Goal: Contribute content: Contribute content

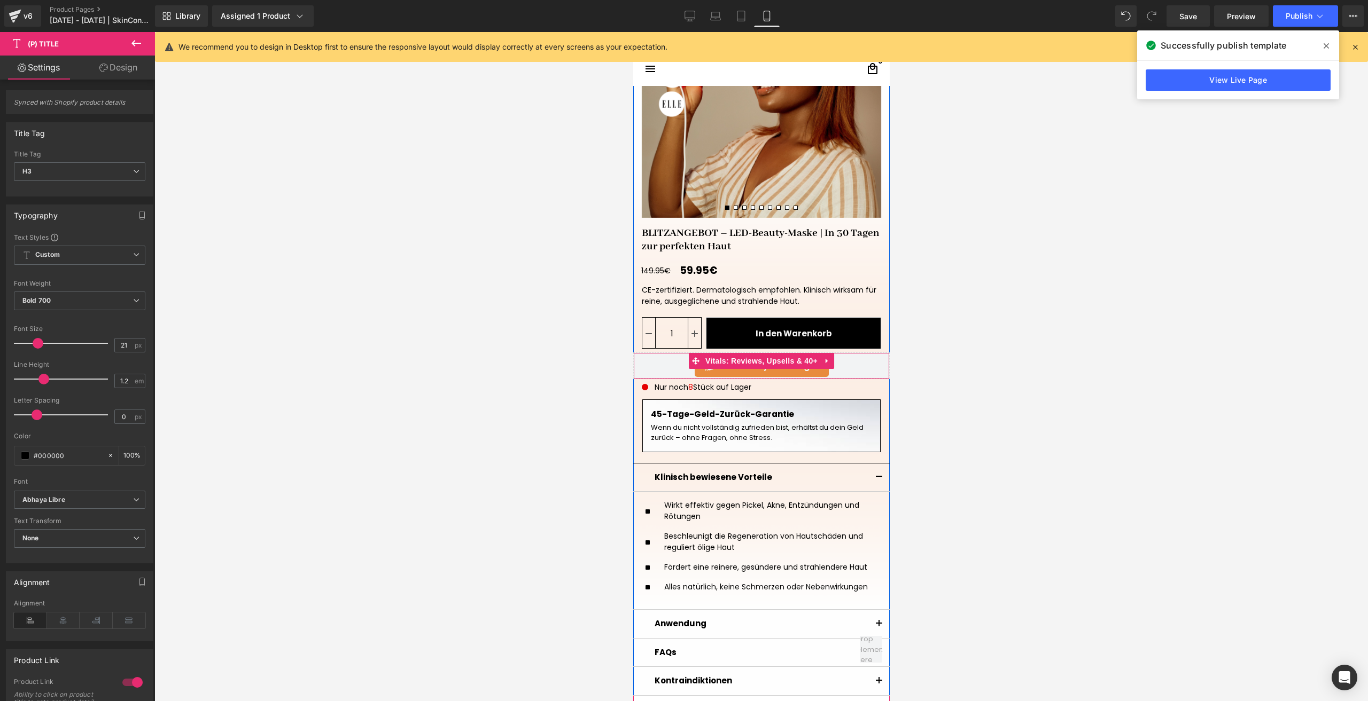
scroll to position [267, 0]
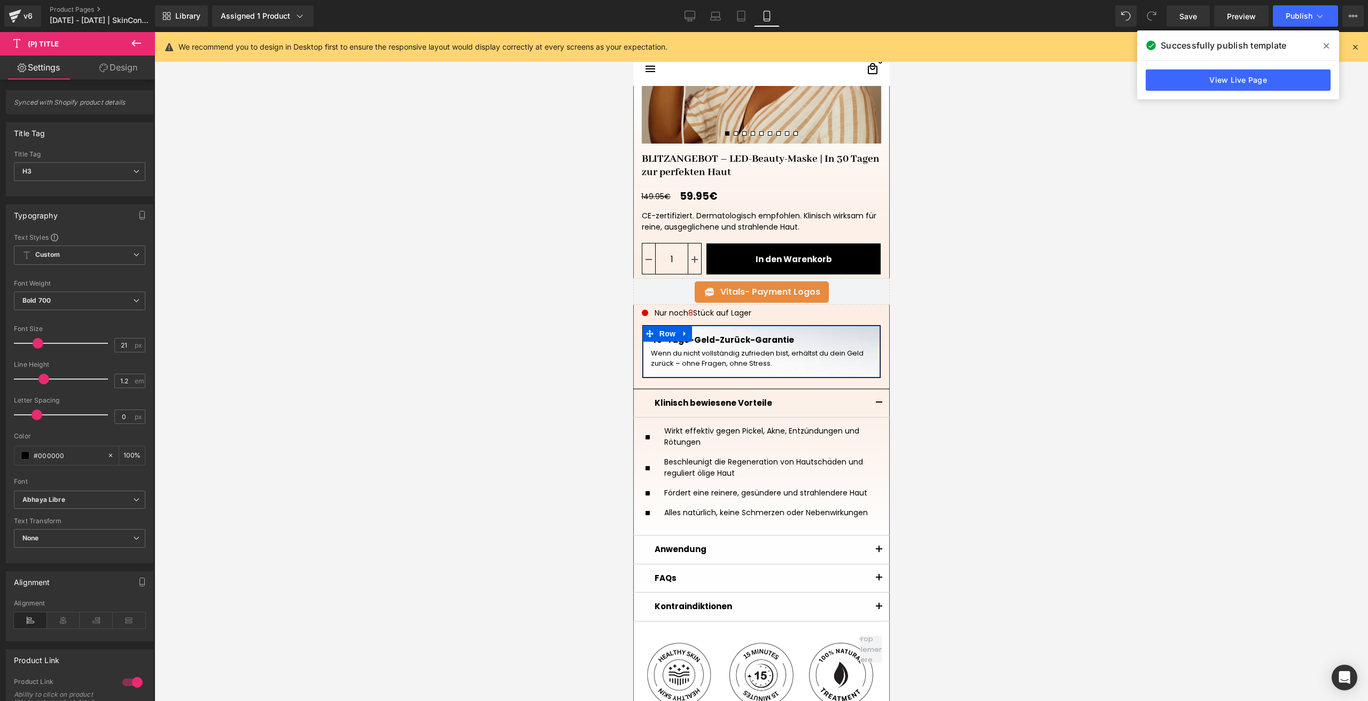
click at [632, 32] on div at bounding box center [632, 32] width 0 height 0
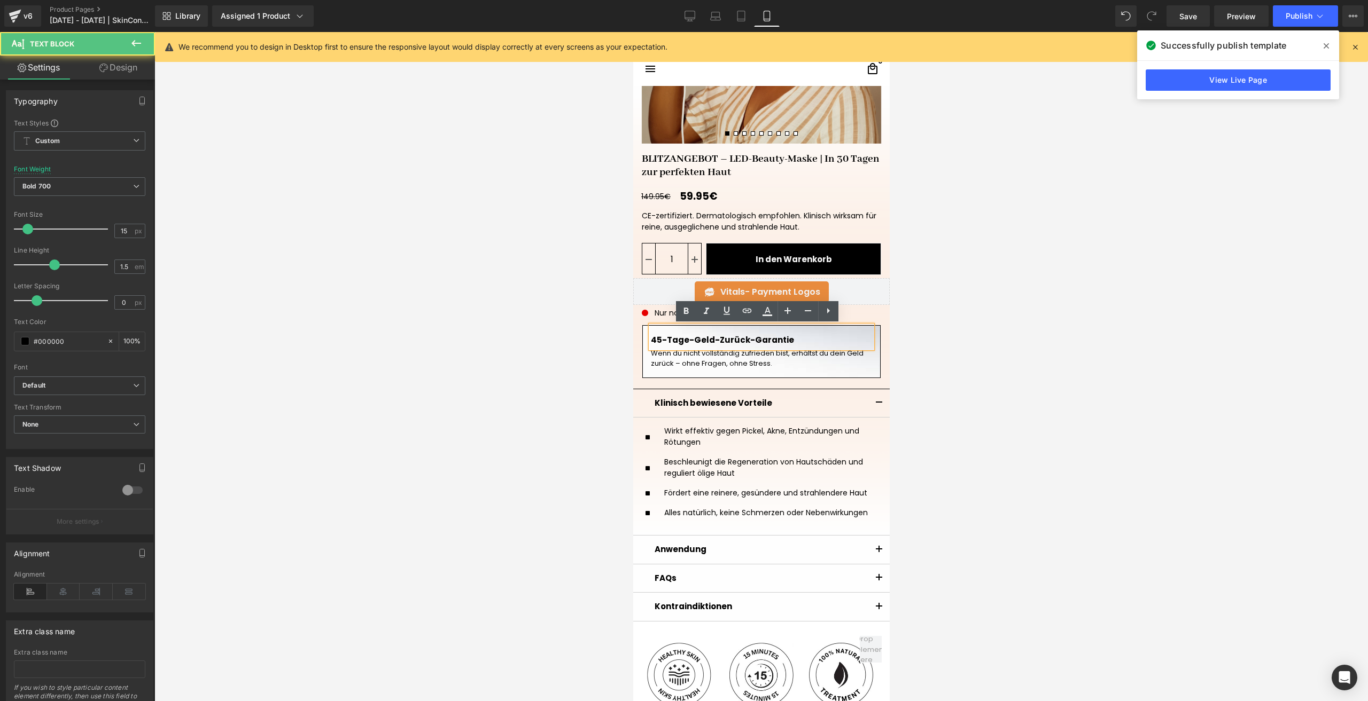
click at [654, 342] on p "45-Tage-Geld-Zurück-Garantie" at bounding box center [760, 340] width 221 height 12
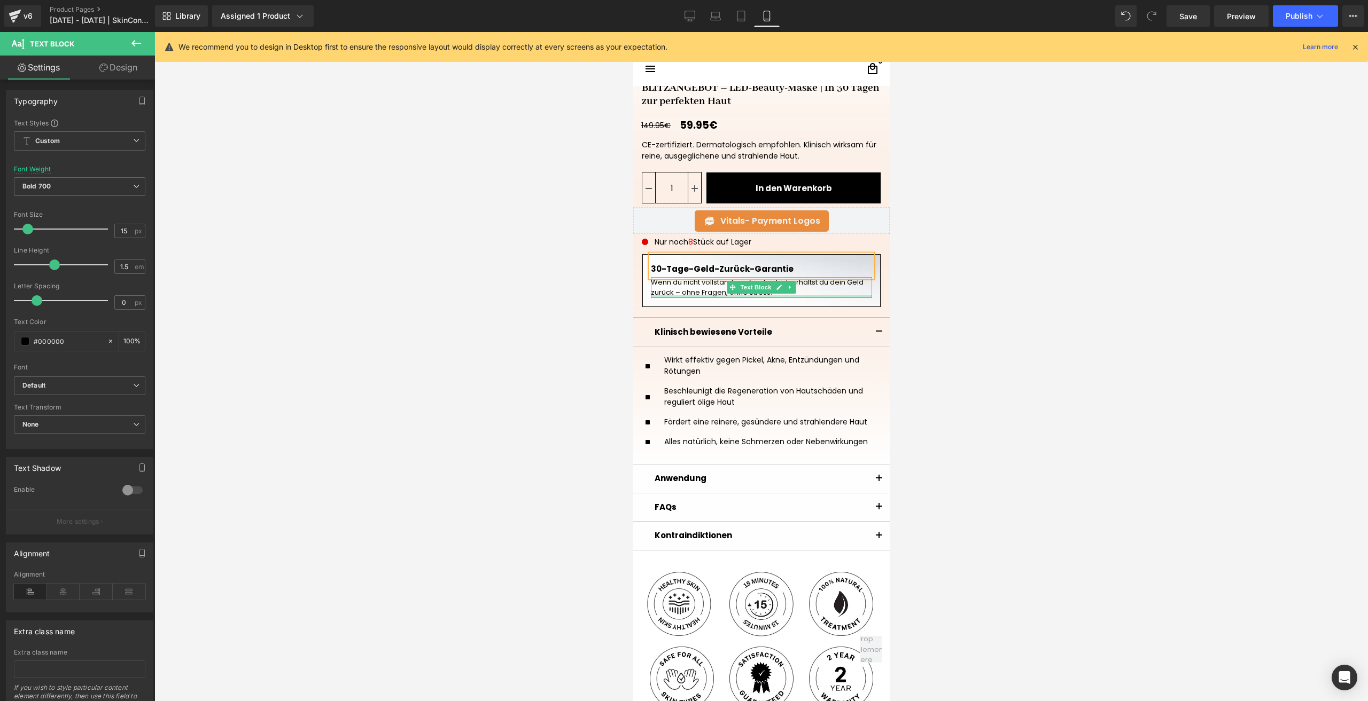
scroll to position [374, 0]
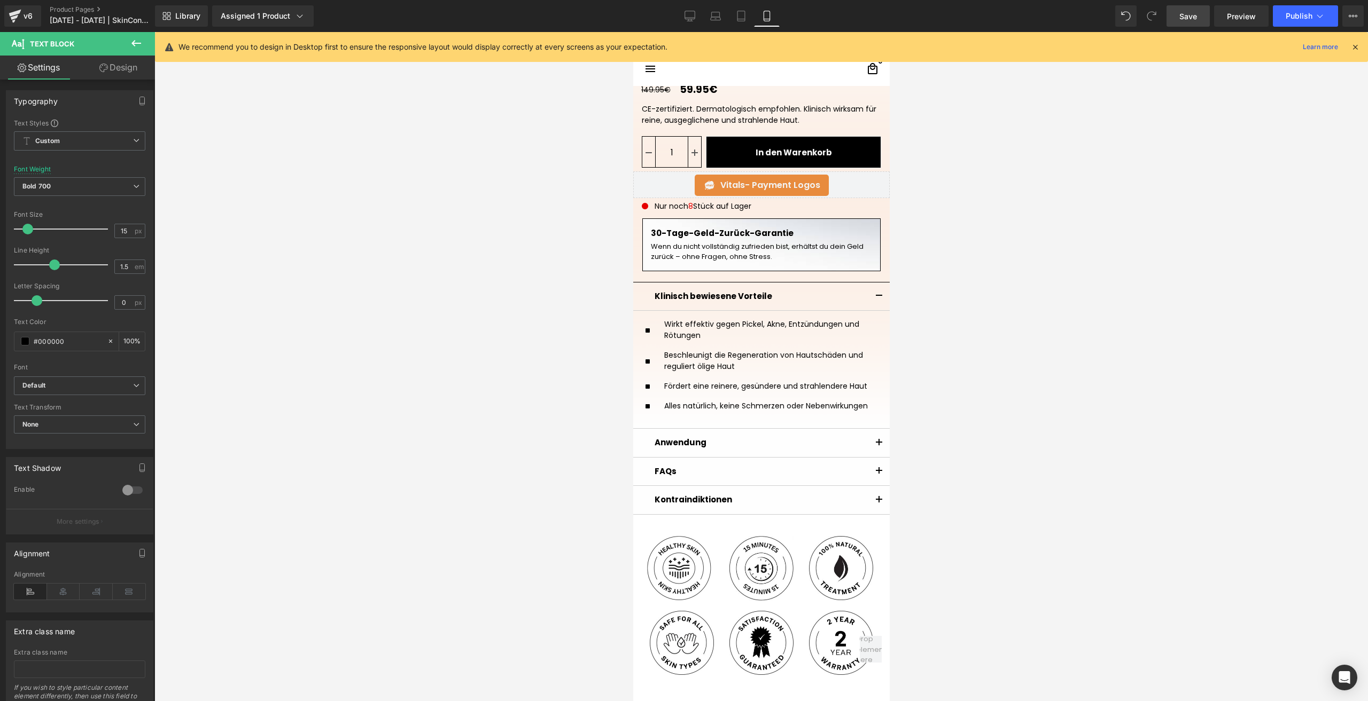
click at [1187, 10] on link "Save" at bounding box center [1187, 15] width 43 height 21
click at [1189, 18] on span "Save" at bounding box center [1188, 16] width 18 height 11
click at [1296, 15] on span "Publish" at bounding box center [1298, 16] width 27 height 9
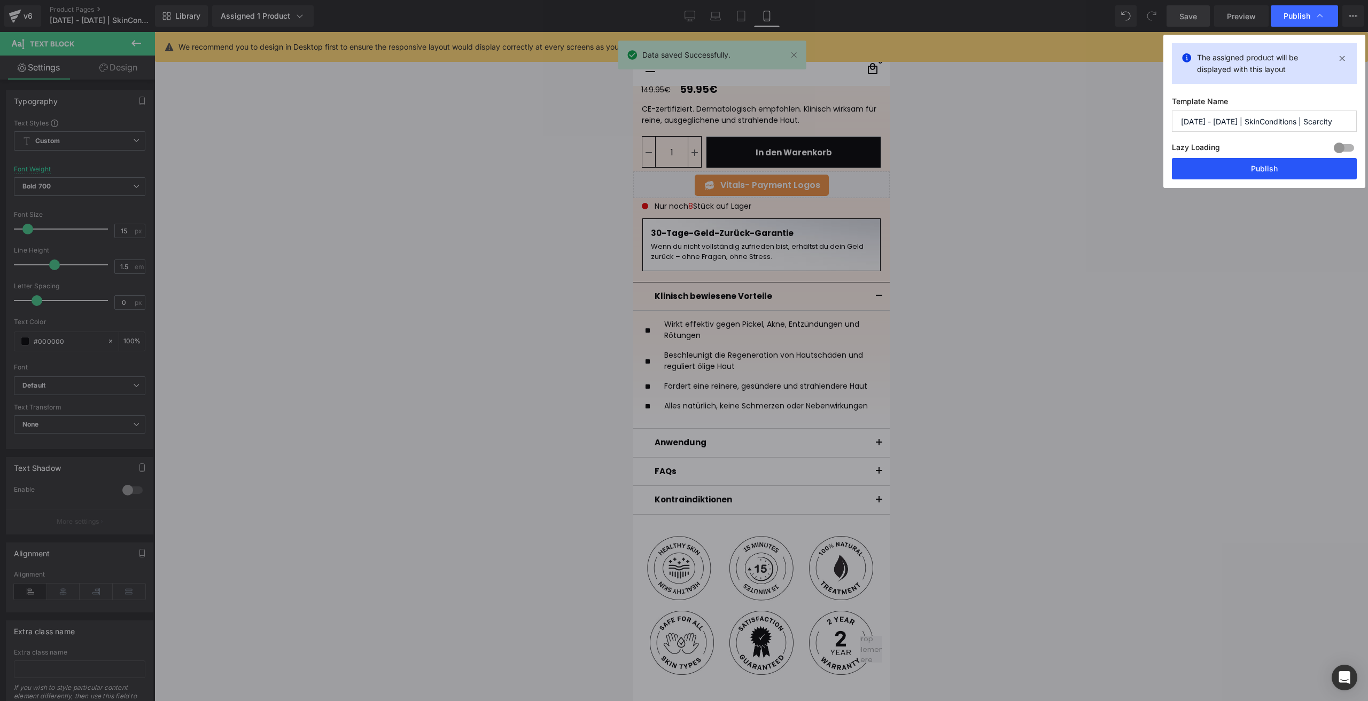
click at [1208, 160] on button "Publish" at bounding box center [1263, 168] width 185 height 21
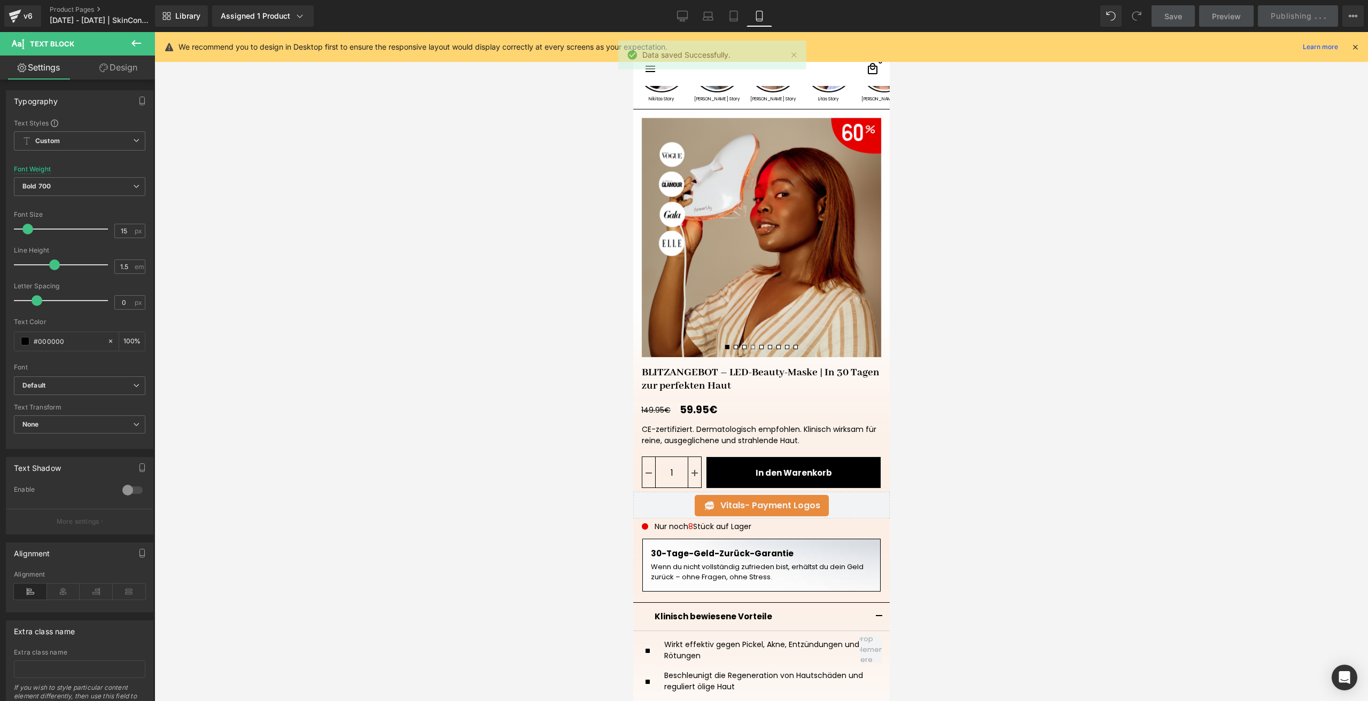
scroll to position [0, 0]
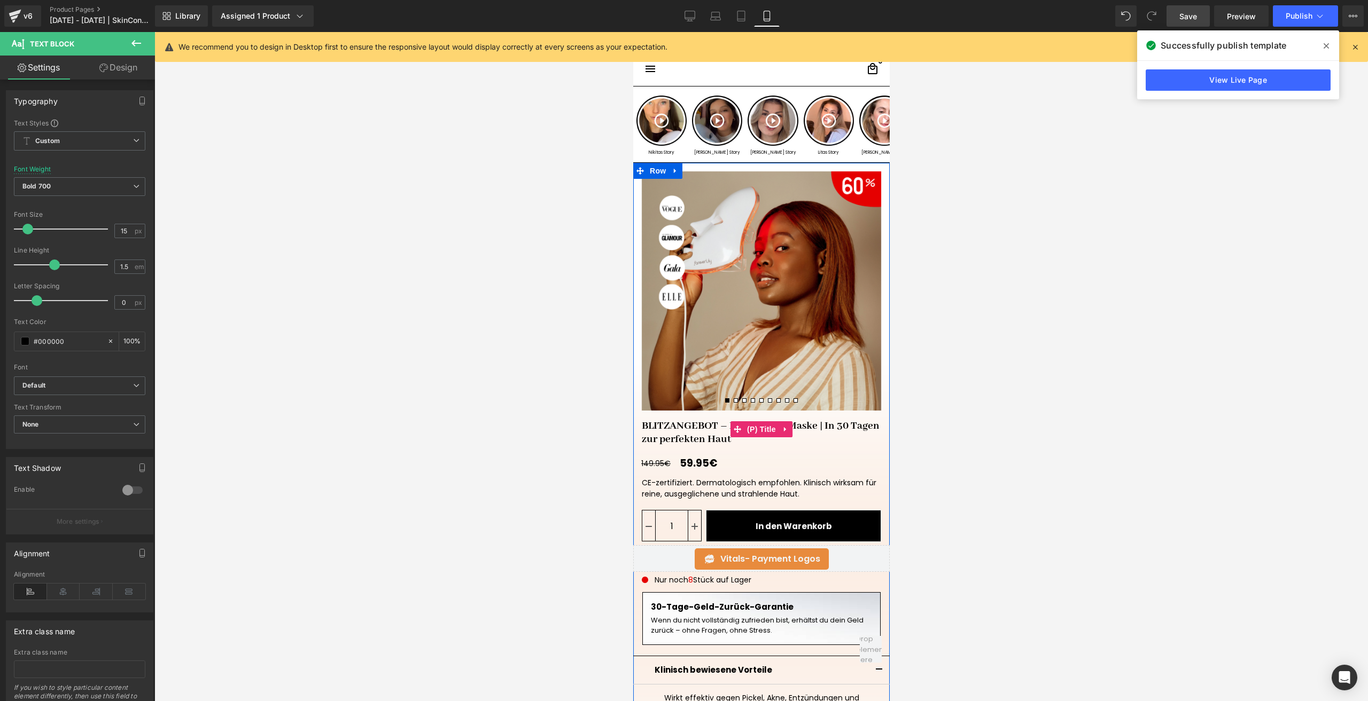
click at [673, 432] on link "BLITZANGEBOT – LED-Beauty-Maske | In 30 Tagen zur perfekten Haut" at bounding box center [760, 428] width 256 height 35
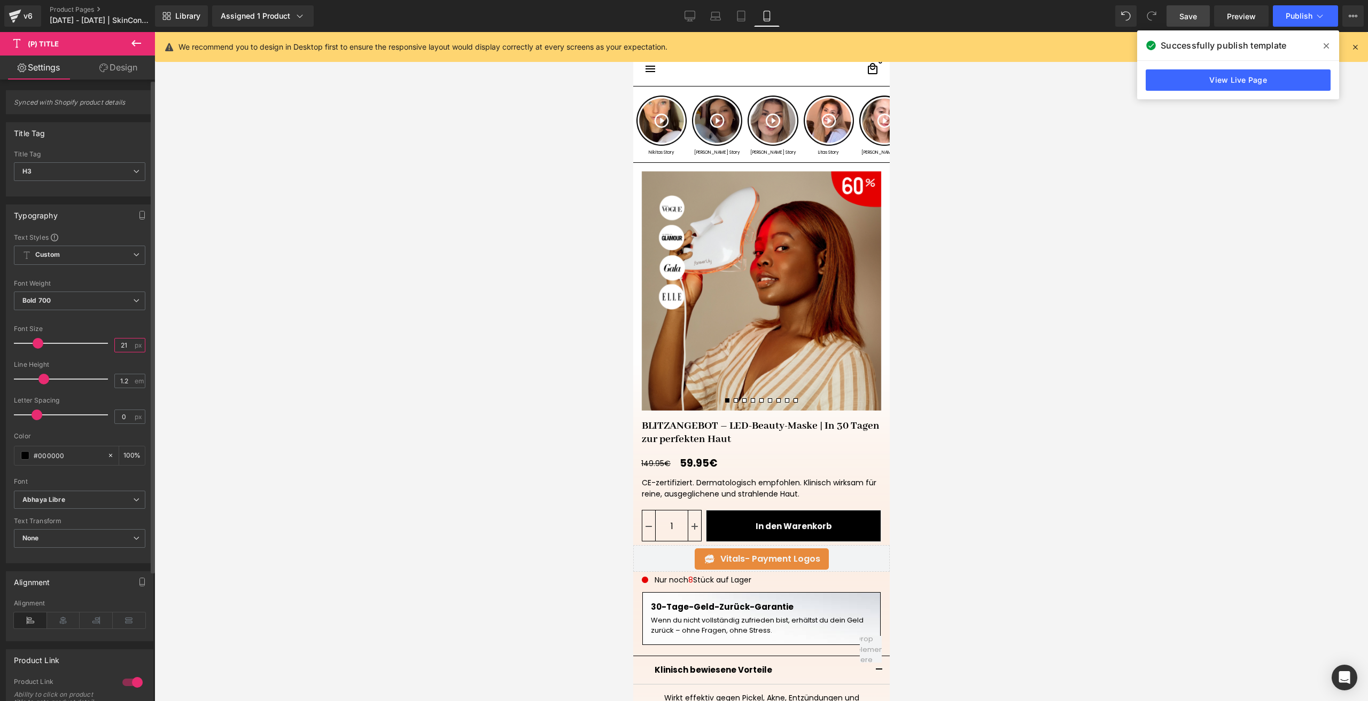
click at [121, 348] on input "21" at bounding box center [124, 345] width 19 height 13
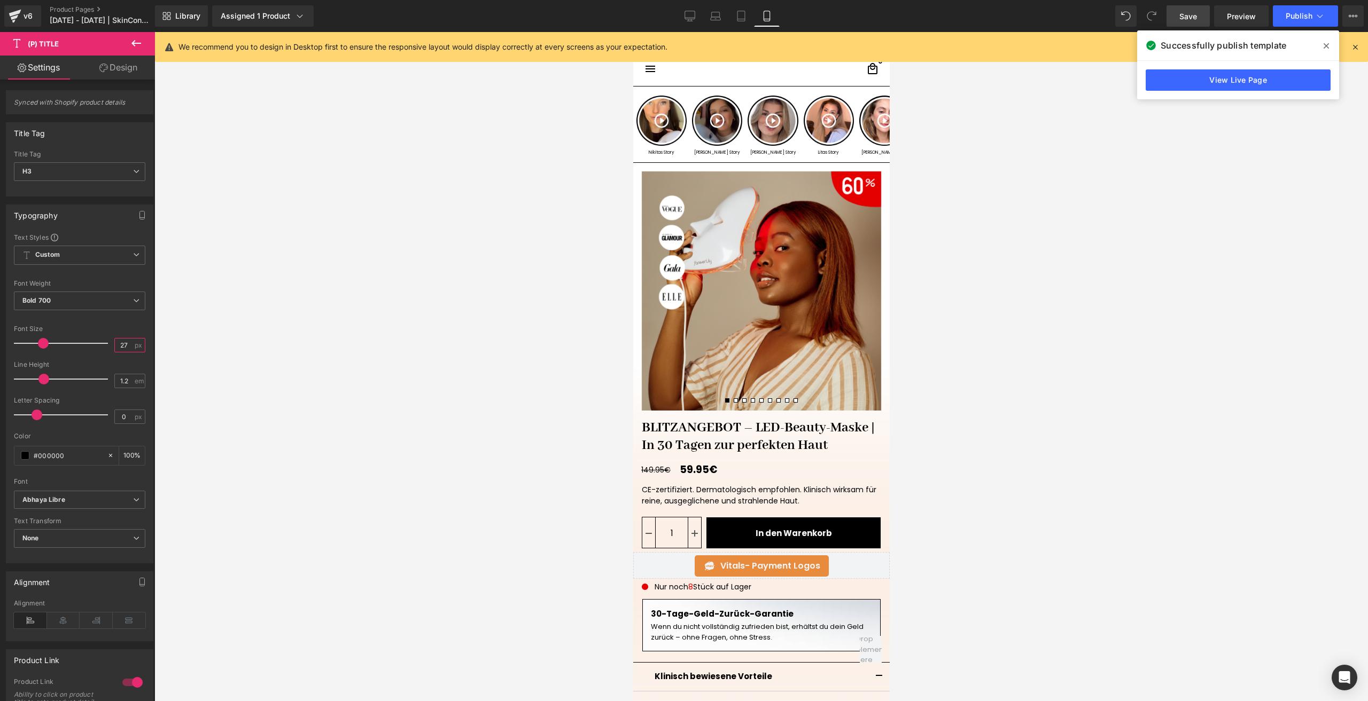
type input "27"
click at [1190, 17] on span "Save" at bounding box center [1188, 16] width 18 height 11
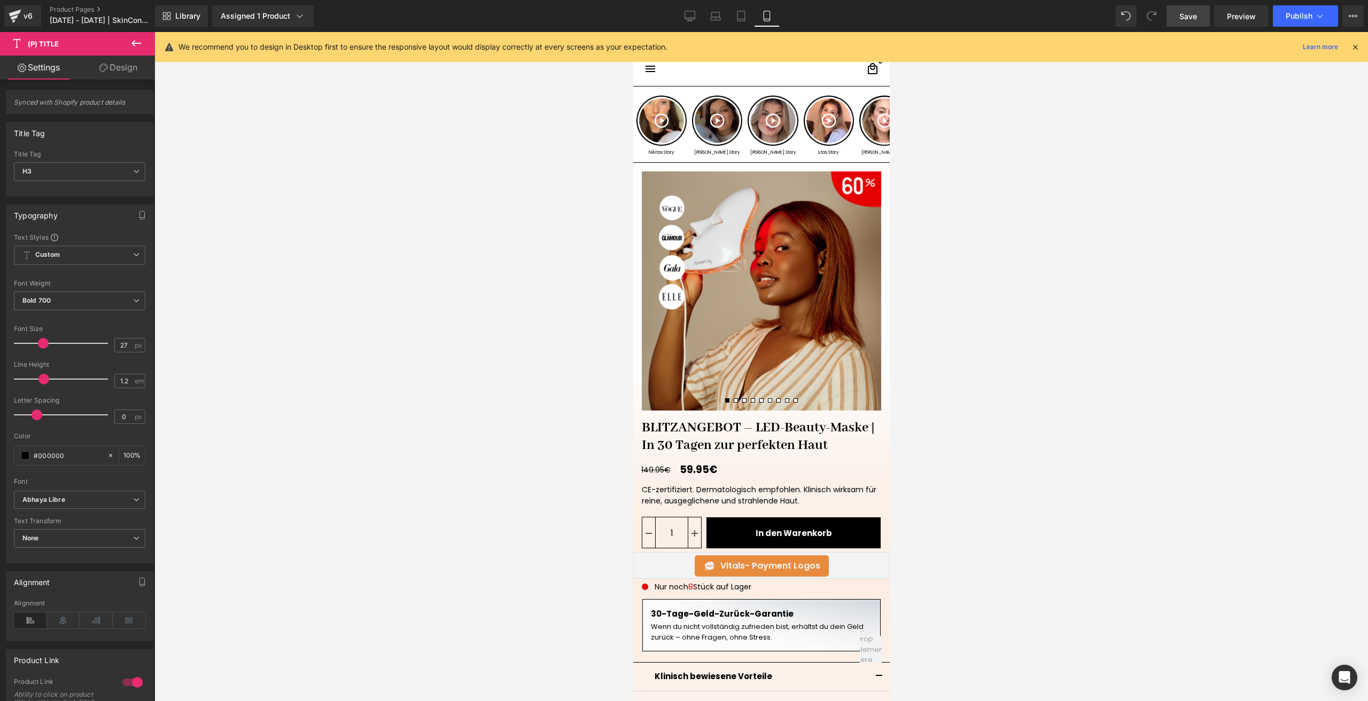
click at [1198, 14] on link "Save" at bounding box center [1187, 15] width 43 height 21
click at [1288, 14] on span "Publish" at bounding box center [1298, 16] width 27 height 9
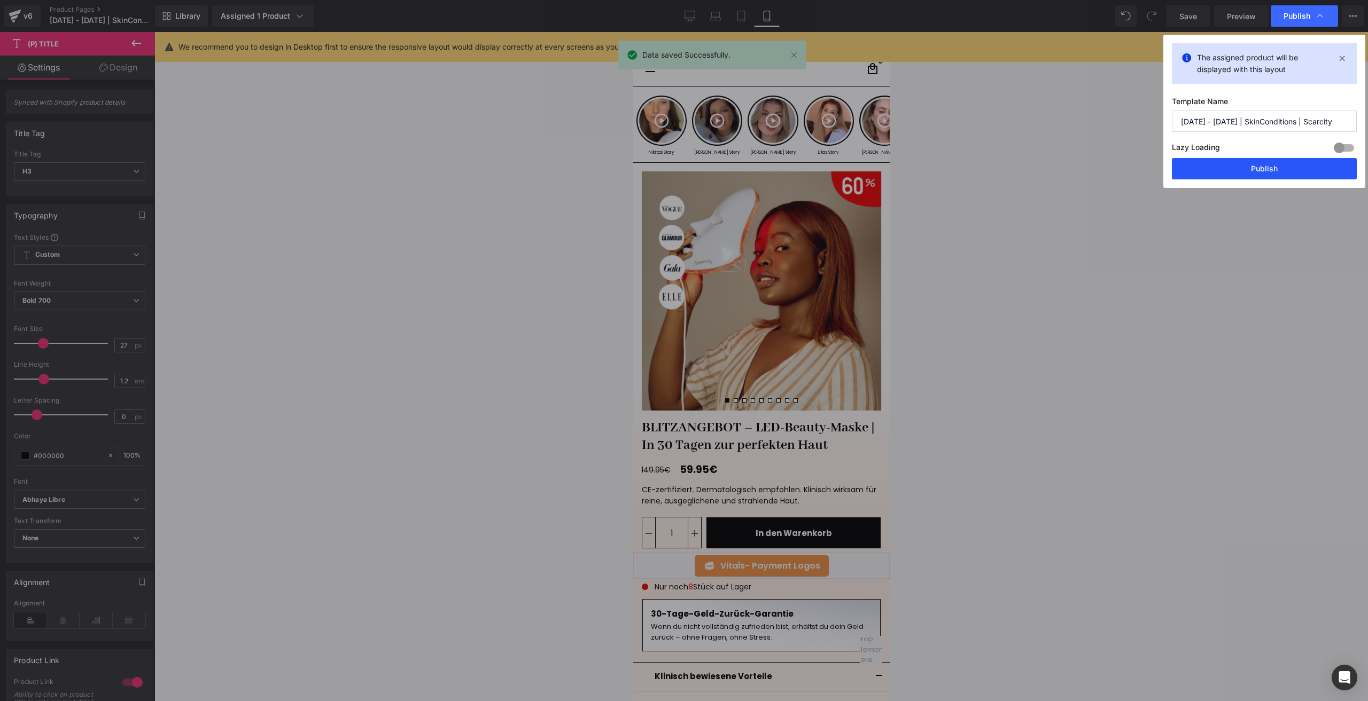
click at [1242, 178] on button "Publish" at bounding box center [1263, 168] width 185 height 21
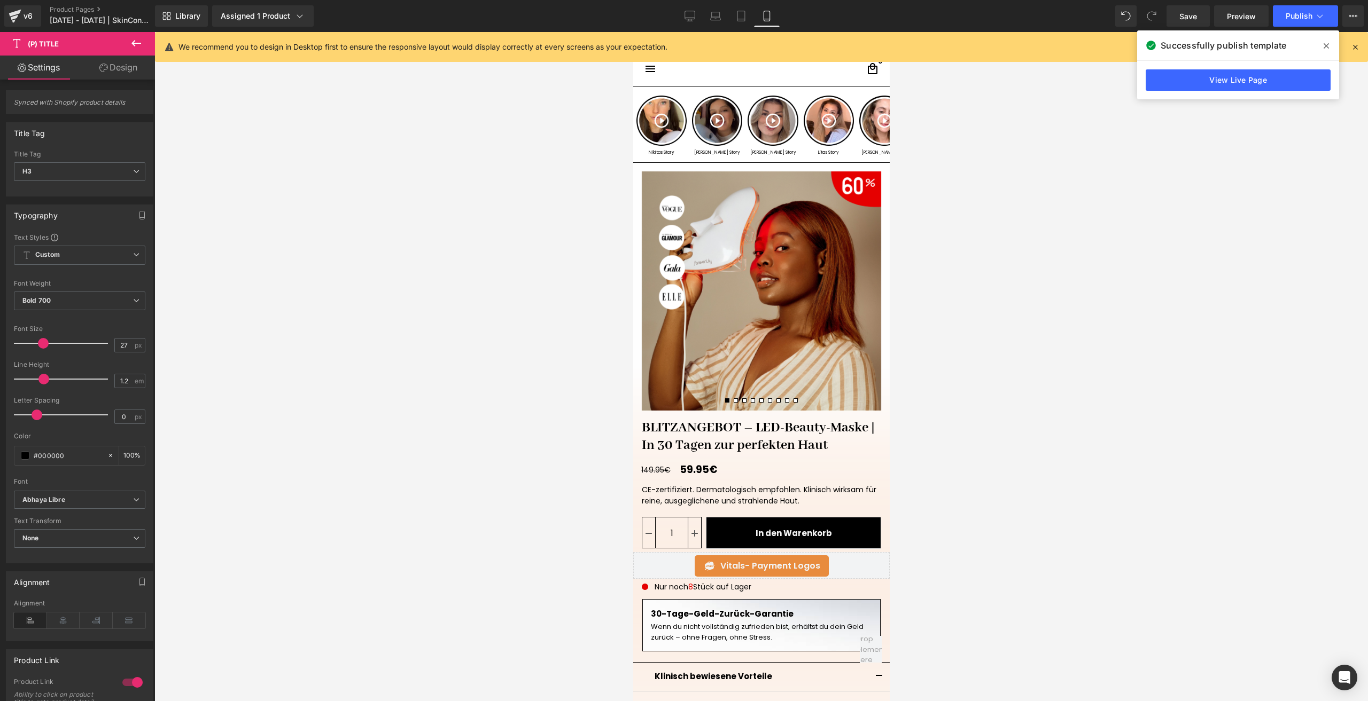
click at [1325, 42] on icon at bounding box center [1325, 46] width 5 height 9
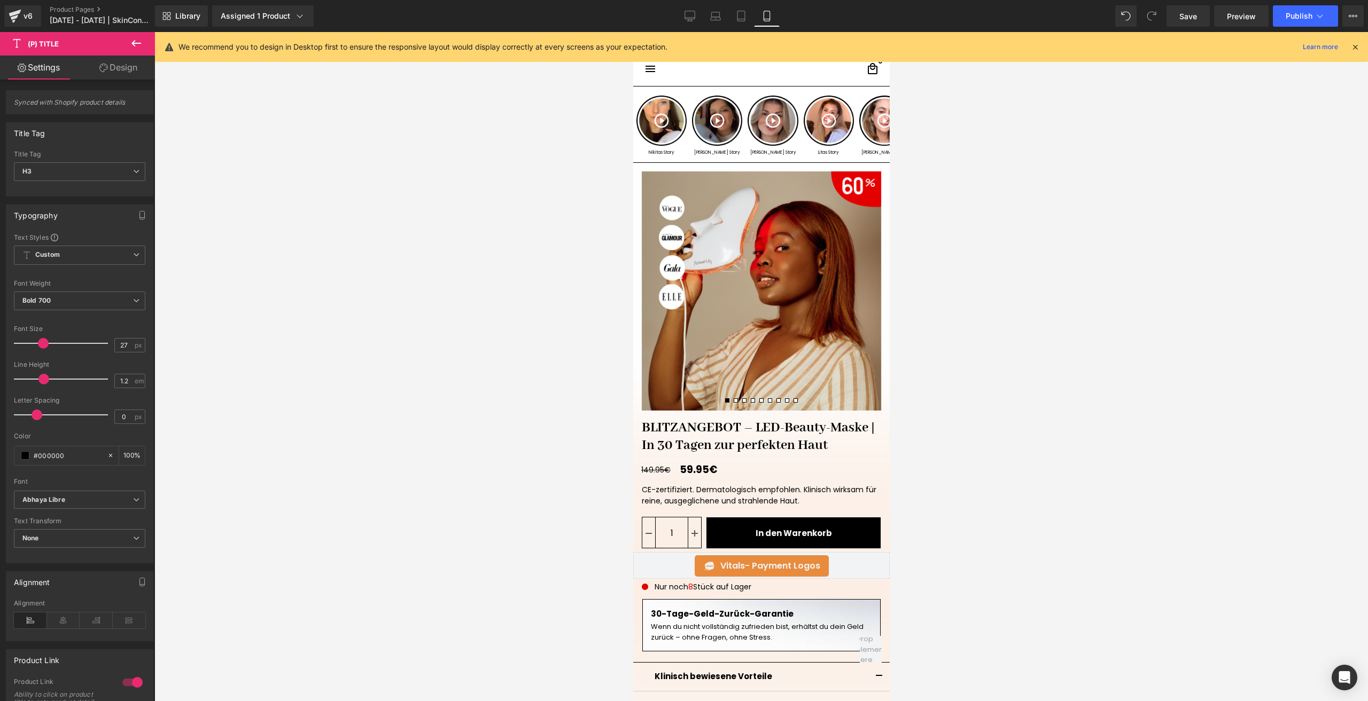
click at [1360, 47] on div "We recommend you to design in Desktop first to ensure the responsive layout wou…" at bounding box center [761, 47] width 1213 height 30
click at [1357, 47] on icon at bounding box center [1355, 47] width 10 height 10
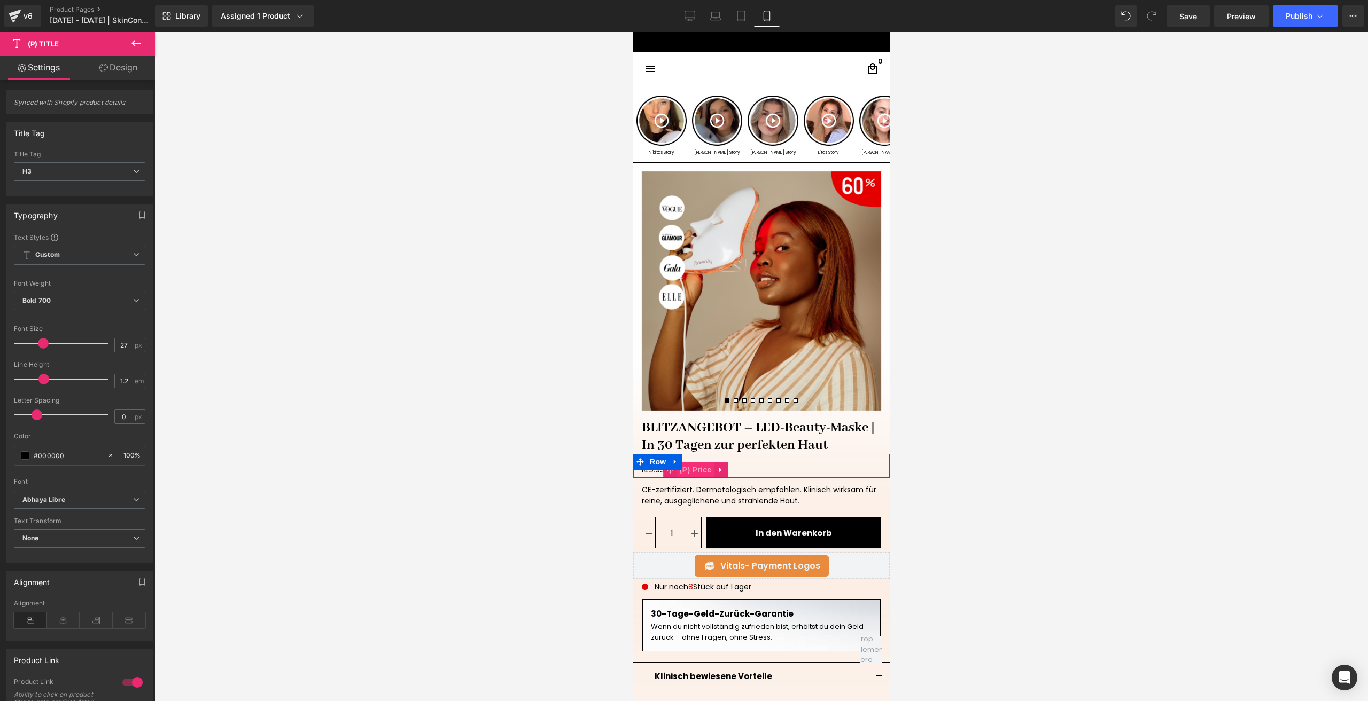
click at [698, 471] on span "(P) Price" at bounding box center [694, 470] width 37 height 16
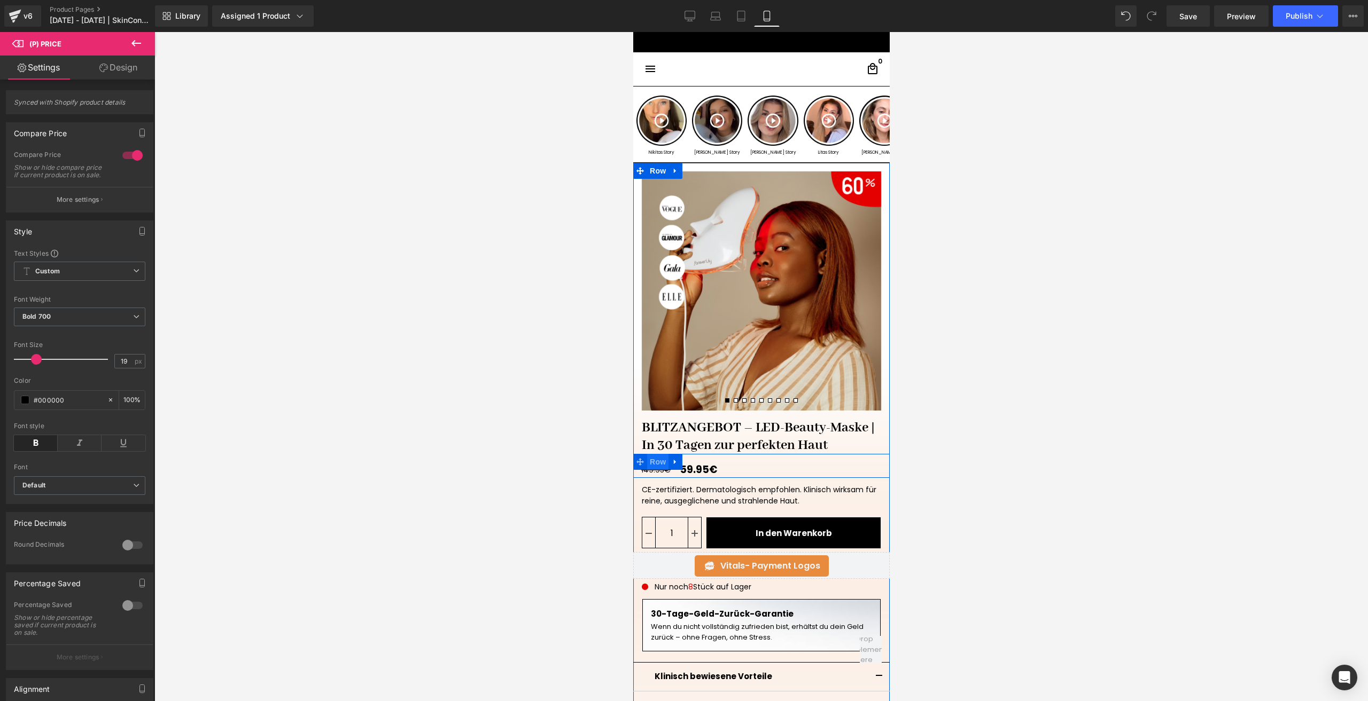
click at [646, 462] on span "Row" at bounding box center [656, 462] width 21 height 16
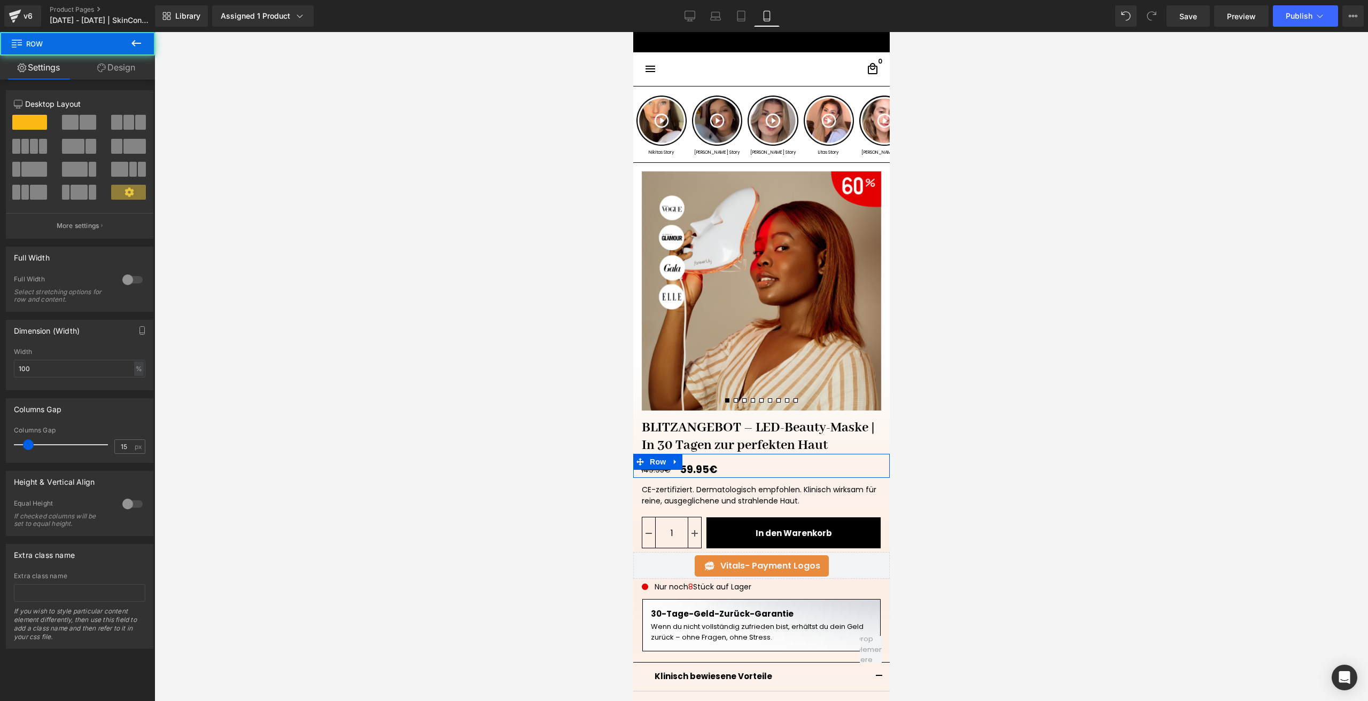
click at [88, 123] on span at bounding box center [88, 122] width 17 height 15
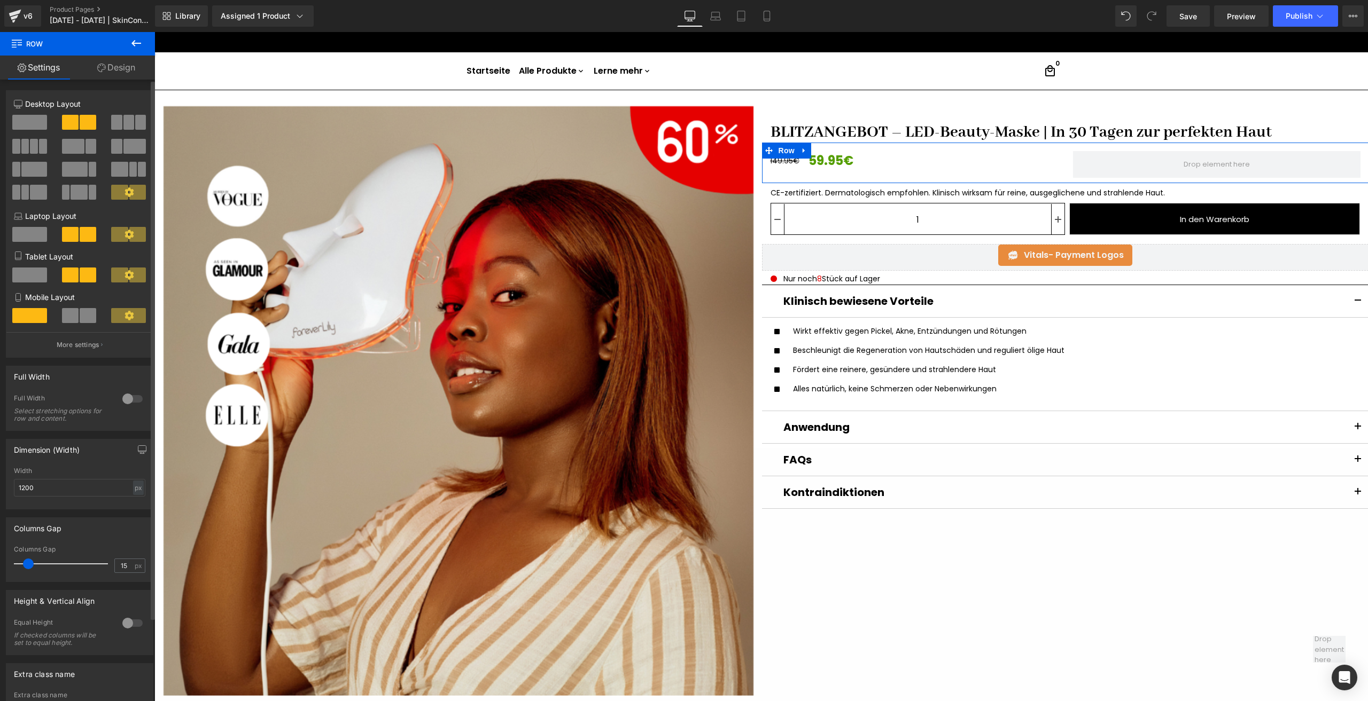
click at [80, 319] on span at bounding box center [88, 315] width 17 height 15
type input "100"
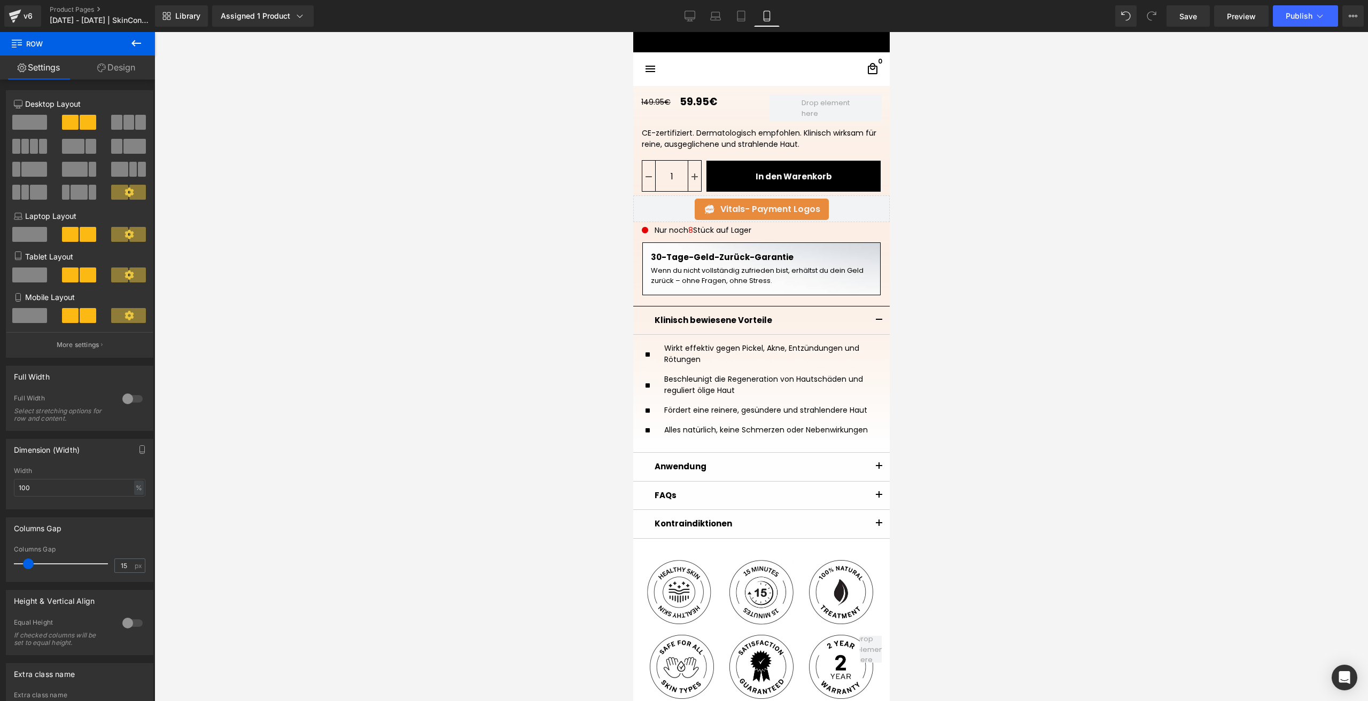
scroll to position [288, 0]
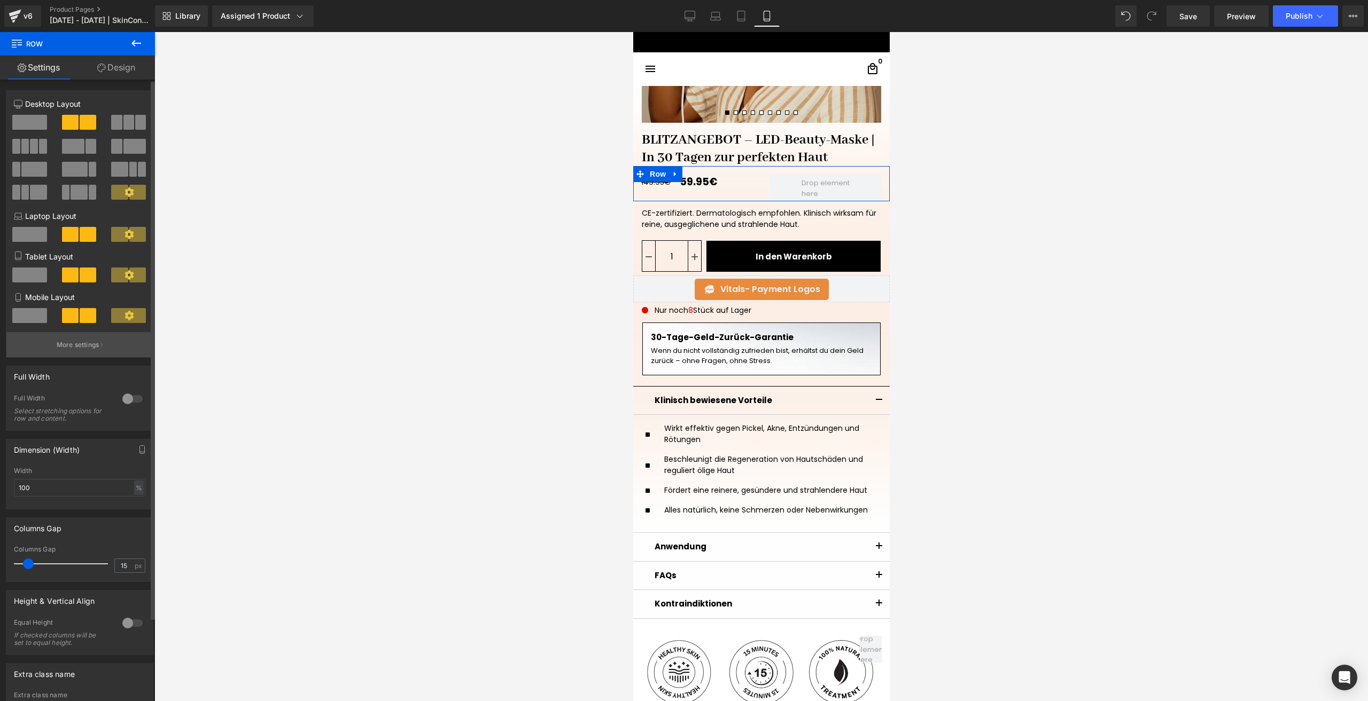
click at [104, 341] on button "More settings" at bounding box center [79, 344] width 146 height 25
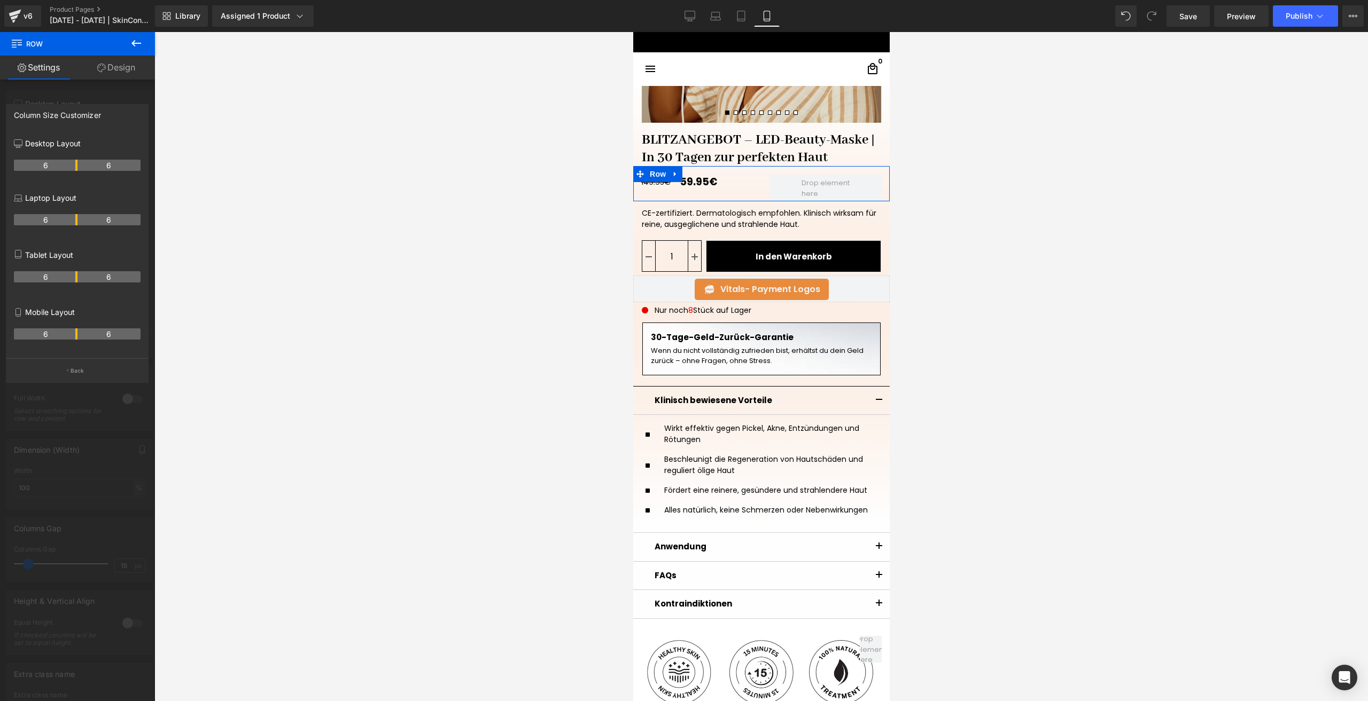
click at [72, 336] on th "6" at bounding box center [46, 334] width 64 height 11
drag, startPoint x: 76, startPoint y: 339, endPoint x: 67, endPoint y: 337, distance: 10.0
click at [67, 337] on tr "5 7" at bounding box center [77, 334] width 127 height 11
click at [91, 364] on button "Back" at bounding box center [77, 370] width 143 height 24
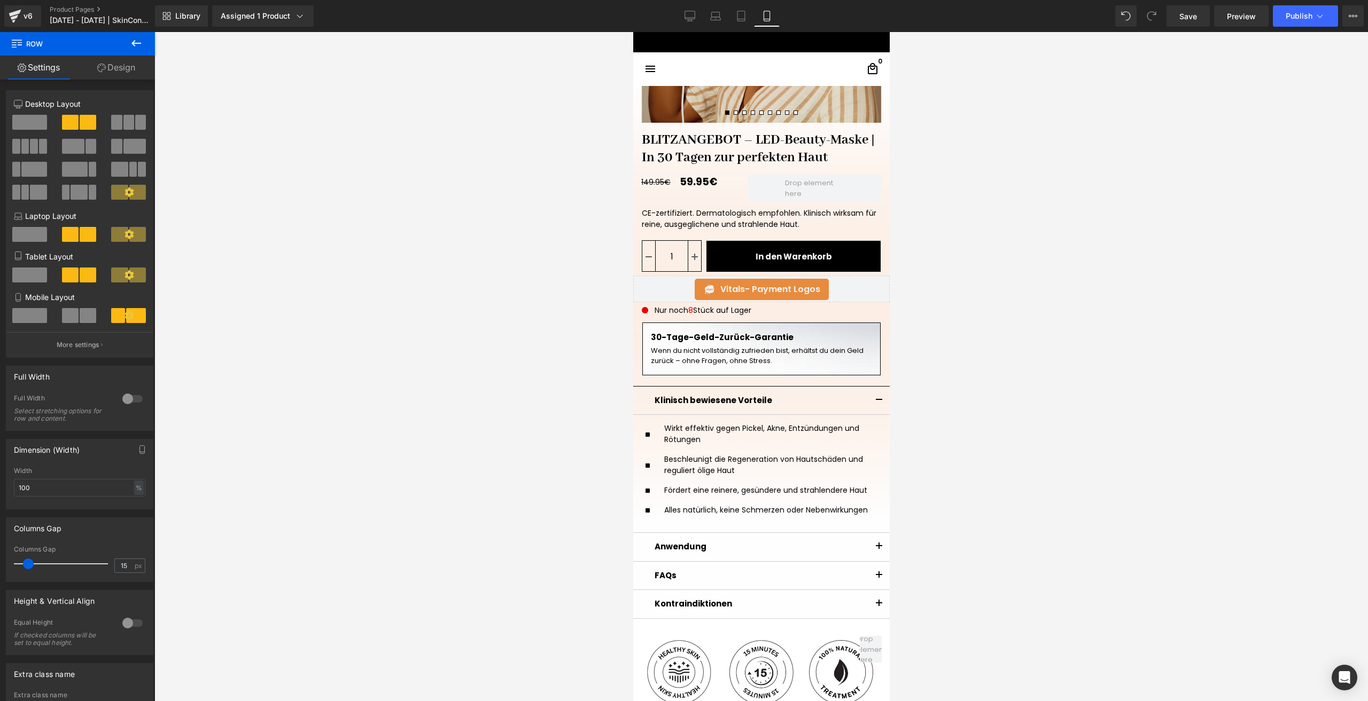
click at [143, 40] on button at bounding box center [136, 44] width 37 height 24
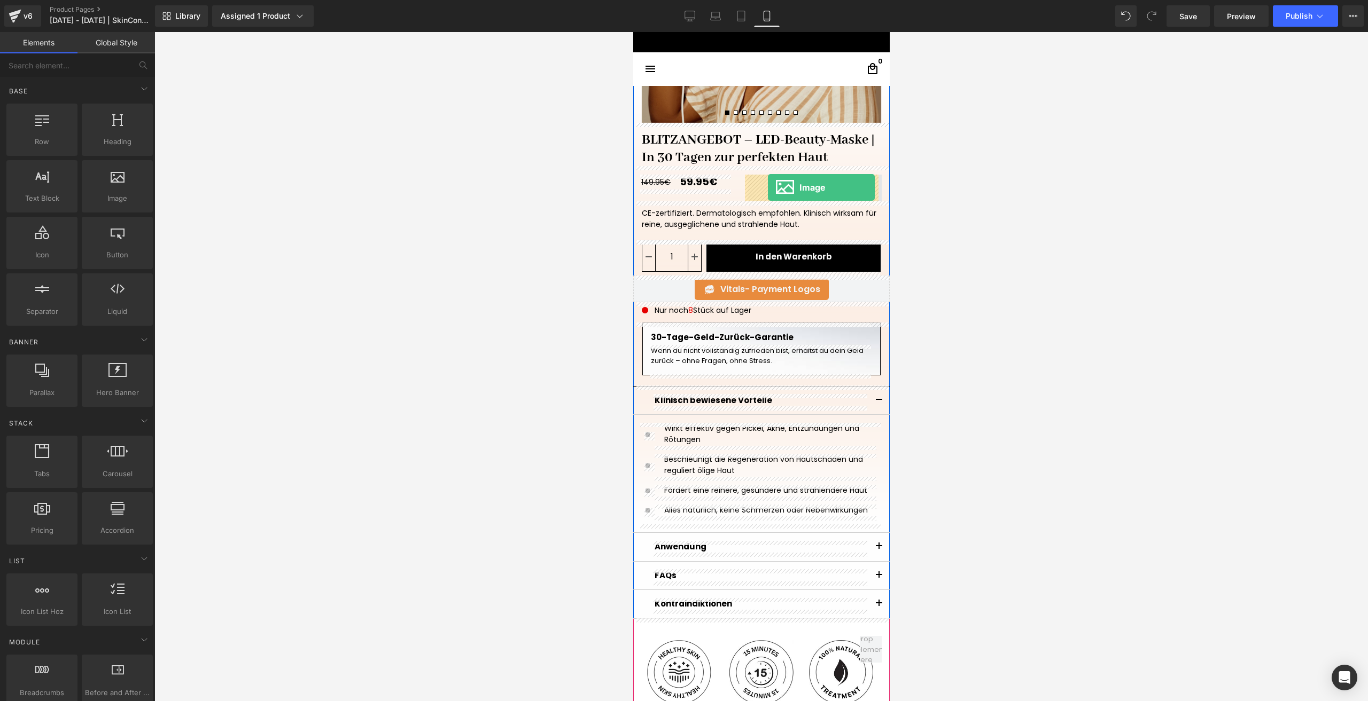
drag, startPoint x: 746, startPoint y: 224, endPoint x: 767, endPoint y: 187, distance: 42.3
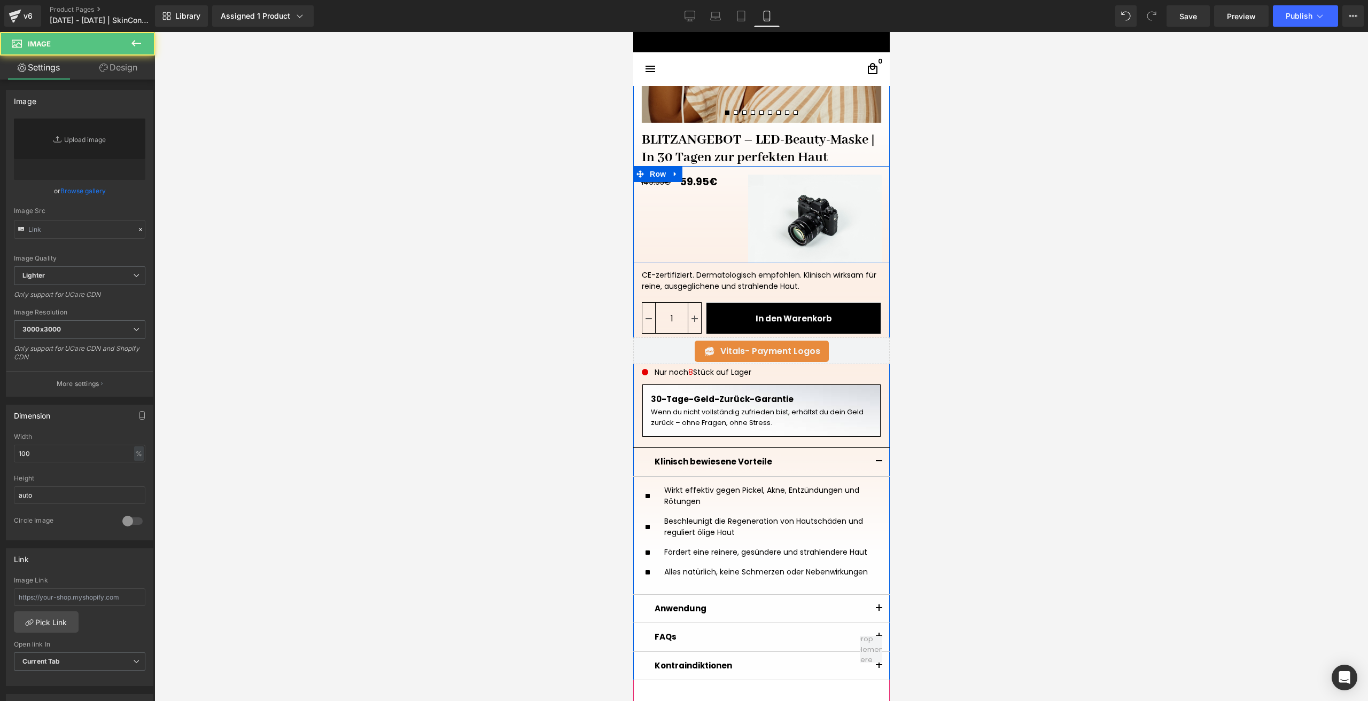
type input "//[DOMAIN_NAME][URL]"
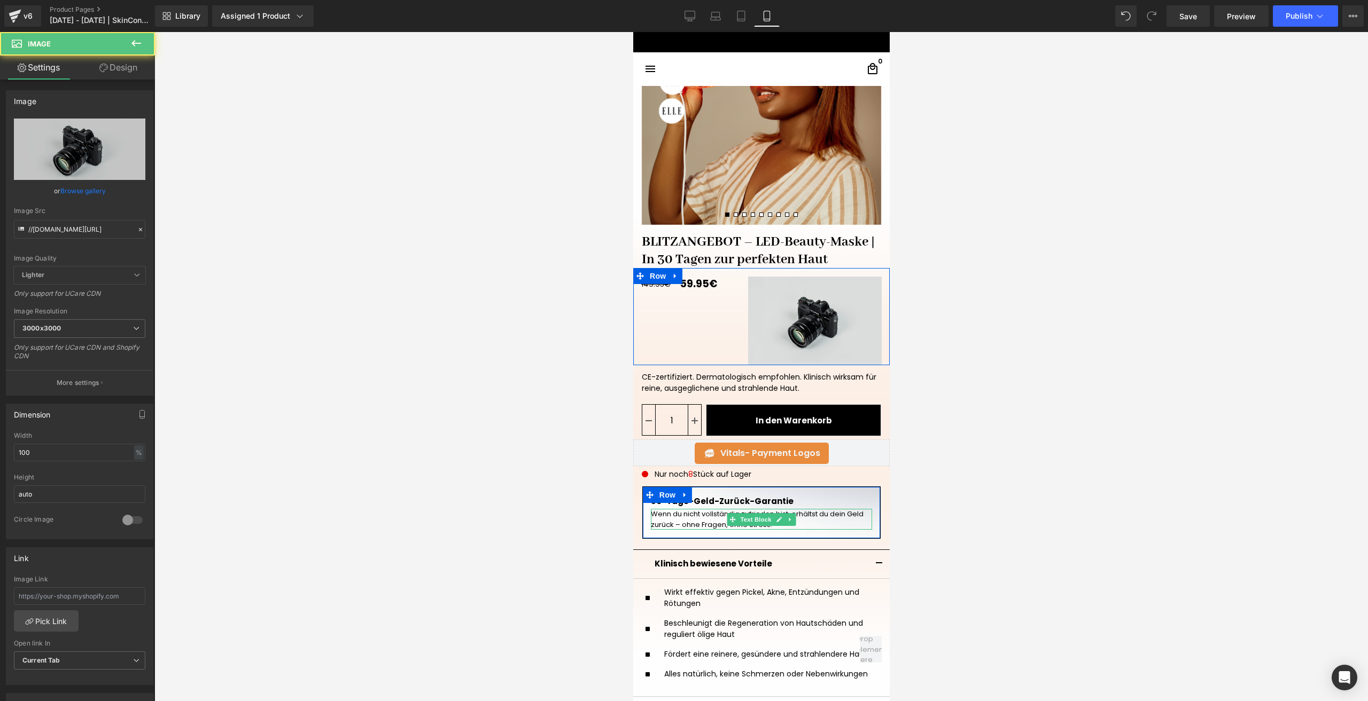
scroll to position [181, 0]
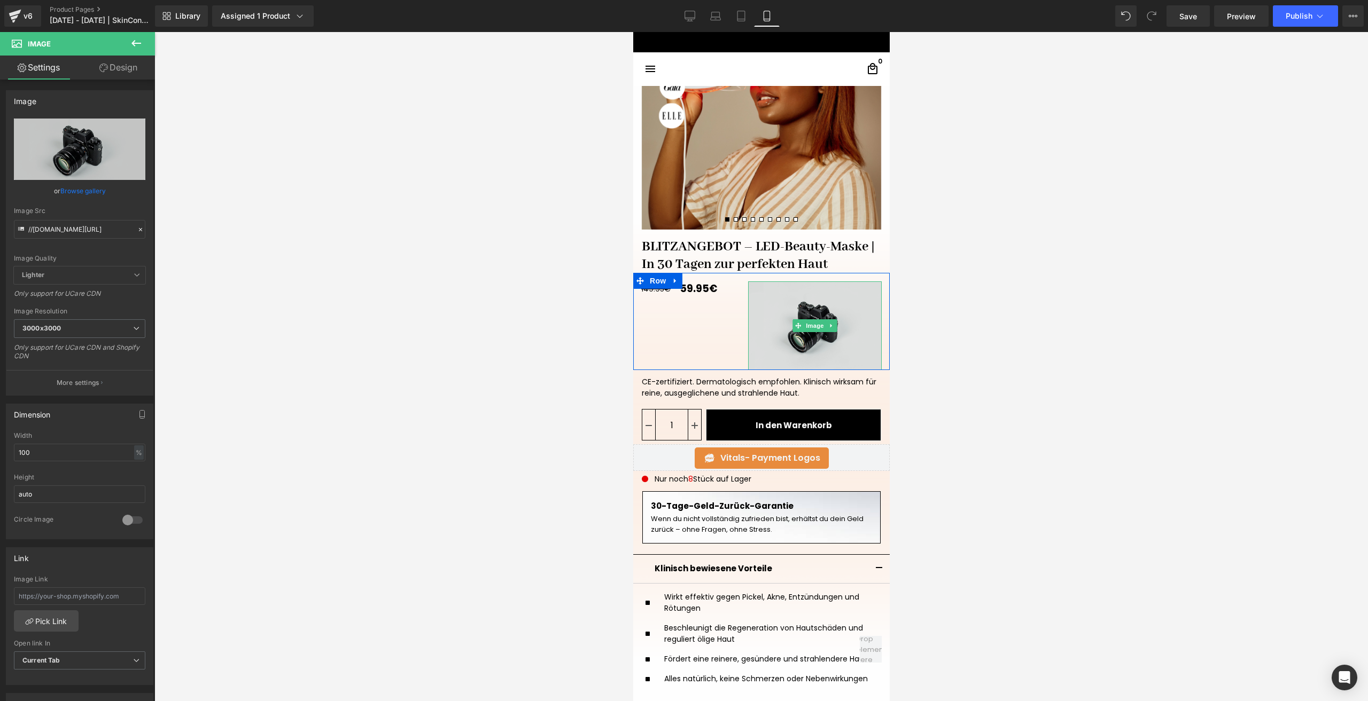
click at [823, 316] on img at bounding box center [814, 326] width 134 height 89
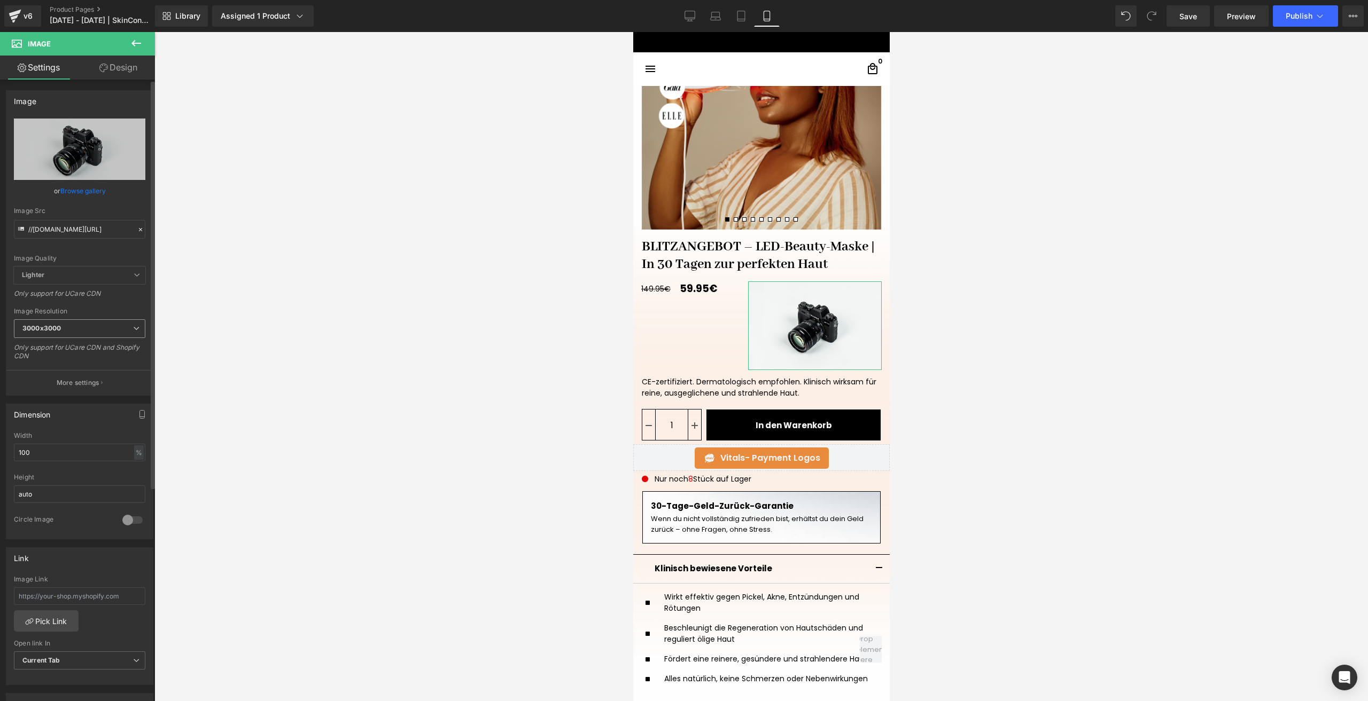
click at [71, 324] on span "3000x3000" at bounding box center [79, 328] width 131 height 19
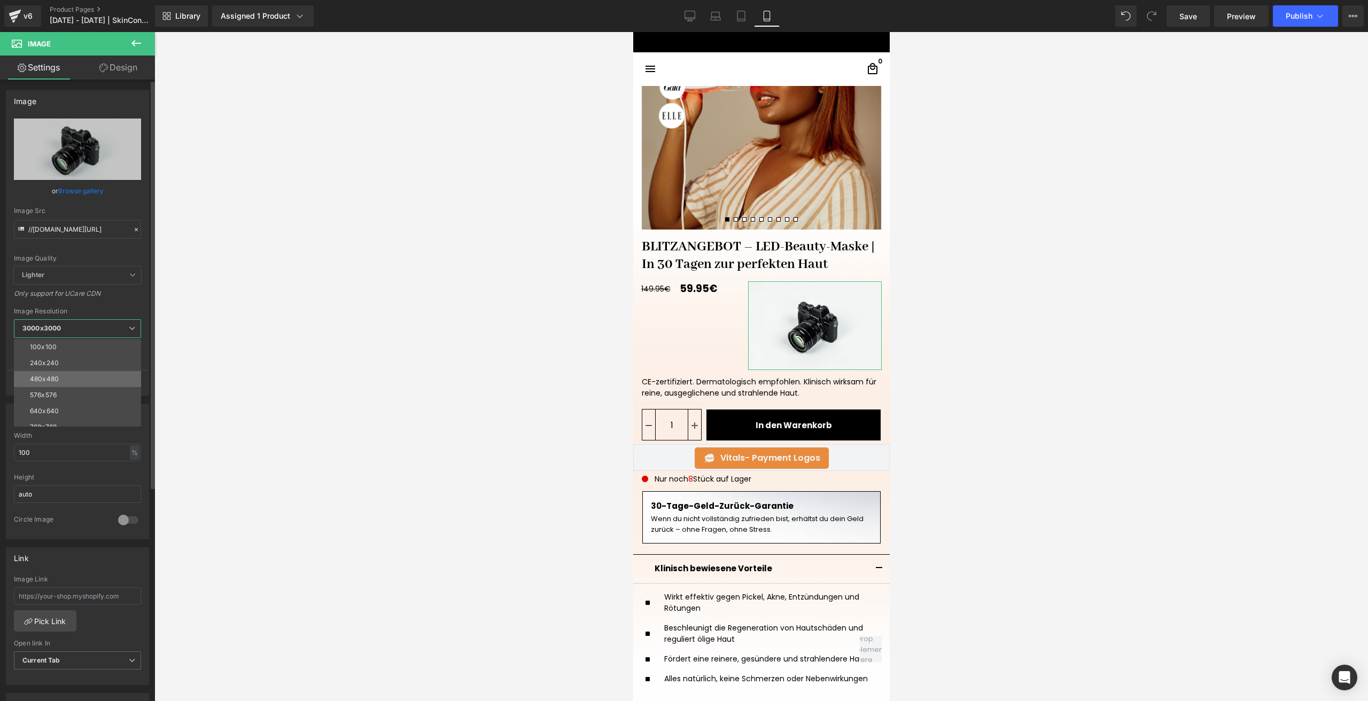
click at [59, 379] on li "480x480" at bounding box center [80, 379] width 132 height 16
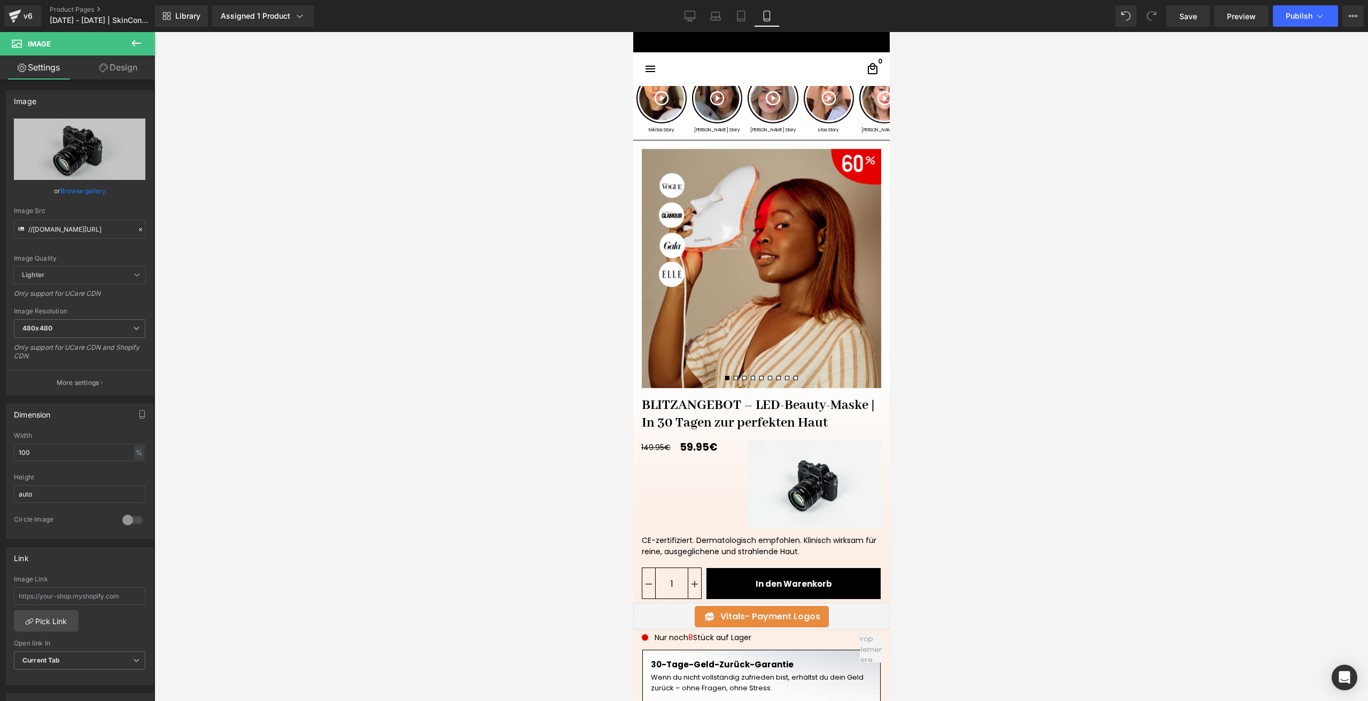
scroll to position [0, 0]
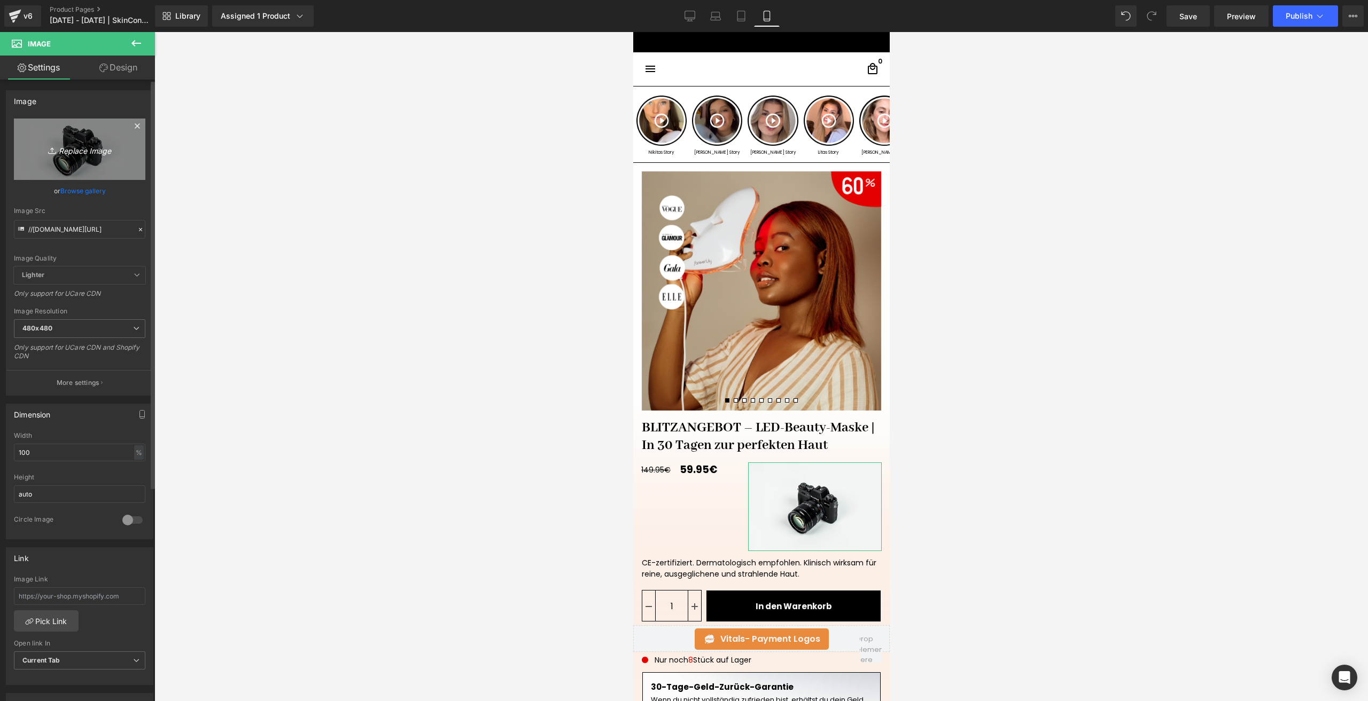
click at [73, 155] on icon "Replace Image" at bounding box center [79, 149] width 85 height 13
type input "C:\fakepath\90€ sparen.png"
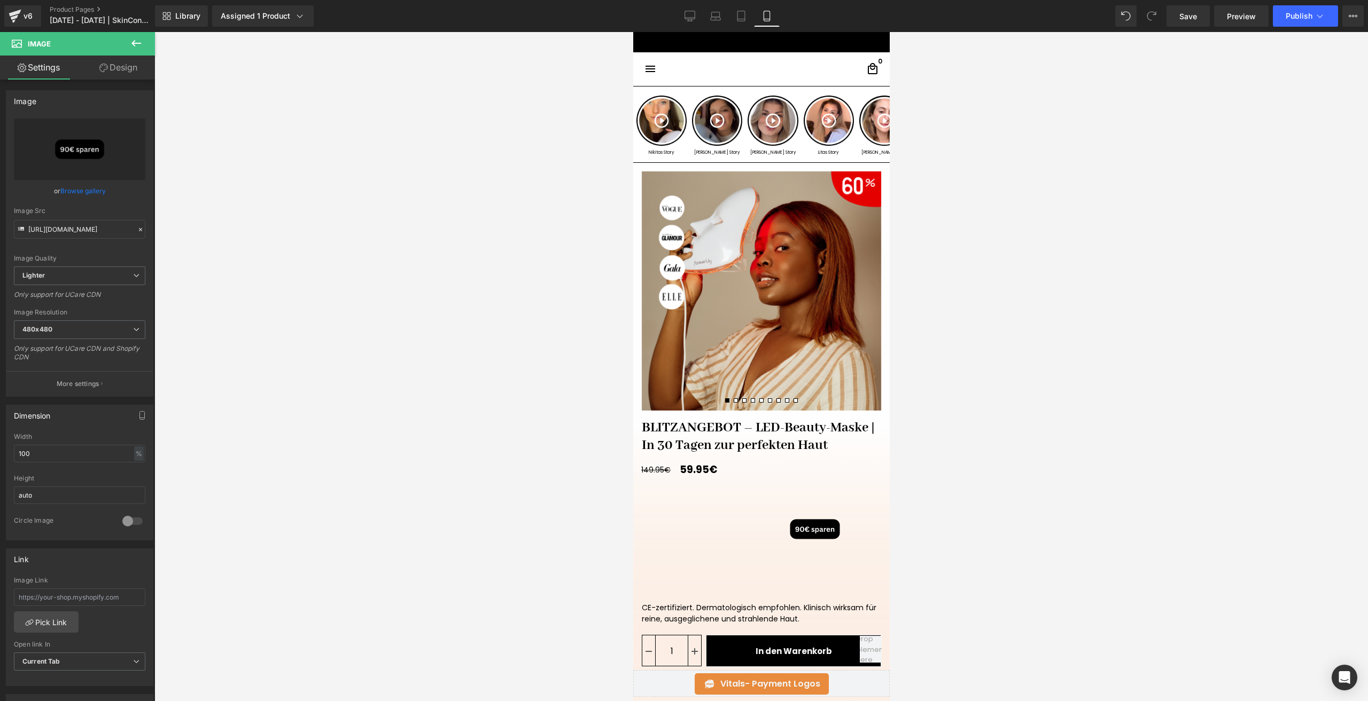
type input "[URL][DOMAIN_NAME]"
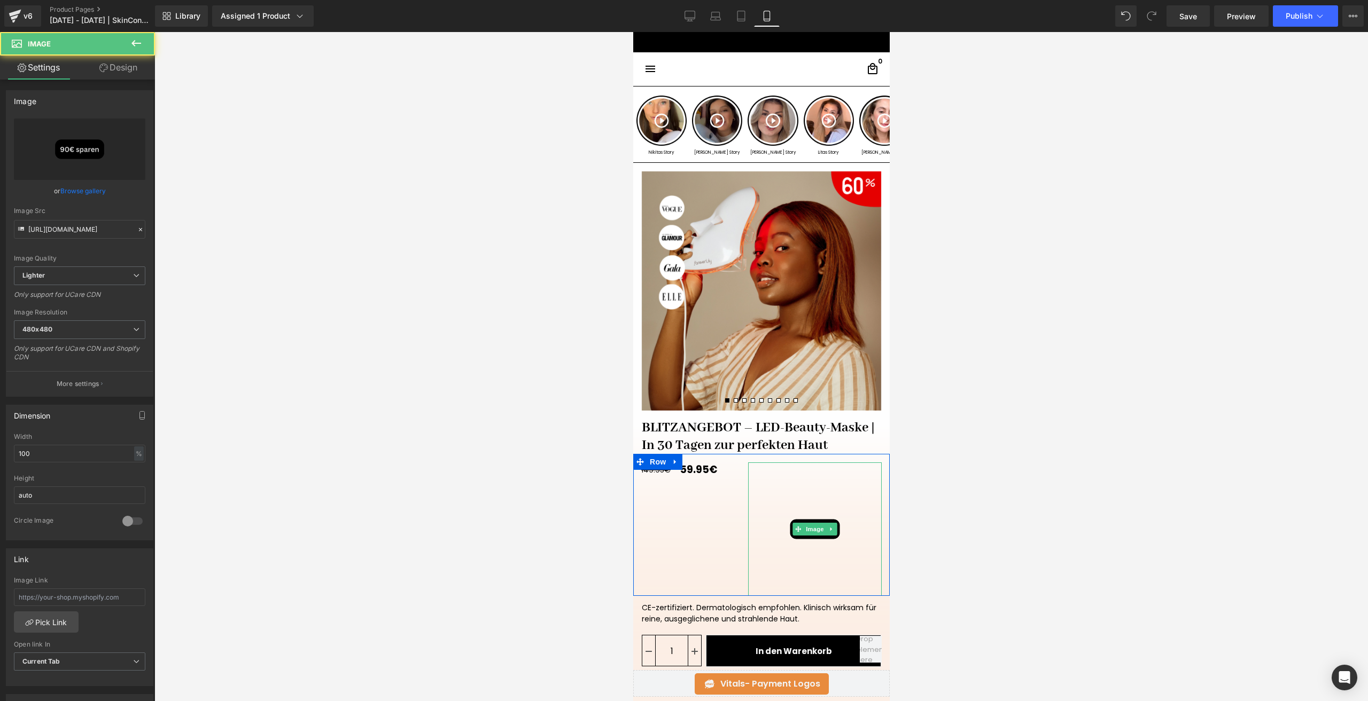
click at [811, 540] on img at bounding box center [814, 530] width 134 height 134
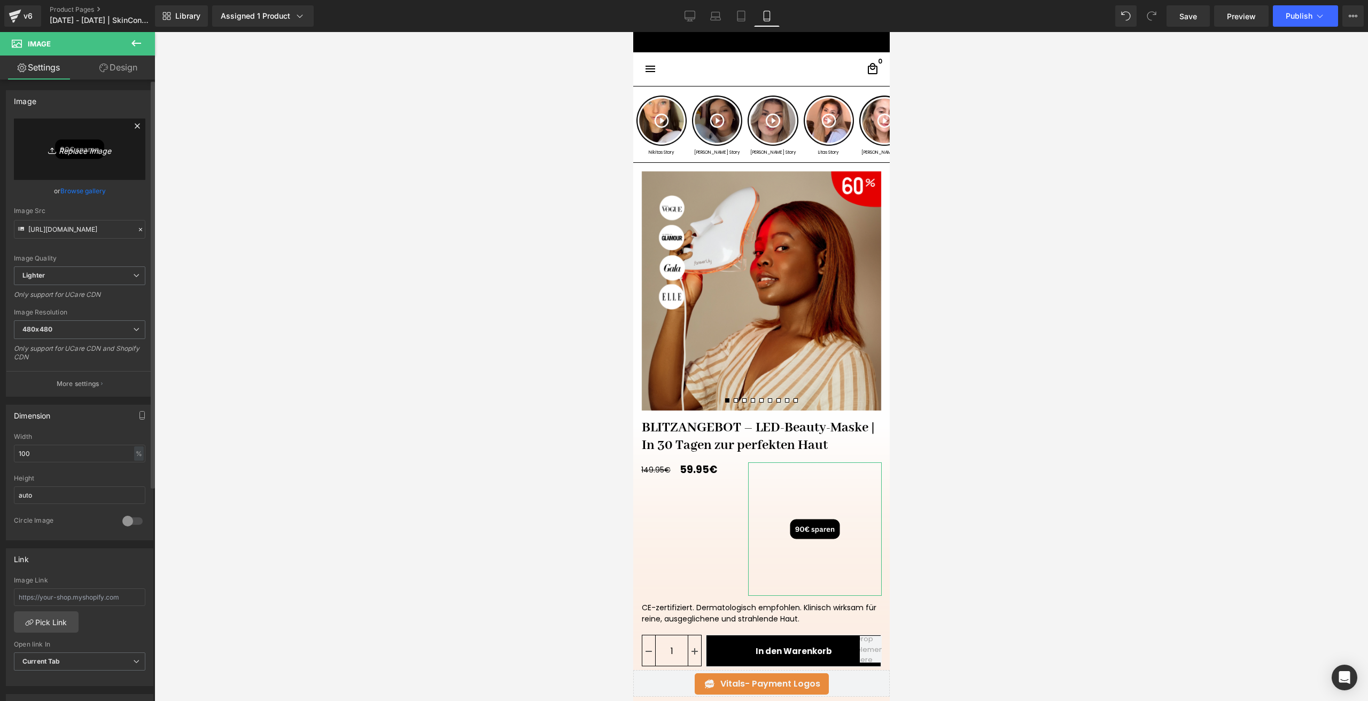
click at [61, 151] on icon "Replace Image" at bounding box center [79, 149] width 85 height 13
type input "C:\fakepath\90€ sparen (1).png"
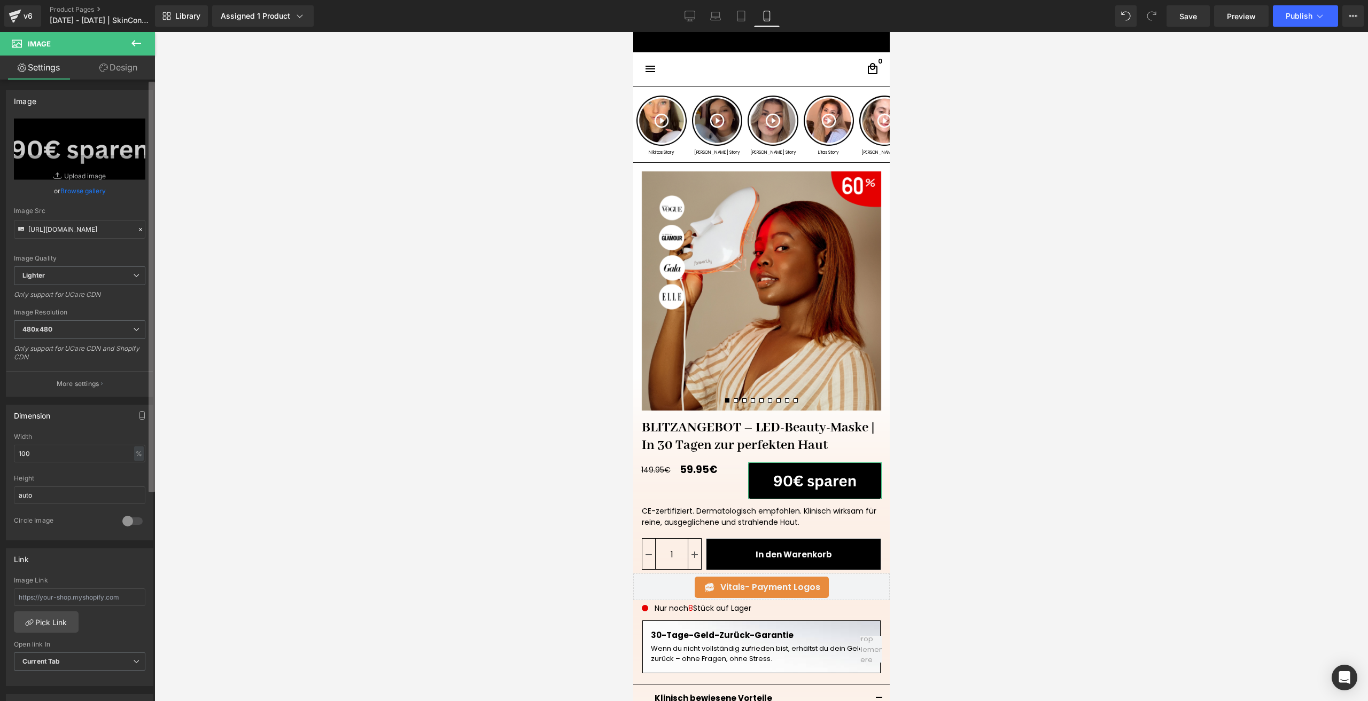
type input "[URL][DOMAIN_NAME]"
click at [44, 457] on input "100" at bounding box center [79, 454] width 131 height 18
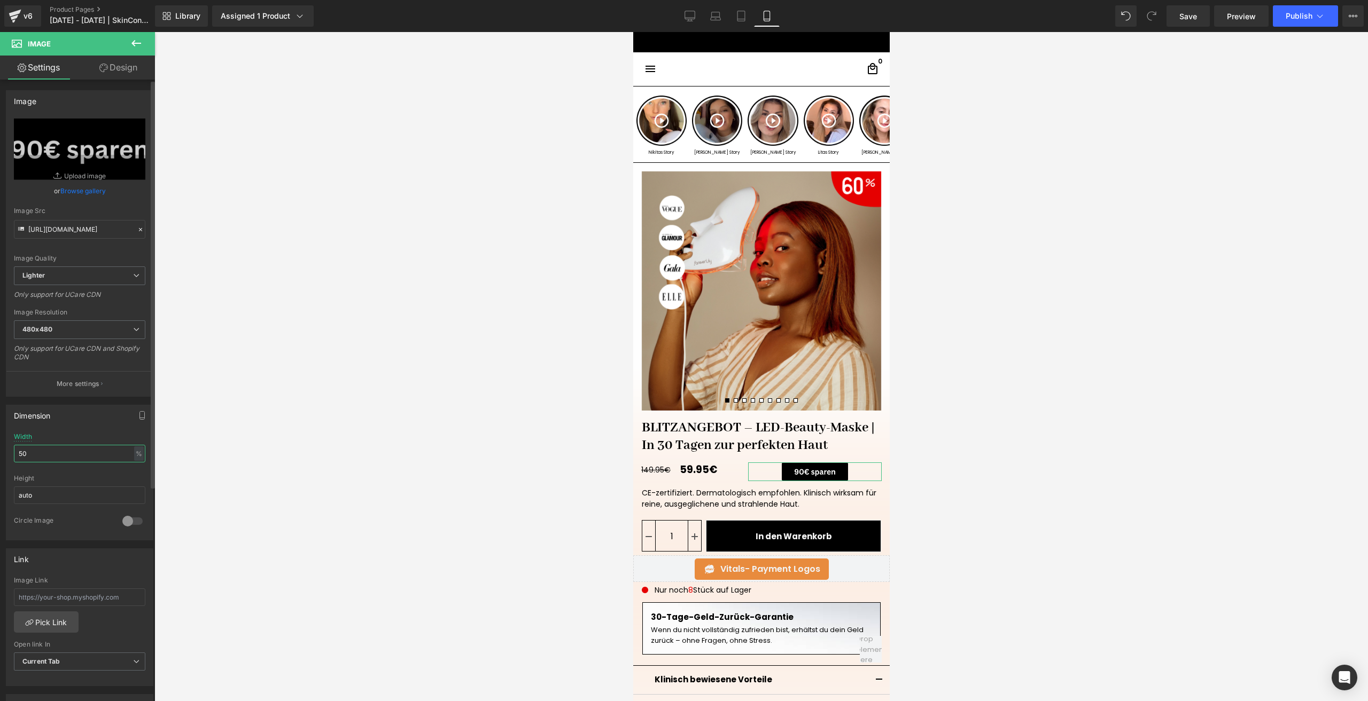
type input "5"
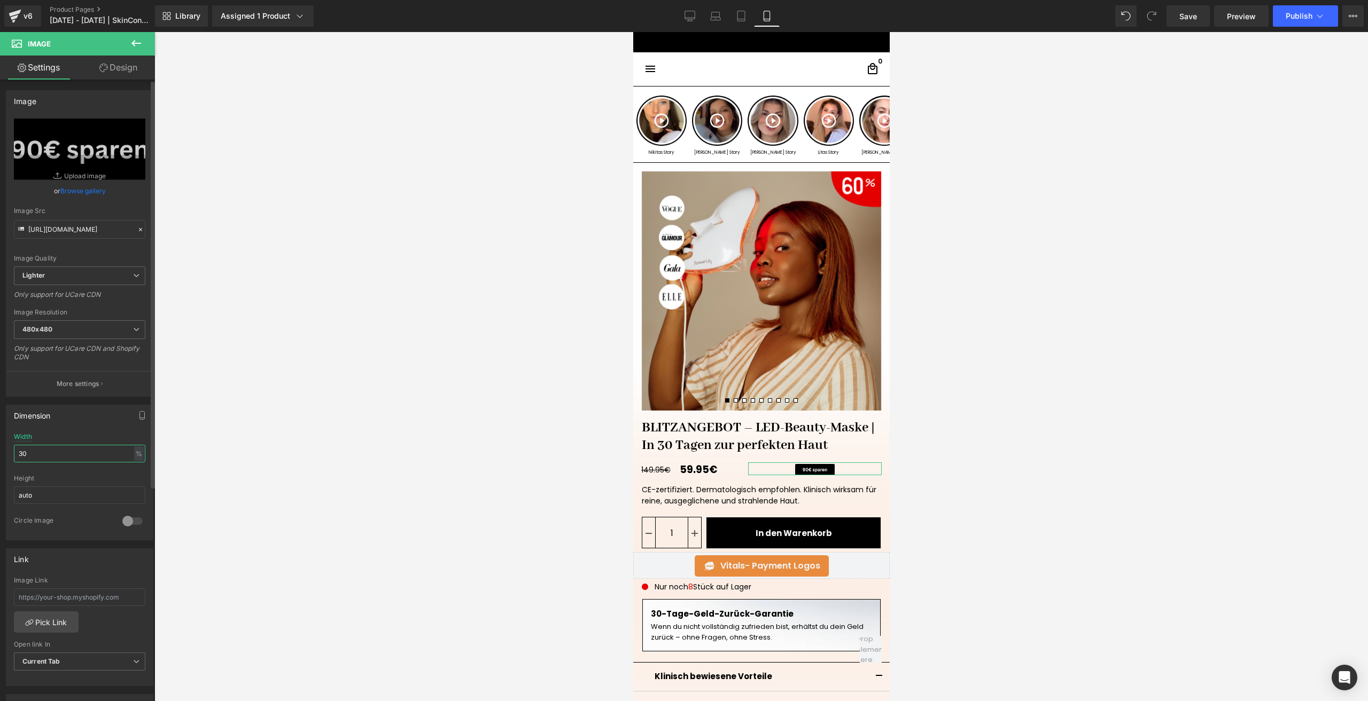
type input "3"
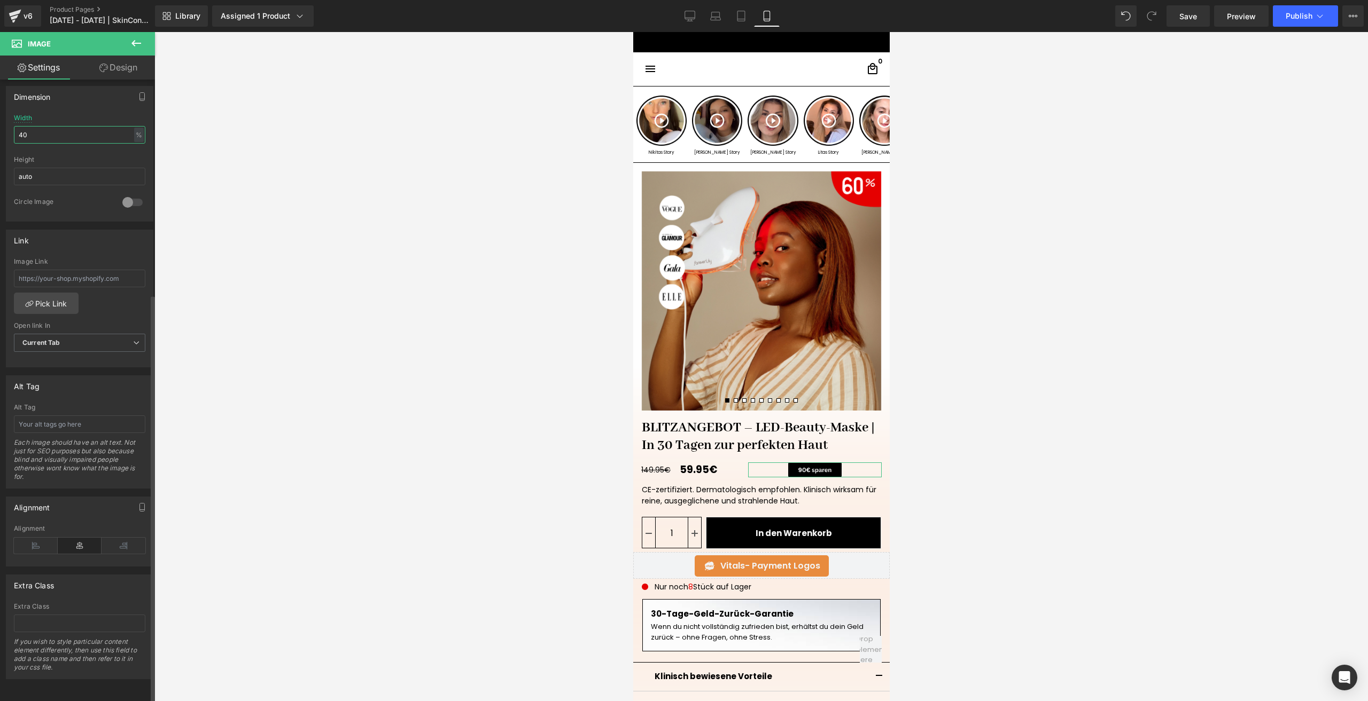
scroll to position [327, 0]
type input "40"
click at [37, 538] on icon at bounding box center [36, 546] width 44 height 16
click at [766, 468] on span "Image" at bounding box center [774, 470] width 22 height 13
click at [764, 473] on span "Image" at bounding box center [774, 470] width 22 height 13
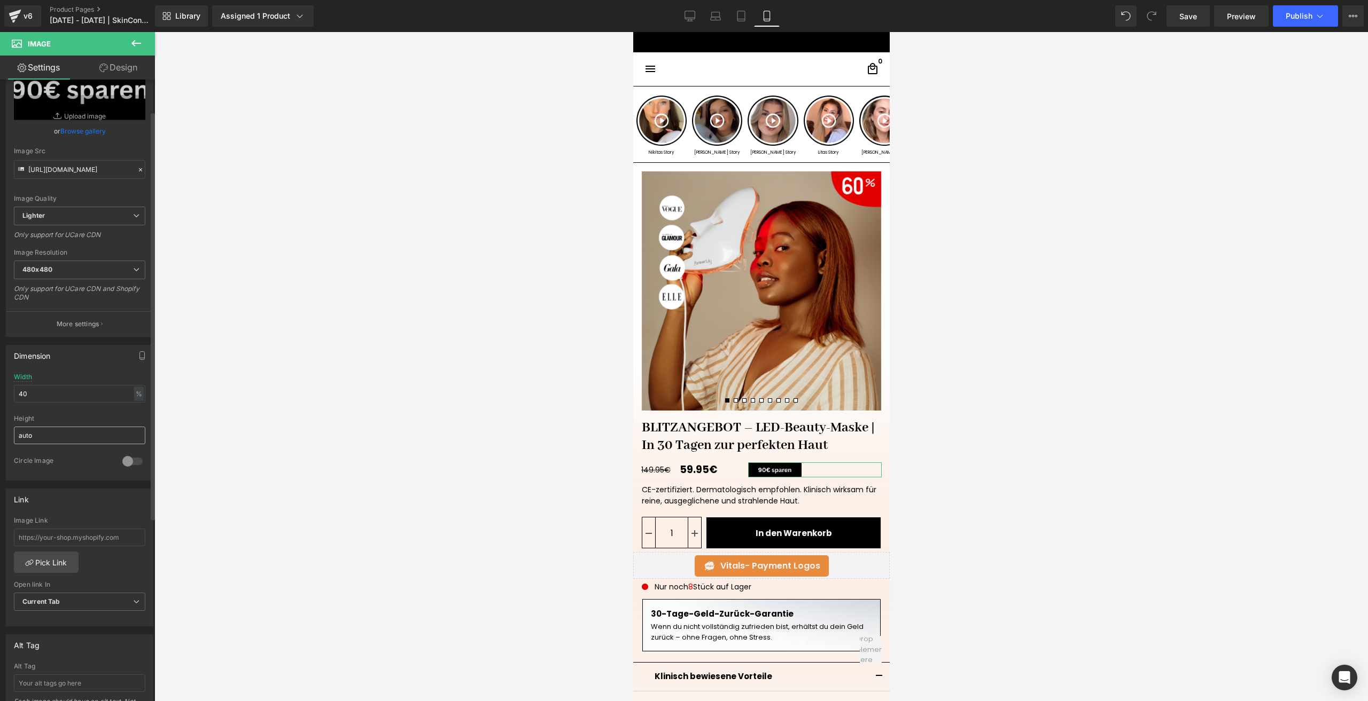
scroll to position [0, 0]
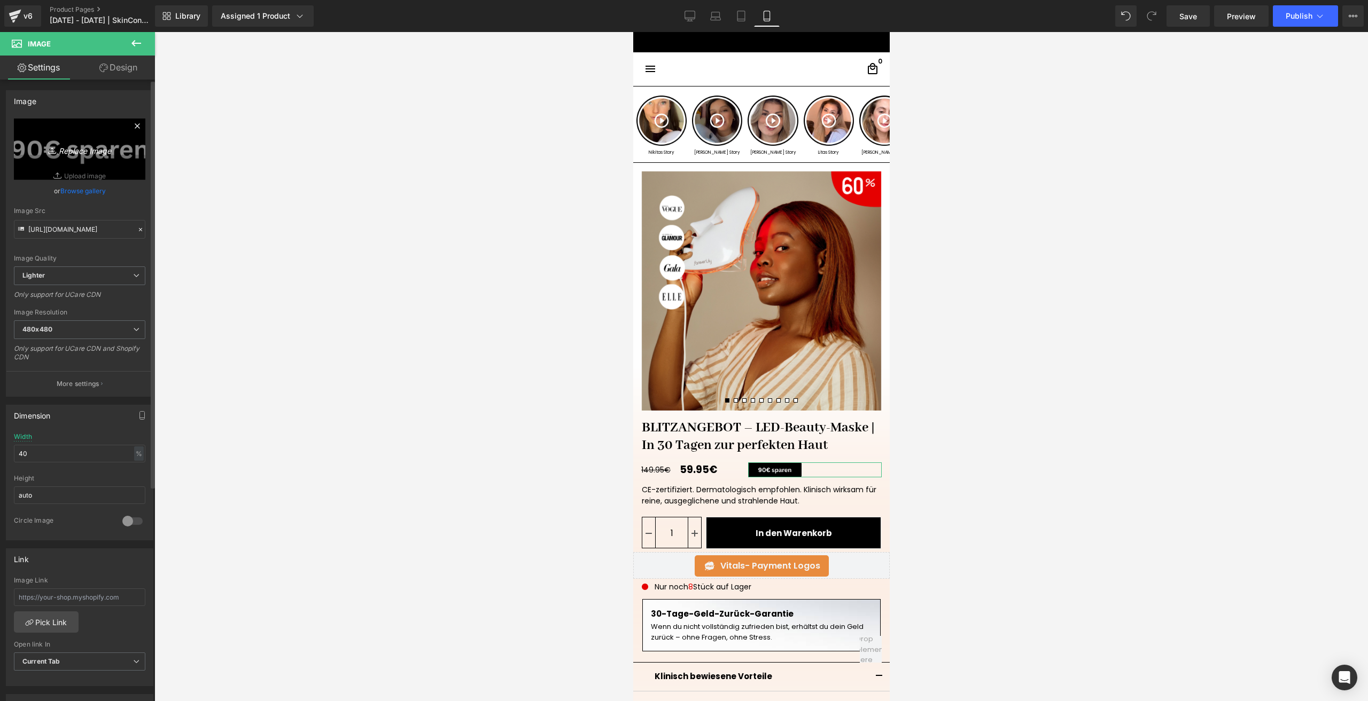
click at [89, 159] on link "Replace Image" at bounding box center [79, 149] width 131 height 61
type input "C:\fakepath\90€ sparen (2).png"
type input "[URL][DOMAIN_NAME]"
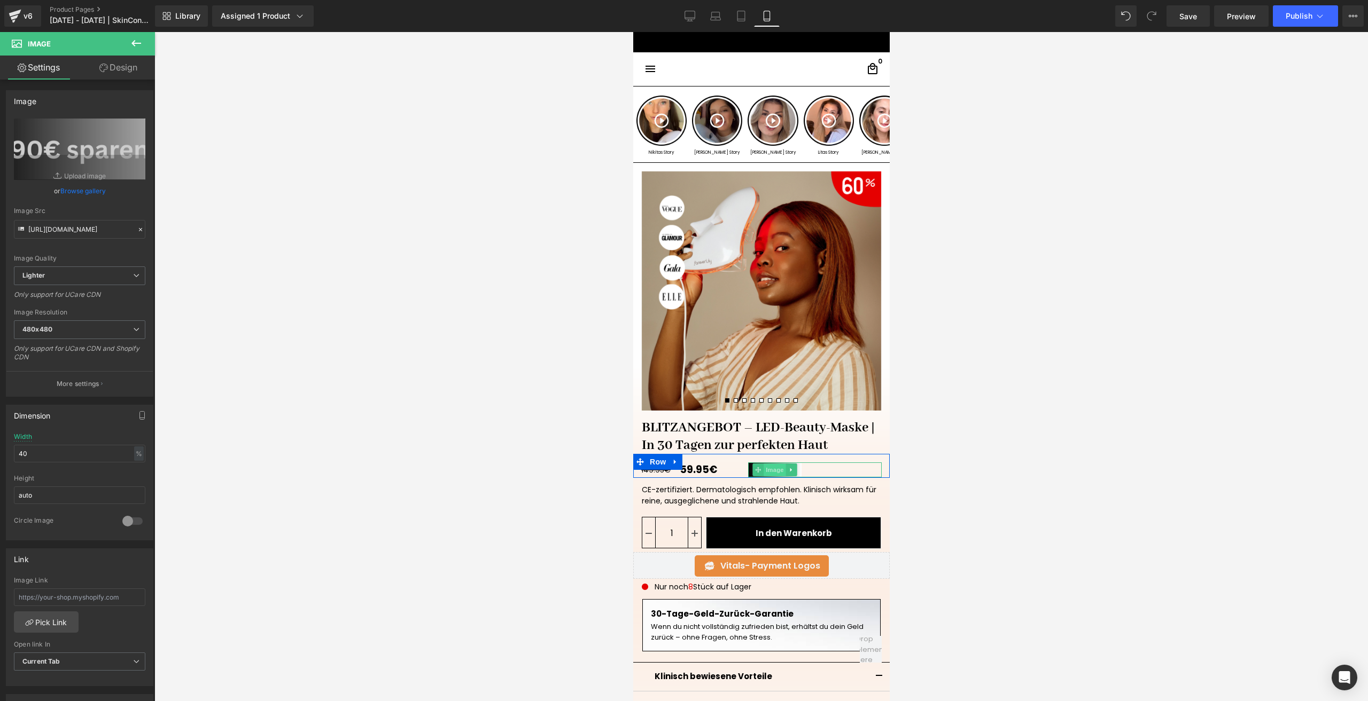
click at [766, 468] on span "Image" at bounding box center [774, 470] width 22 height 13
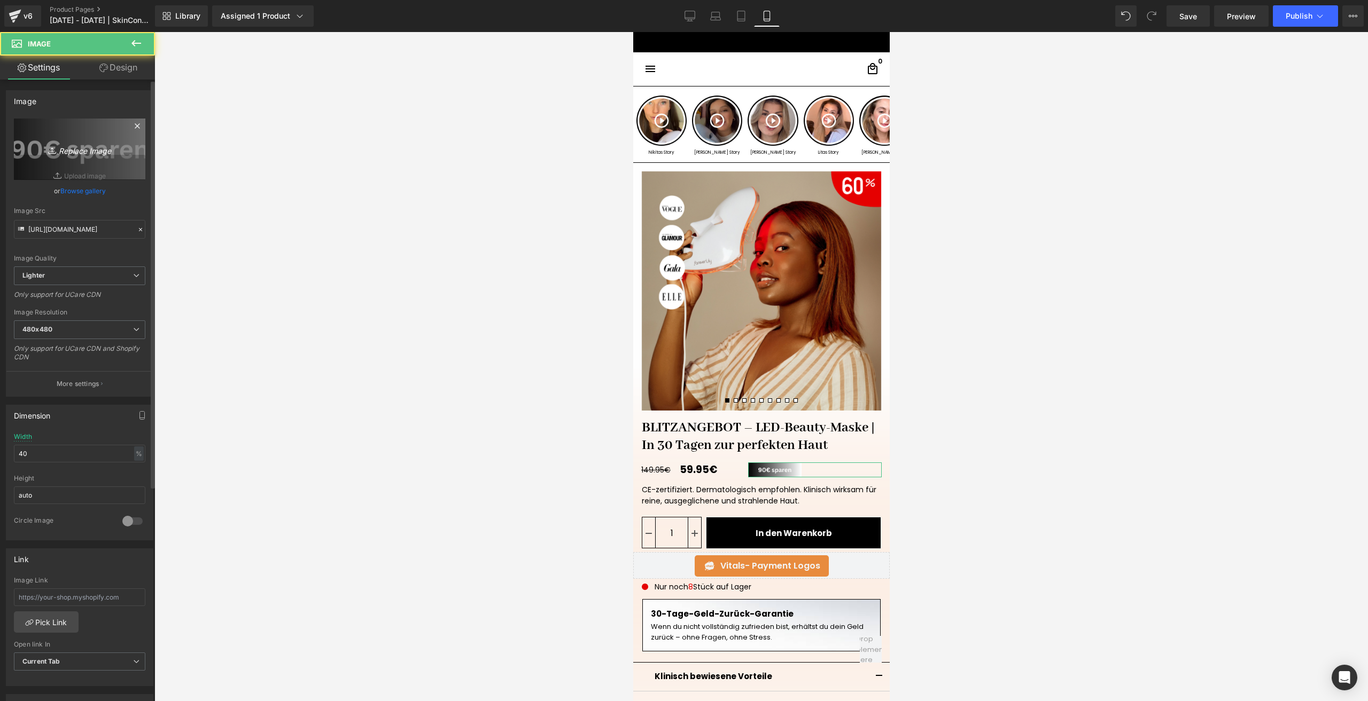
click at [82, 155] on icon "Replace Image" at bounding box center [79, 149] width 85 height 13
type input "C:\fakepath\90€ sparen (3).png"
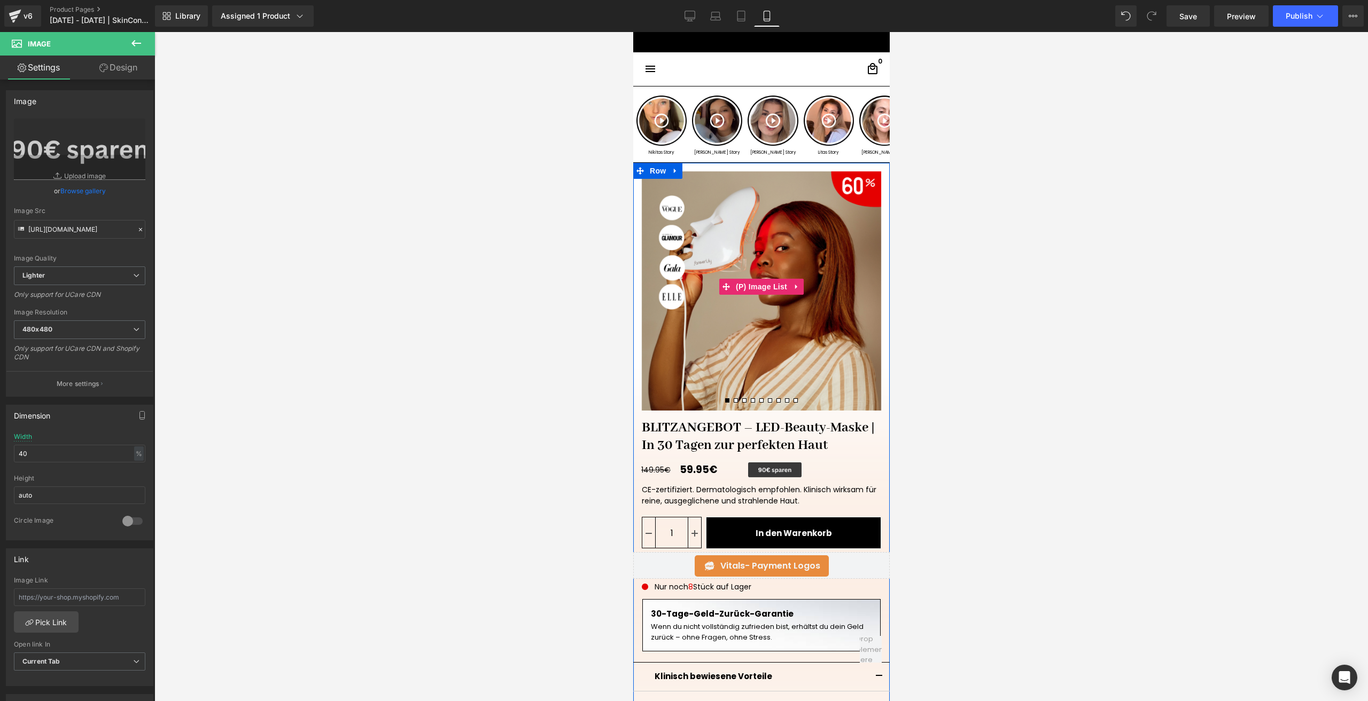
type input "[URL][DOMAIN_NAME]"
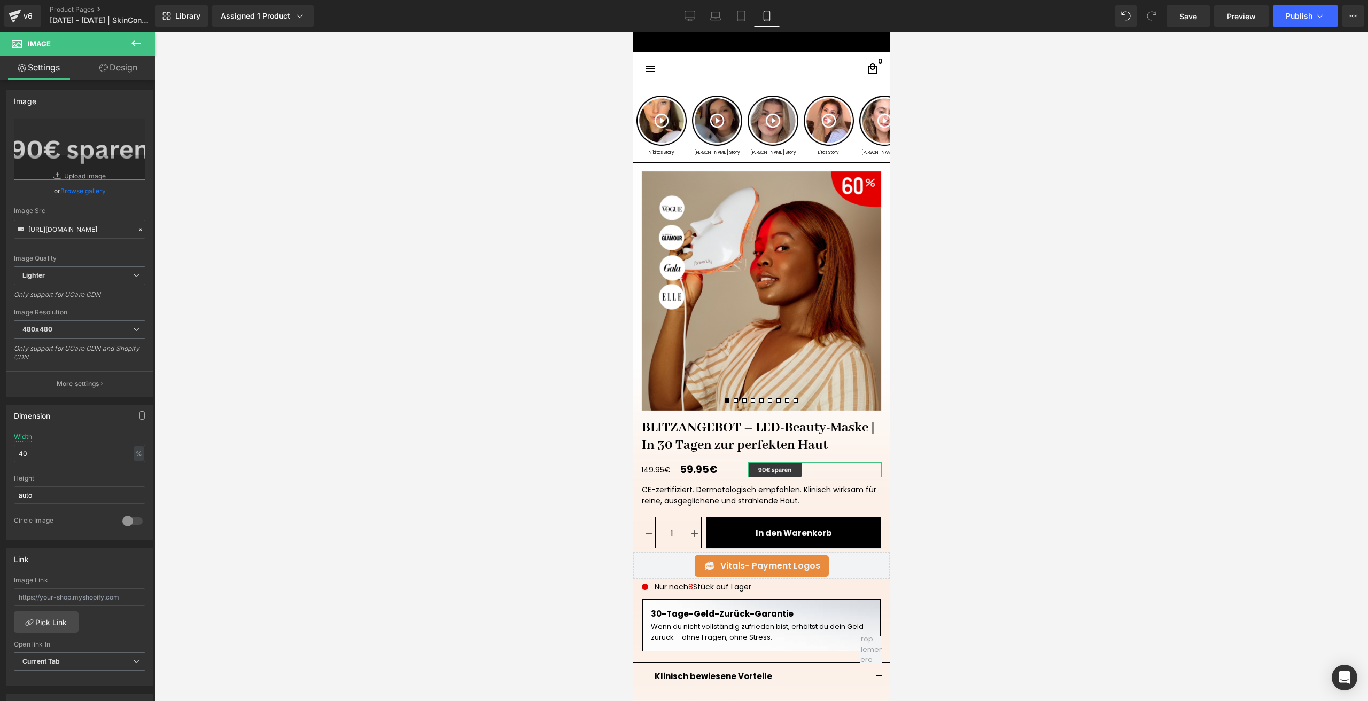
click at [129, 69] on link "Design" at bounding box center [118, 68] width 77 height 24
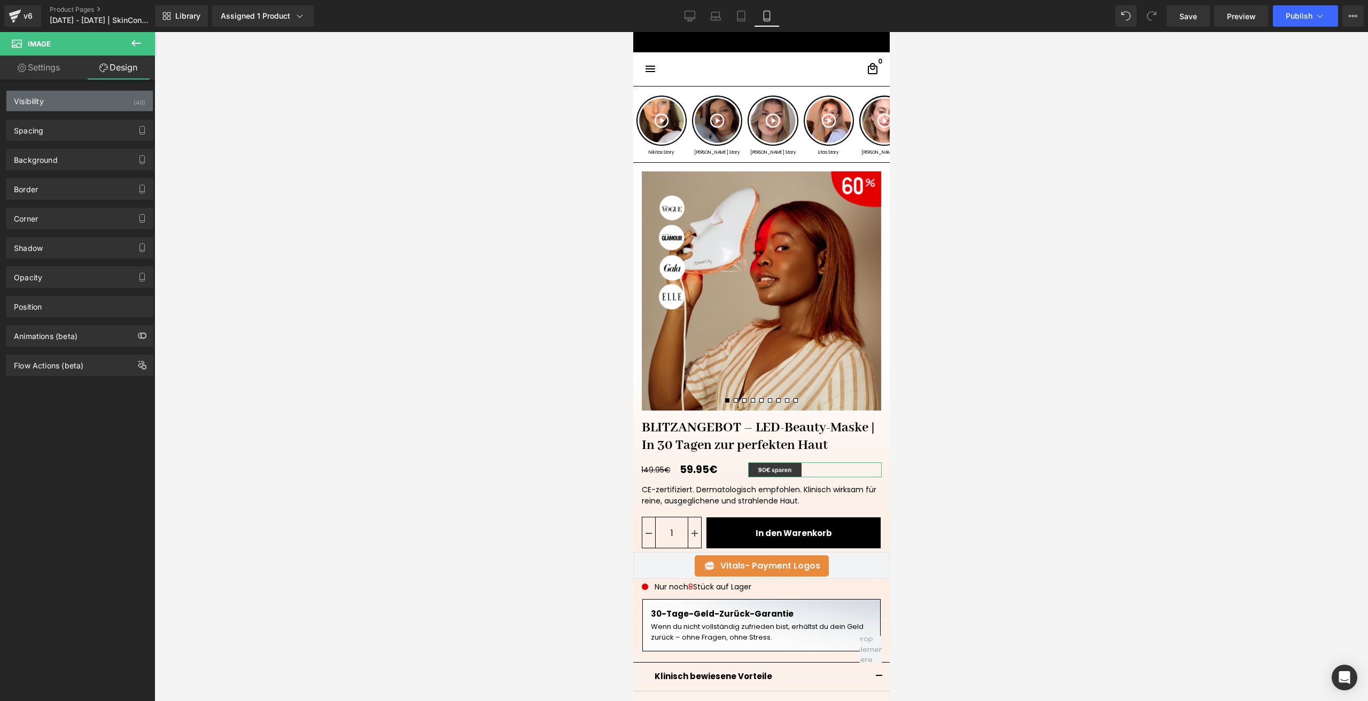
click at [120, 97] on div "Visibility (All)" at bounding box center [79, 101] width 146 height 20
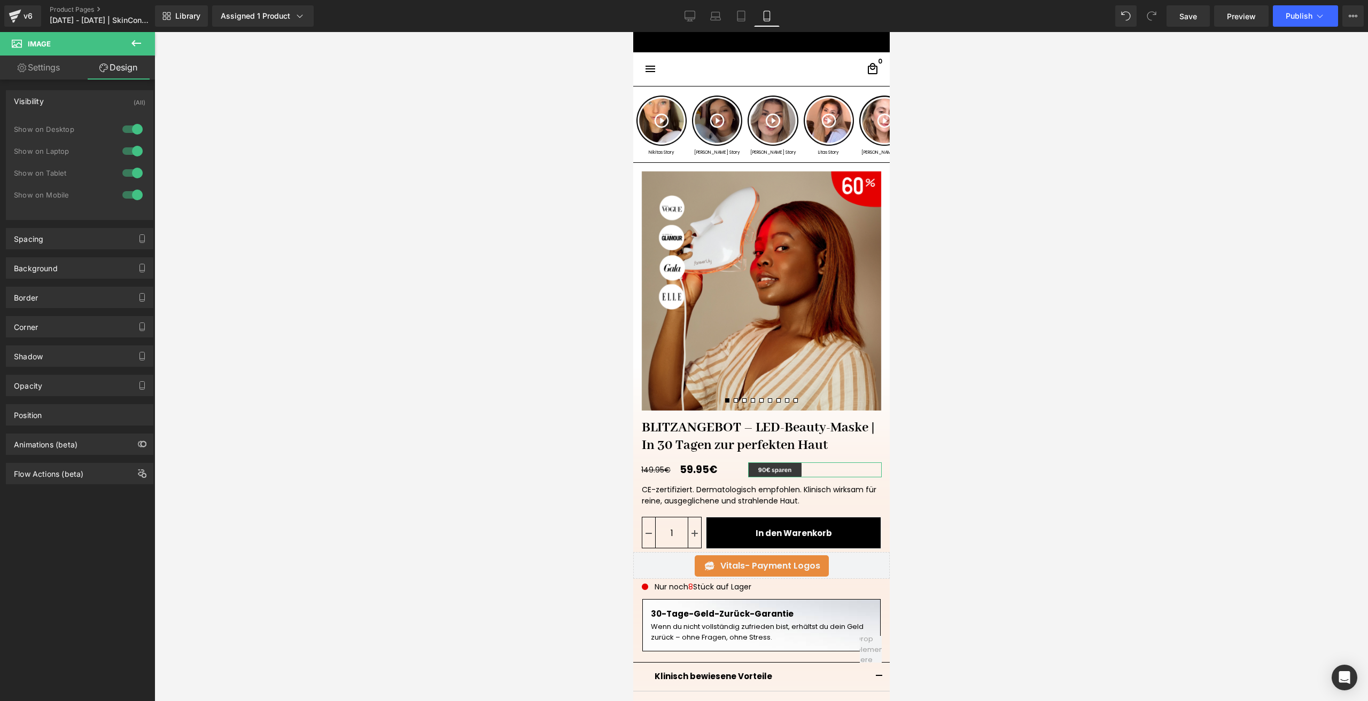
click at [129, 136] on div at bounding box center [133, 129] width 26 height 17
click at [133, 154] on div at bounding box center [133, 151] width 26 height 17
click at [133, 170] on div at bounding box center [133, 173] width 26 height 17
click at [1192, 16] on span "Save" at bounding box center [1188, 16] width 18 height 11
click at [1278, 14] on button "Publish" at bounding box center [1304, 15] width 65 height 21
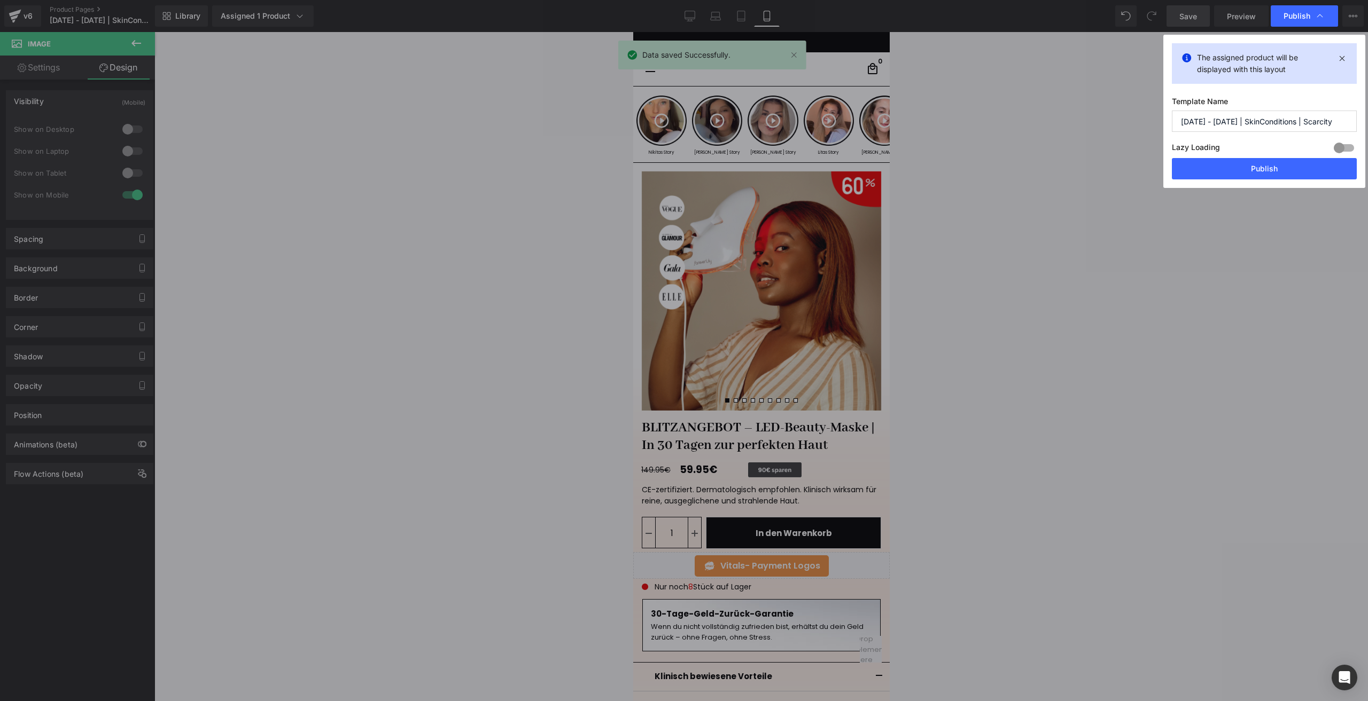
click at [1237, 177] on button "Publish" at bounding box center [1263, 168] width 185 height 21
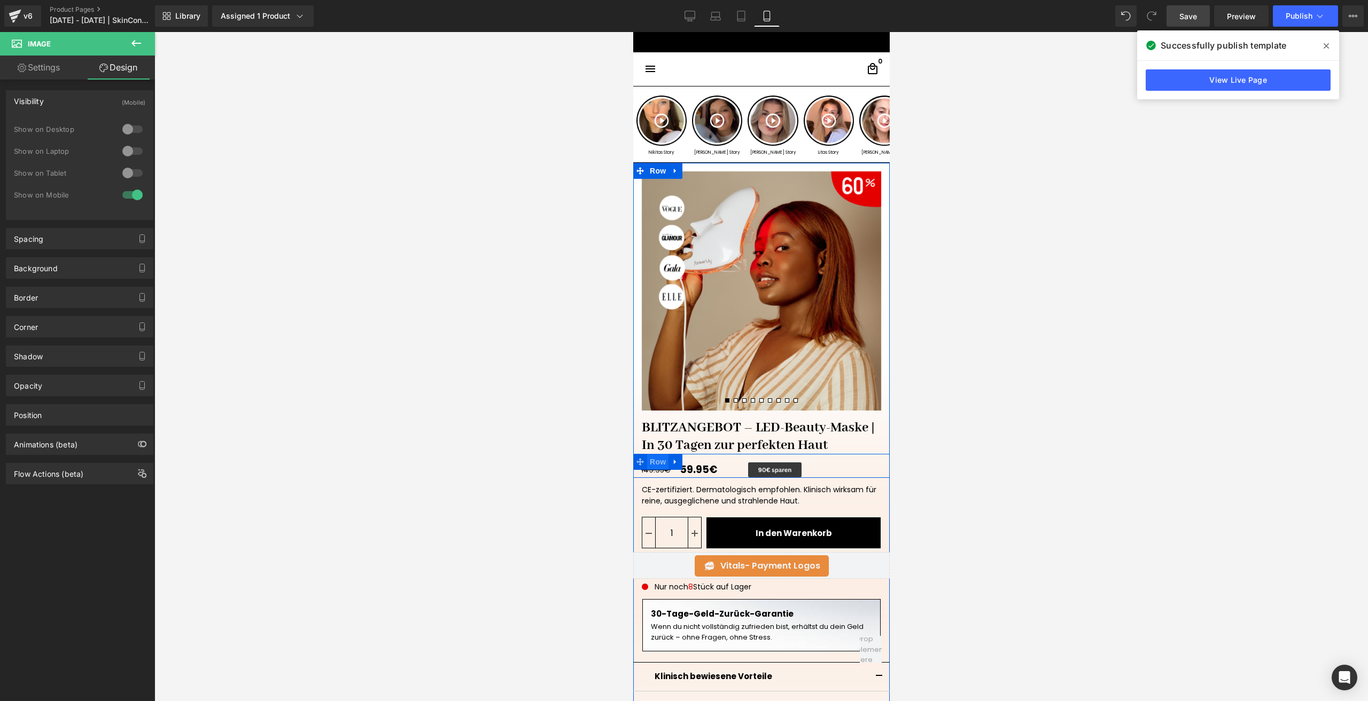
click at [658, 463] on span "Row" at bounding box center [656, 462] width 21 height 16
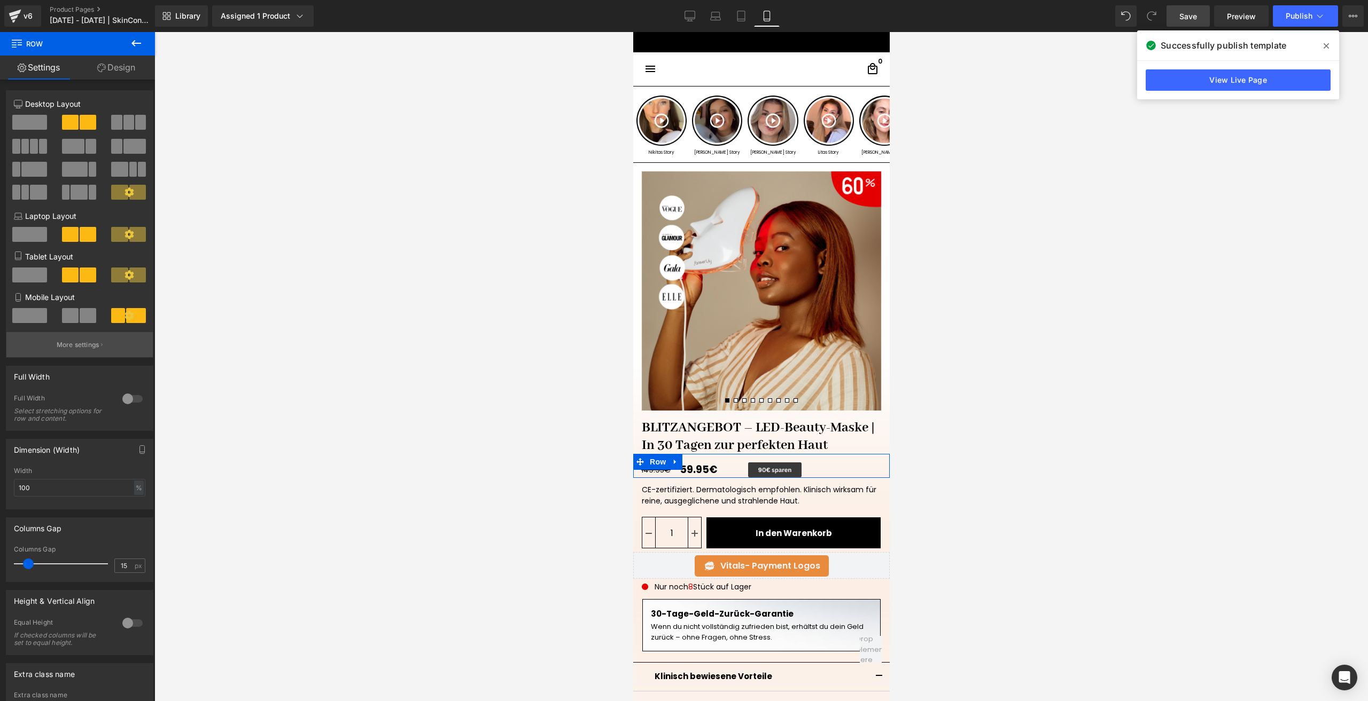
click at [97, 345] on p "More settings" at bounding box center [78, 345] width 43 height 10
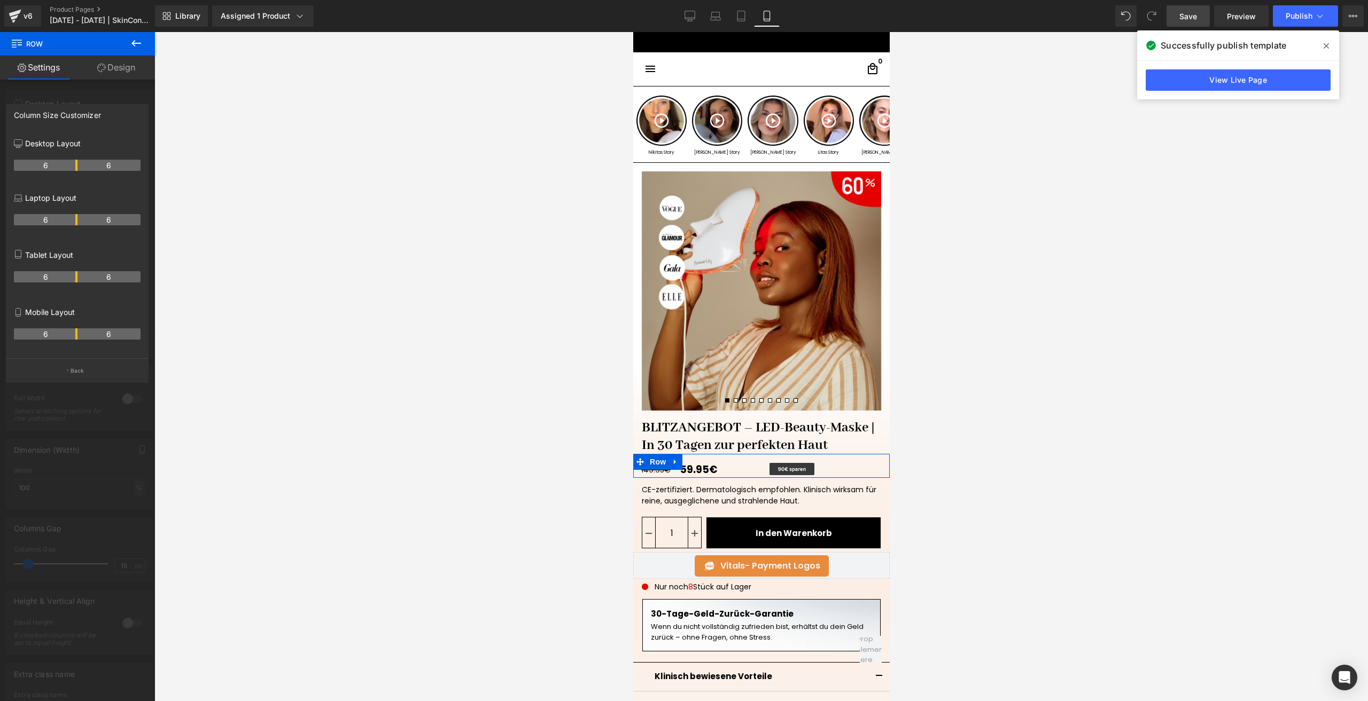
drag, startPoint x: 65, startPoint y: 337, endPoint x: 71, endPoint y: 337, distance: 5.9
click at [71, 337] on th "6" at bounding box center [46, 334] width 64 height 11
click at [81, 366] on button "Back" at bounding box center [77, 370] width 143 height 24
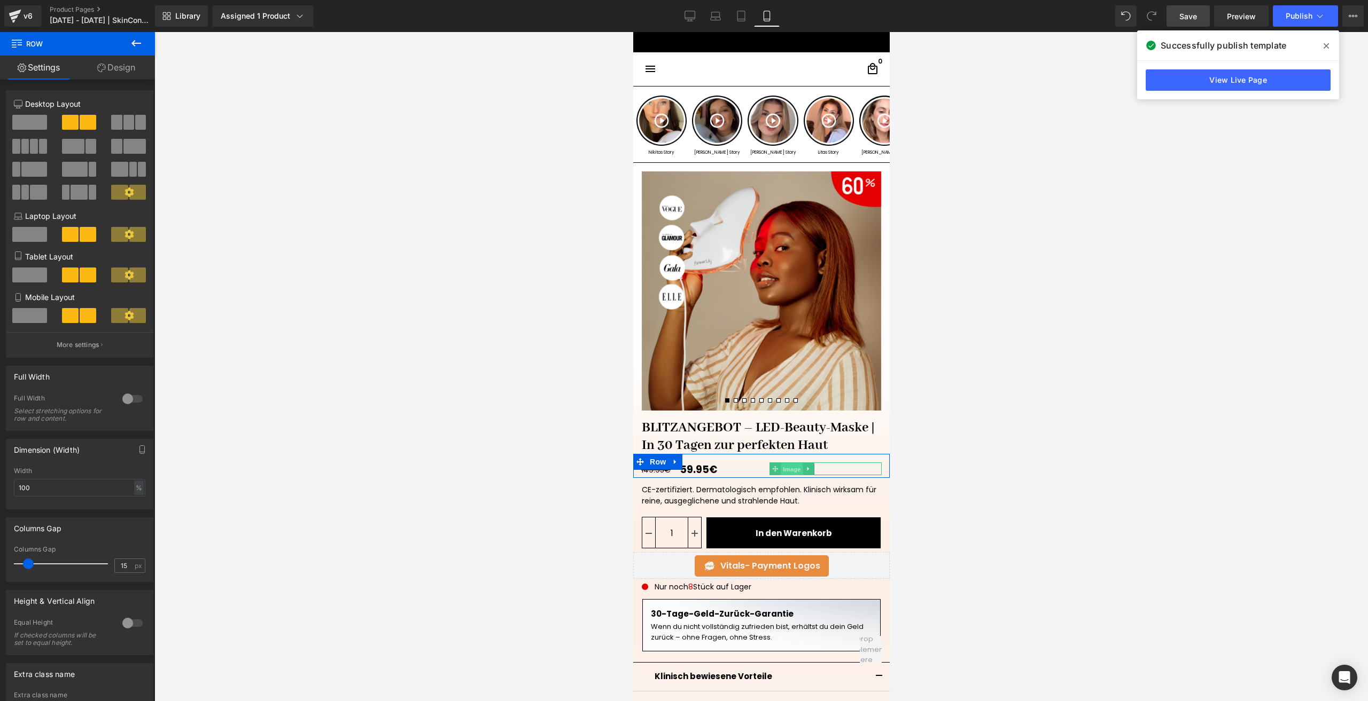
click at [780, 471] on span "Image" at bounding box center [791, 469] width 22 height 13
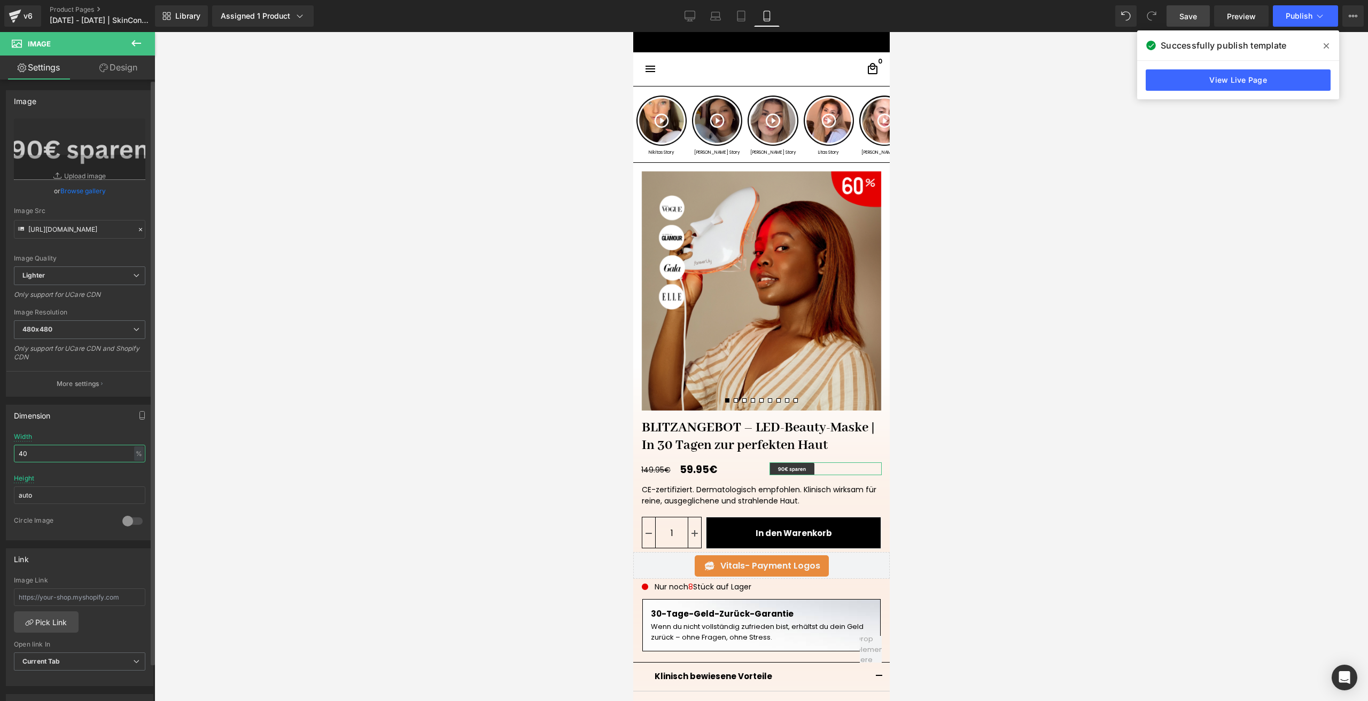
click at [28, 457] on input "40" at bounding box center [79, 454] width 131 height 18
type input "45"
click at [1186, 21] on span "Save" at bounding box center [1188, 16] width 18 height 11
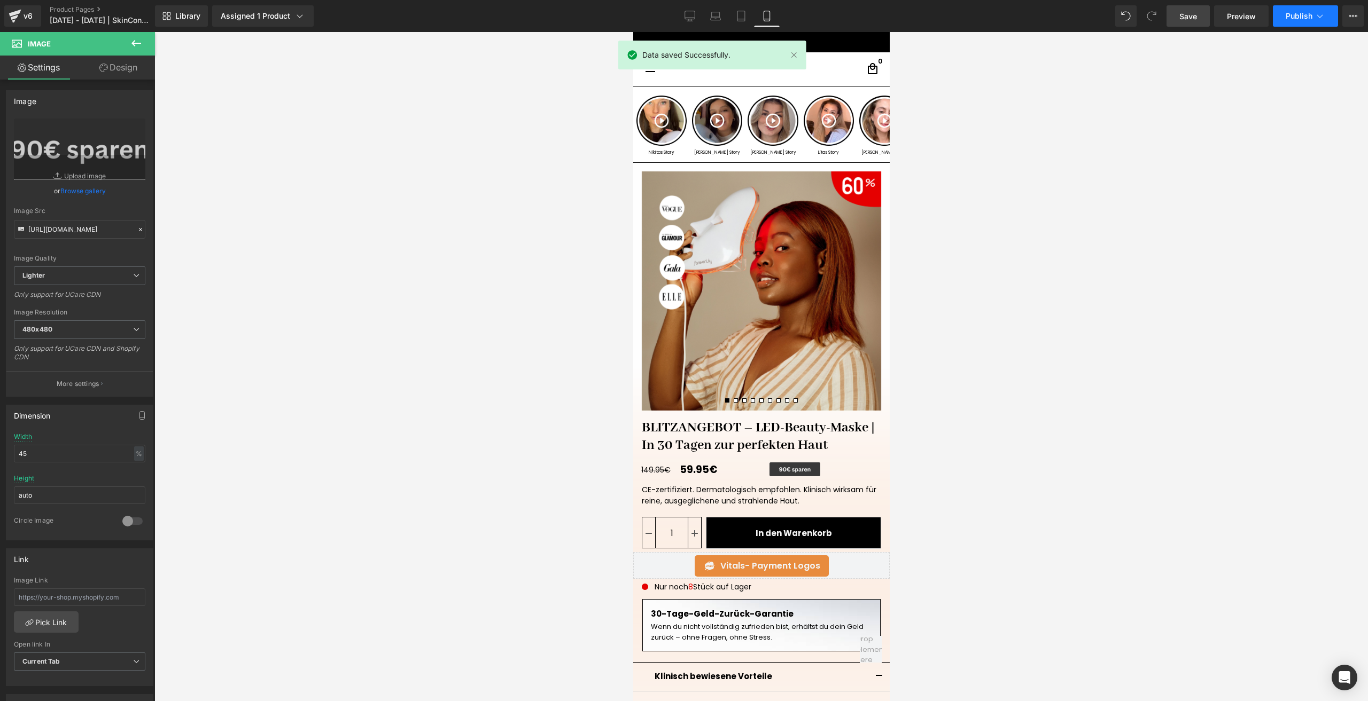
click at [1282, 10] on button "Publish" at bounding box center [1304, 15] width 65 height 21
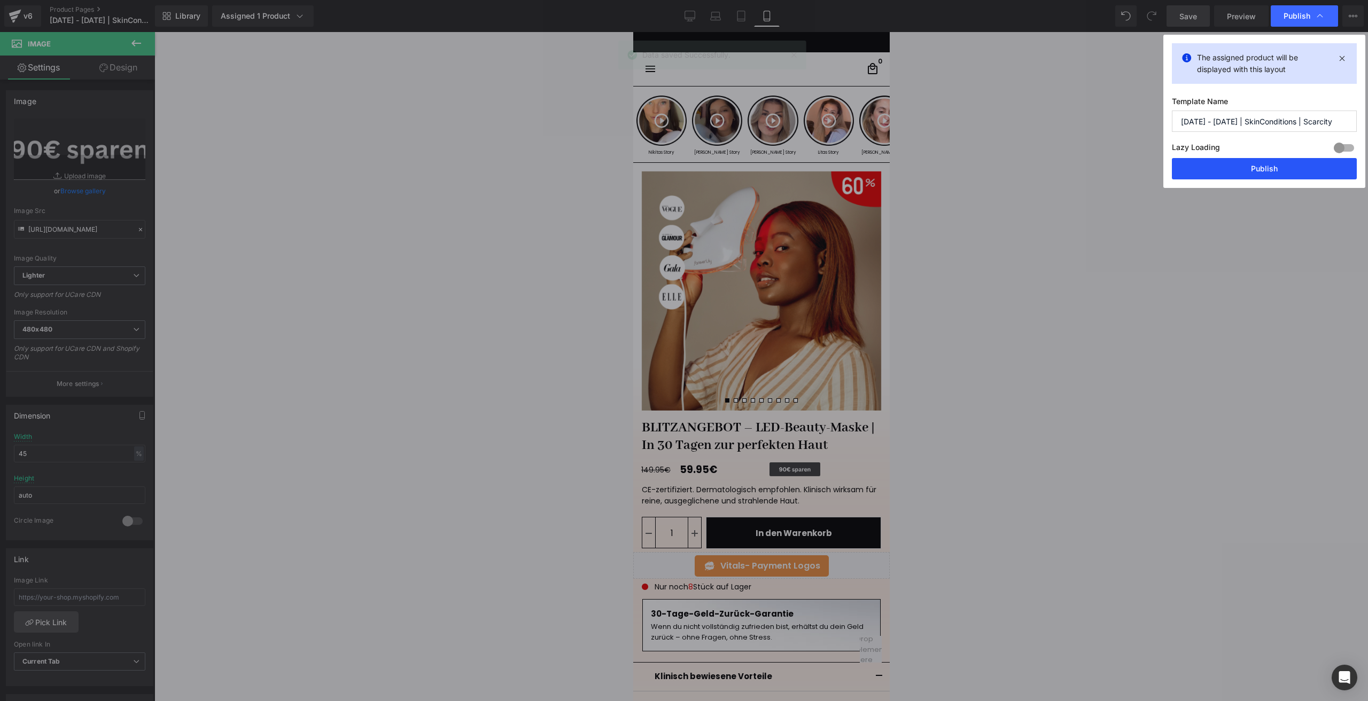
click at [1224, 174] on button "Publish" at bounding box center [1263, 168] width 185 height 21
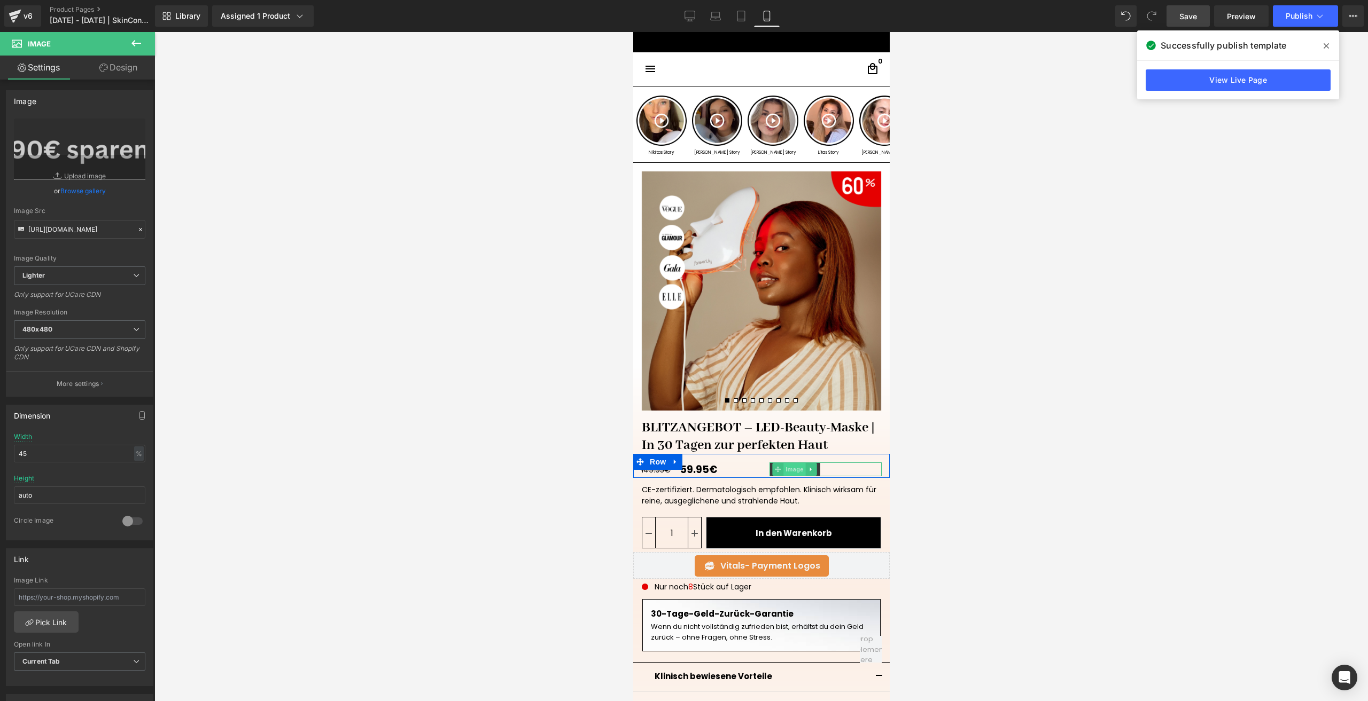
click at [783, 470] on span "Image" at bounding box center [794, 469] width 22 height 13
click at [651, 464] on span "Row" at bounding box center [656, 463] width 21 height 16
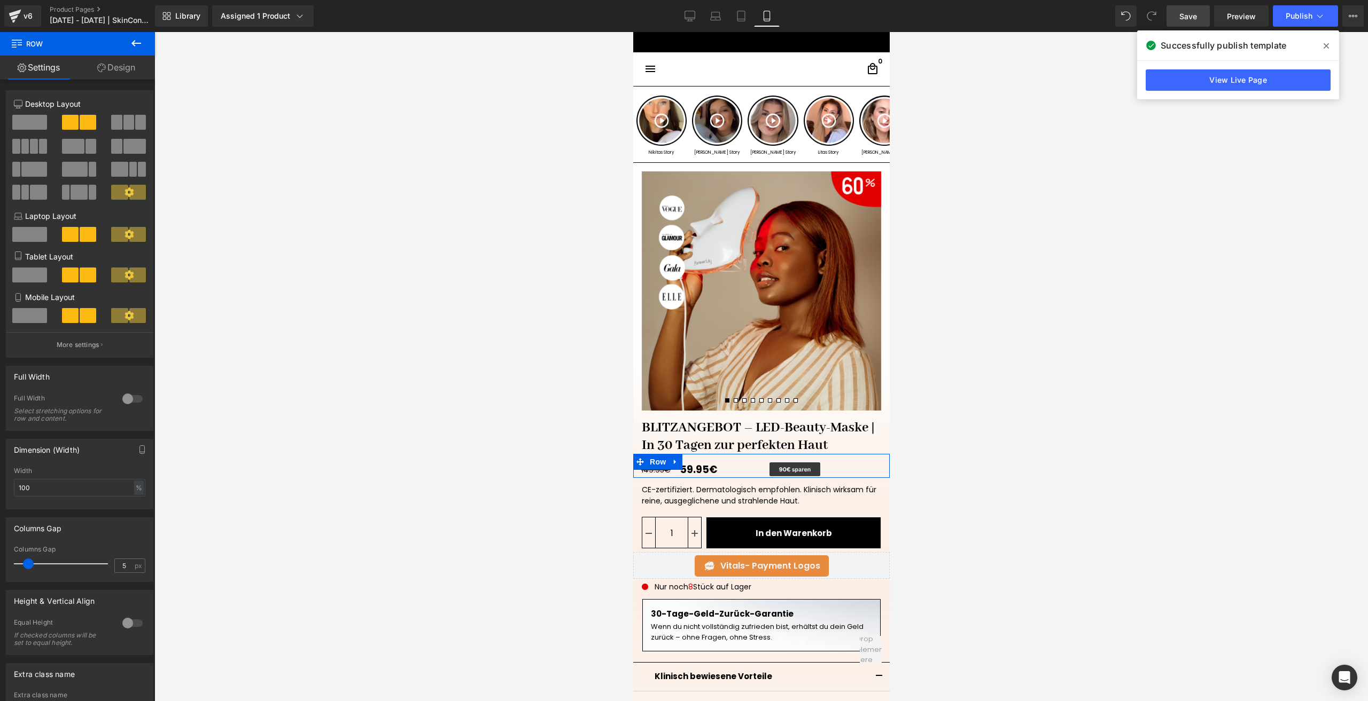
type input "0"
drag, startPoint x: 30, startPoint y: 561, endPoint x: 11, endPoint y: 559, distance: 19.3
click at [11, 559] on div "0px Columns Gap 0 px" at bounding box center [79, 564] width 146 height 36
click at [115, 77] on link "Design" at bounding box center [115, 68] width 77 height 24
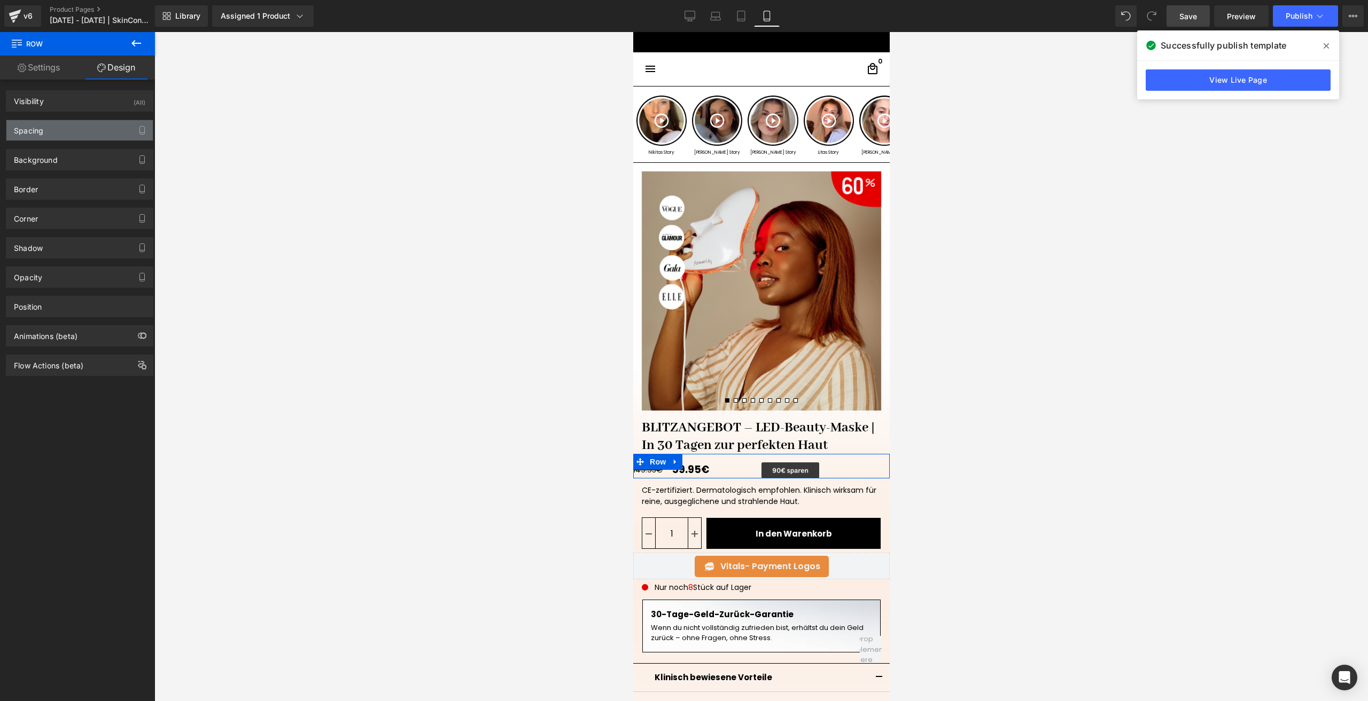
click at [84, 130] on div "Spacing" at bounding box center [79, 130] width 146 height 20
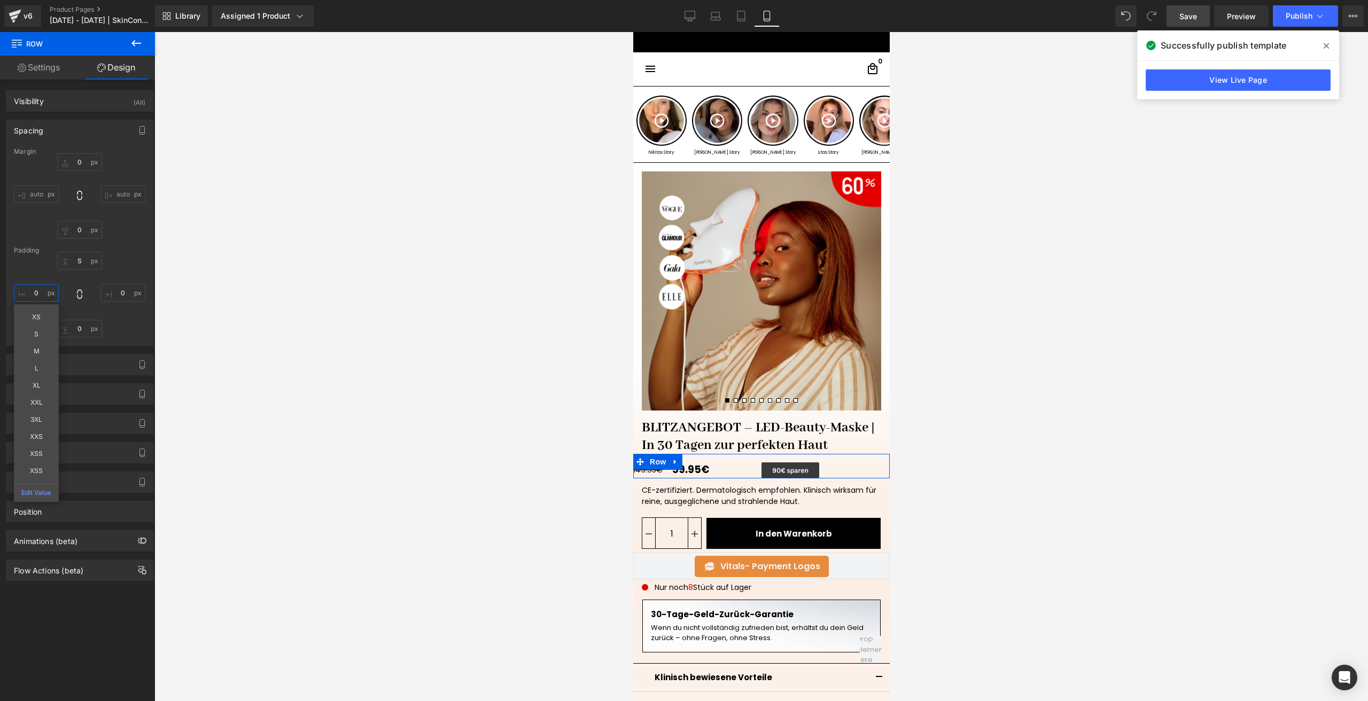
click at [41, 288] on input "0" at bounding box center [36, 293] width 45 height 18
type input "S"
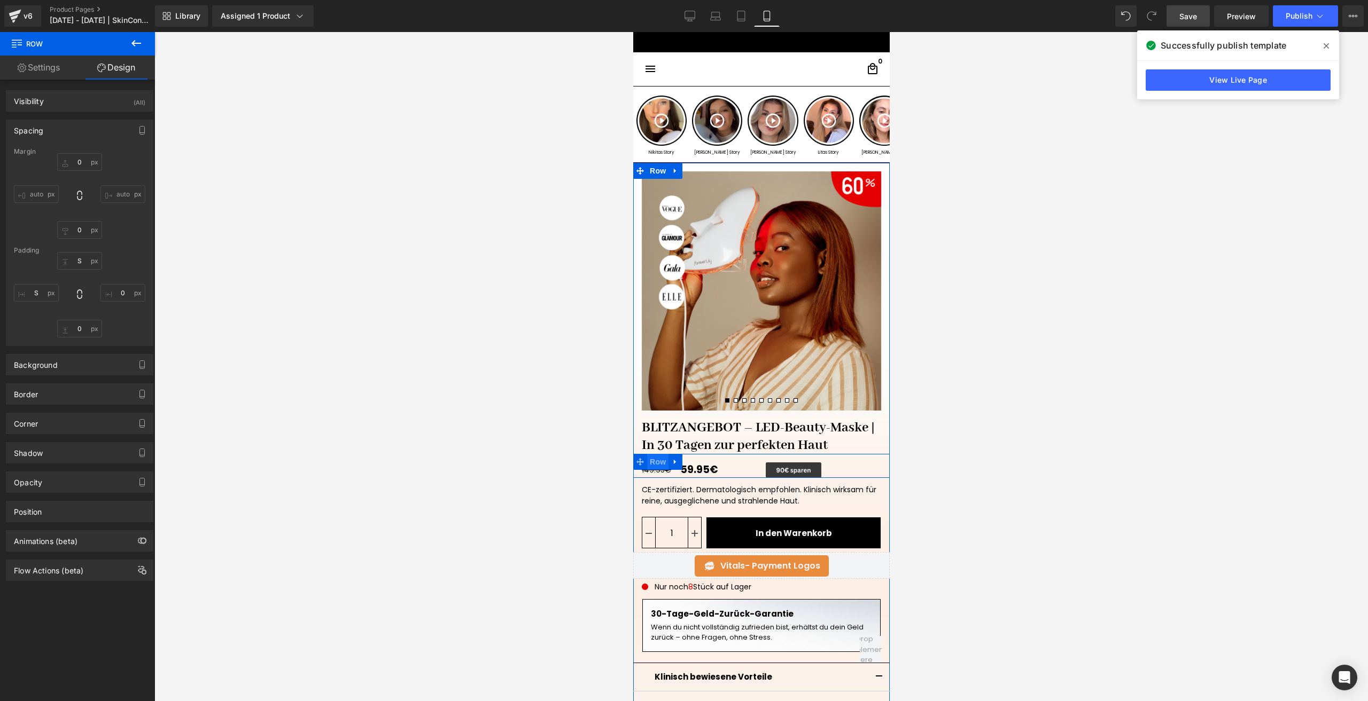
click at [657, 456] on span "Row" at bounding box center [656, 462] width 21 height 16
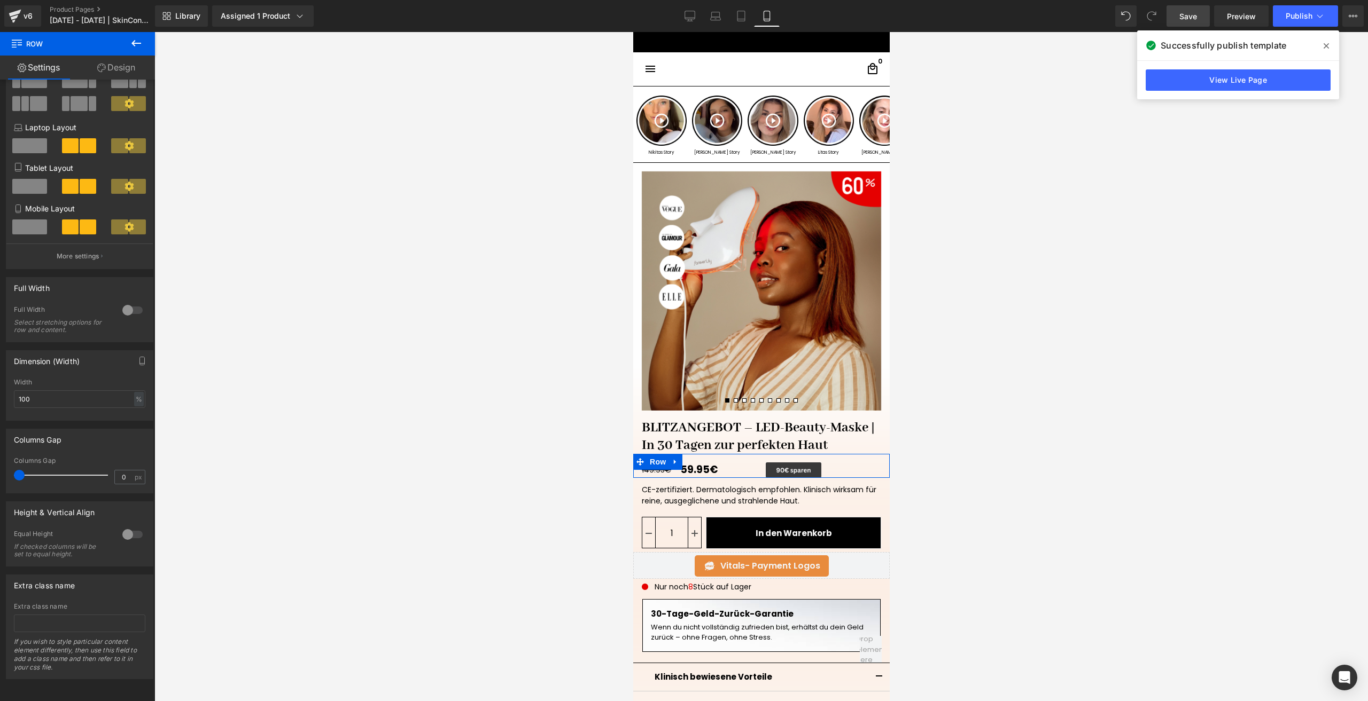
scroll to position [97, 0]
click at [129, 526] on div at bounding box center [133, 534] width 26 height 17
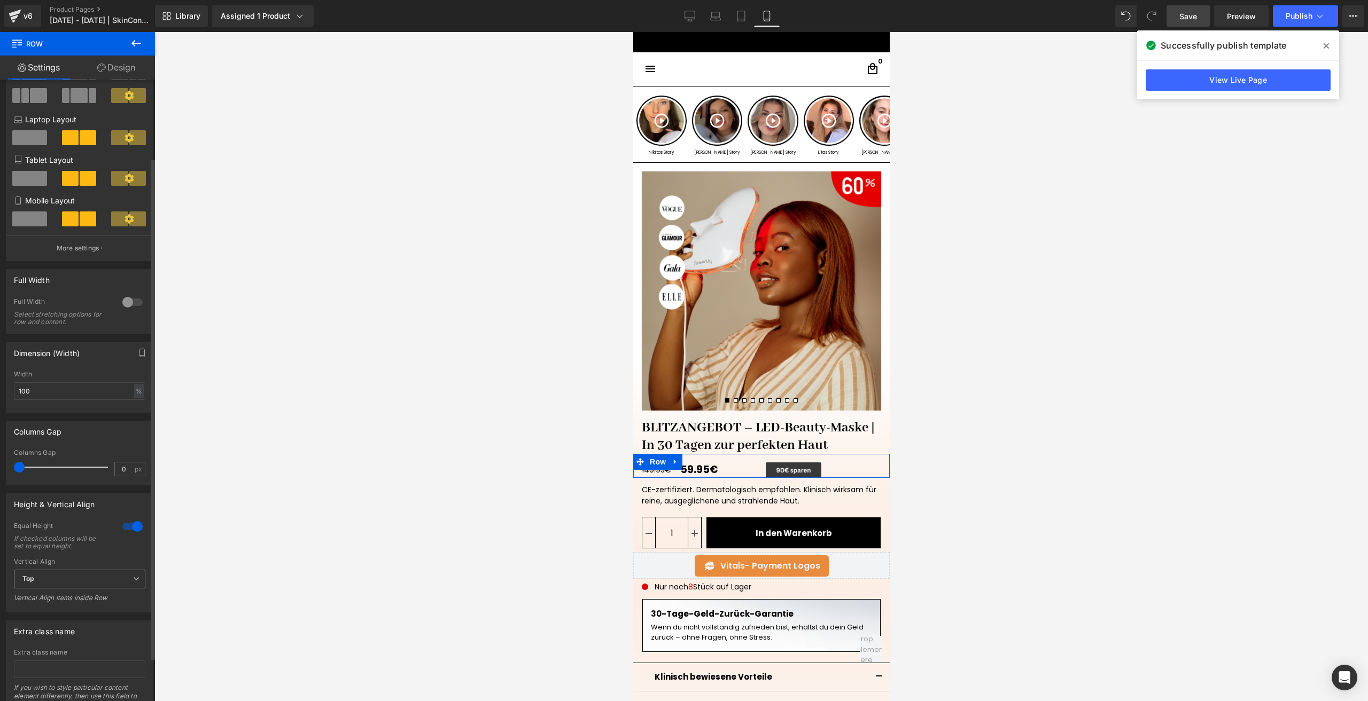
drag, startPoint x: 96, startPoint y: 579, endPoint x: 92, endPoint y: 587, distance: 8.6
click at [97, 579] on span "Top" at bounding box center [79, 579] width 131 height 19
click at [73, 618] on li "Middle" at bounding box center [77, 614] width 127 height 16
click at [787, 470] on span "Image" at bounding box center [793, 470] width 22 height 13
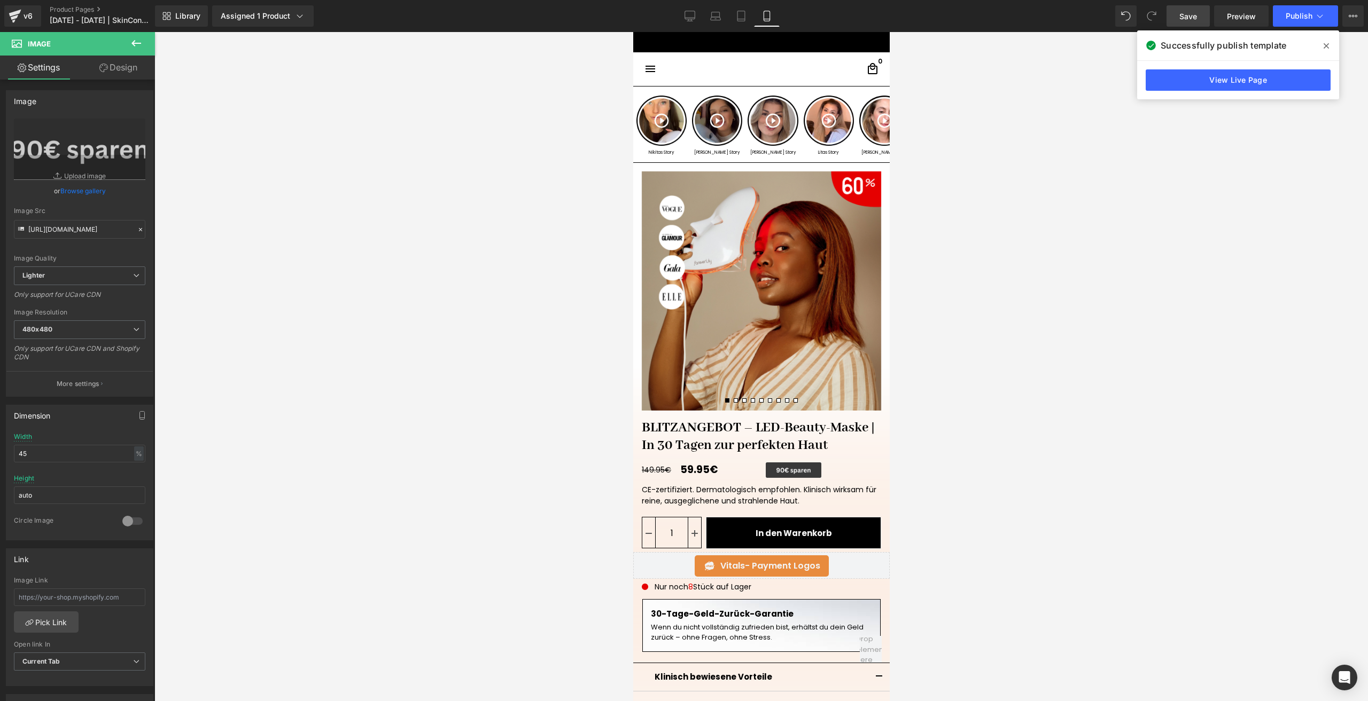
click at [1197, 11] on span "Save" at bounding box center [1188, 16] width 18 height 11
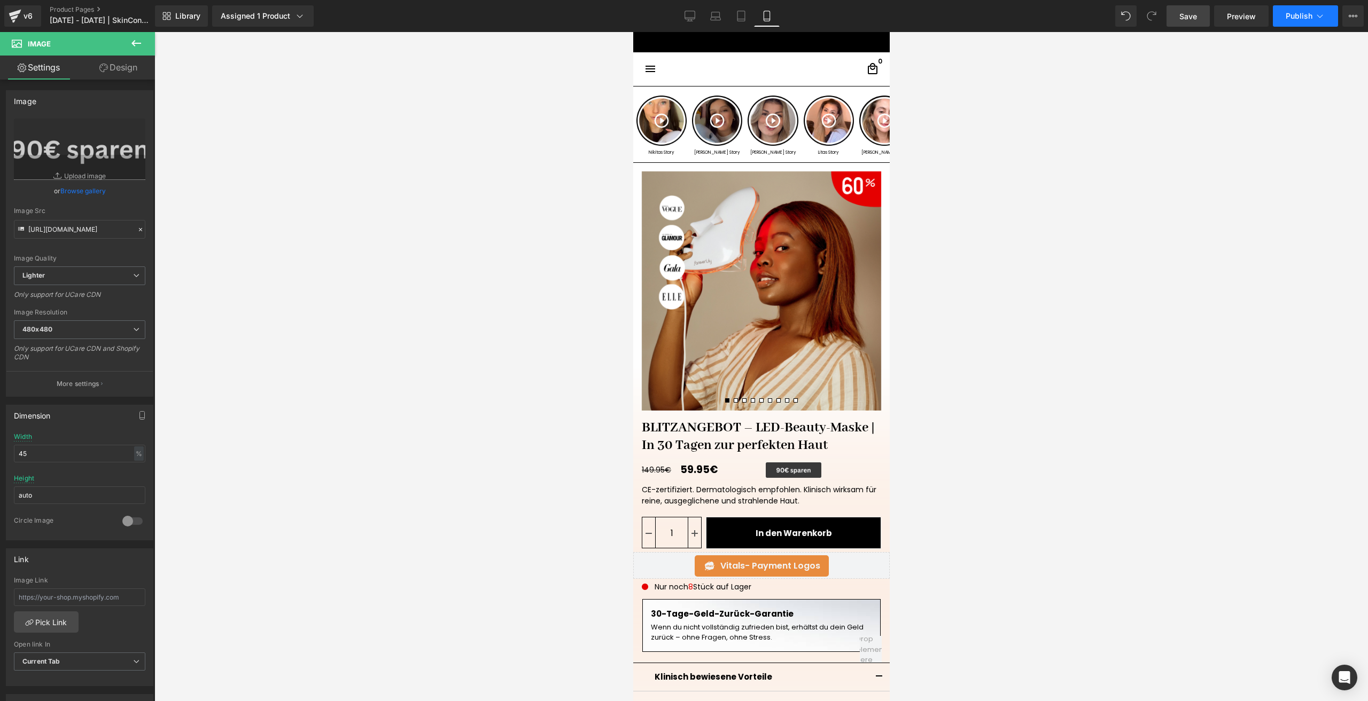
click at [1303, 19] on span "Publish" at bounding box center [1298, 16] width 27 height 9
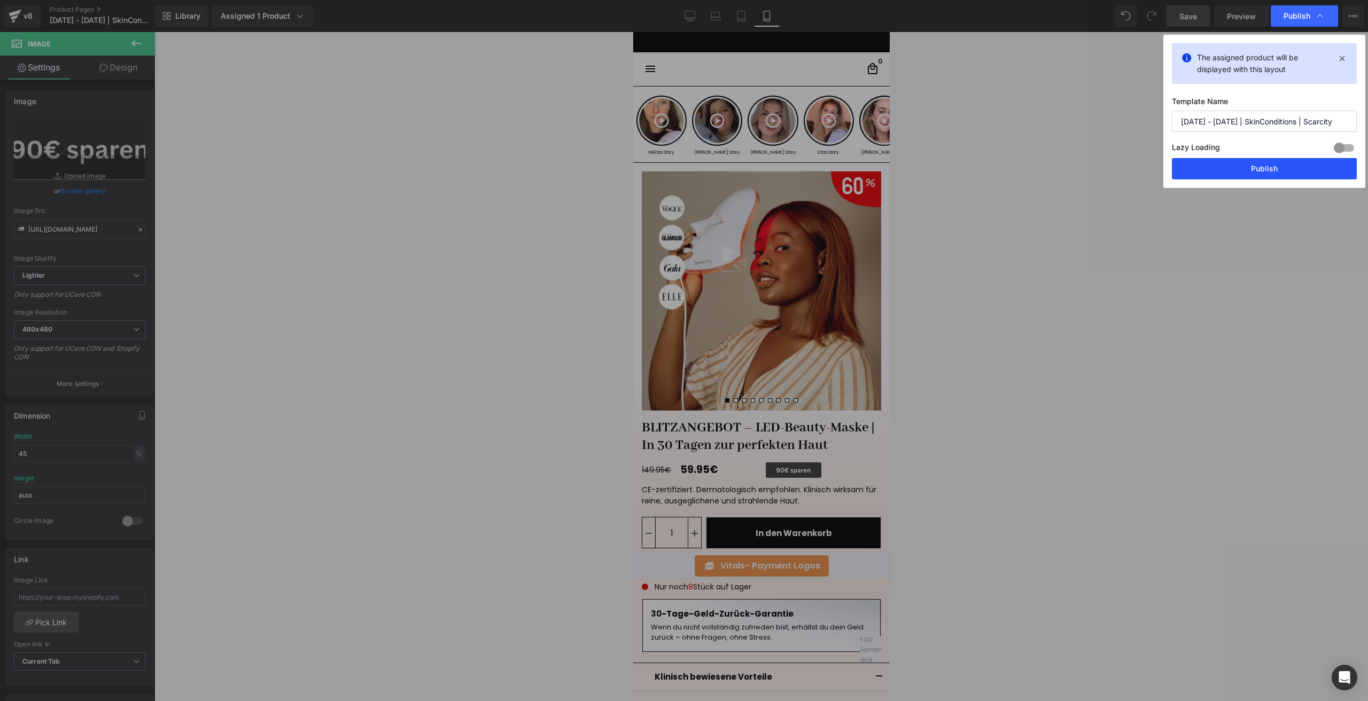
click at [1227, 179] on button "Publish" at bounding box center [1263, 168] width 185 height 21
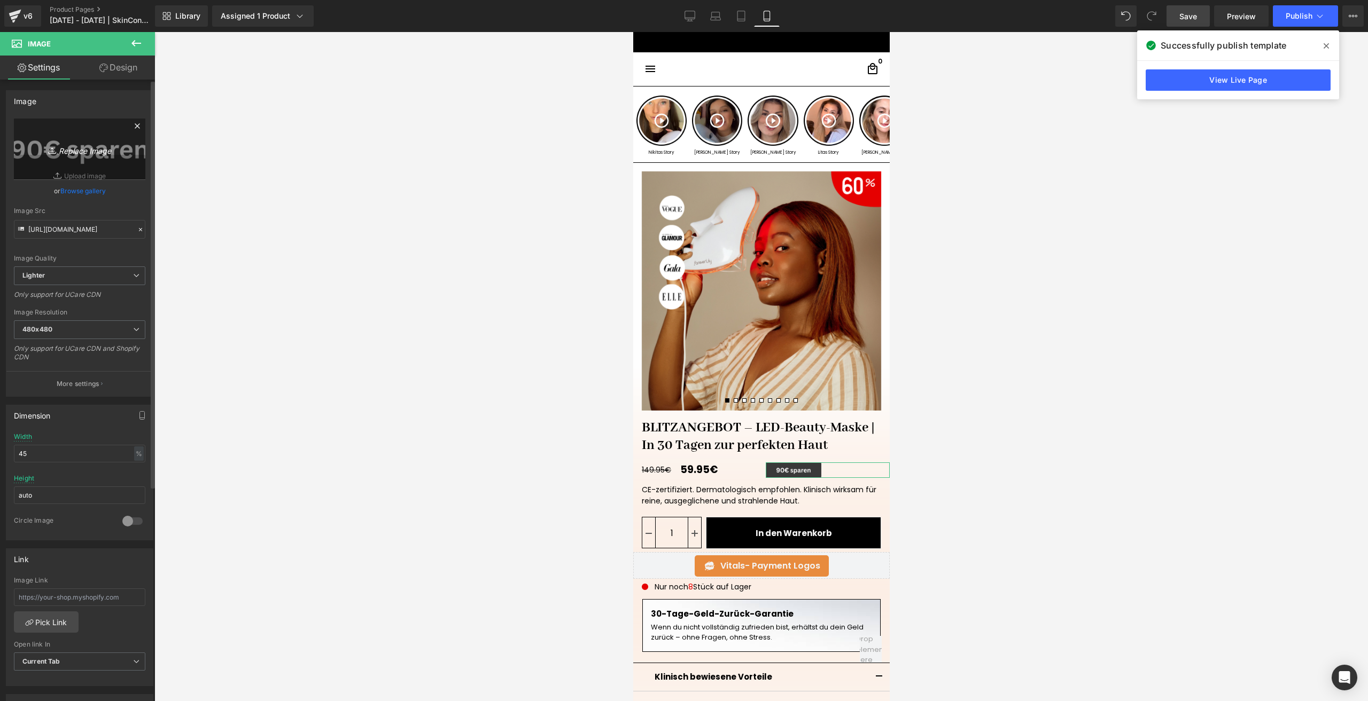
click at [68, 147] on icon "Replace Image" at bounding box center [79, 149] width 85 height 13
type input "C:\fakepath\90€ sparen (4).png"
type input "[URL][DOMAIN_NAME]"
click at [695, 469] on span "(P) Price" at bounding box center [695, 471] width 37 height 16
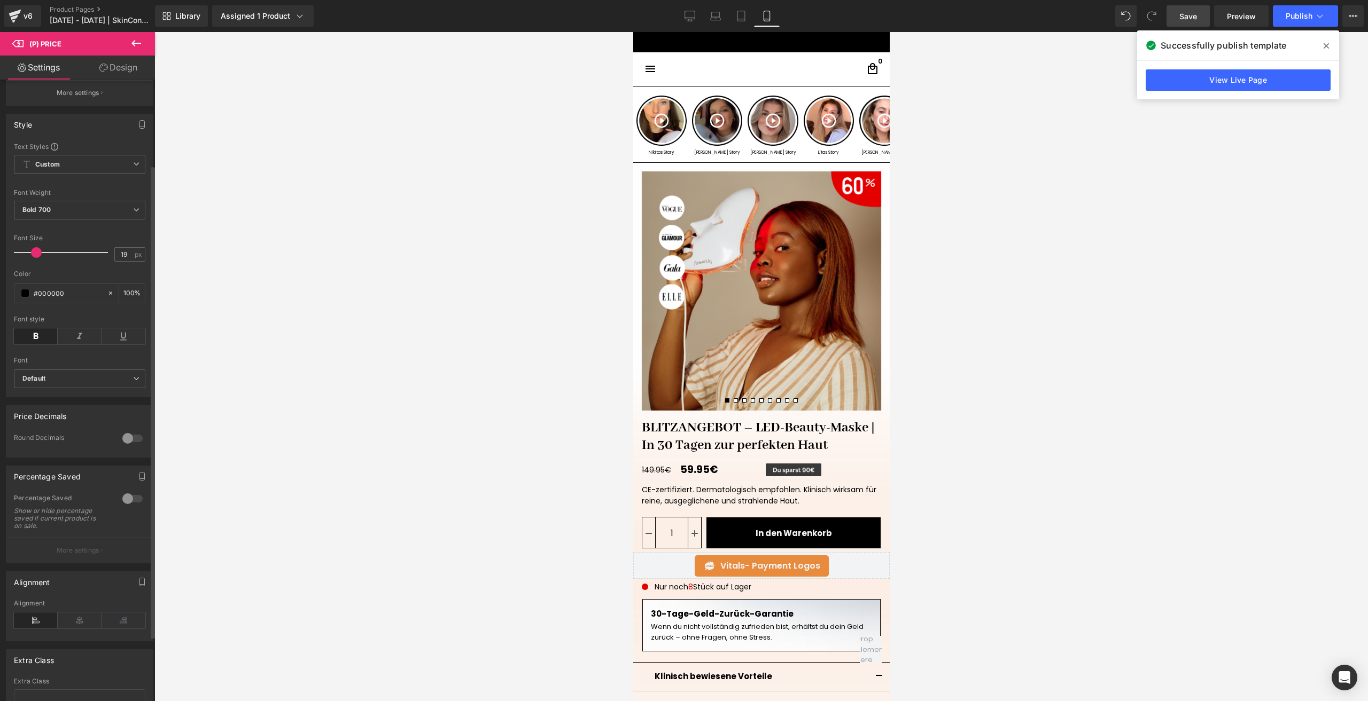
scroll to position [160, 0]
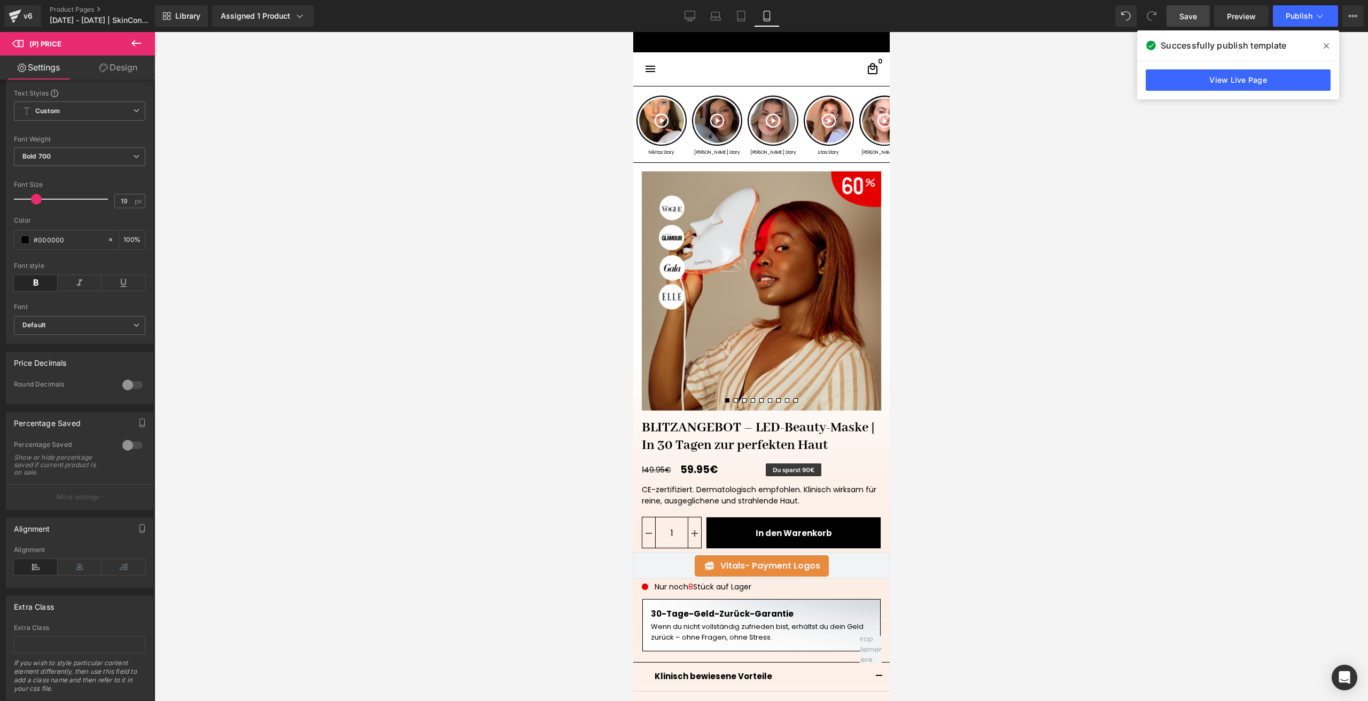
click at [1186, 25] on link "Save" at bounding box center [1187, 15] width 43 height 21
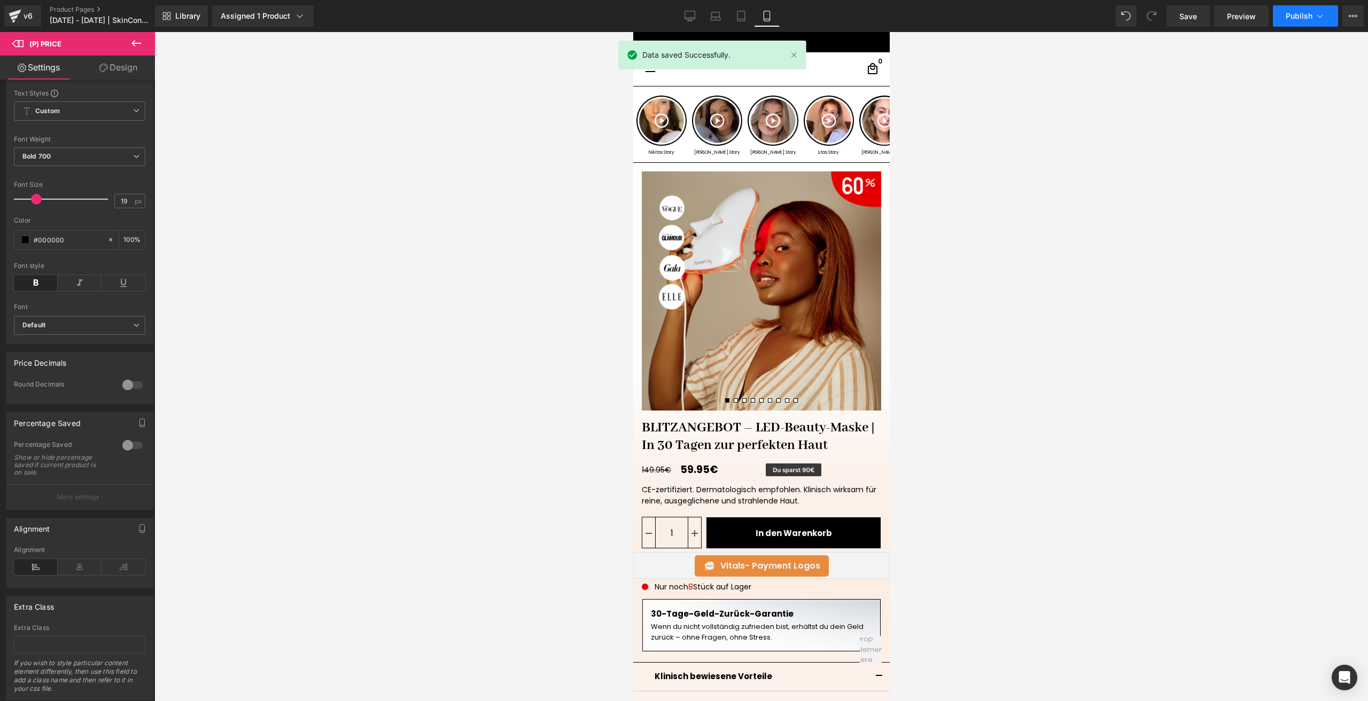
click at [1285, 11] on button "Publish" at bounding box center [1304, 15] width 65 height 21
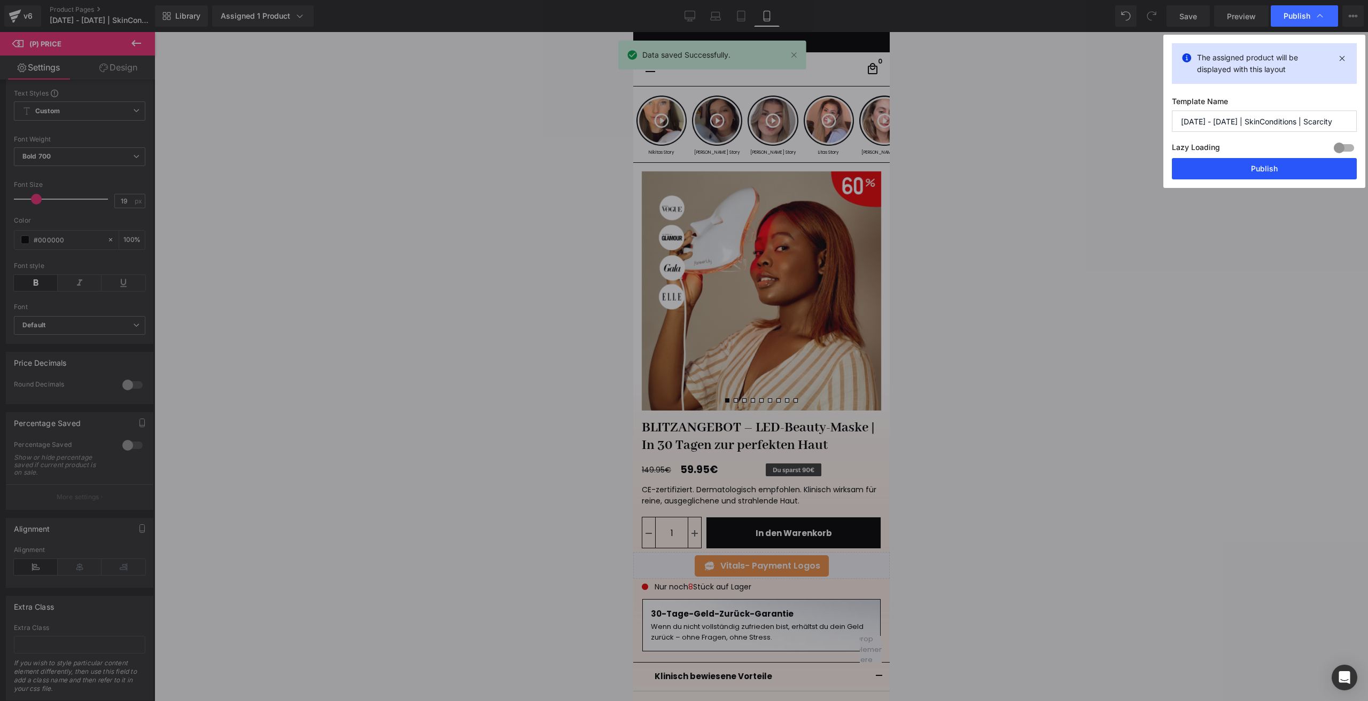
click at [1230, 165] on button "Publish" at bounding box center [1263, 168] width 185 height 21
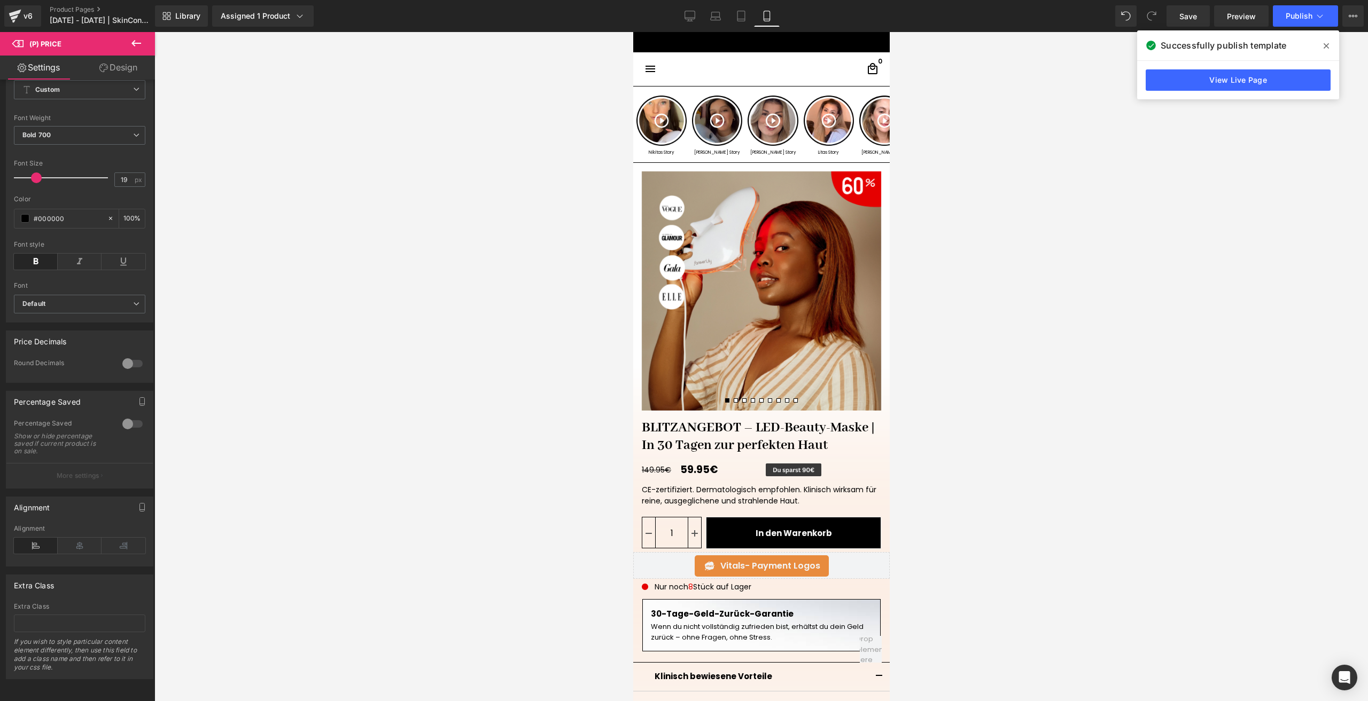
scroll to position [197, 0]
click at [792, 468] on span "Image" at bounding box center [793, 470] width 22 height 13
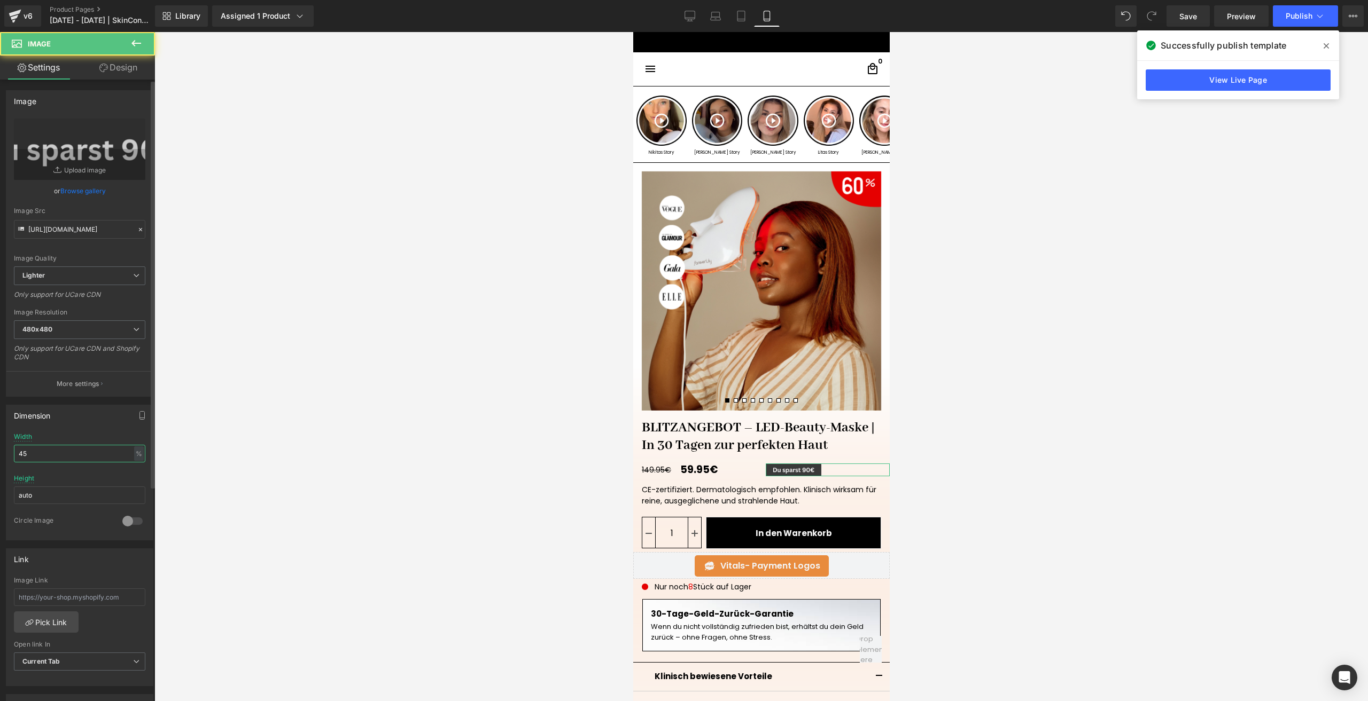
click at [38, 458] on input "45" at bounding box center [79, 454] width 131 height 18
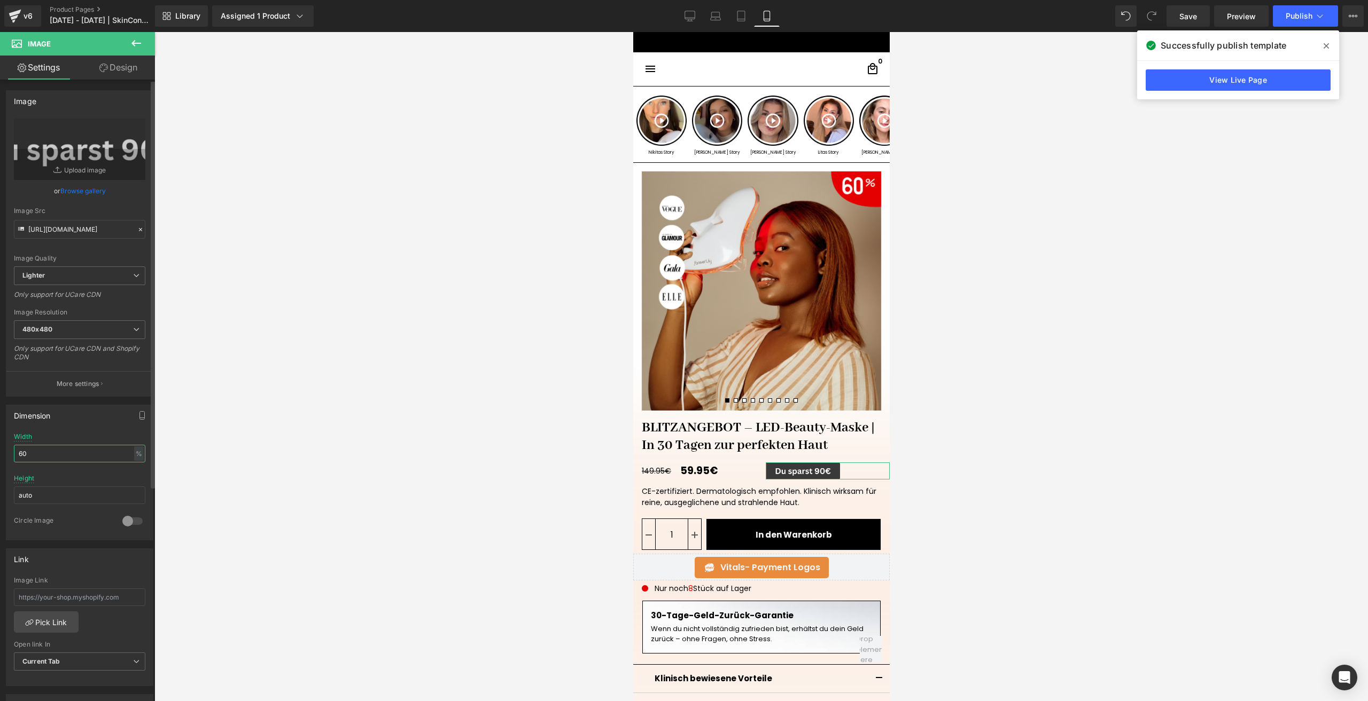
type input "6"
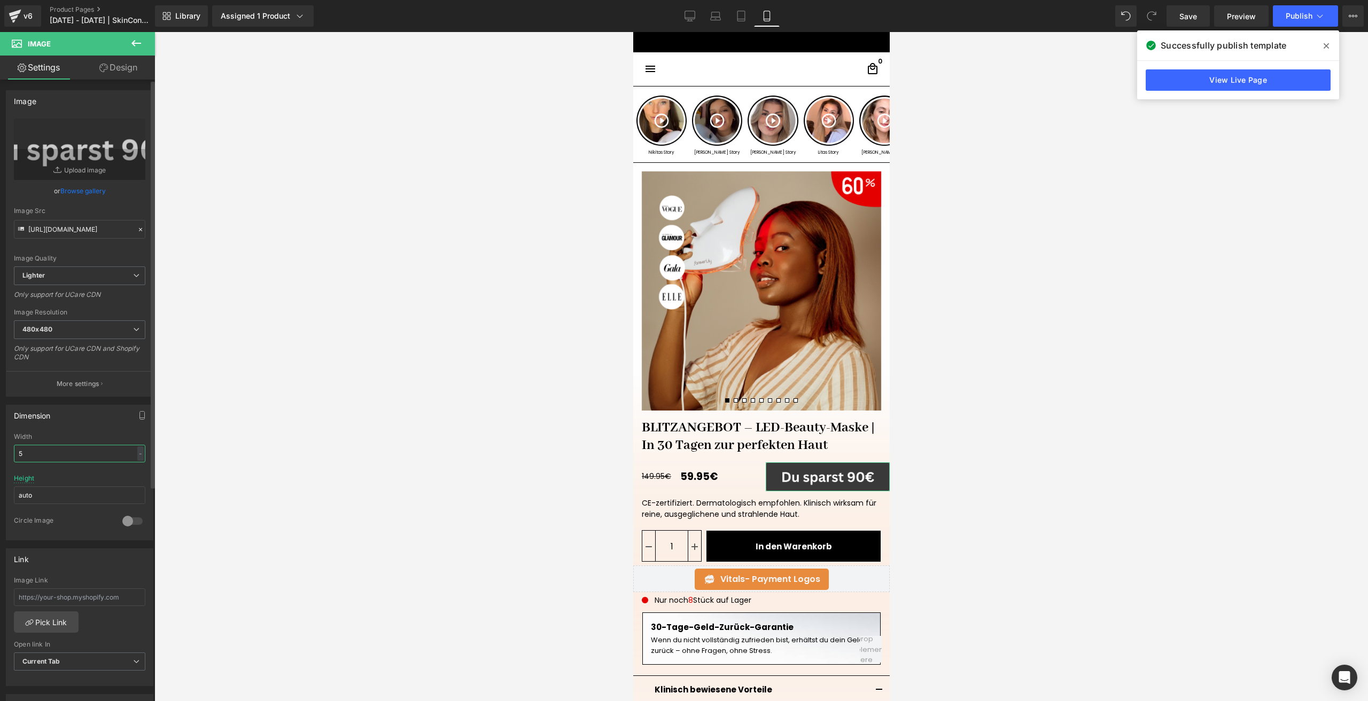
type input "50"
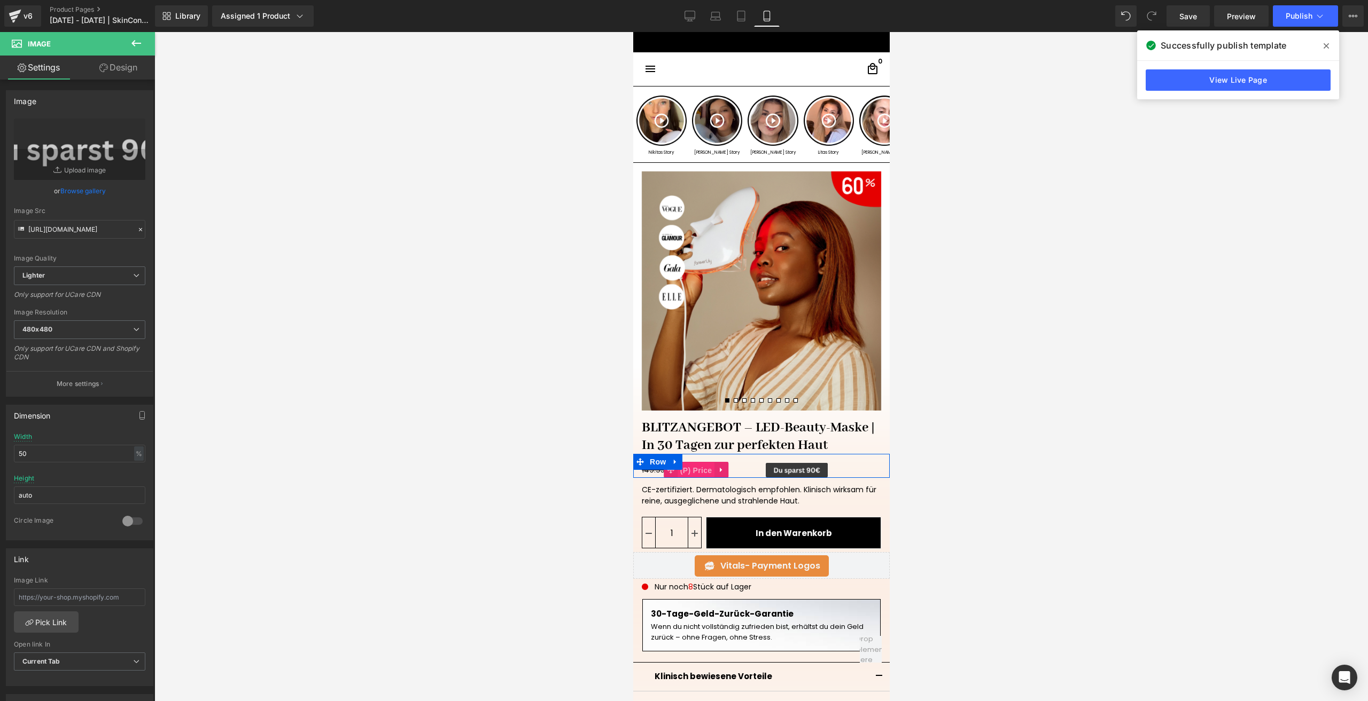
click at [690, 469] on span "(P) Price" at bounding box center [695, 471] width 37 height 16
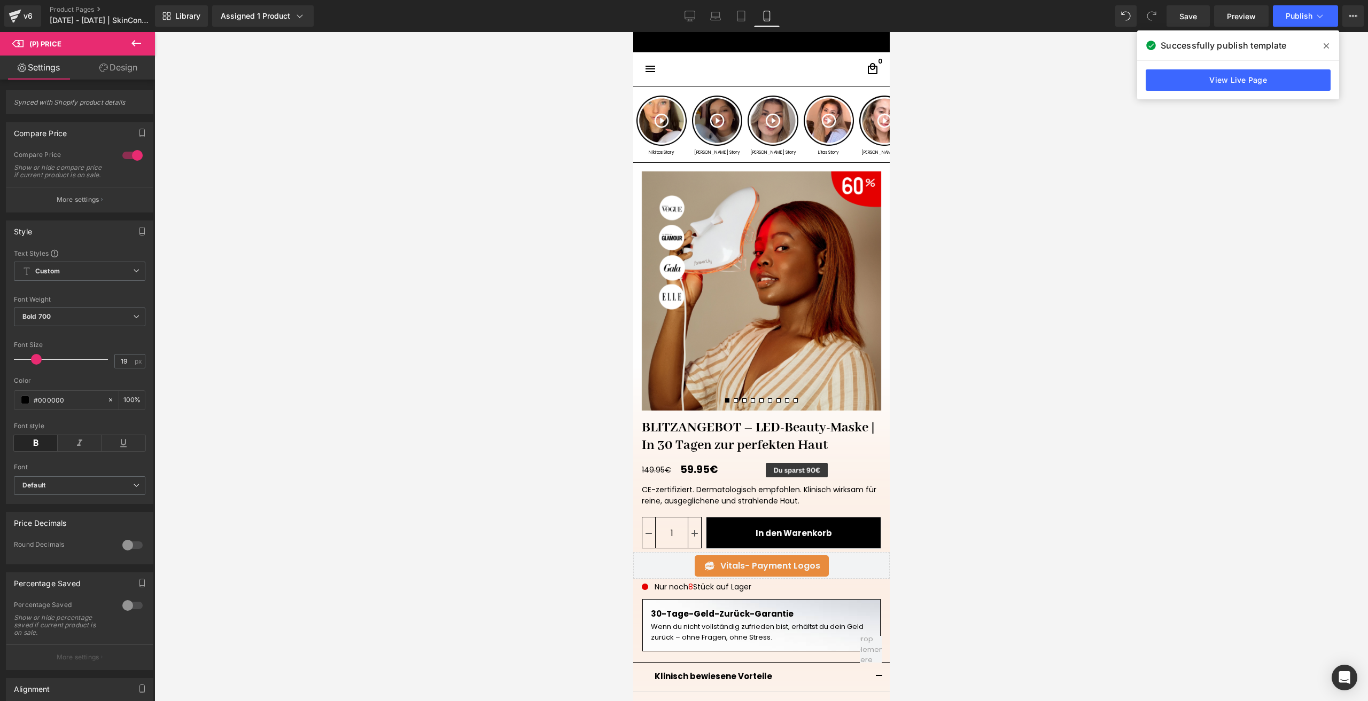
click at [118, 69] on link "Design" at bounding box center [118, 68] width 77 height 24
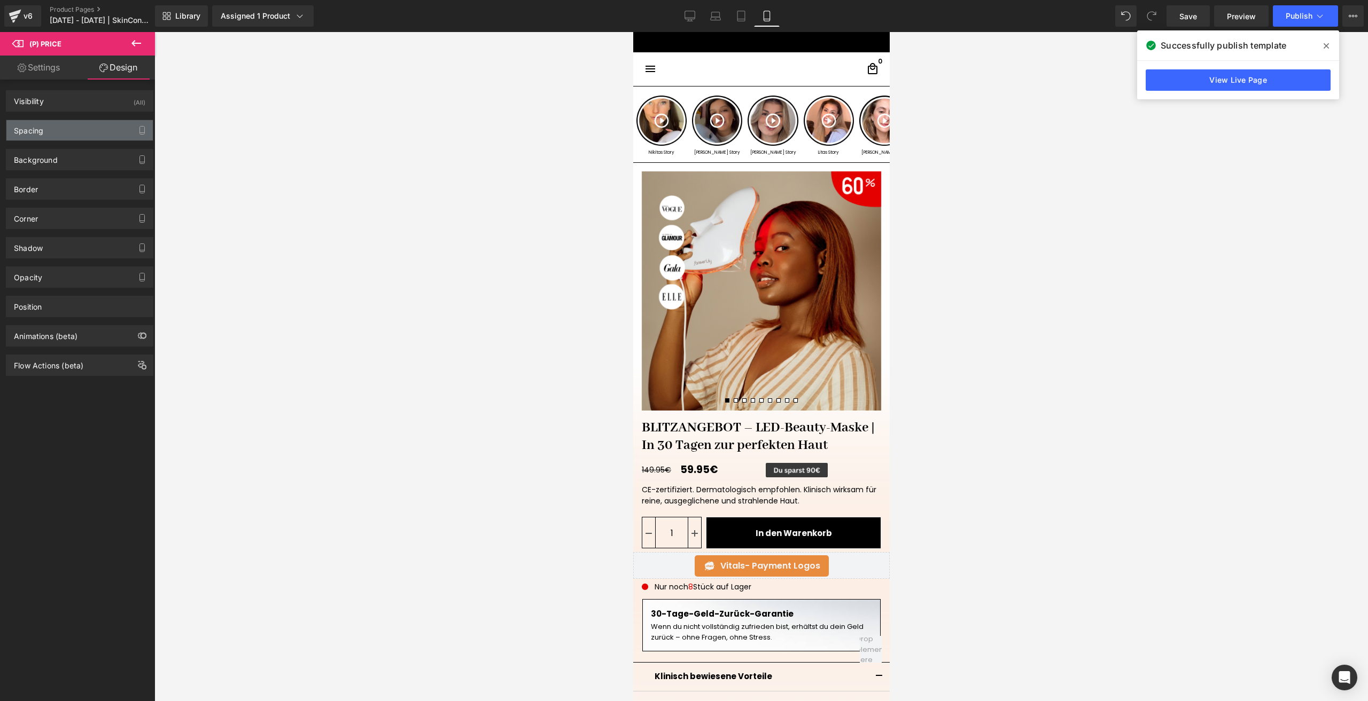
click at [53, 134] on div "Spacing" at bounding box center [79, 130] width 146 height 20
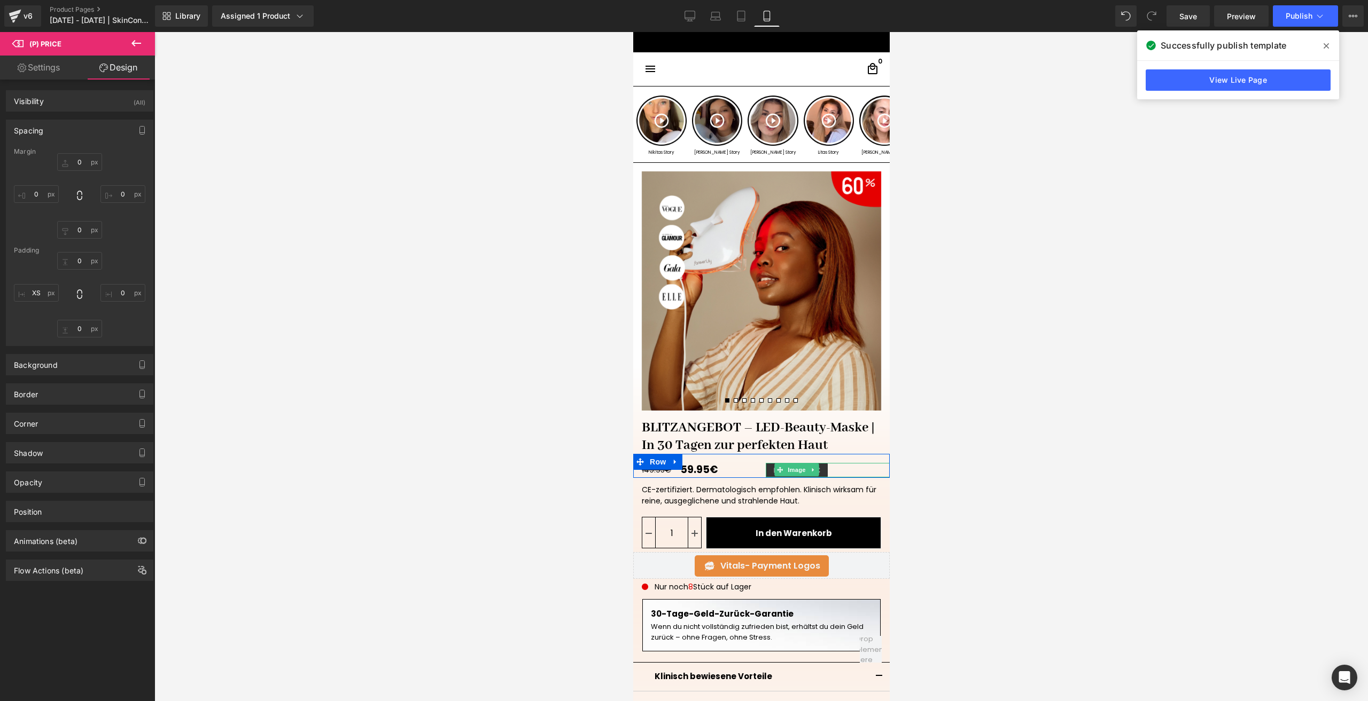
click at [793, 470] on span "Image" at bounding box center [796, 470] width 22 height 13
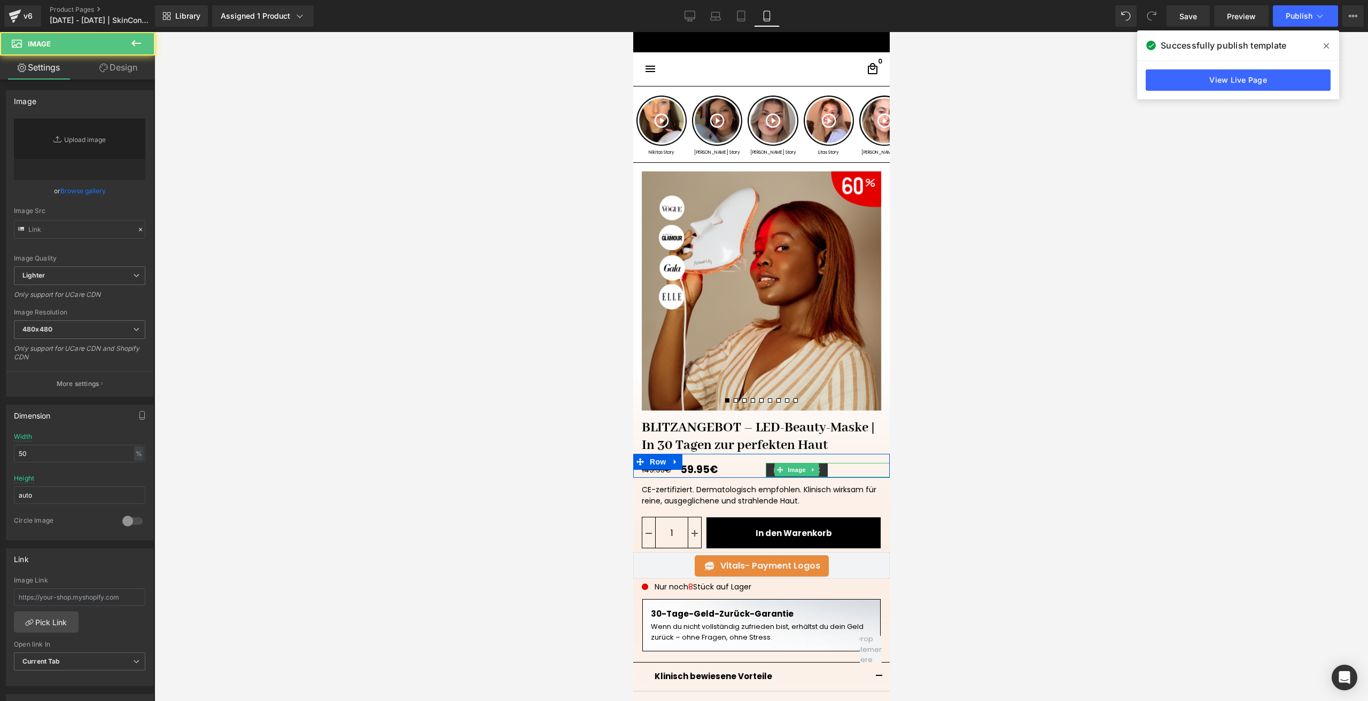
type input "[URL][DOMAIN_NAME]"
click at [126, 64] on link "Design" at bounding box center [118, 68] width 77 height 24
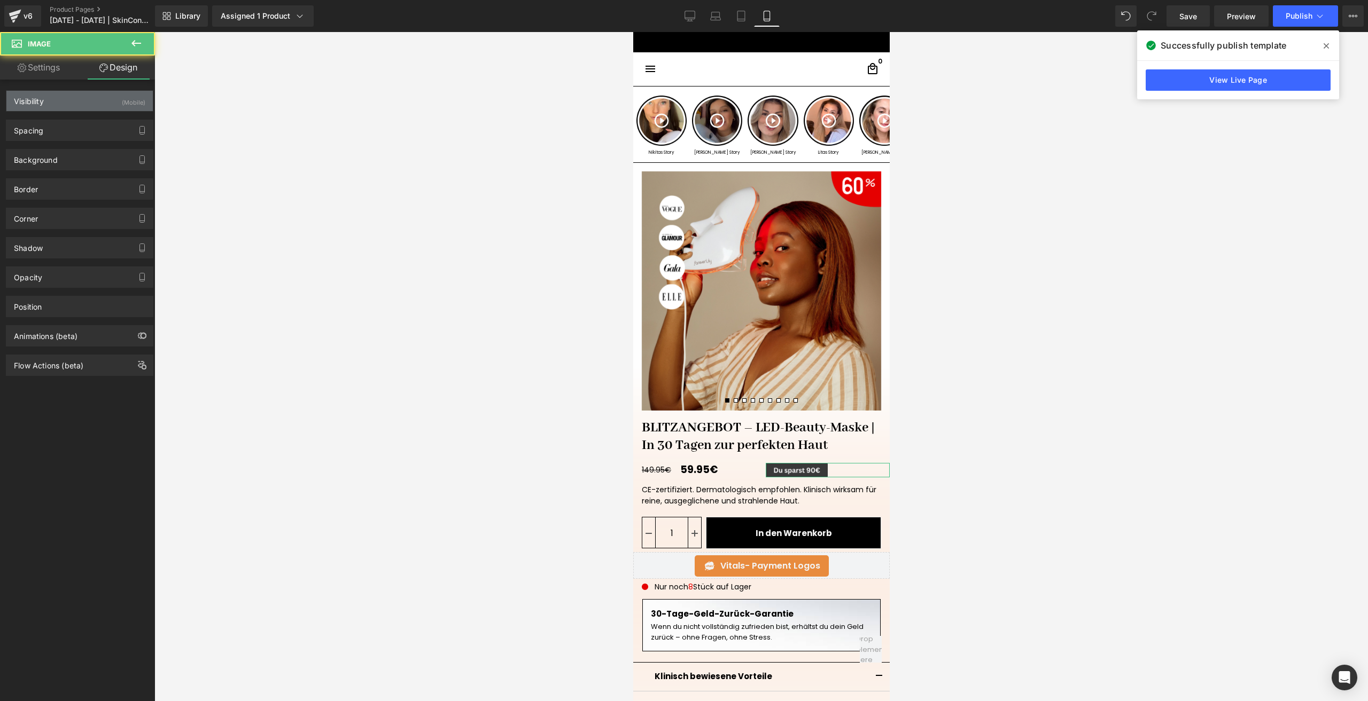
type input "0"
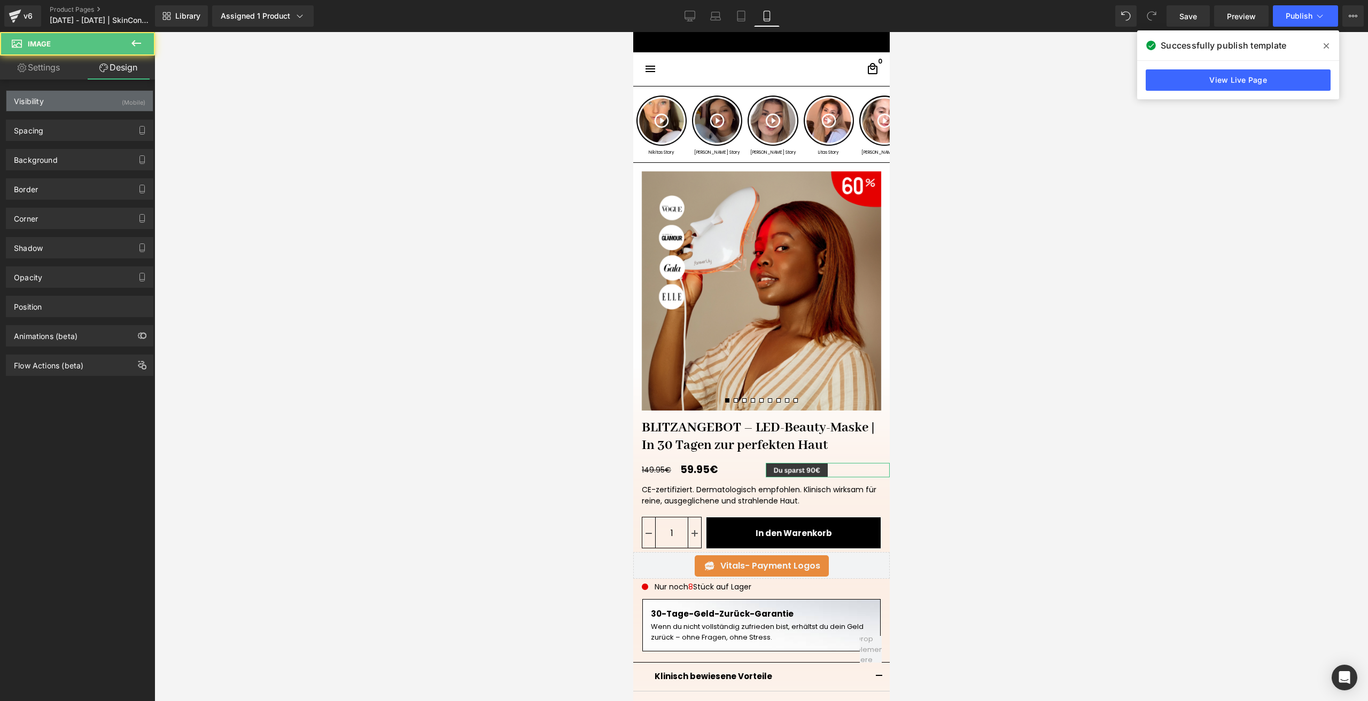
type input "0"
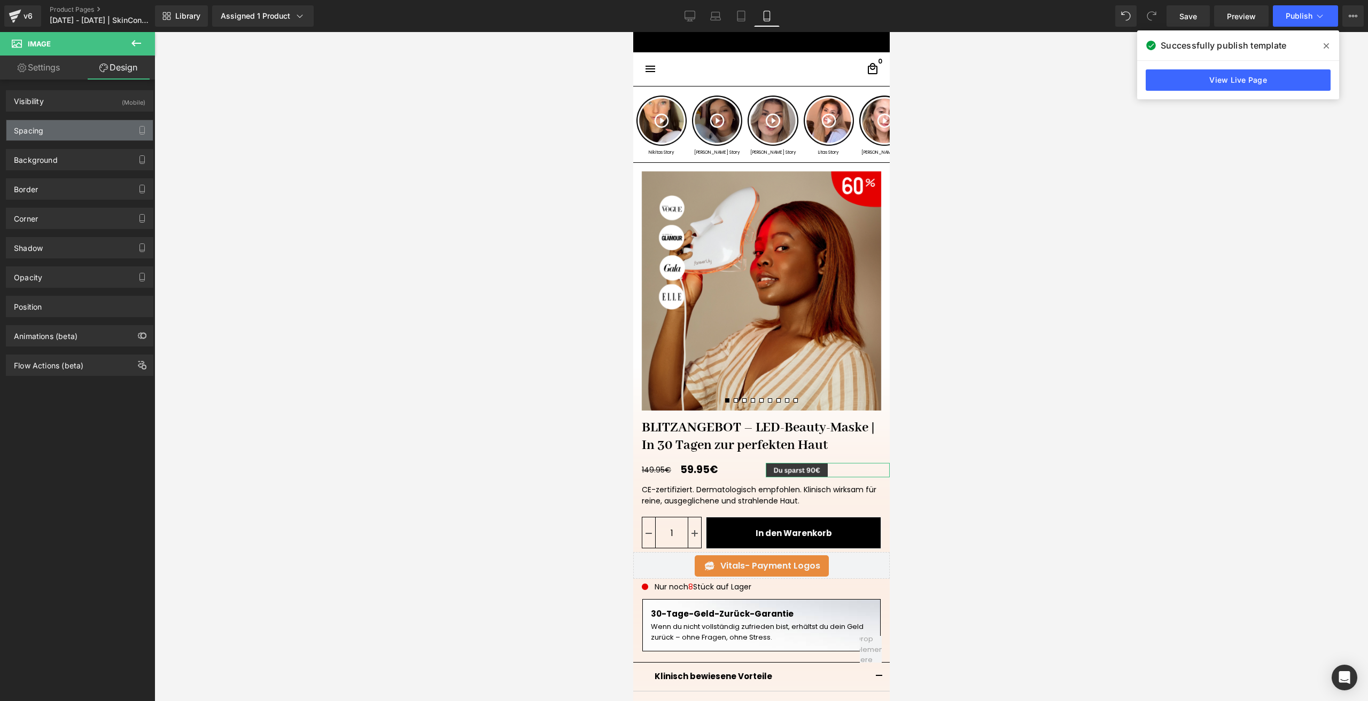
click at [55, 134] on div "Spacing" at bounding box center [79, 130] width 146 height 20
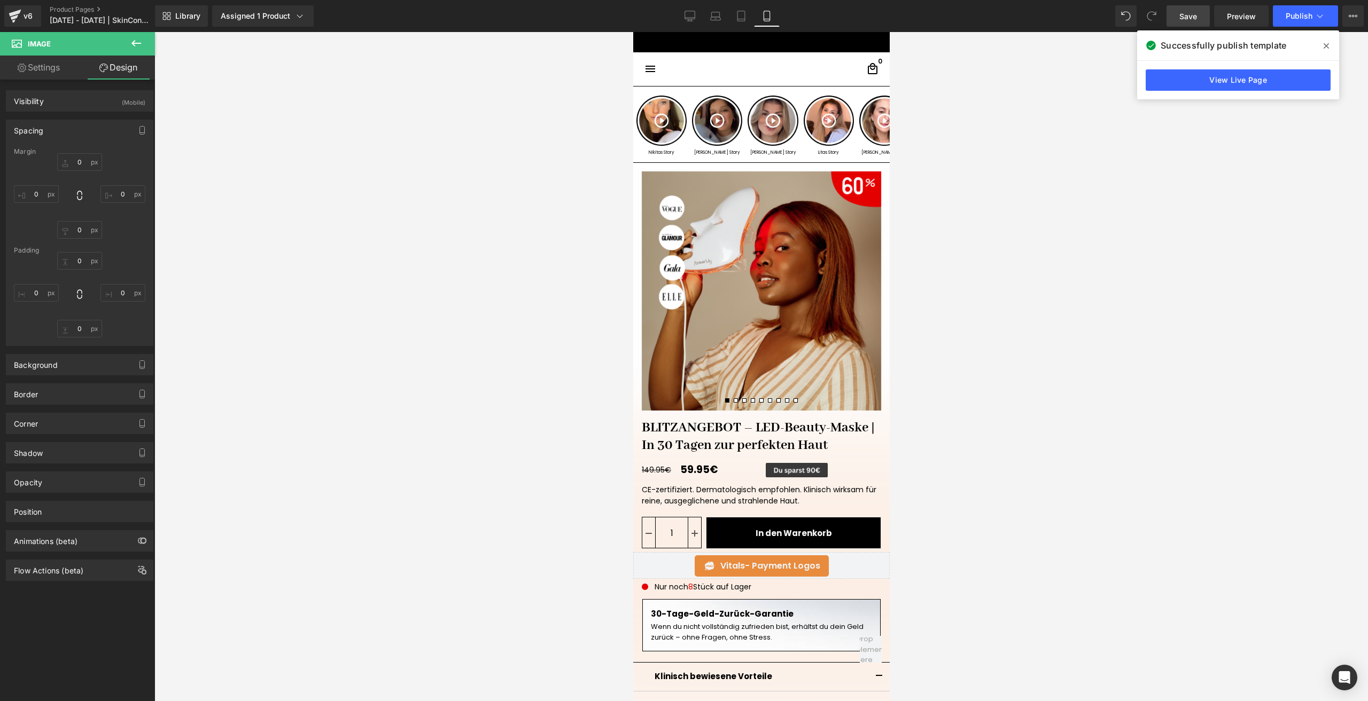
click at [1183, 12] on span "Save" at bounding box center [1188, 16] width 18 height 11
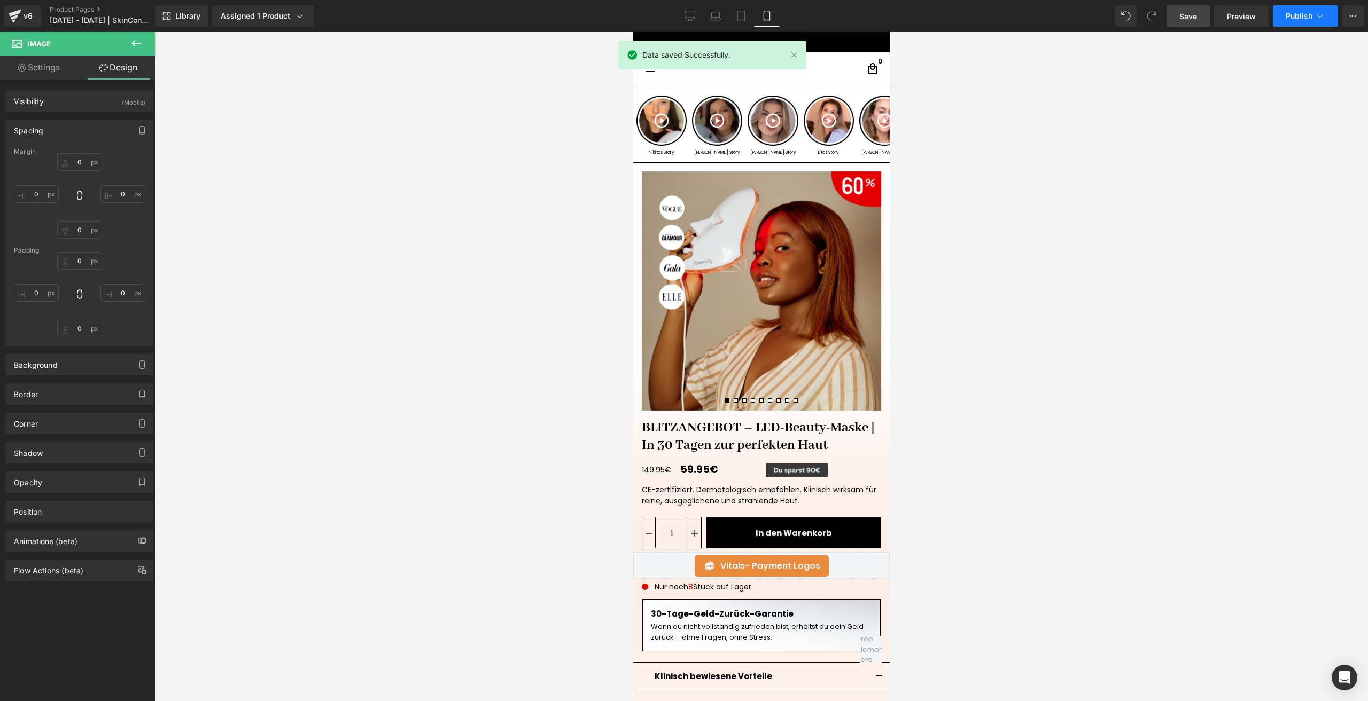
click at [1290, 16] on span "Publish" at bounding box center [1298, 16] width 27 height 9
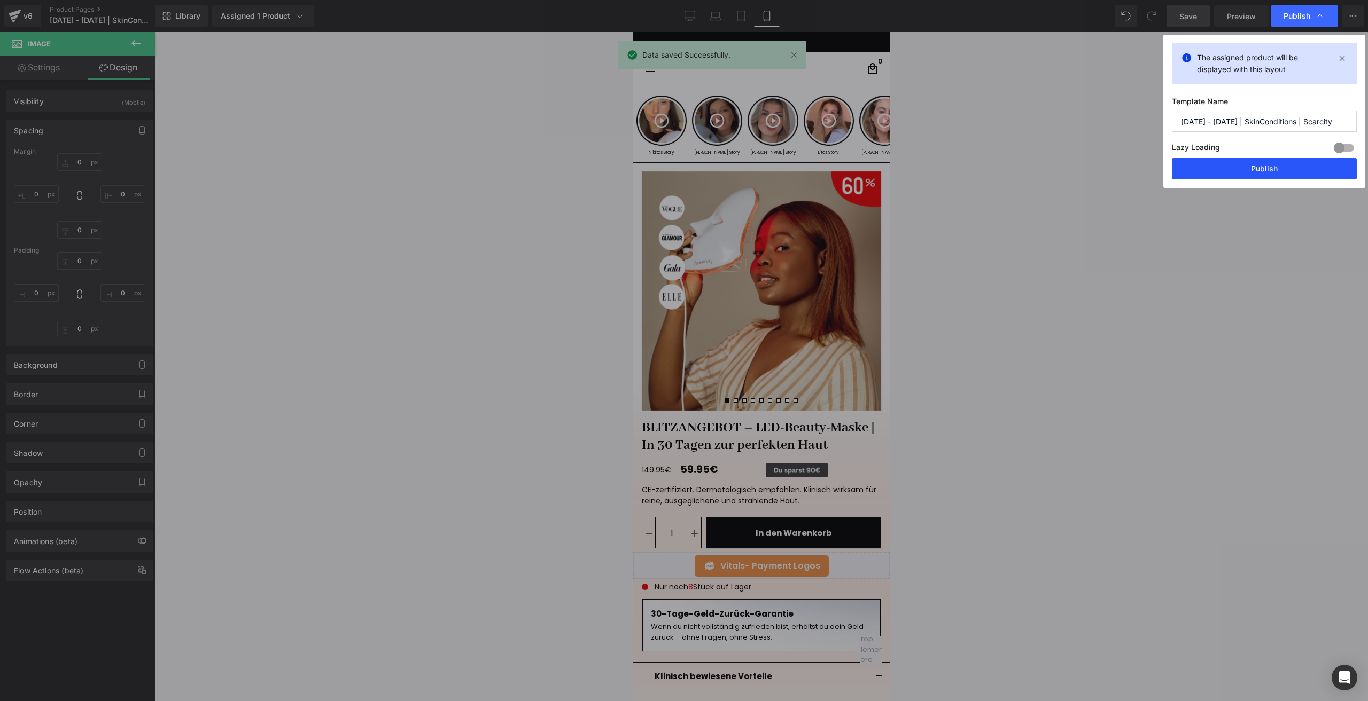
click at [1202, 167] on button "Publish" at bounding box center [1263, 168] width 185 height 21
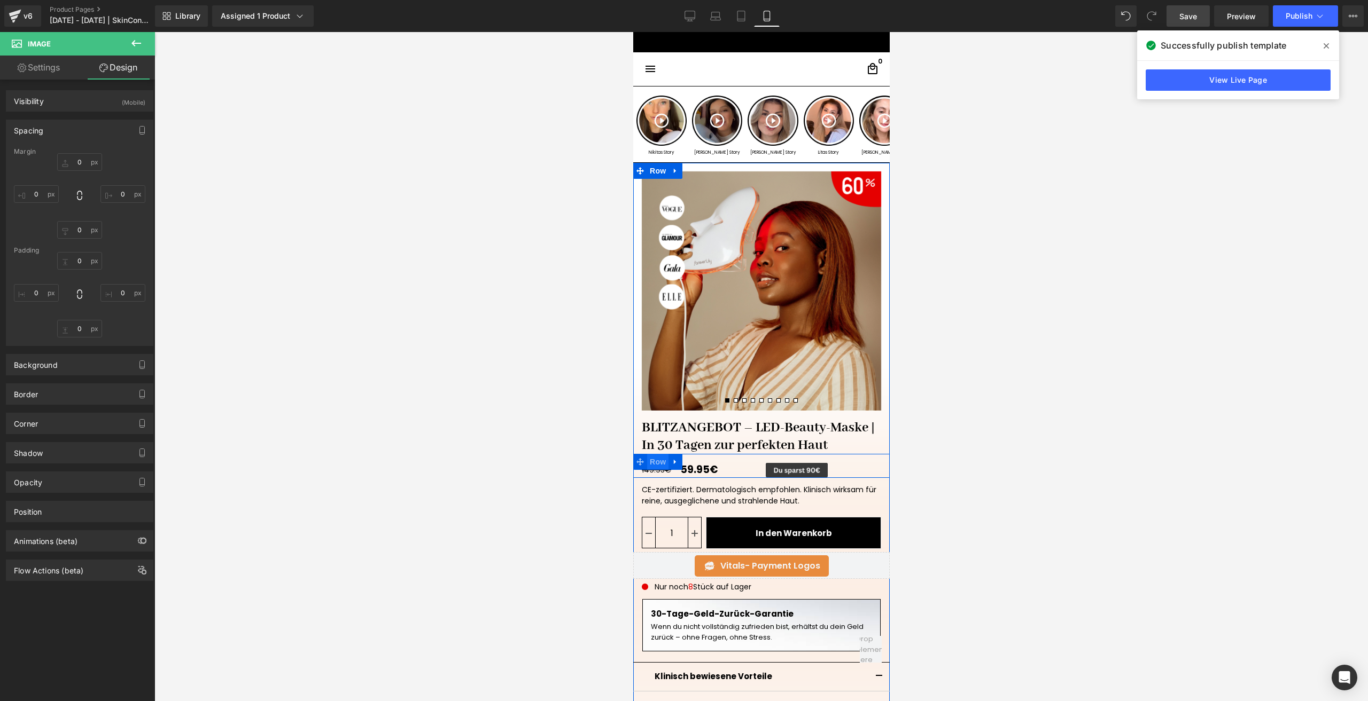
click at [657, 460] on span "Row" at bounding box center [656, 462] width 21 height 16
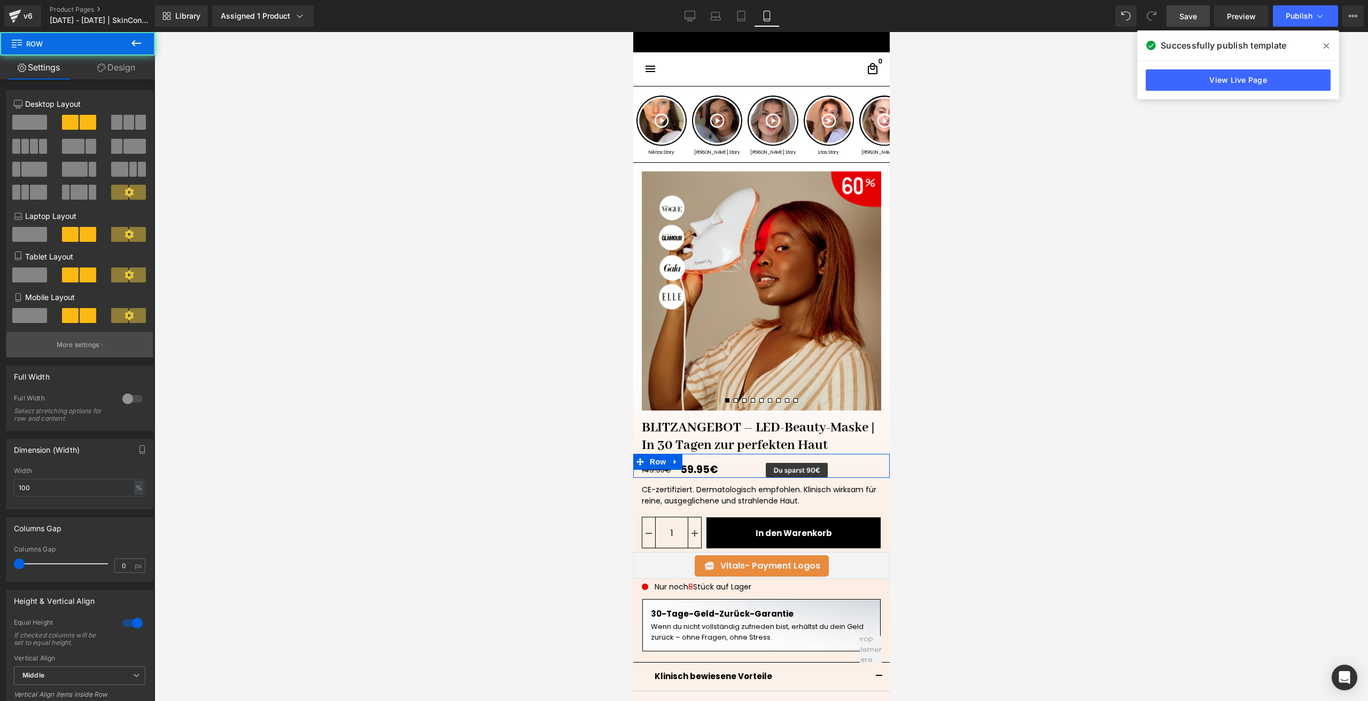
click at [91, 340] on p "More settings" at bounding box center [78, 345] width 43 height 10
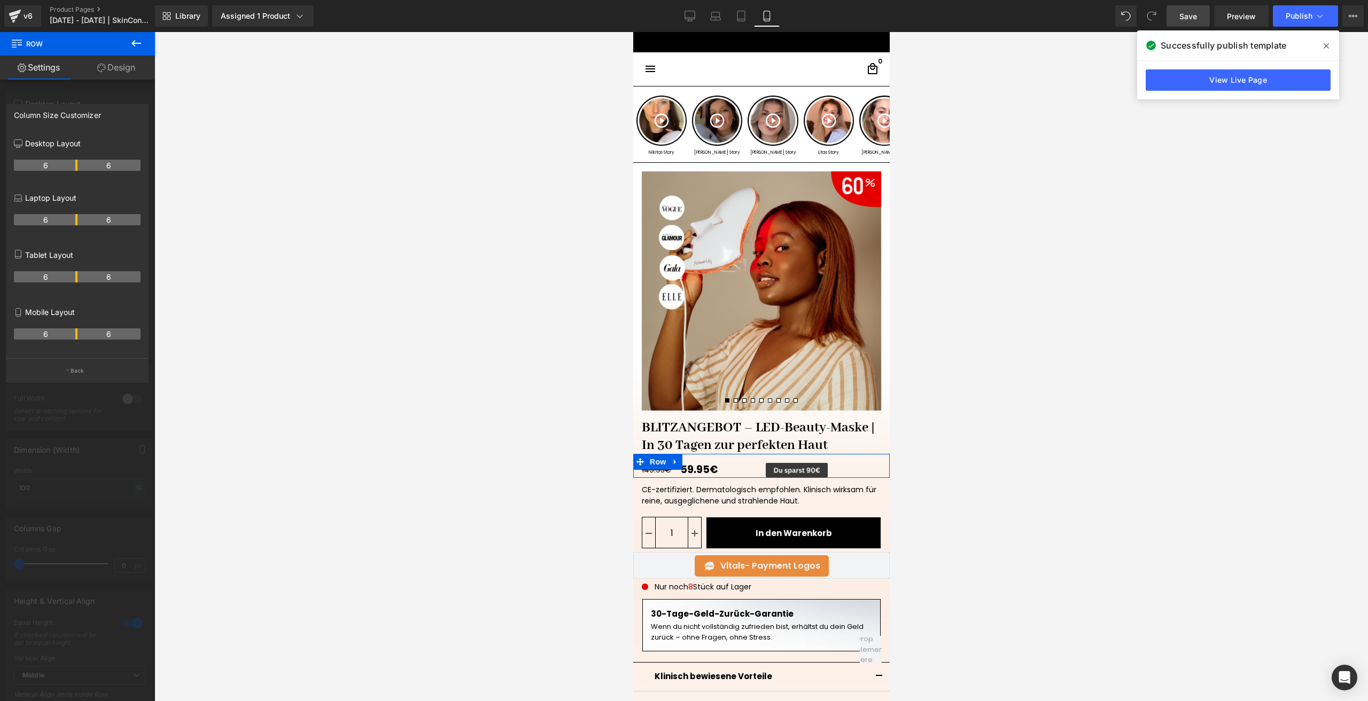
click at [74, 334] on th "6" at bounding box center [46, 334] width 64 height 11
click at [71, 334] on tr "5 7" at bounding box center [77, 334] width 127 height 11
click at [84, 365] on button "Back" at bounding box center [77, 370] width 143 height 24
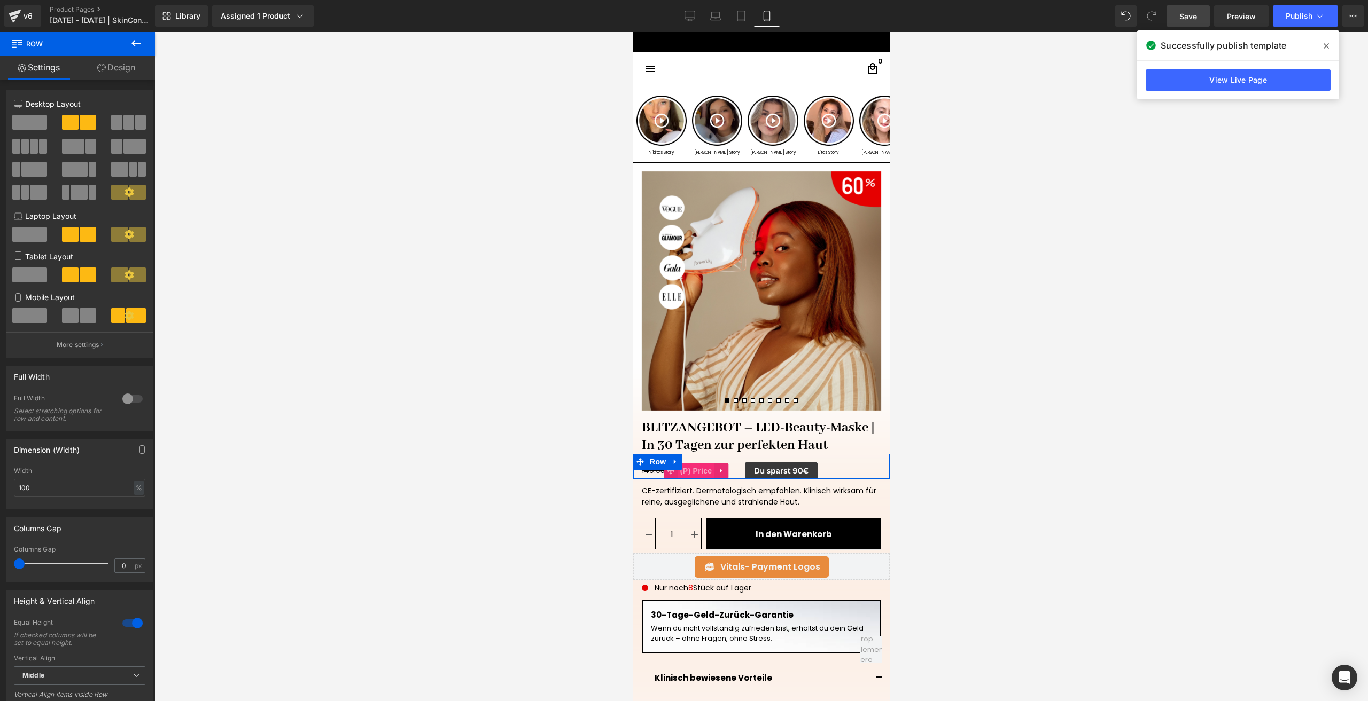
click at [697, 469] on span "(P) Price" at bounding box center [695, 471] width 37 height 16
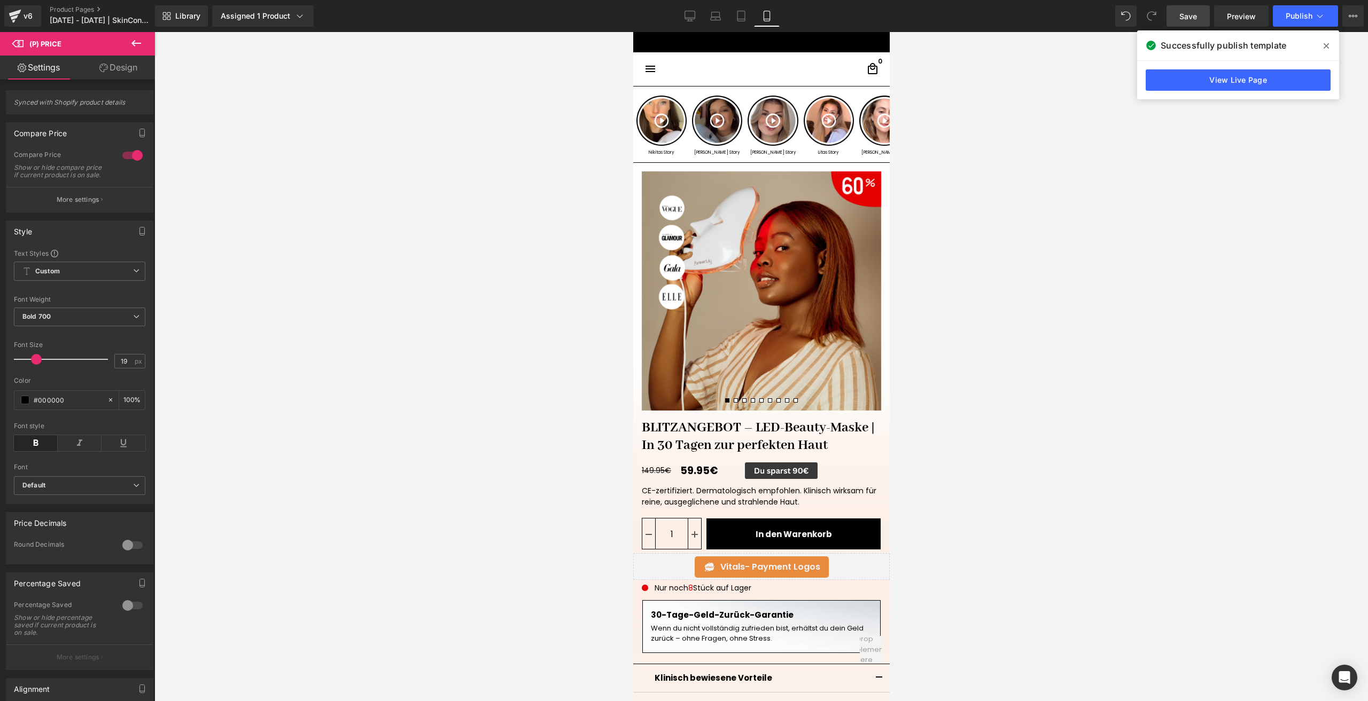
click at [1187, 18] on span "Save" at bounding box center [1188, 16] width 18 height 11
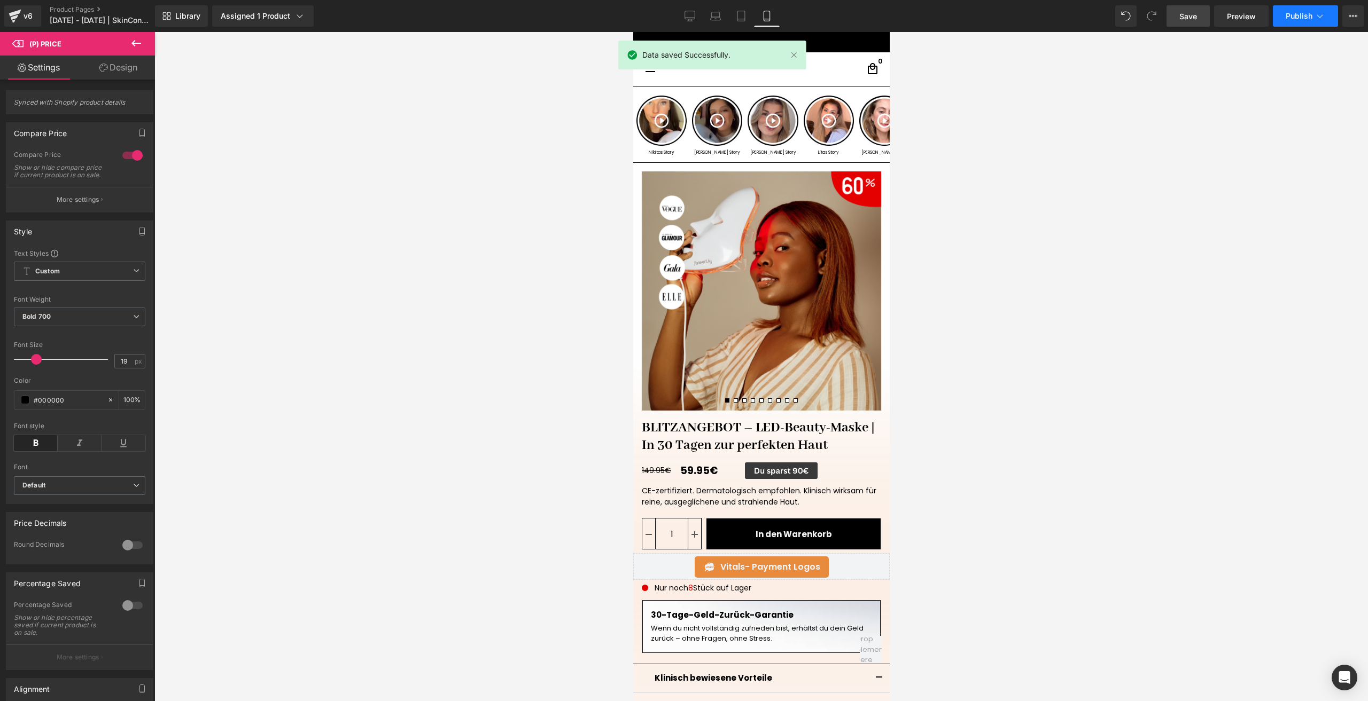
click at [1283, 19] on button "Publish" at bounding box center [1304, 15] width 65 height 21
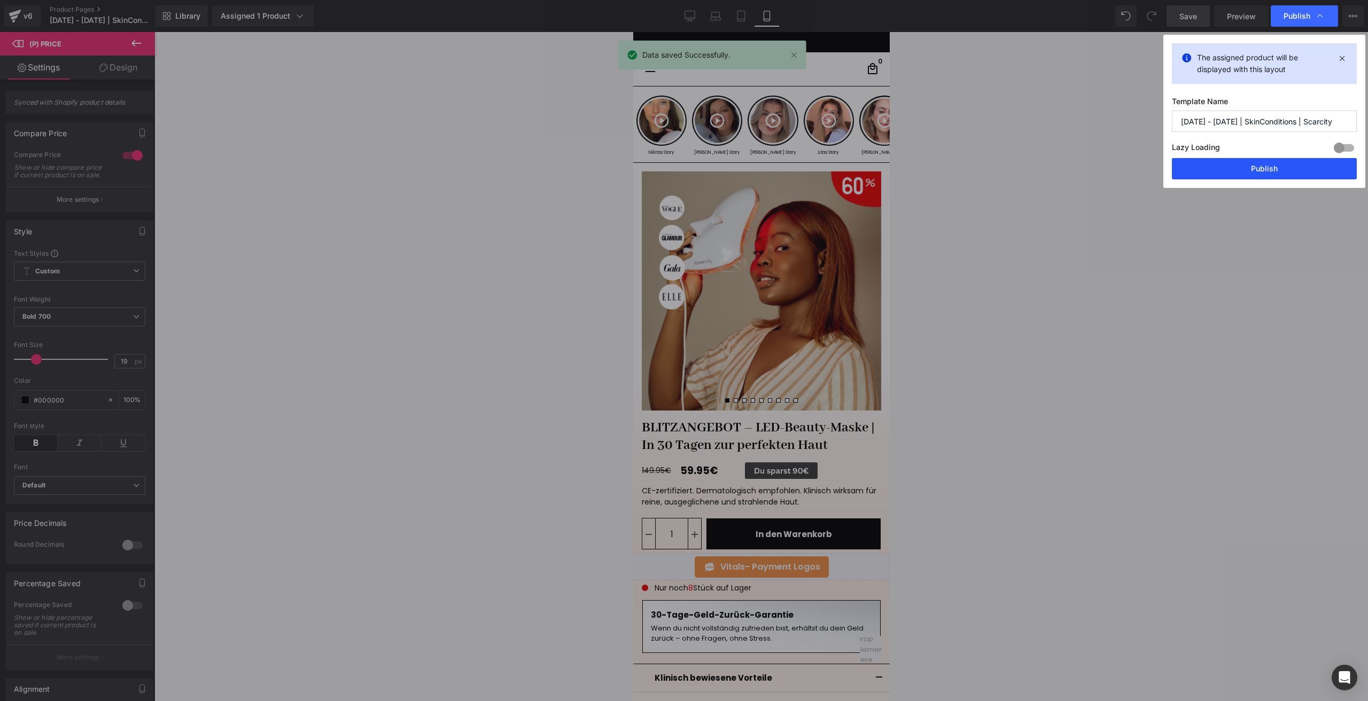
click at [1244, 174] on button "Publish" at bounding box center [1263, 168] width 185 height 21
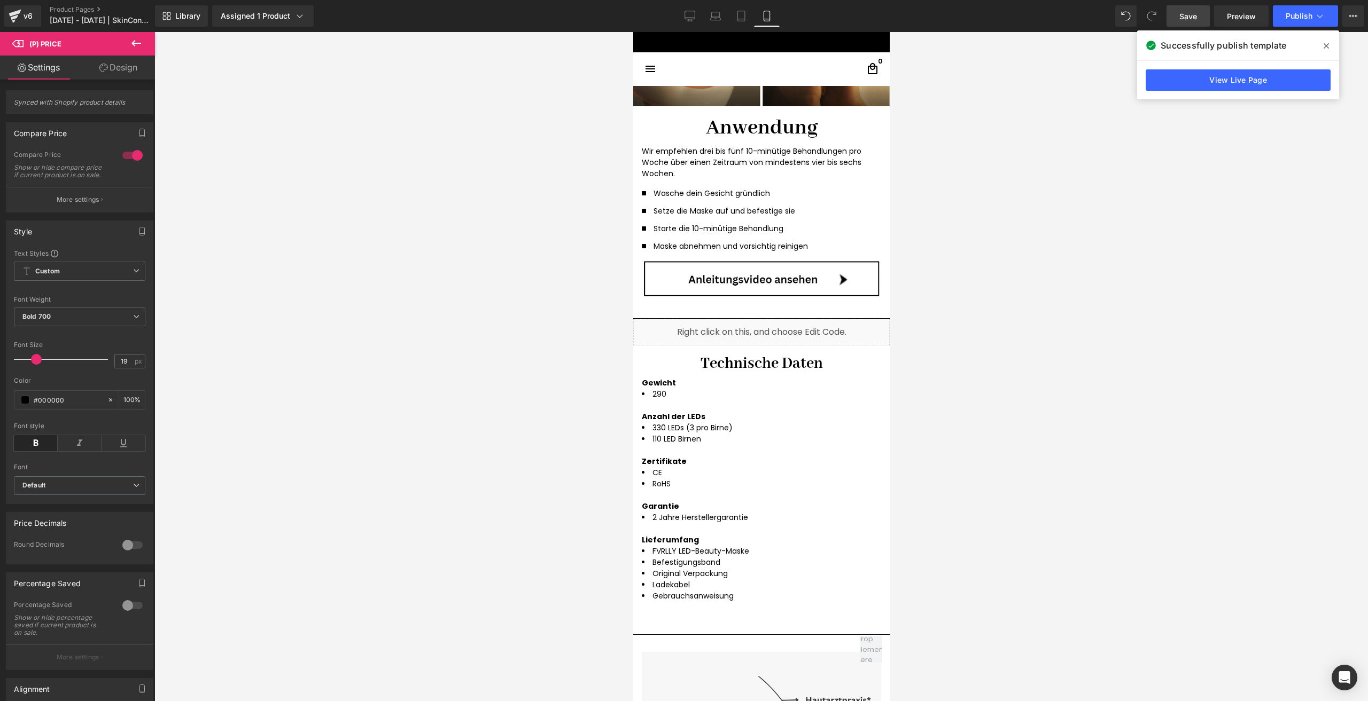
scroll to position [2083, 0]
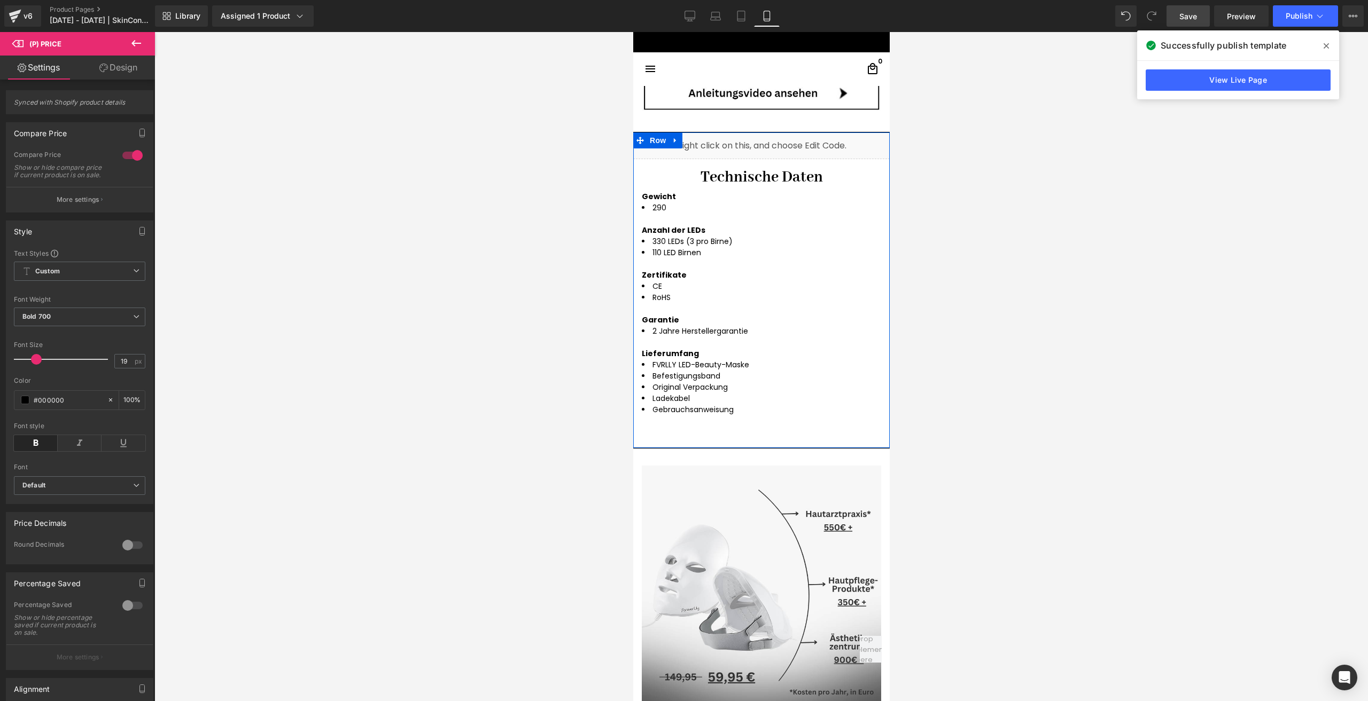
click at [686, 440] on div "Liquid Technische Daten Heading Gewicht 290 Anzahl der LEDs 330 LEDs (3 pro Bir…" at bounding box center [760, 290] width 256 height 316
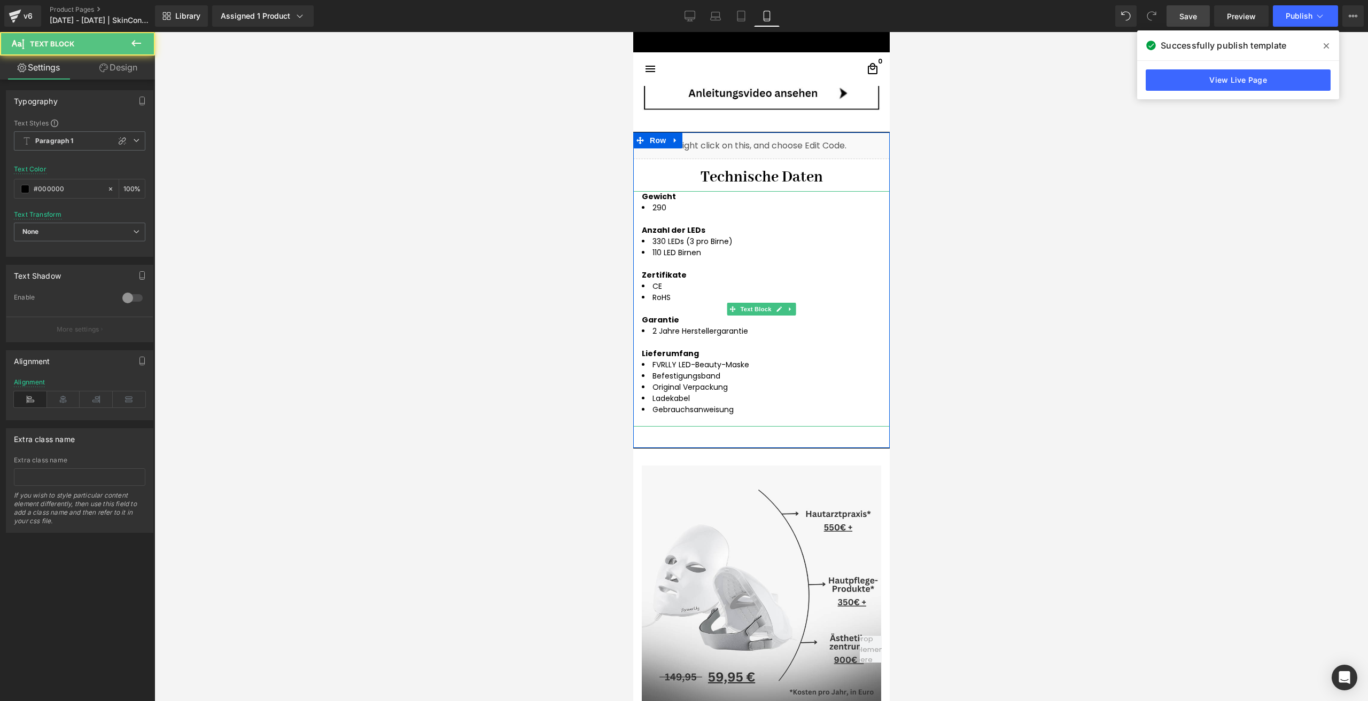
drag, startPoint x: 692, startPoint y: 425, endPoint x: 696, endPoint y: 404, distance: 20.6
click at [696, 404] on div "Gewicht 290 Anzahl der LEDs 330 LEDs (3 pro Birne) 110 LED Birnen Zertifikate C…" at bounding box center [760, 309] width 256 height 236
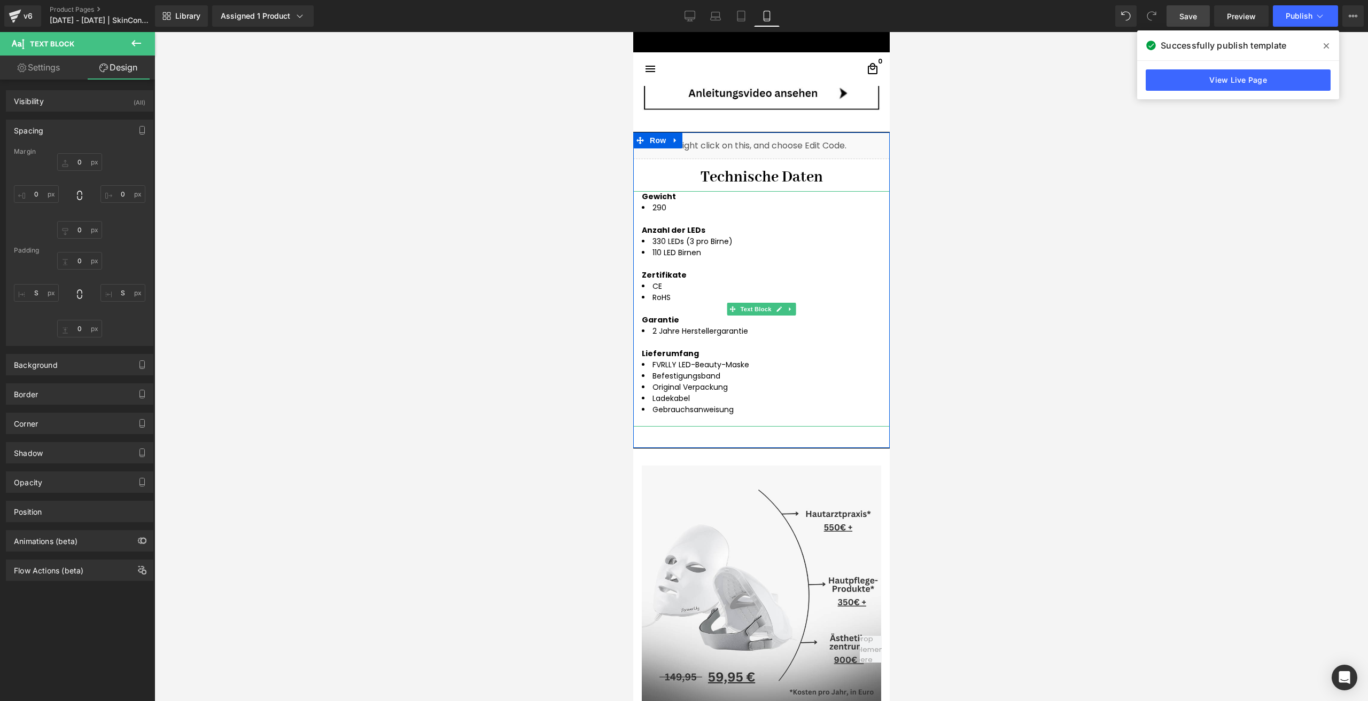
click at [678, 409] on span "Gebrauchsanweisung" at bounding box center [692, 409] width 81 height 11
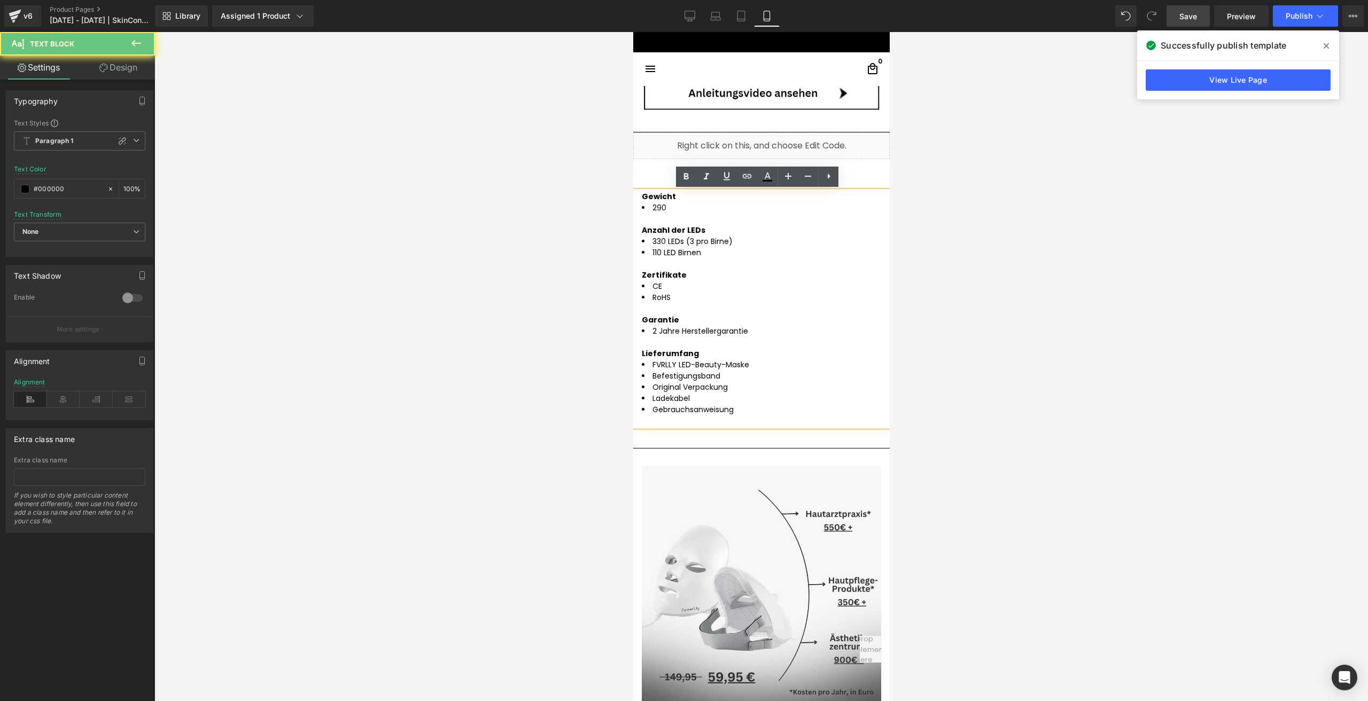
click at [690, 419] on div at bounding box center [760, 421] width 239 height 11
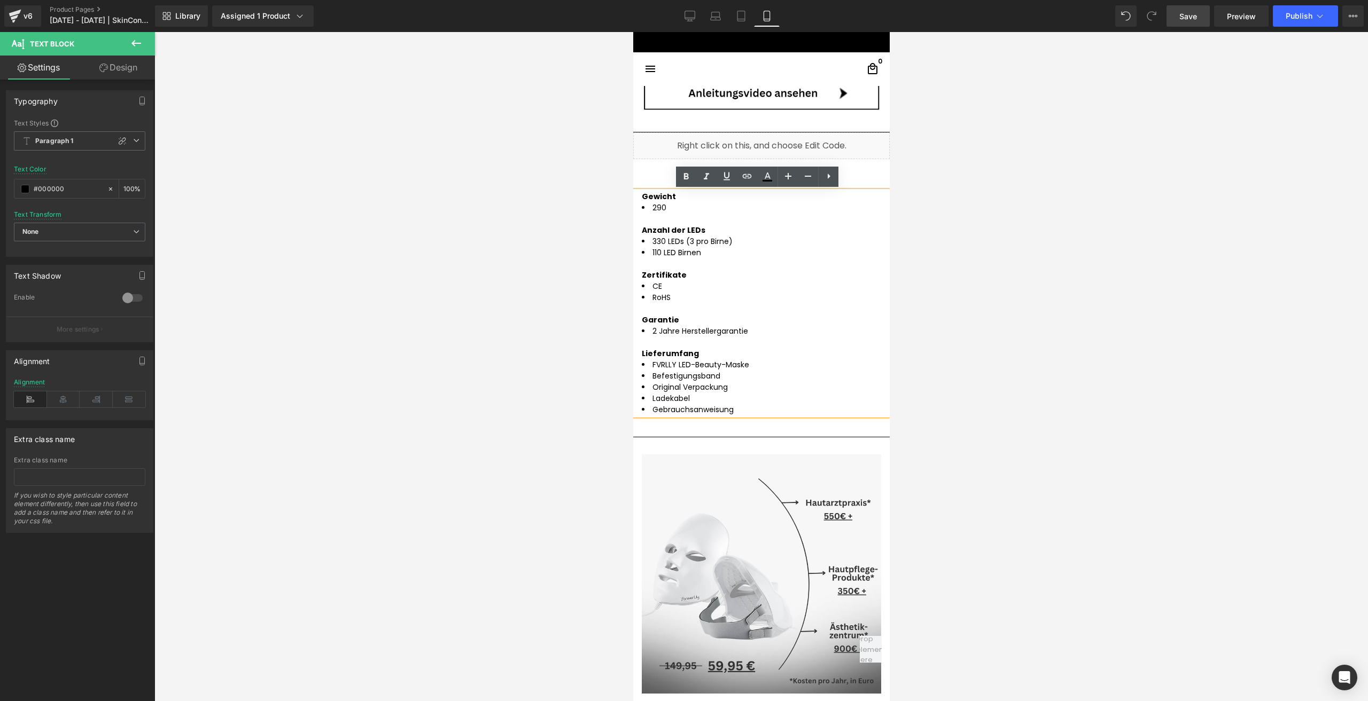
click at [1183, 12] on span "Save" at bounding box center [1188, 16] width 18 height 11
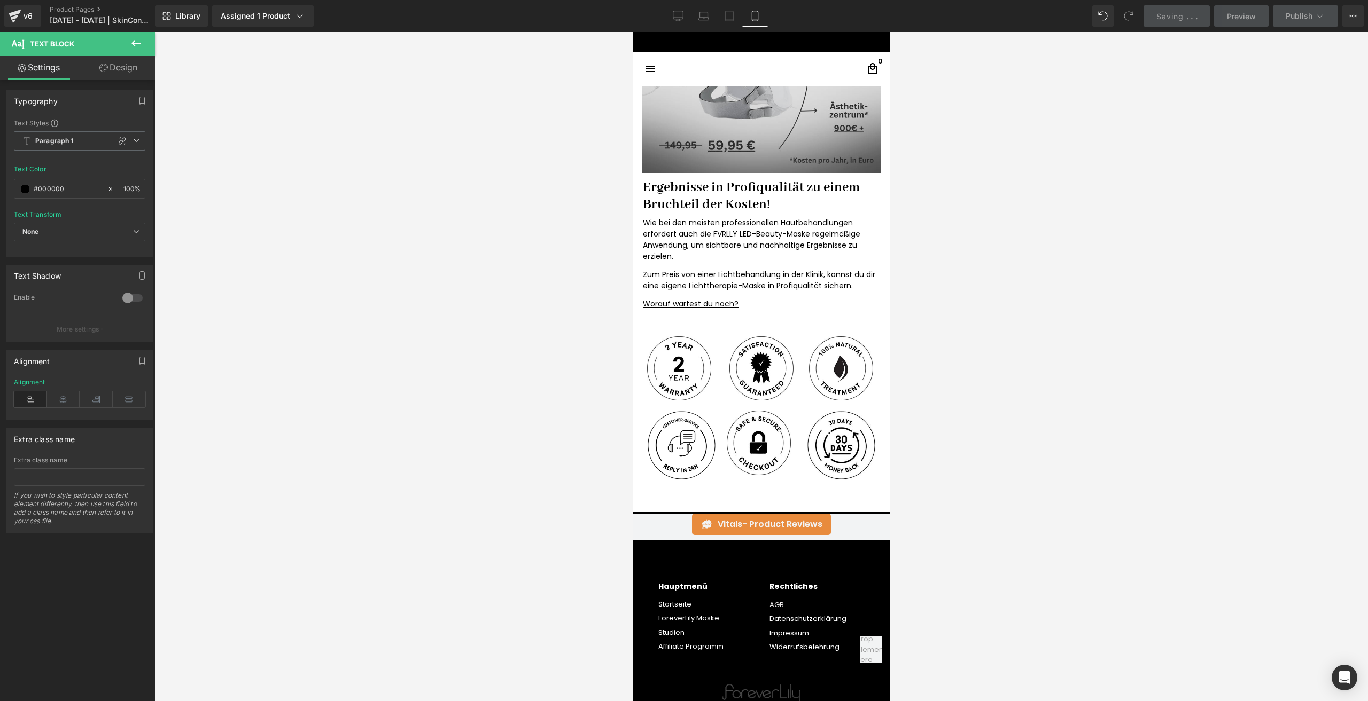
scroll to position [2618, 0]
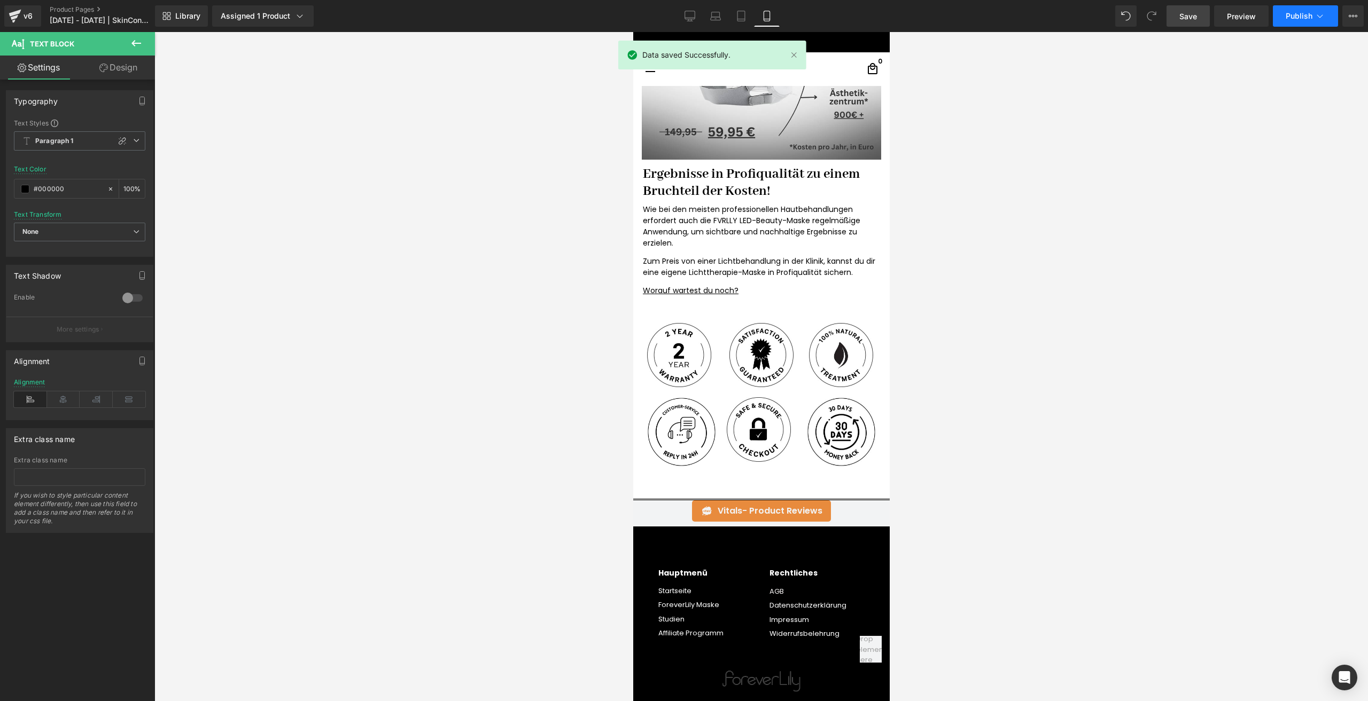
click at [1288, 13] on span "Publish" at bounding box center [1298, 16] width 27 height 9
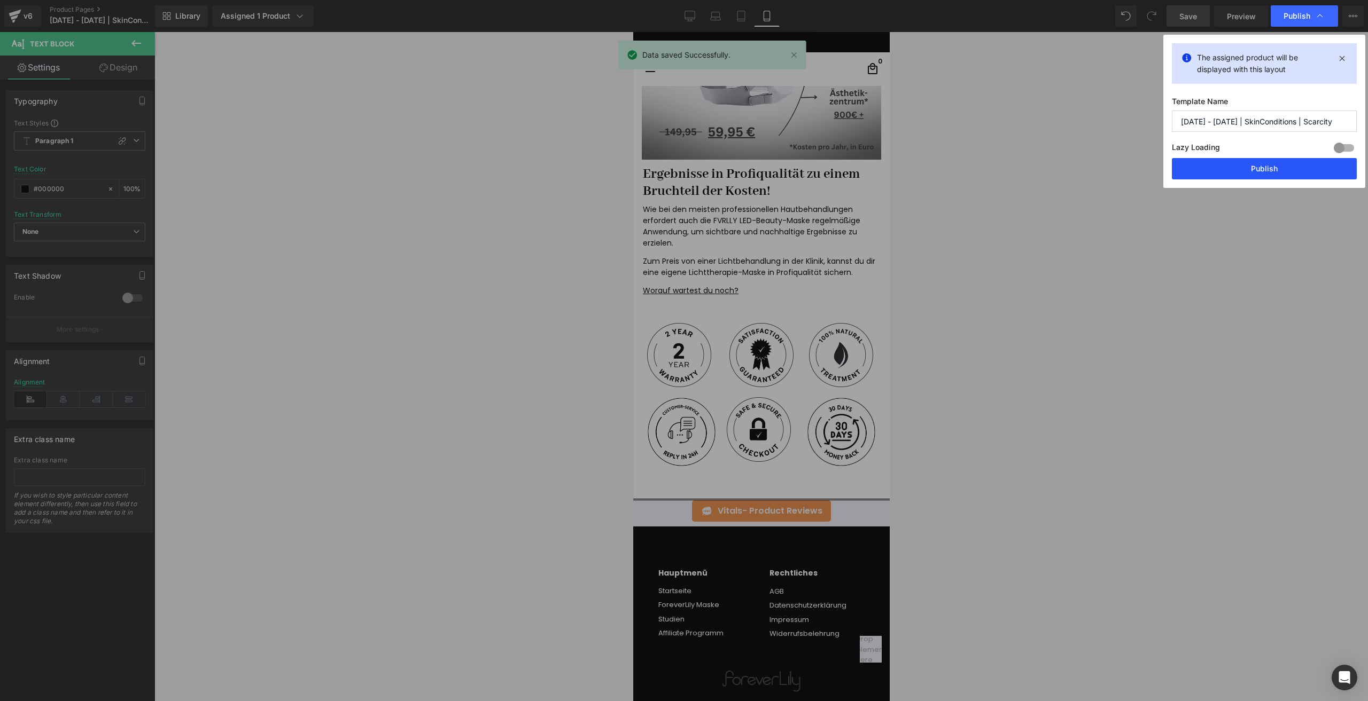
click at [1204, 166] on button "Publish" at bounding box center [1263, 168] width 185 height 21
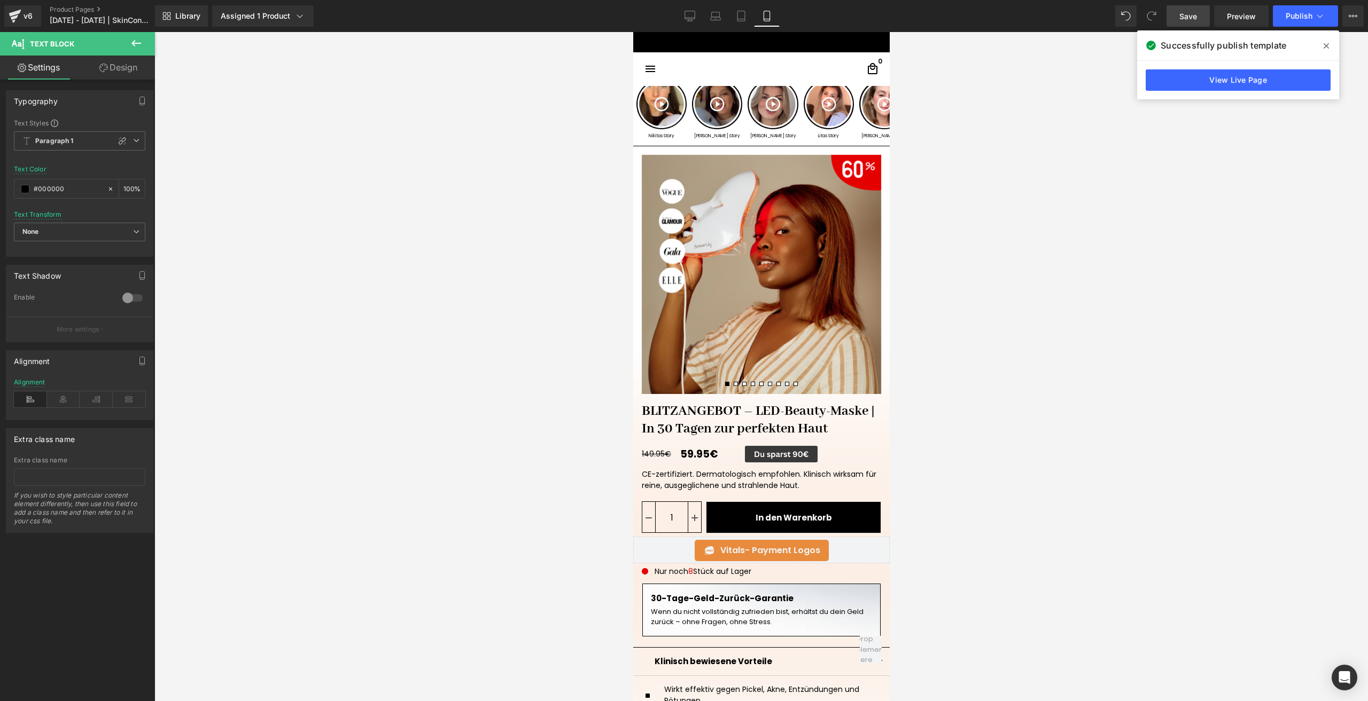
scroll to position [0, 0]
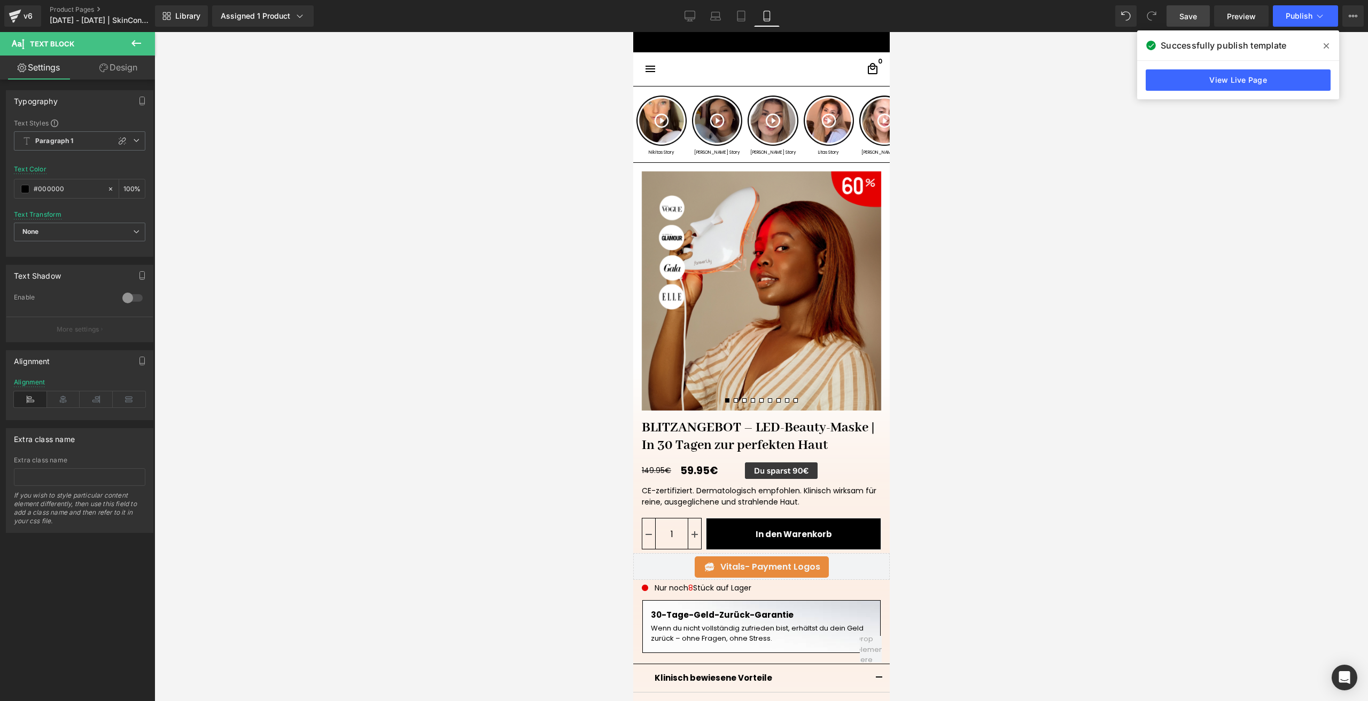
click at [129, 67] on img at bounding box center [64, 62] width 129 height 9
click at [770, 468] on span "Image" at bounding box center [780, 471] width 22 height 13
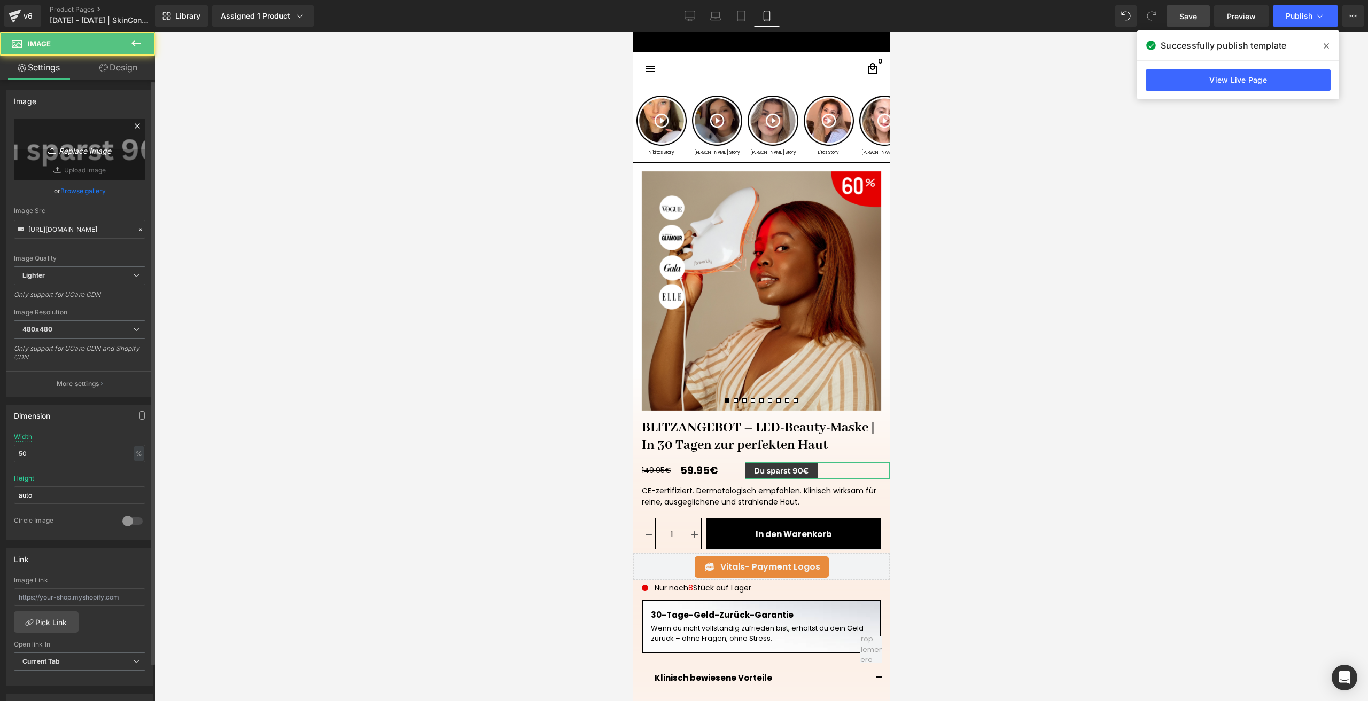
click at [43, 153] on icon "Replace Image" at bounding box center [79, 149] width 85 height 13
type input "C:\fakepath\90€ sparen (5).png"
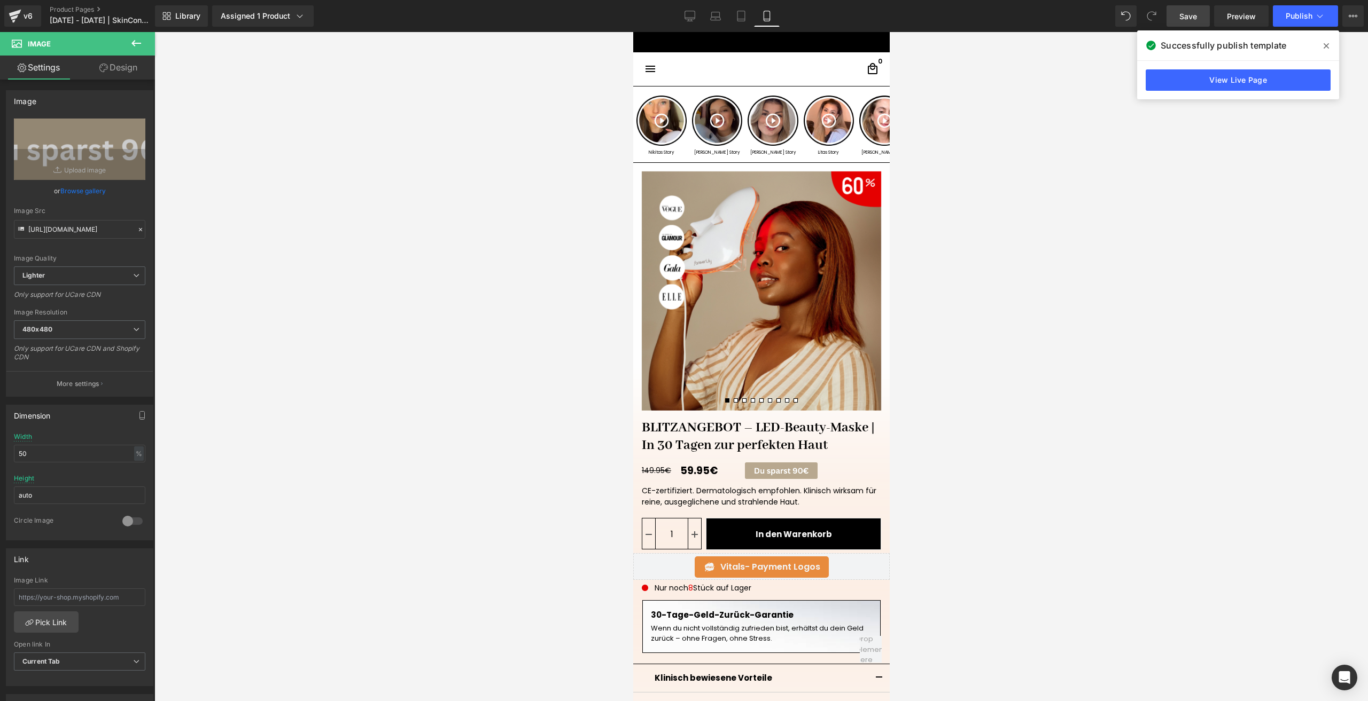
type input "[URL][DOMAIN_NAME]"
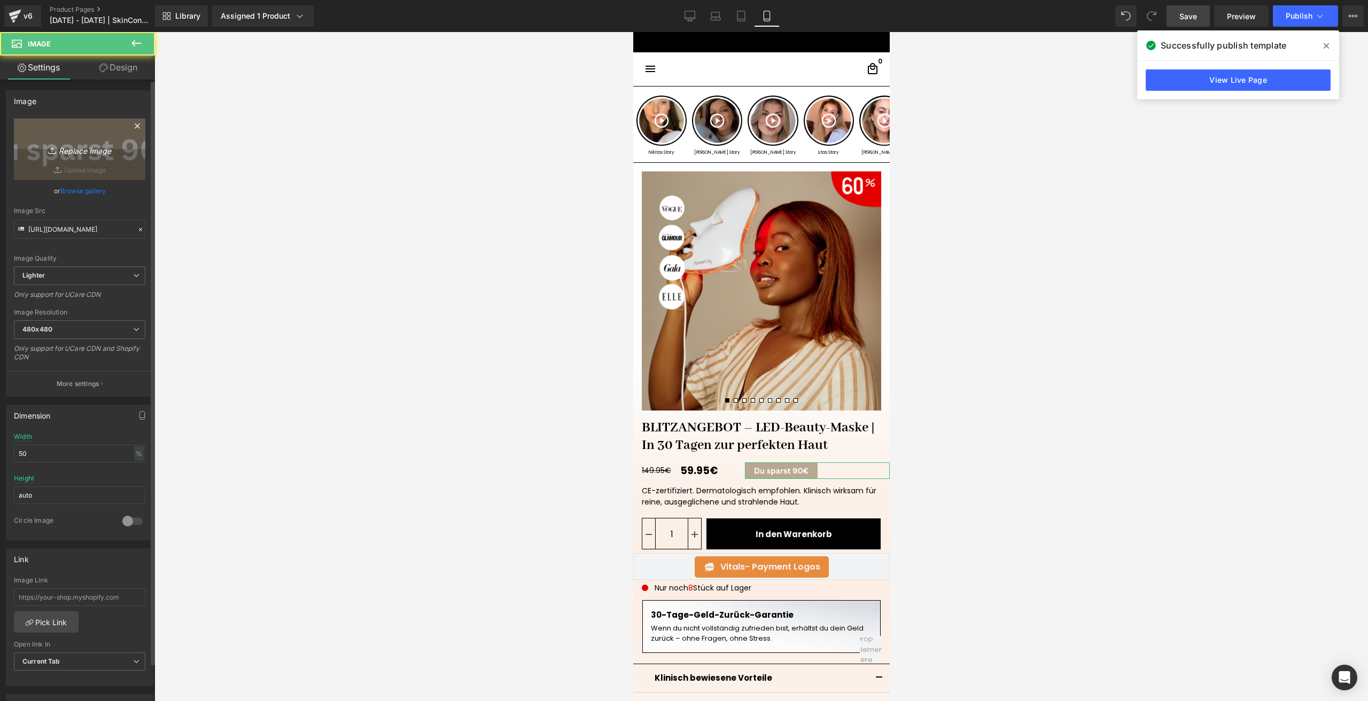
click at [99, 157] on link "Replace Image" at bounding box center [79, 149] width 131 height 61
type input "C:\fakepath\90€ sparen (7).png"
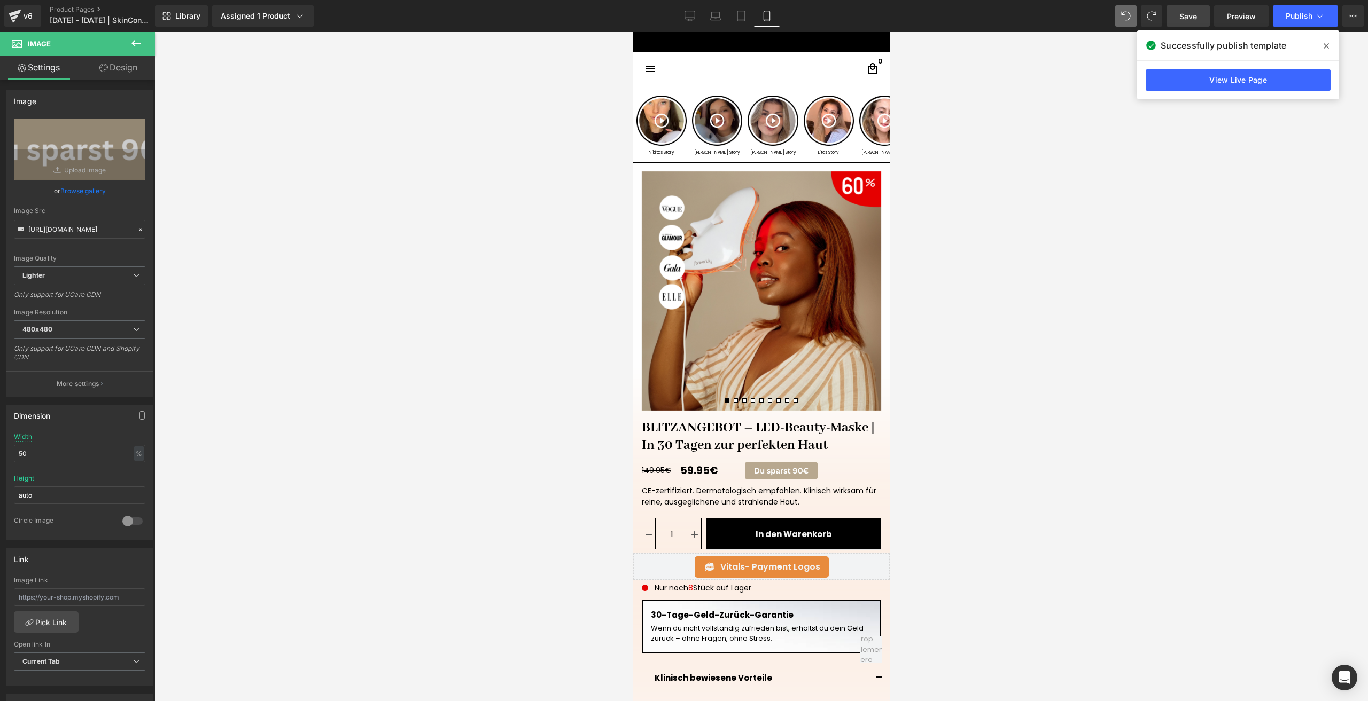
click at [1194, 15] on span "Save" at bounding box center [1188, 16] width 18 height 11
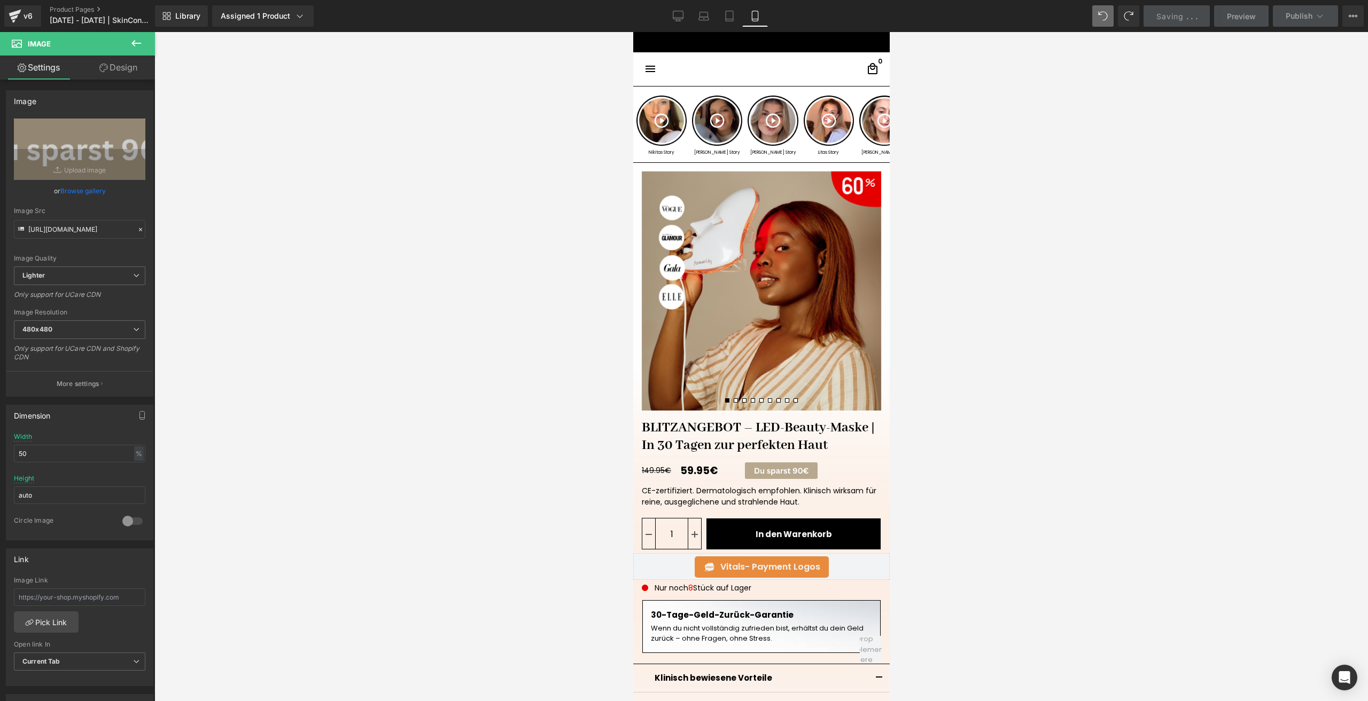
click at [1254, 101] on div at bounding box center [760, 366] width 1213 height 669
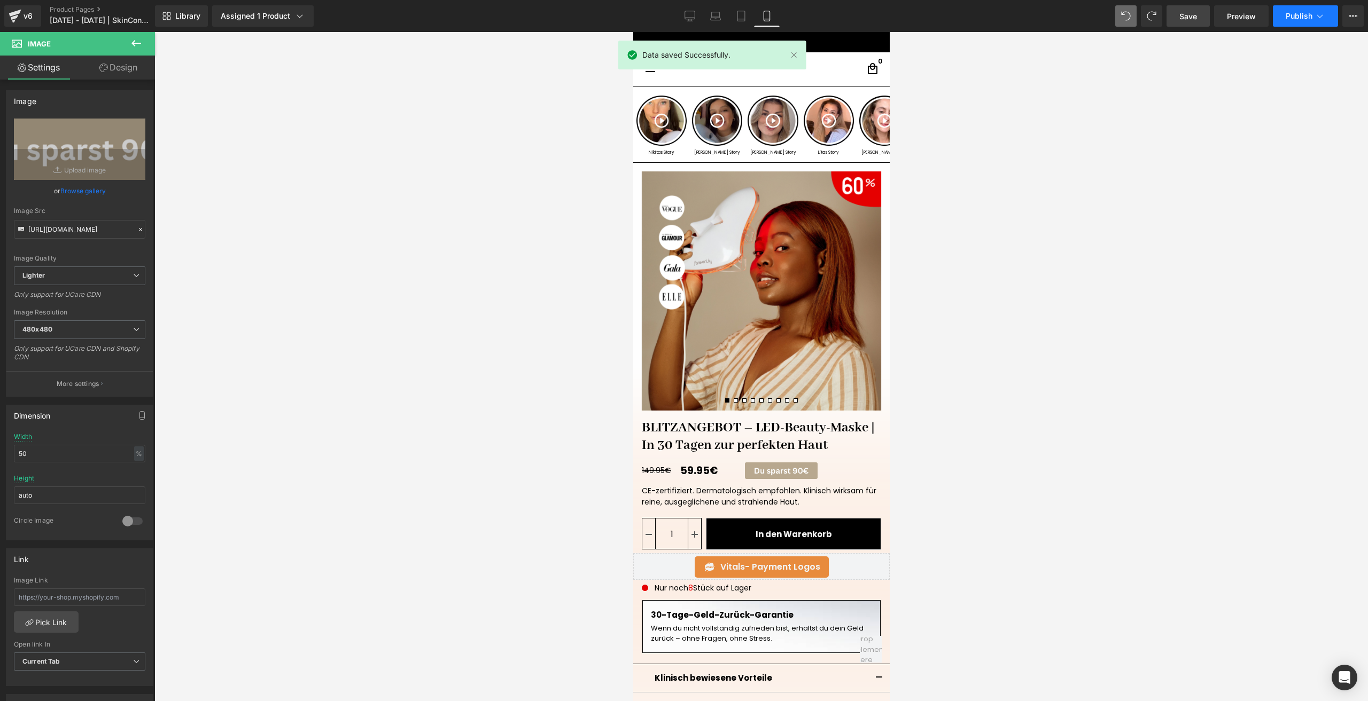
click at [1293, 17] on span "Publish" at bounding box center [1298, 16] width 27 height 9
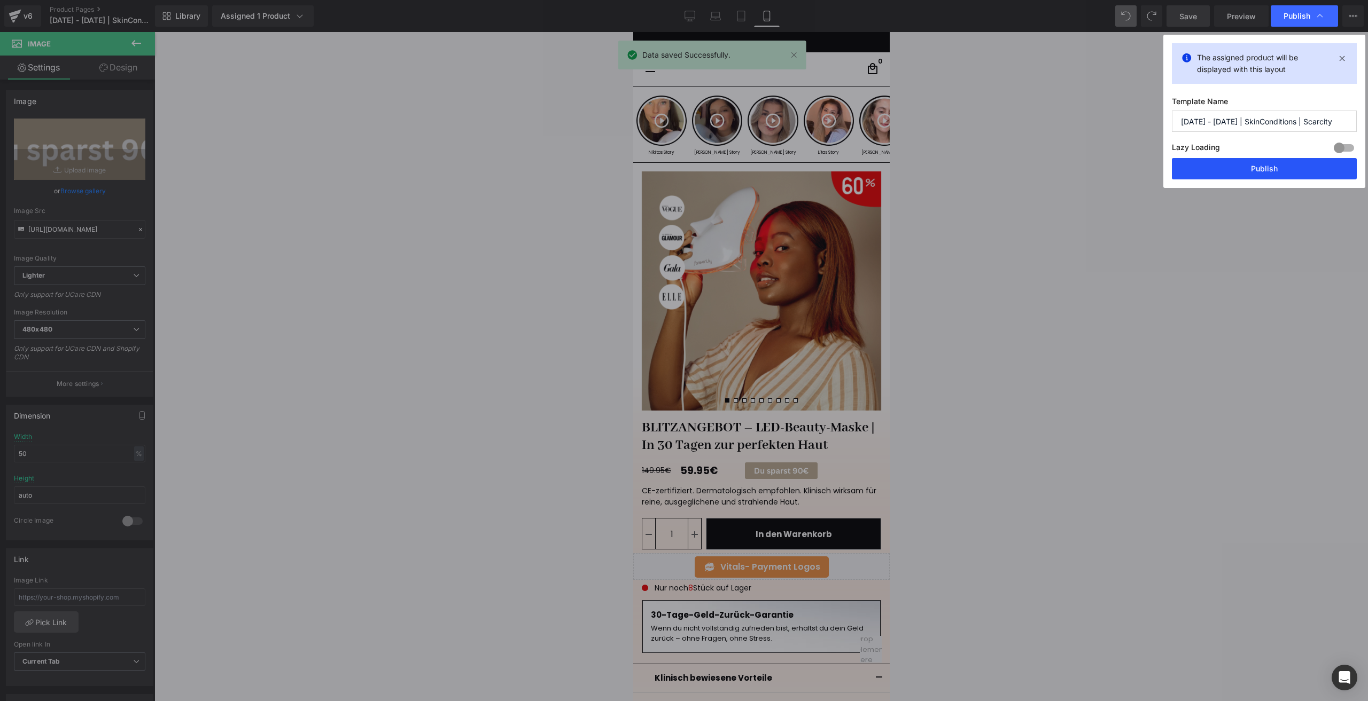
click at [1200, 168] on button "Publish" at bounding box center [1263, 168] width 185 height 21
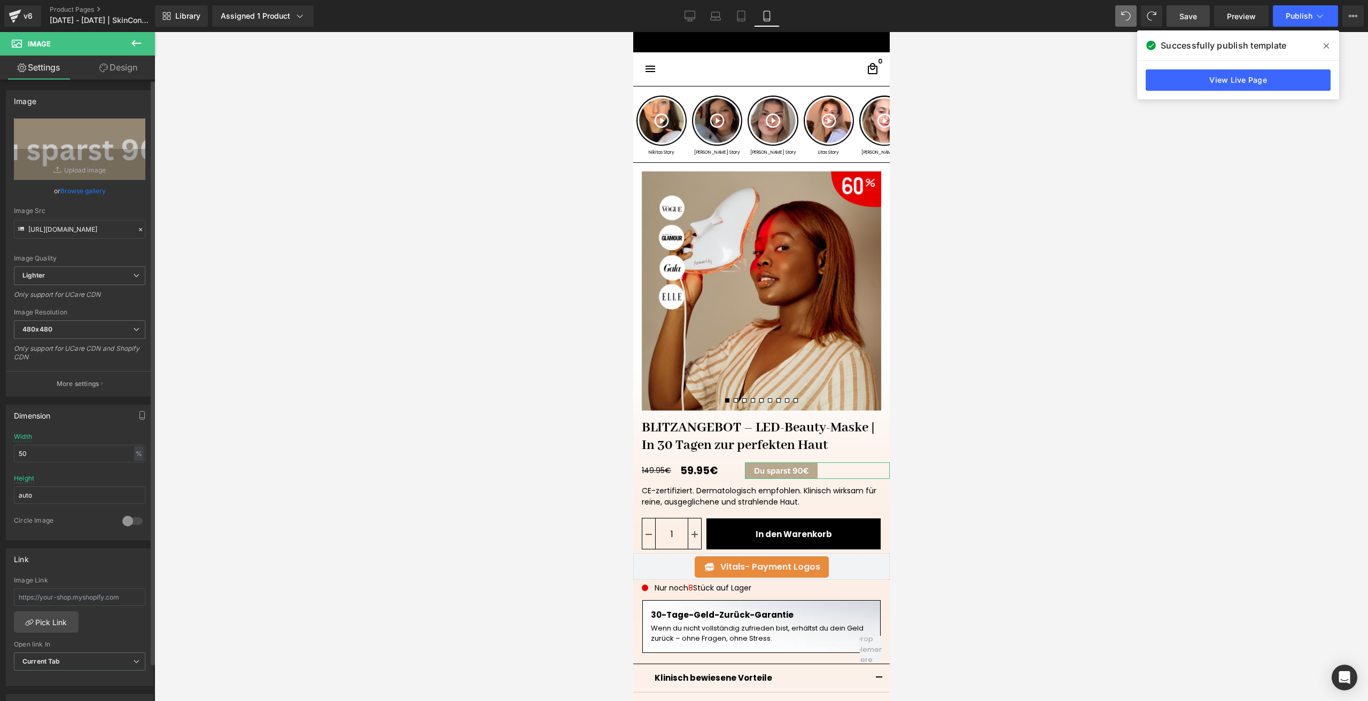
click at [69, 185] on link "Browse gallery" at bounding box center [82, 191] width 45 height 19
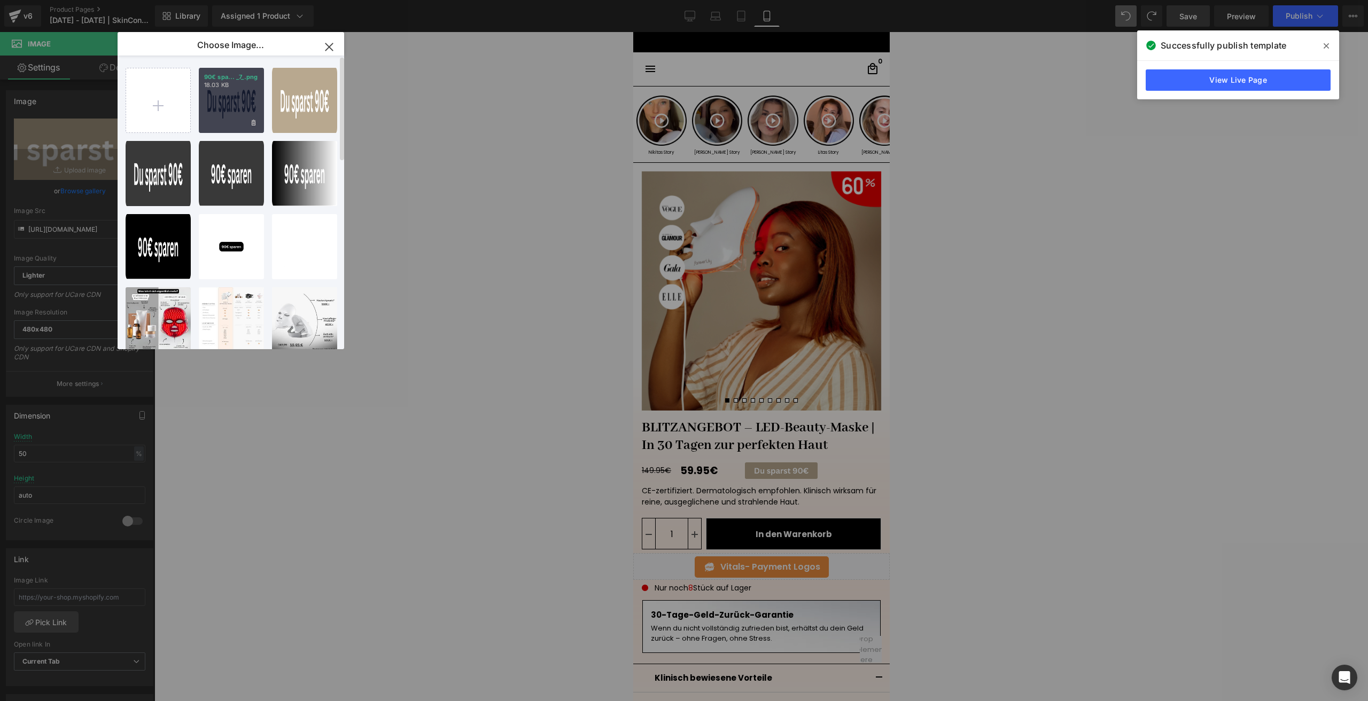
click at [225, 101] on div "90€ spa... _7_.png 18.03 KB" at bounding box center [231, 100] width 65 height 65
type input "[URL][DOMAIN_NAME]"
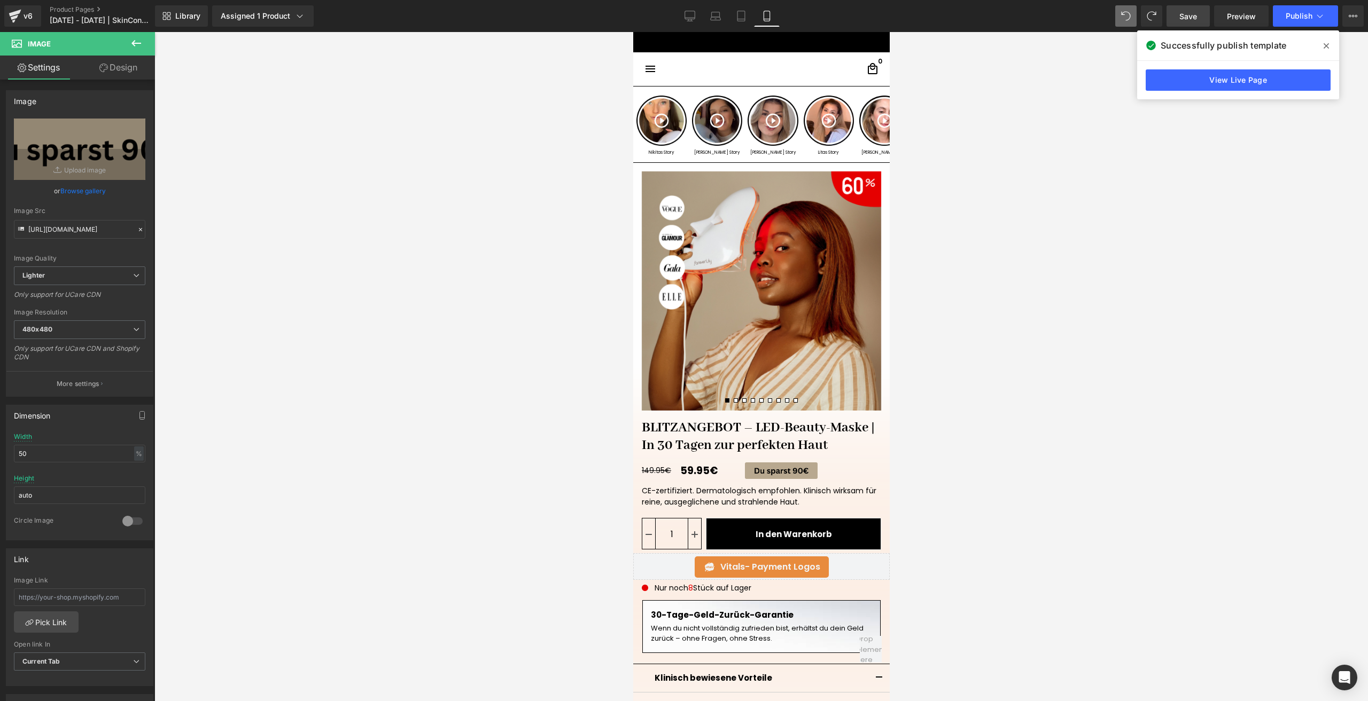
drag, startPoint x: 1188, startPoint y: 10, endPoint x: 52, endPoint y: 14, distance: 1135.7
click at [1188, 11] on span "Save" at bounding box center [1188, 16] width 18 height 11
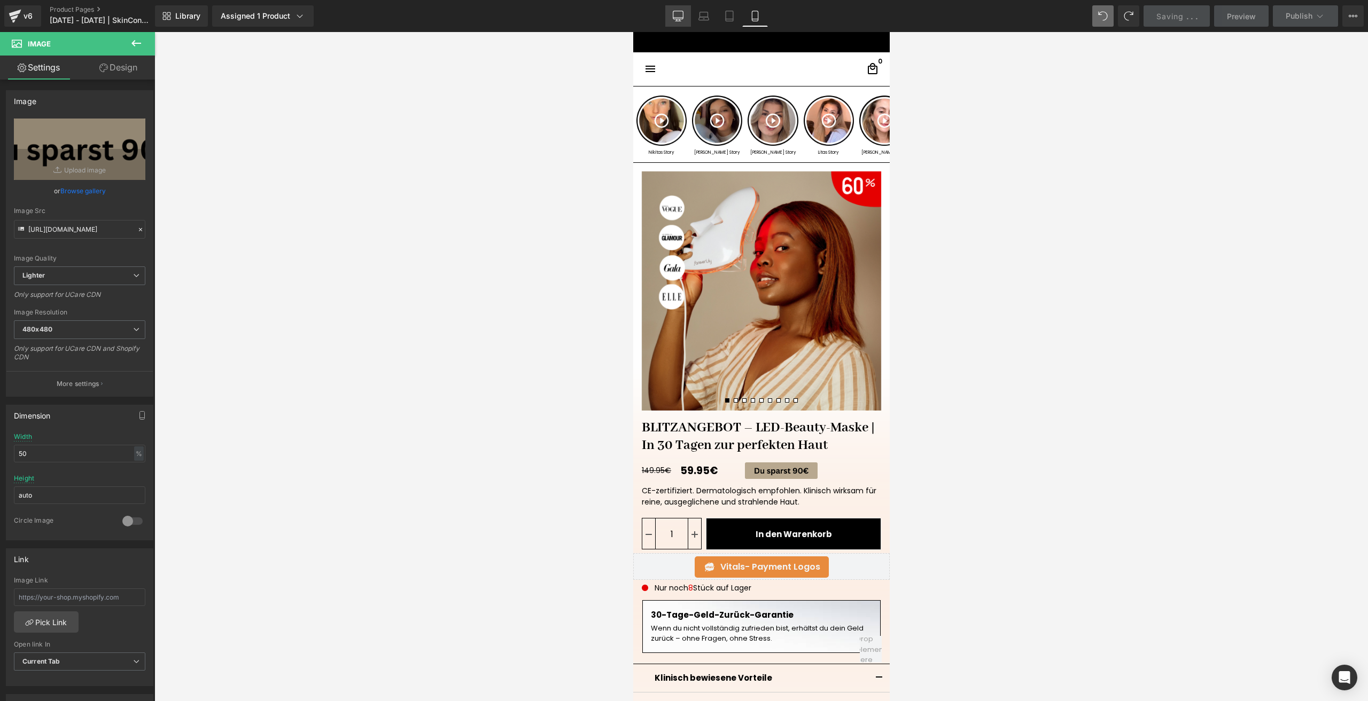
click at [668, 10] on link "Desktop" at bounding box center [678, 15] width 26 height 21
type input "auto"
drag, startPoint x: 71, startPoint y: 1, endPoint x: 678, endPoint y: 11, distance: 607.5
click at [672, 10] on link "Desktop" at bounding box center [678, 15] width 26 height 21
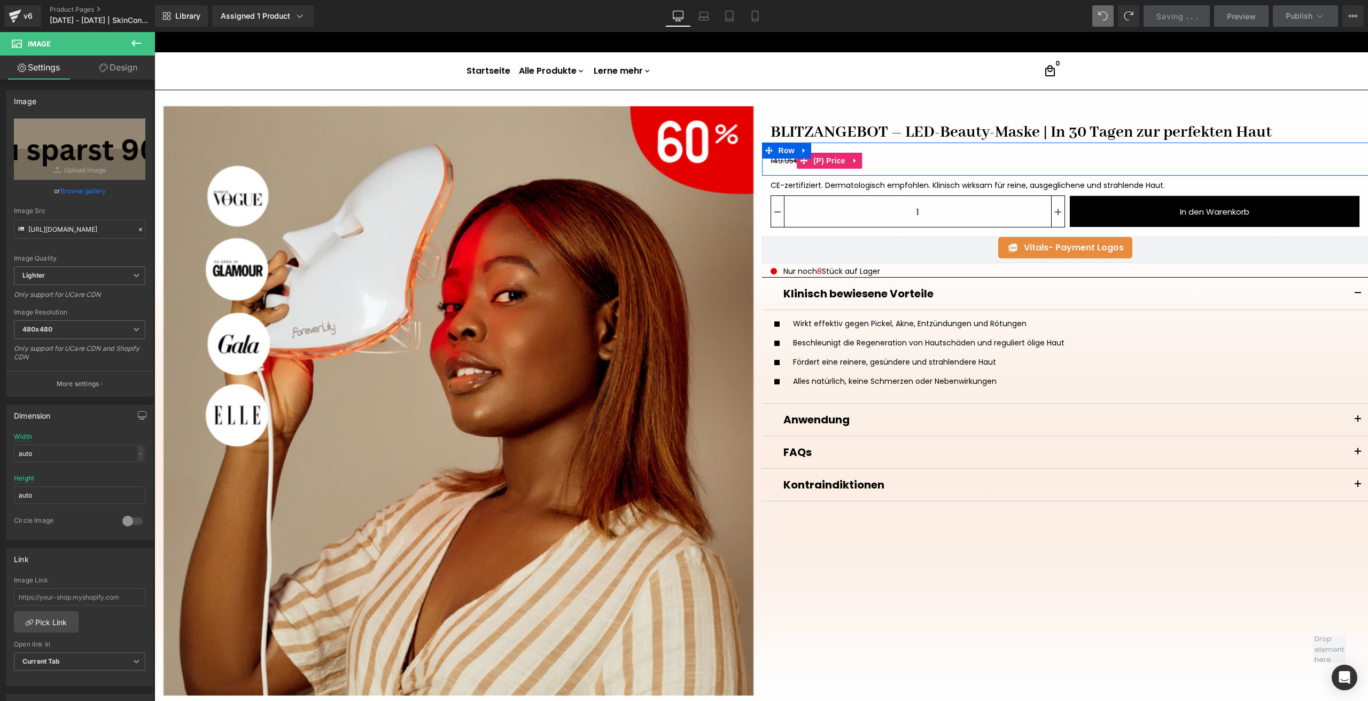
click at [939, 162] on div "149.95€ 59.95€" at bounding box center [919, 160] width 299 height 19
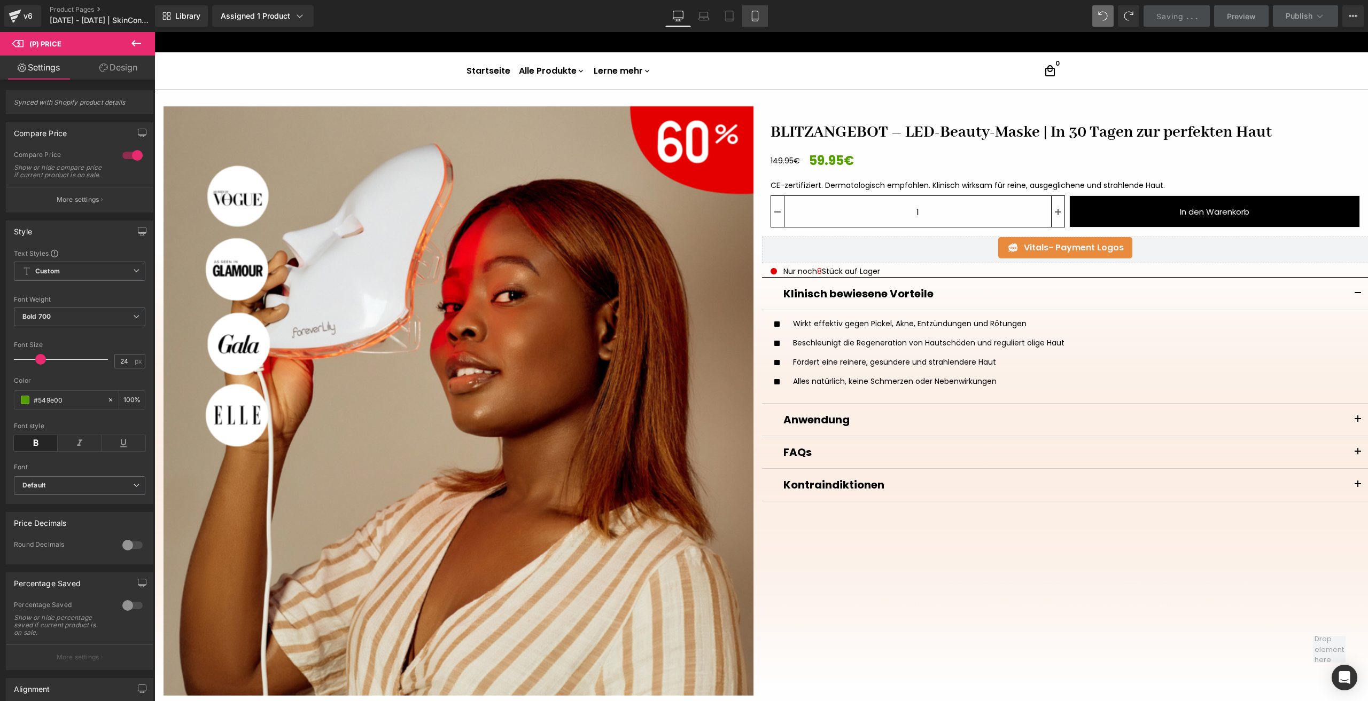
click at [749, 15] on link "Mobile" at bounding box center [755, 15] width 26 height 21
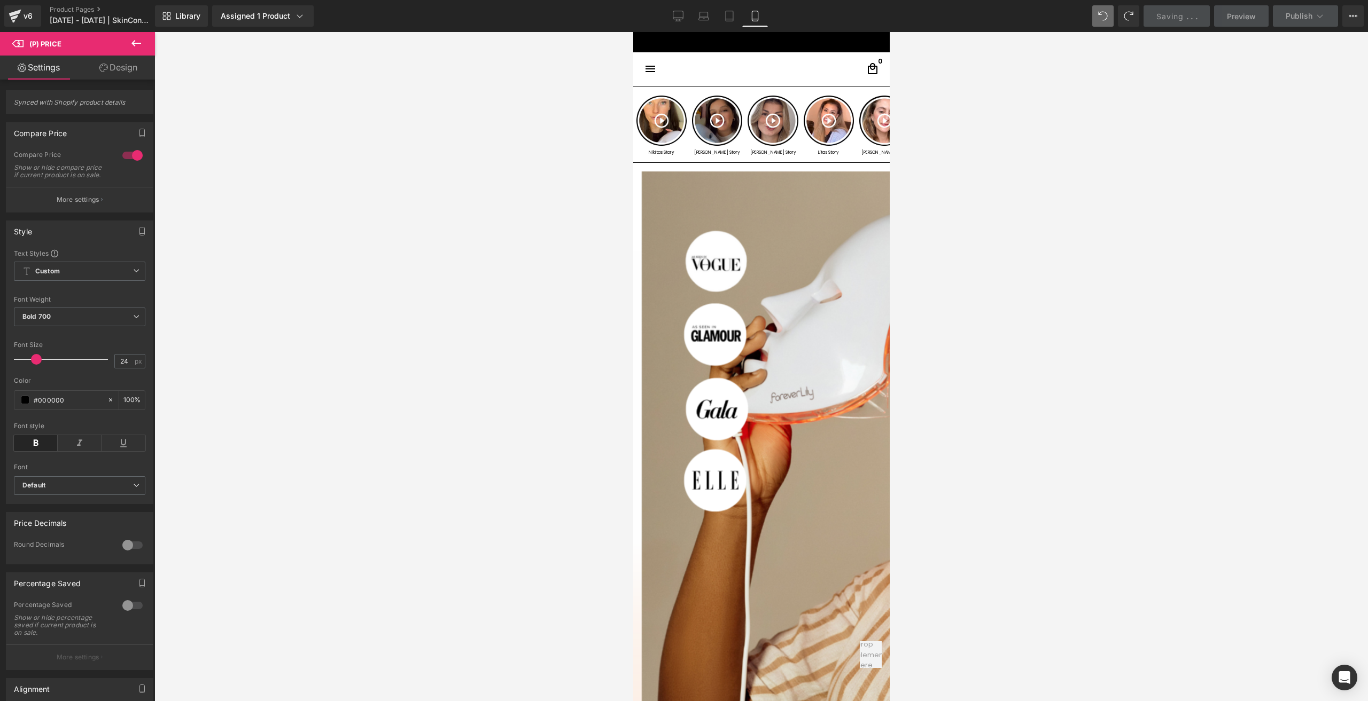
type input "19"
type input "#000000"
type input "100"
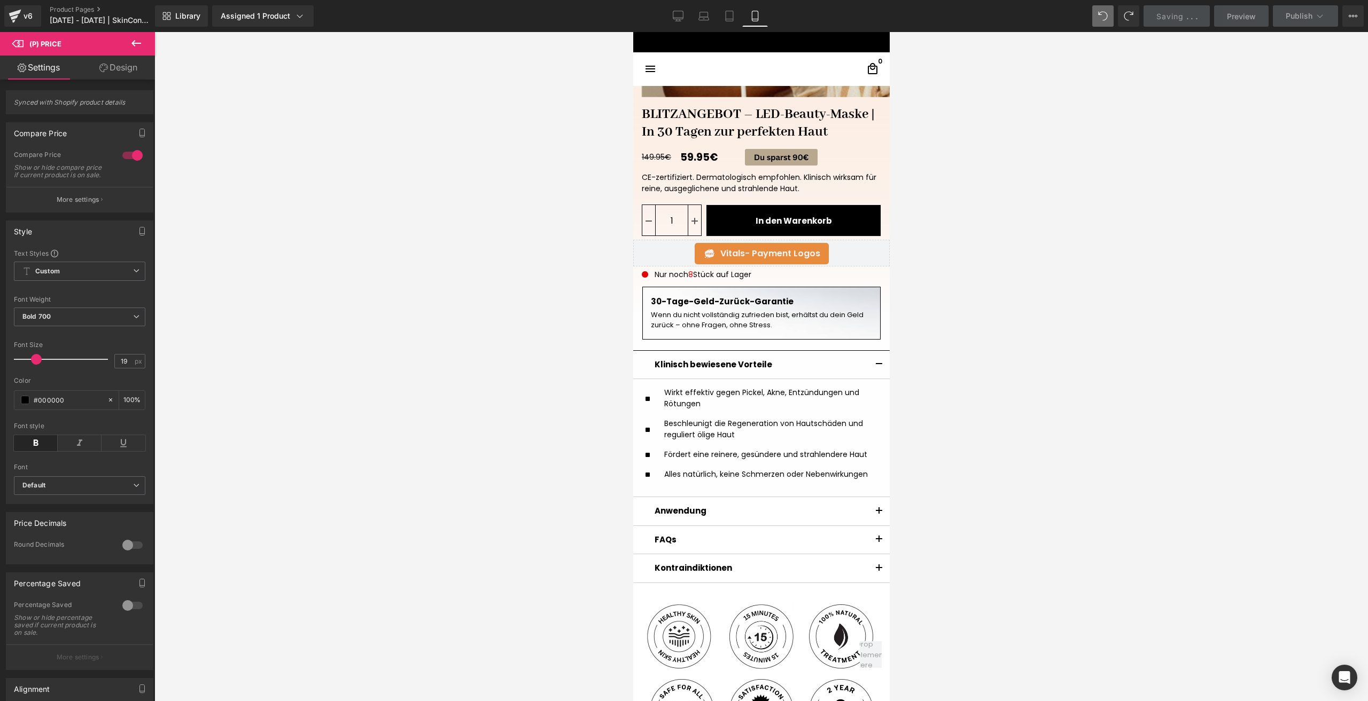
scroll to position [663, 0]
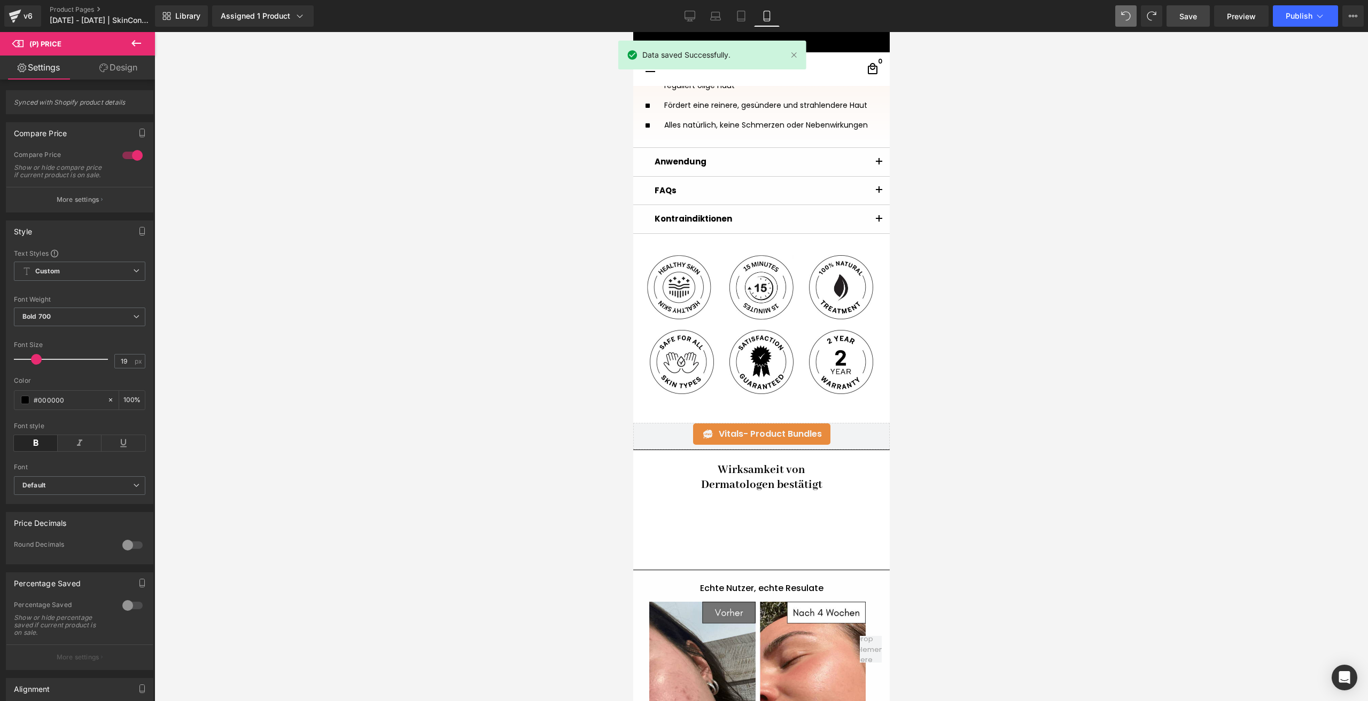
click at [1290, 27] on div "Library Assigned 1 Product Product Preview BLITZANGEBOT – LED-Beauty-Maske | In…" at bounding box center [761, 16] width 1213 height 32
click at [1282, 21] on button "Publish" at bounding box center [1304, 15] width 65 height 21
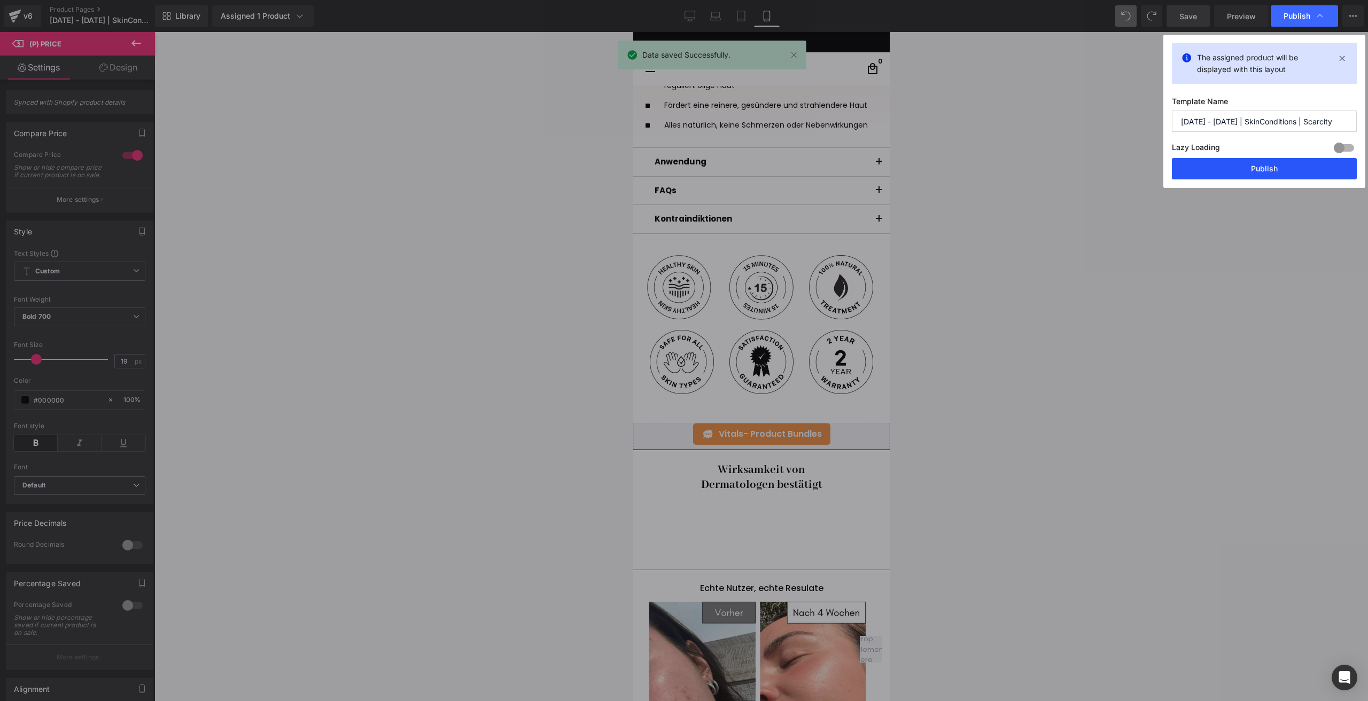
click at [1208, 166] on button "Publish" at bounding box center [1263, 168] width 185 height 21
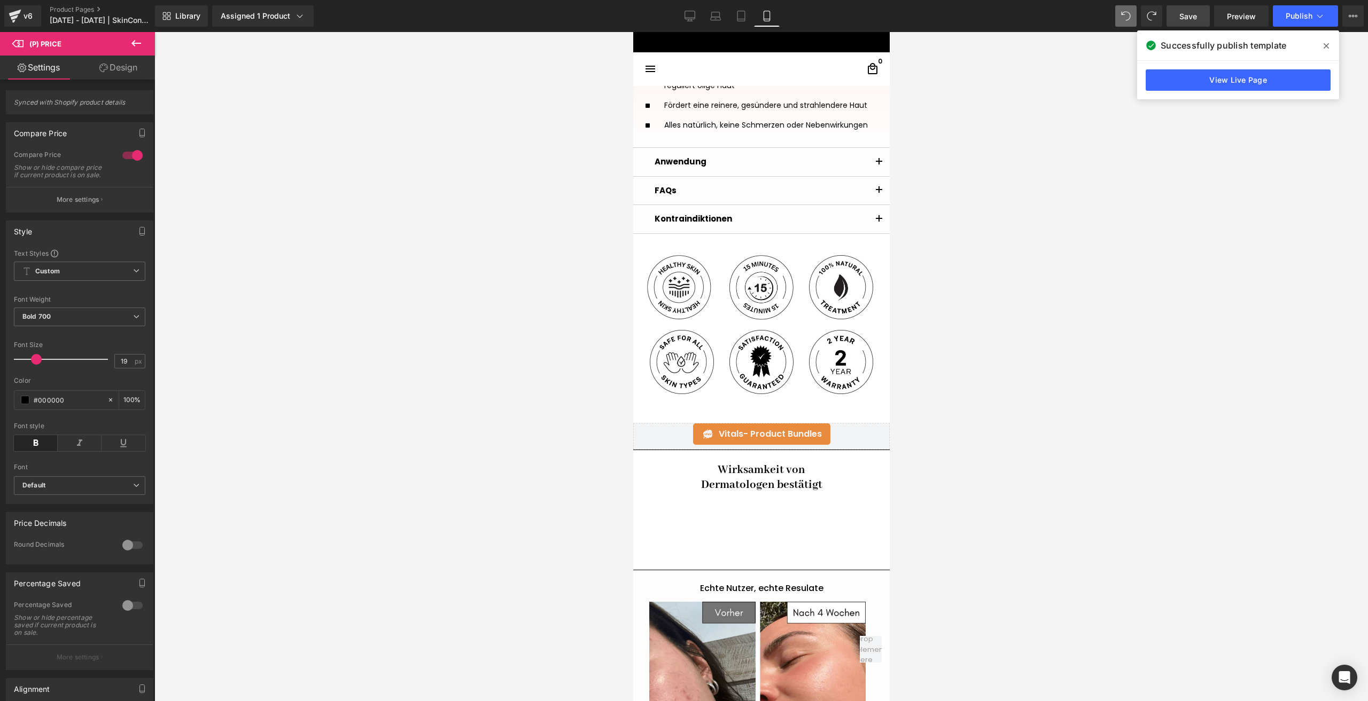
click at [1066, 165] on div at bounding box center [760, 366] width 1213 height 669
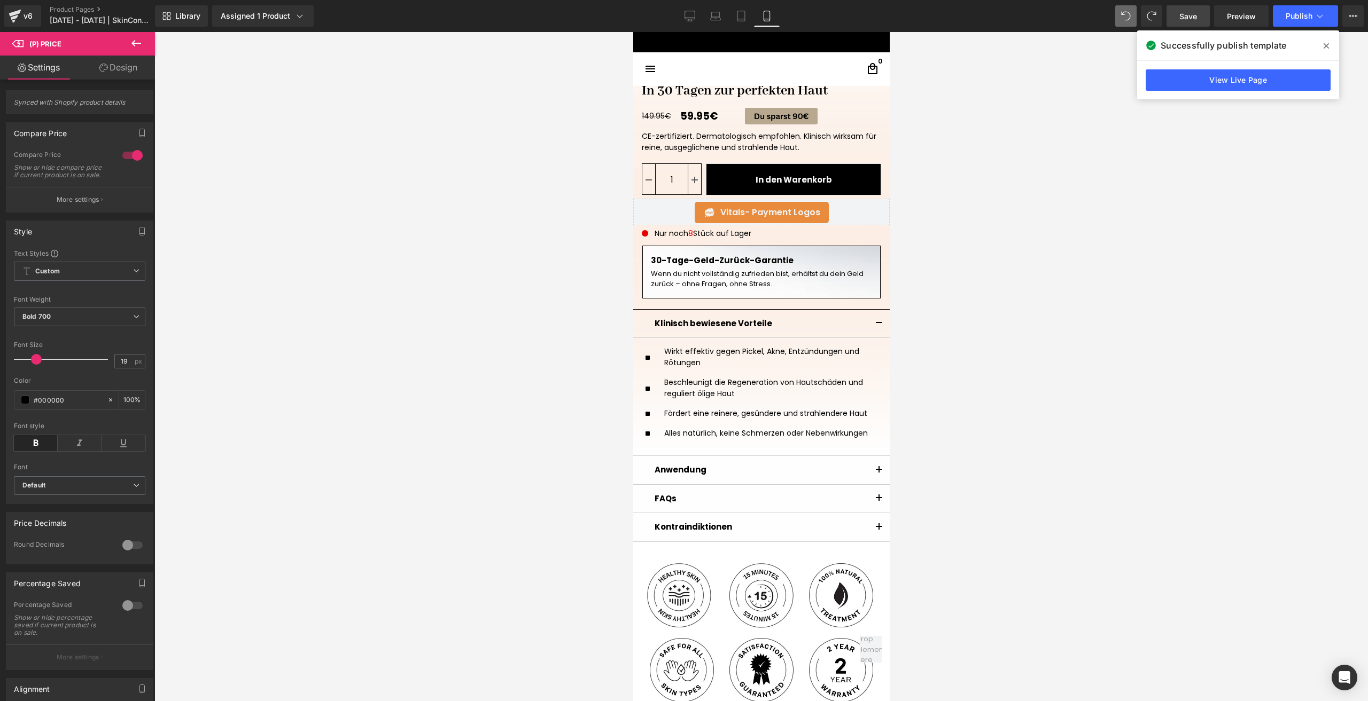
scroll to position [182, 0]
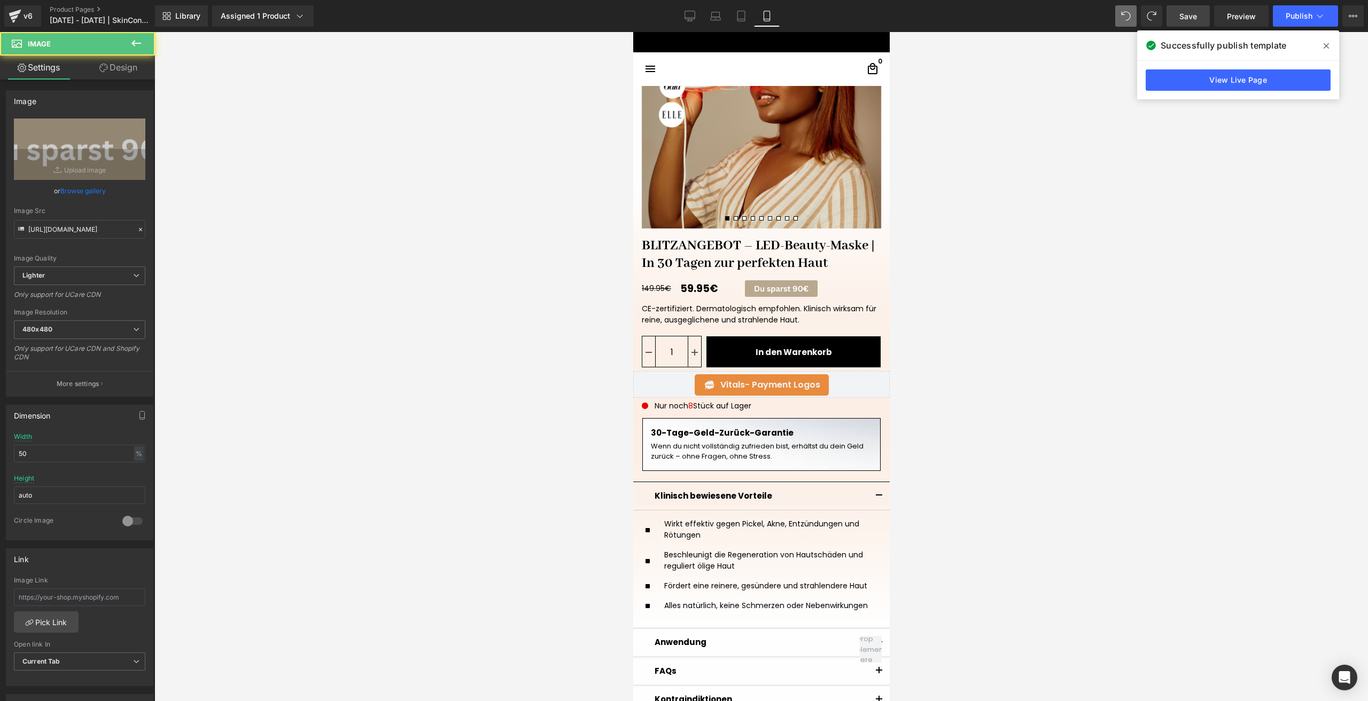
click at [1192, 17] on span "Save" at bounding box center [1188, 16] width 18 height 11
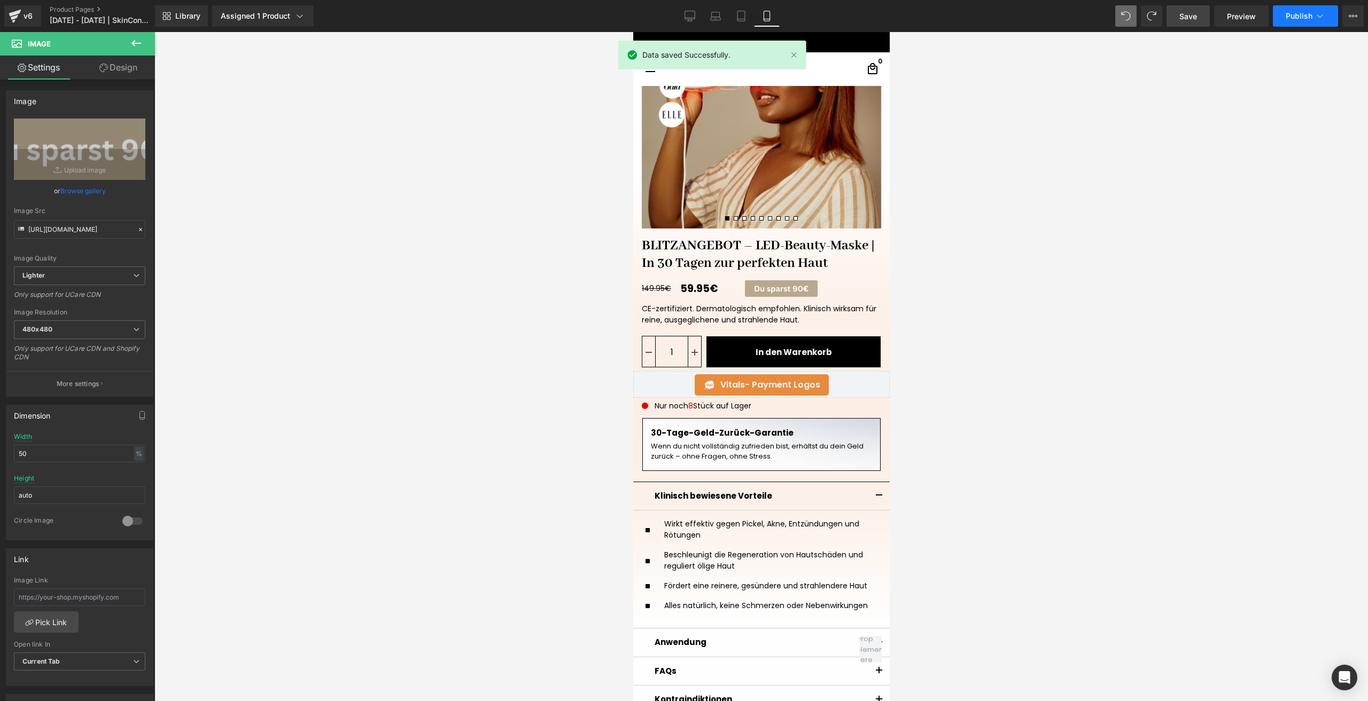
click at [1291, 21] on button "Publish" at bounding box center [1304, 15] width 65 height 21
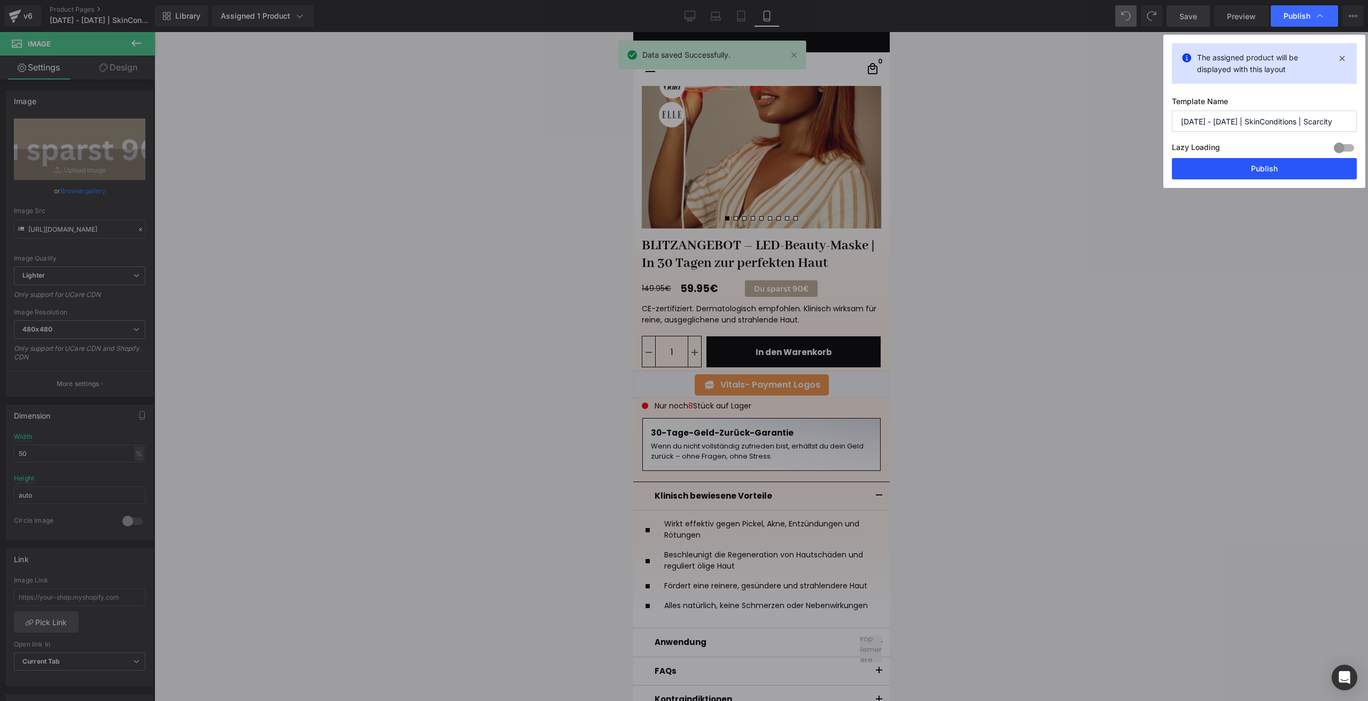
click at [1212, 166] on button "Publish" at bounding box center [1263, 168] width 185 height 21
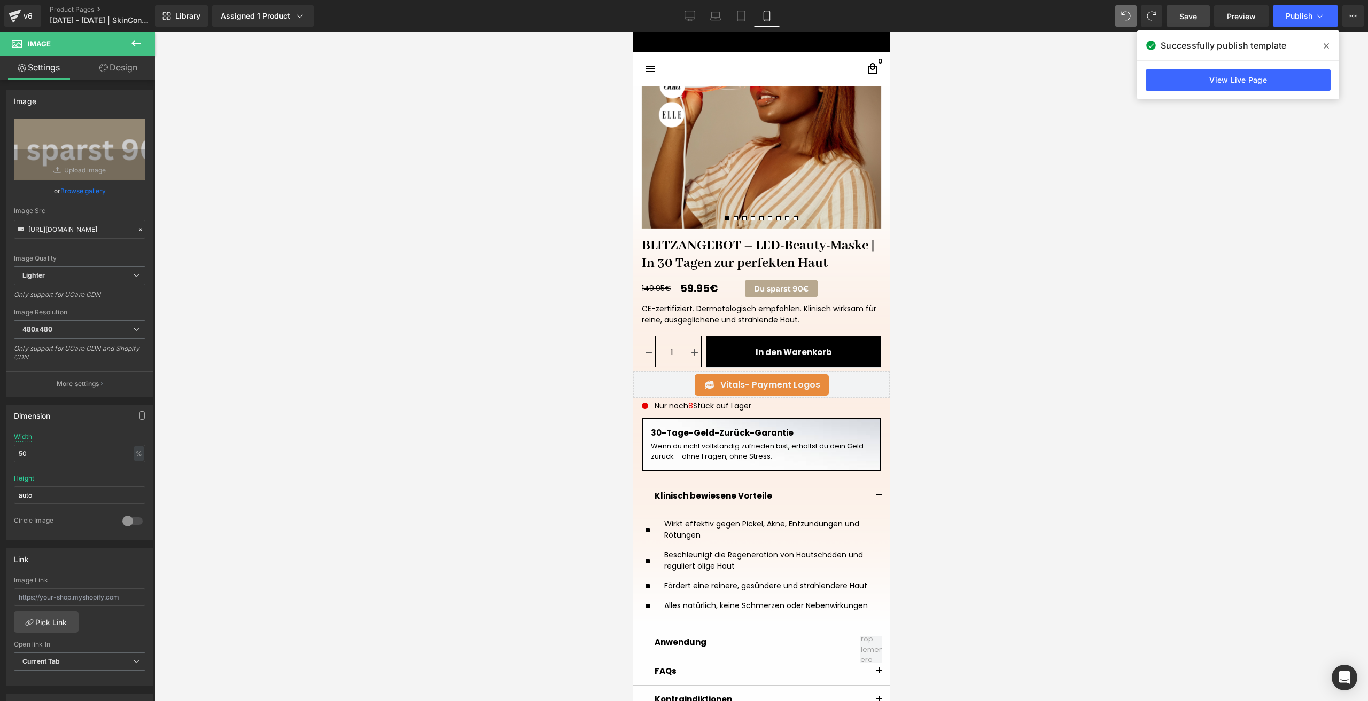
click at [671, 240] on link "BLITZANGEBOT – LED-Beauty-Maske | In 30 Tagen zur perfekten Haut" at bounding box center [760, 250] width 256 height 43
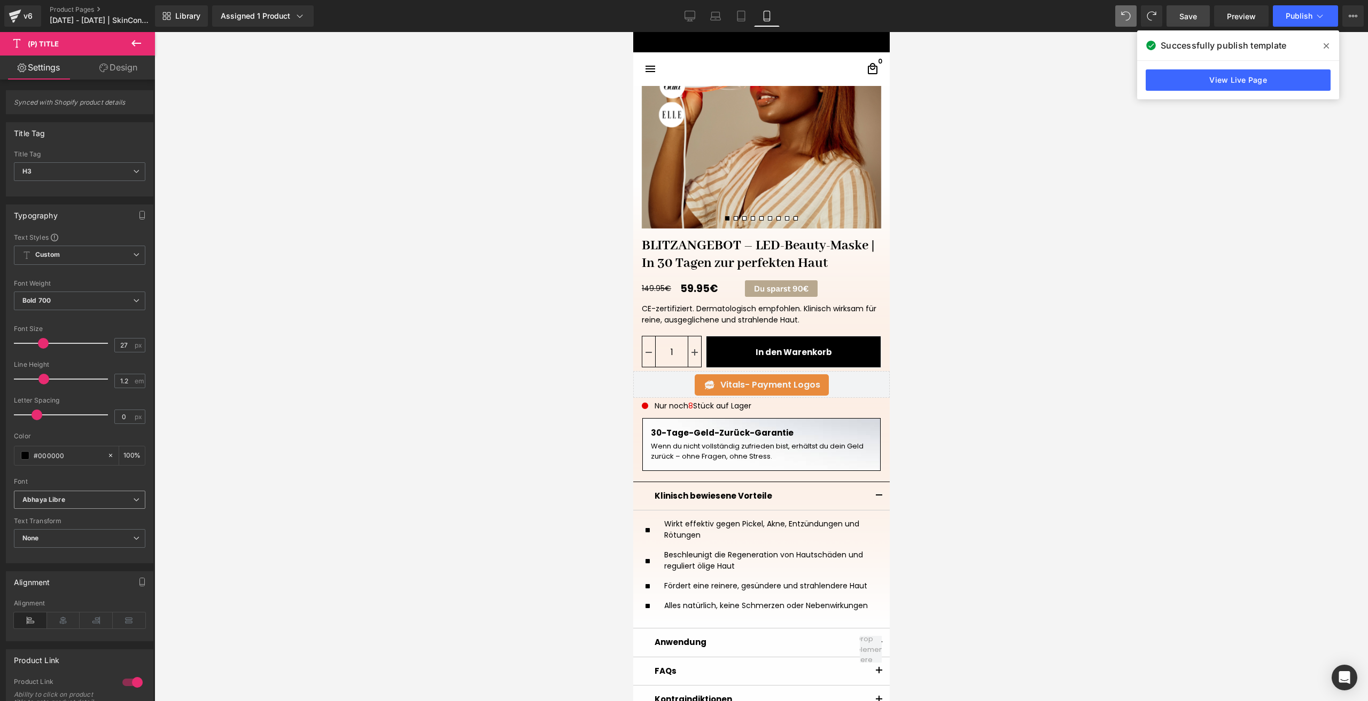
click at [46, 506] on span "Abhaya Libre" at bounding box center [79, 500] width 131 height 19
click at [42, 518] on p "Default" at bounding box center [46, 519] width 22 height 7
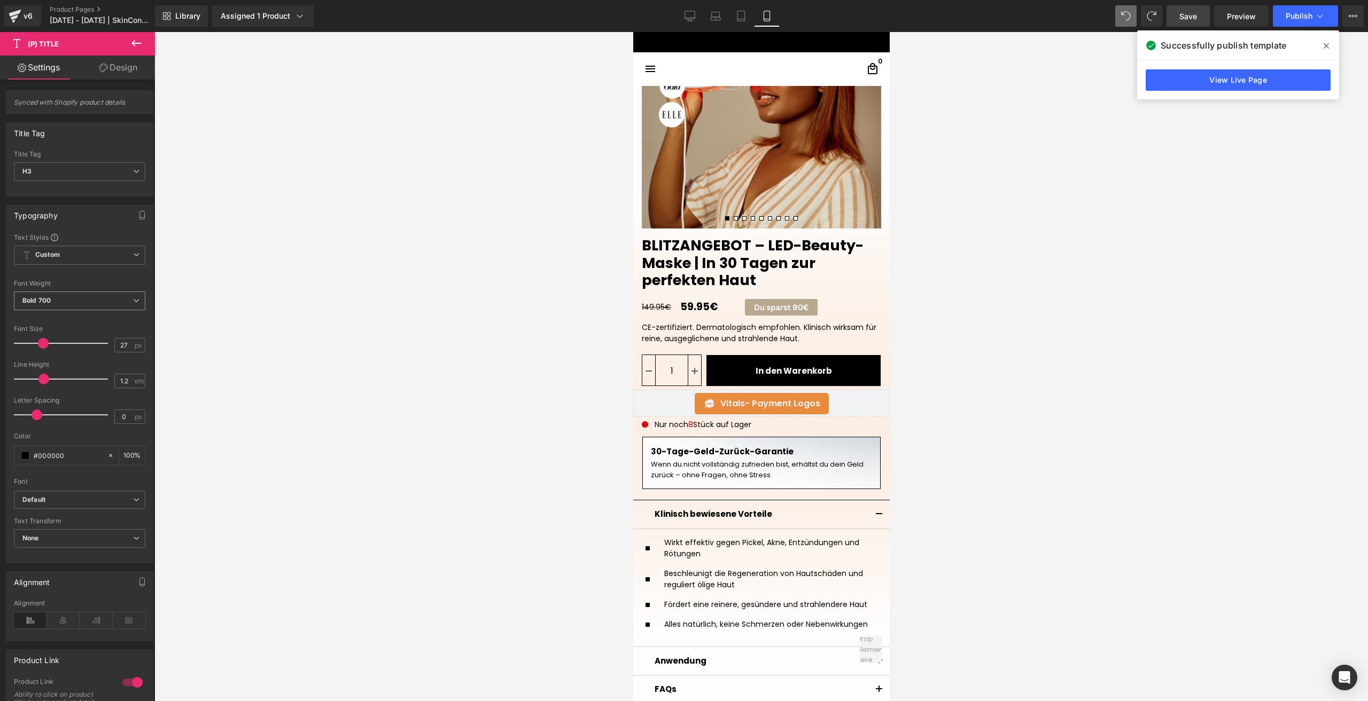
click at [48, 303] on b "Bold 700" at bounding box center [36, 300] width 28 height 8
click at [59, 345] on div "Semi Bold 600" at bounding box center [52, 345] width 45 height 7
click at [127, 343] on input "27" at bounding box center [124, 345] width 19 height 13
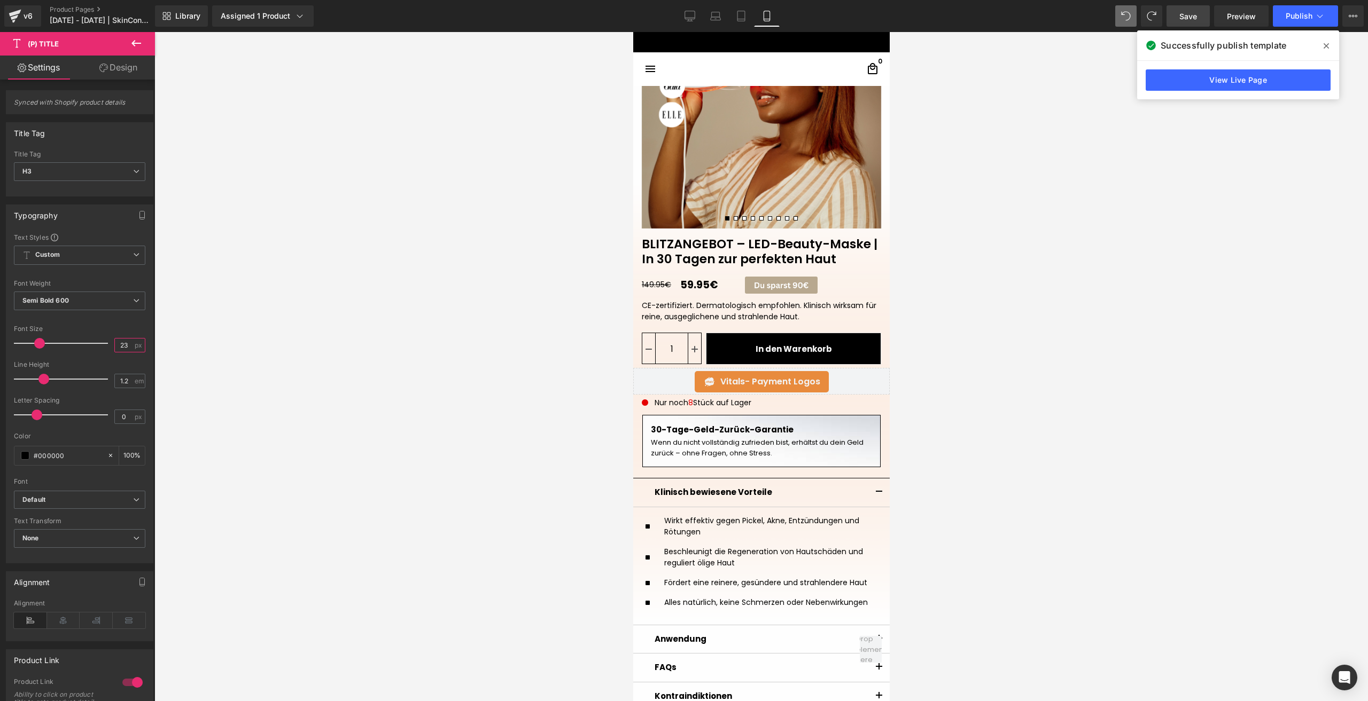
type input "23"
click at [25, 38] on button "X" at bounding box center [12, 27] width 25 height 22
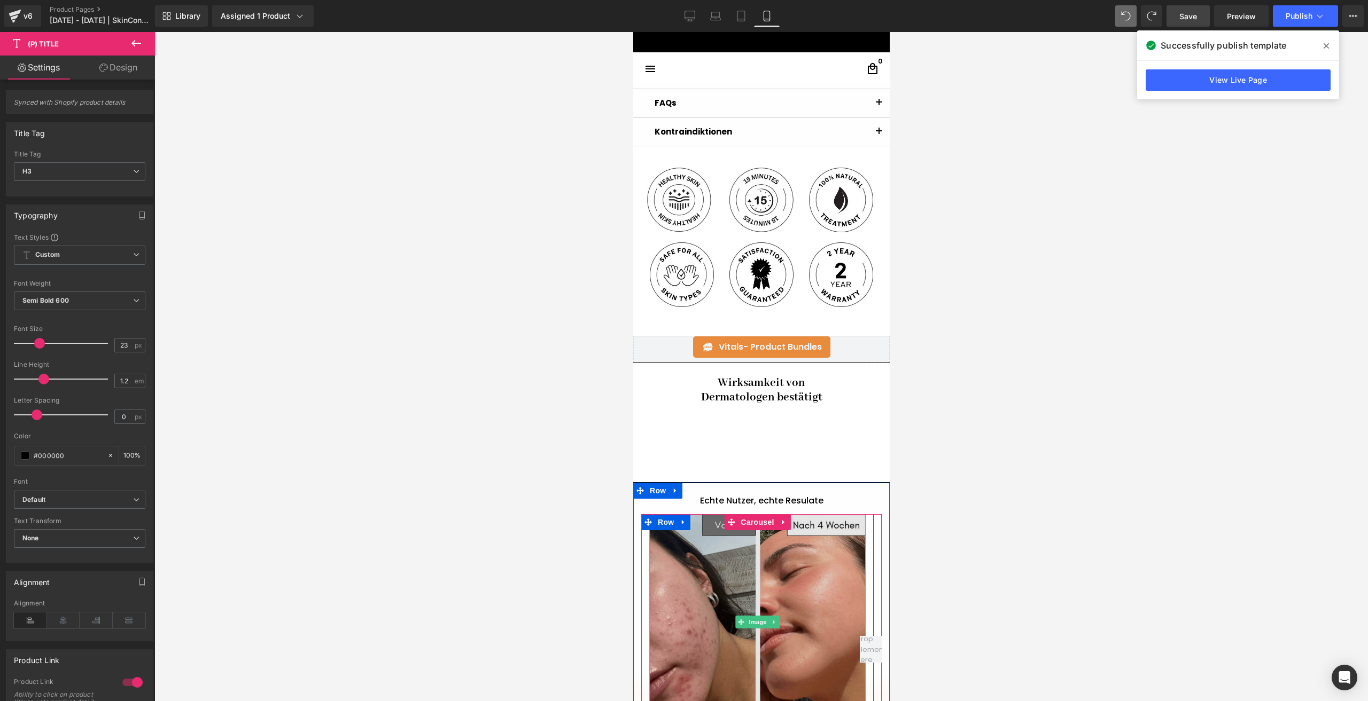
scroll to position [930, 0]
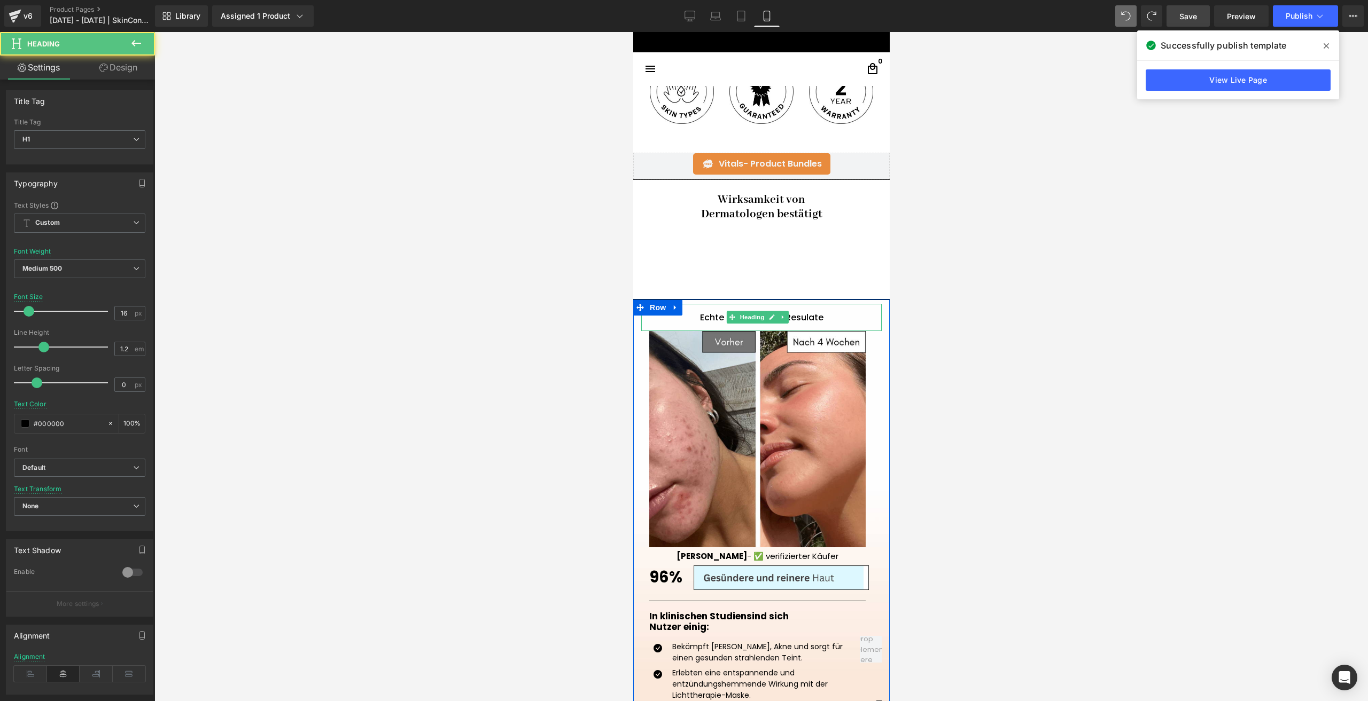
click at [708, 319] on h1 "Echte Nutzer, echte Resulate" at bounding box center [760, 317] width 240 height 10
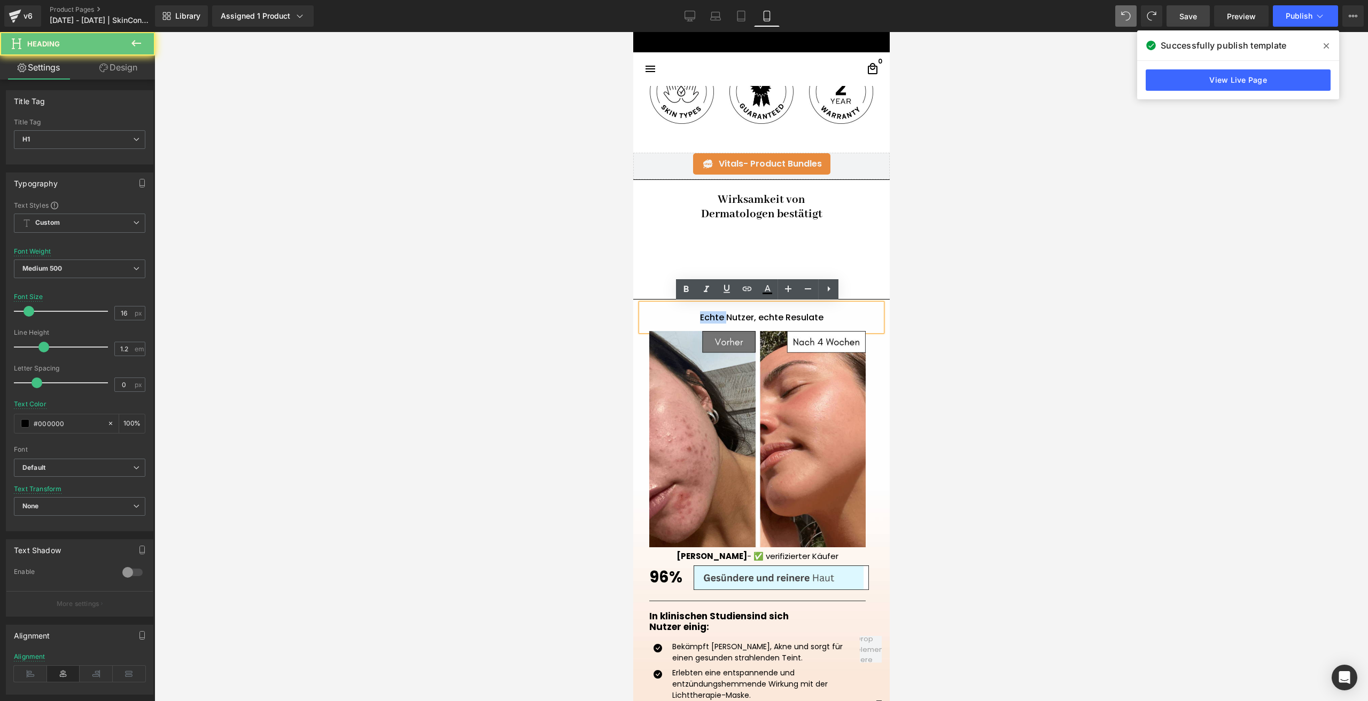
click at [708, 319] on h1 "Echte Nutzer, echte Resulate" at bounding box center [760, 317] width 240 height 10
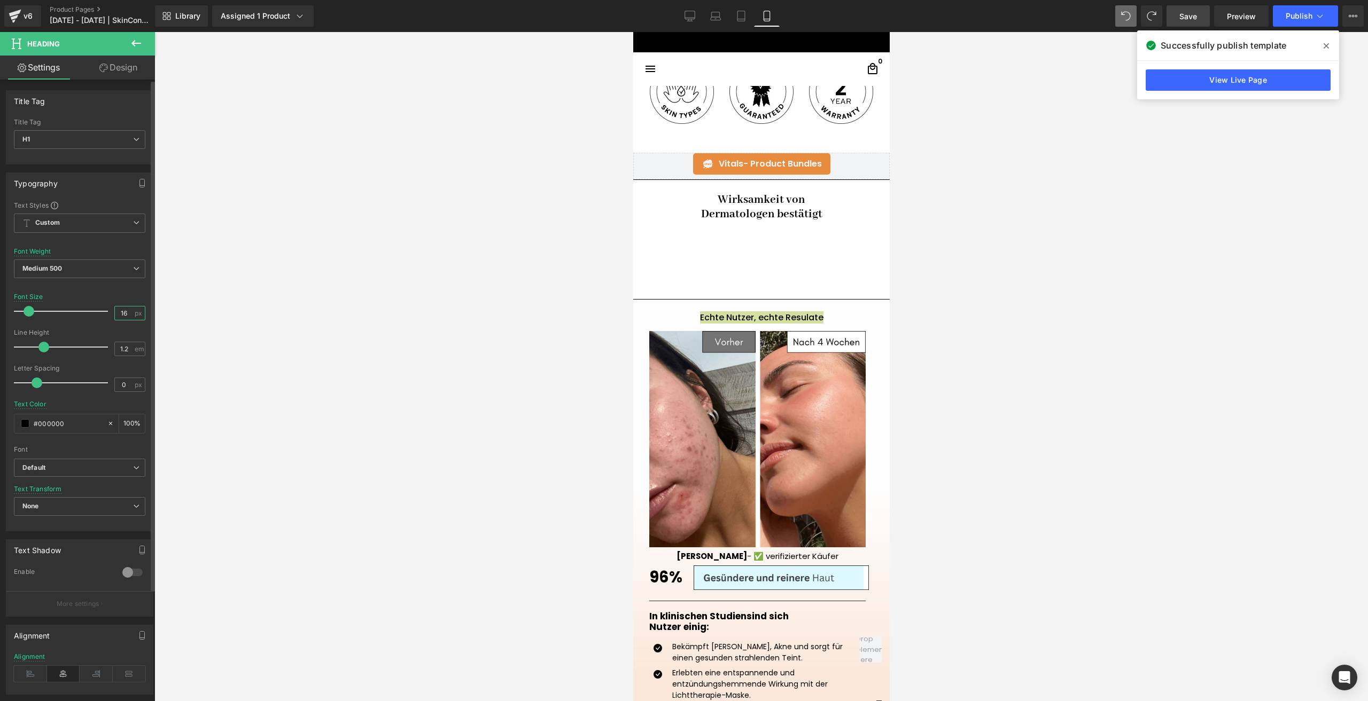
click at [125, 316] on input "16" at bounding box center [124, 313] width 19 height 13
type input "18"
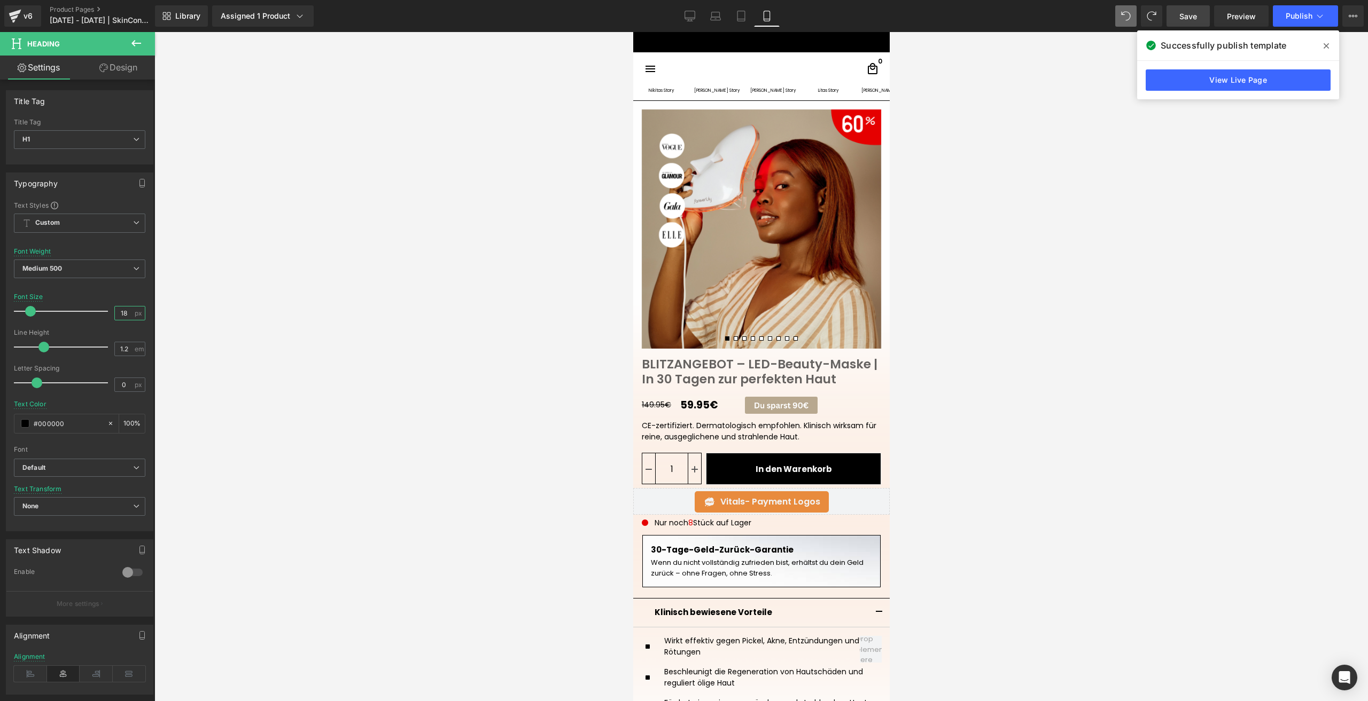
scroll to position [22, 0]
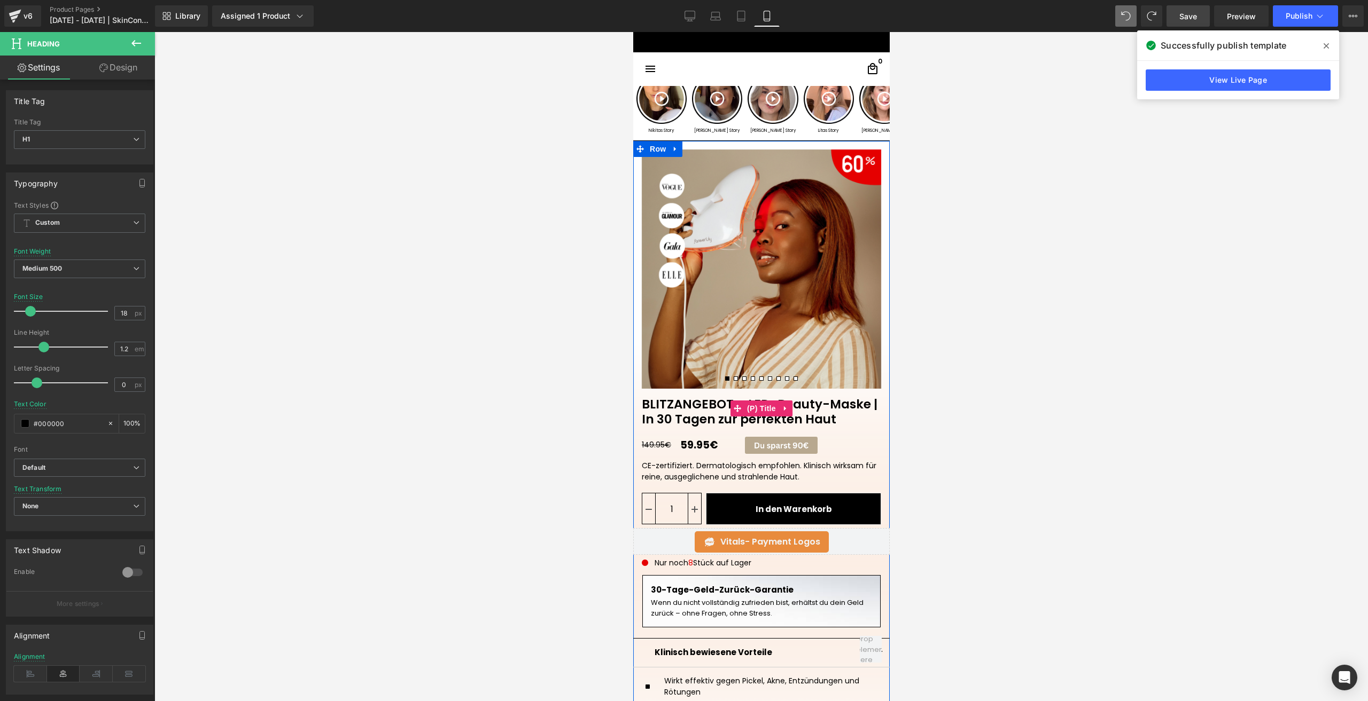
click at [689, 415] on link "BLITZANGEBOT – LED-Beauty-Maske | In 30 Tagen zur perfekten Haut" at bounding box center [760, 408] width 256 height 38
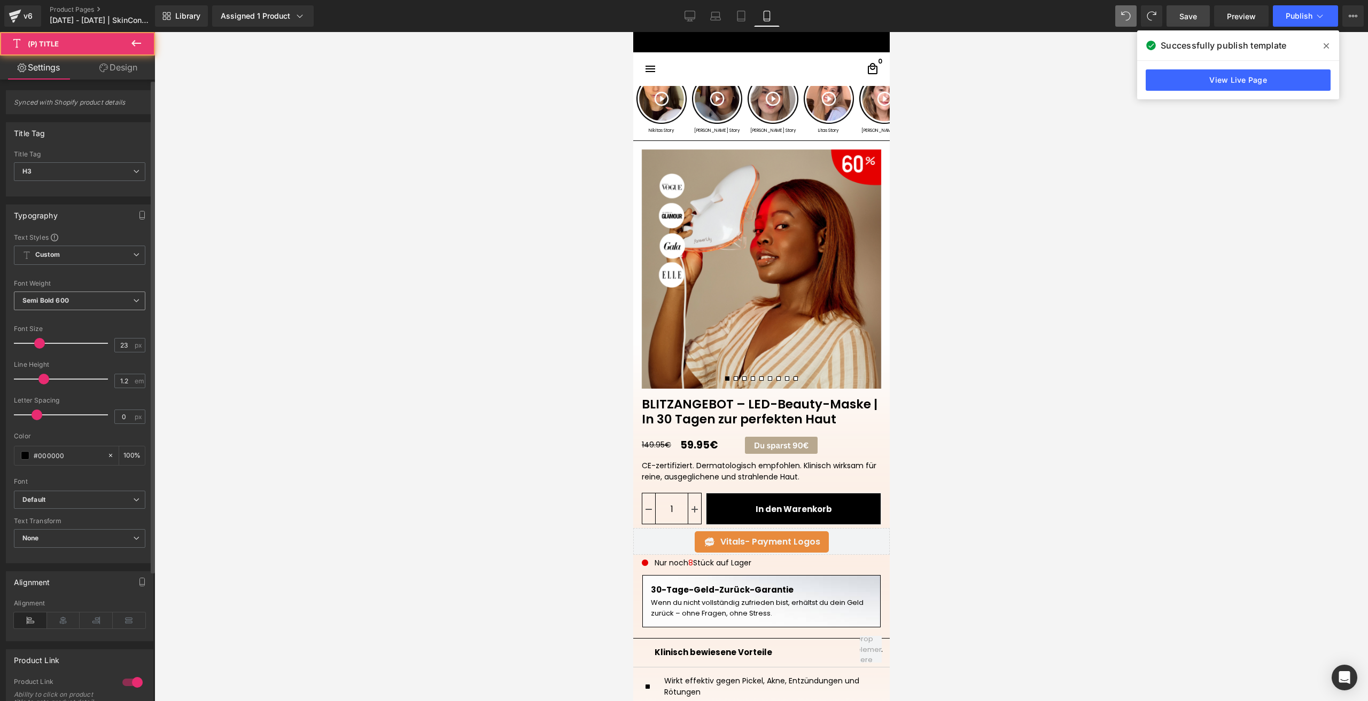
click at [43, 302] on b "Semi Bold 600" at bounding box center [45, 300] width 46 height 8
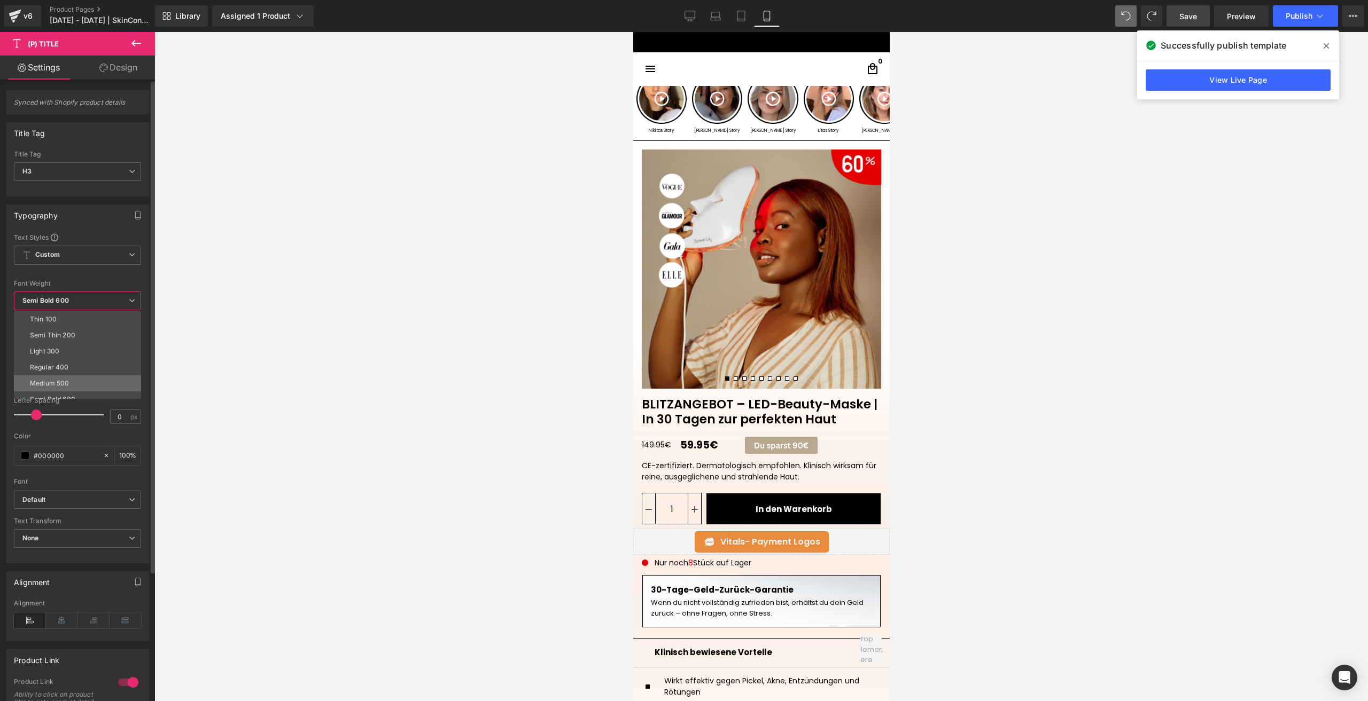
click at [74, 384] on li "Medium 500" at bounding box center [80, 384] width 132 height 16
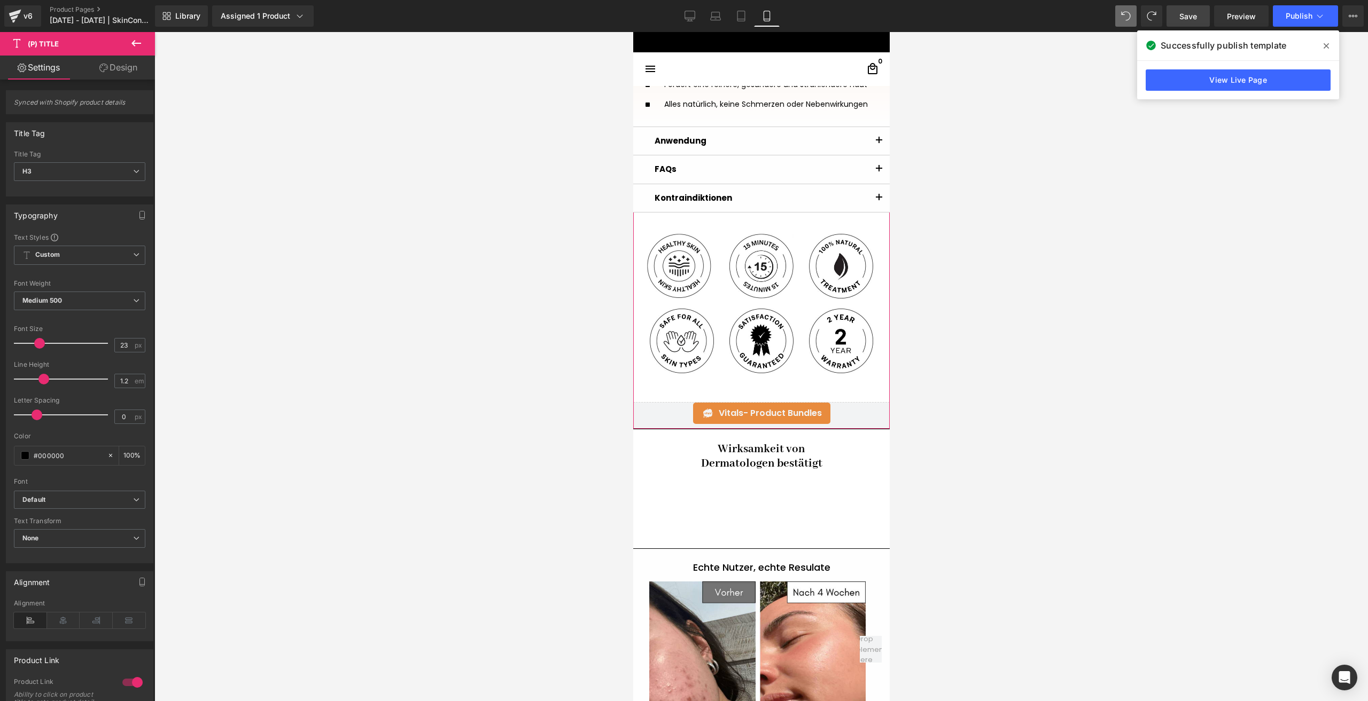
scroll to position [716, 0]
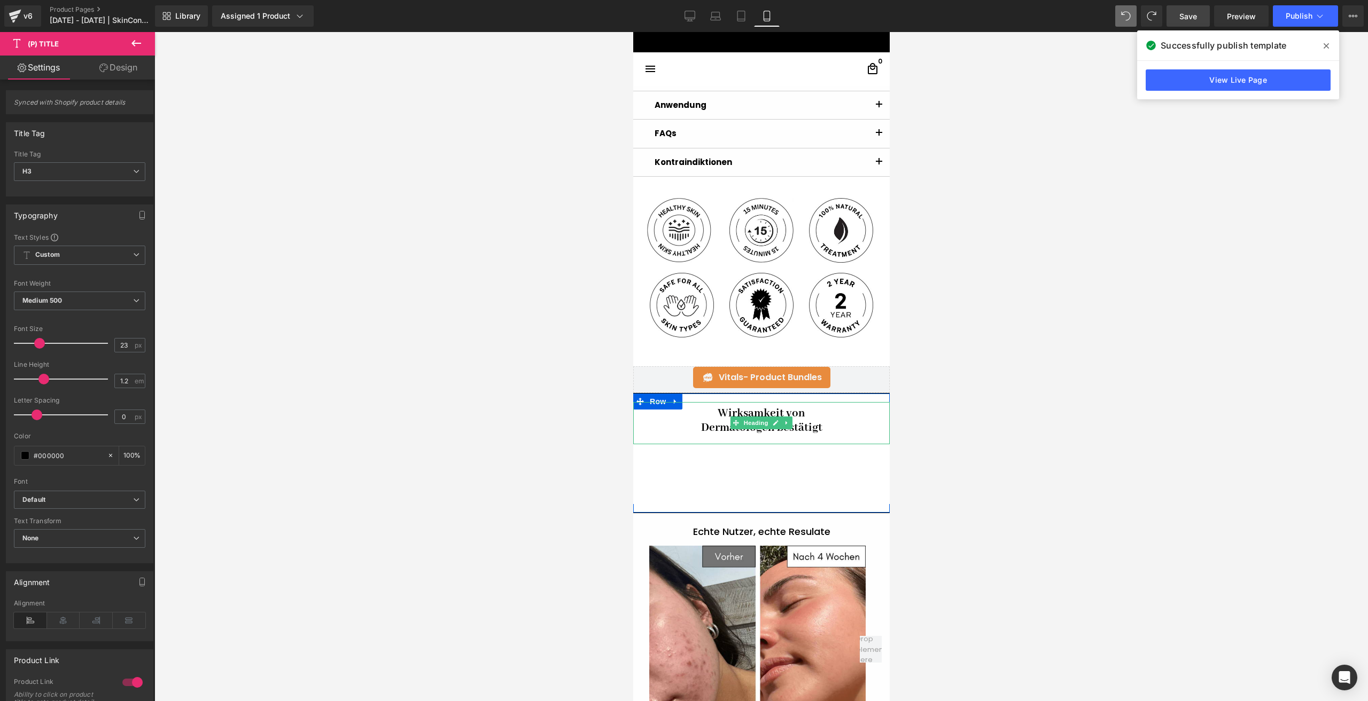
click at [714, 413] on h1 "Wirksamkeit von" at bounding box center [760, 414] width 239 height 15
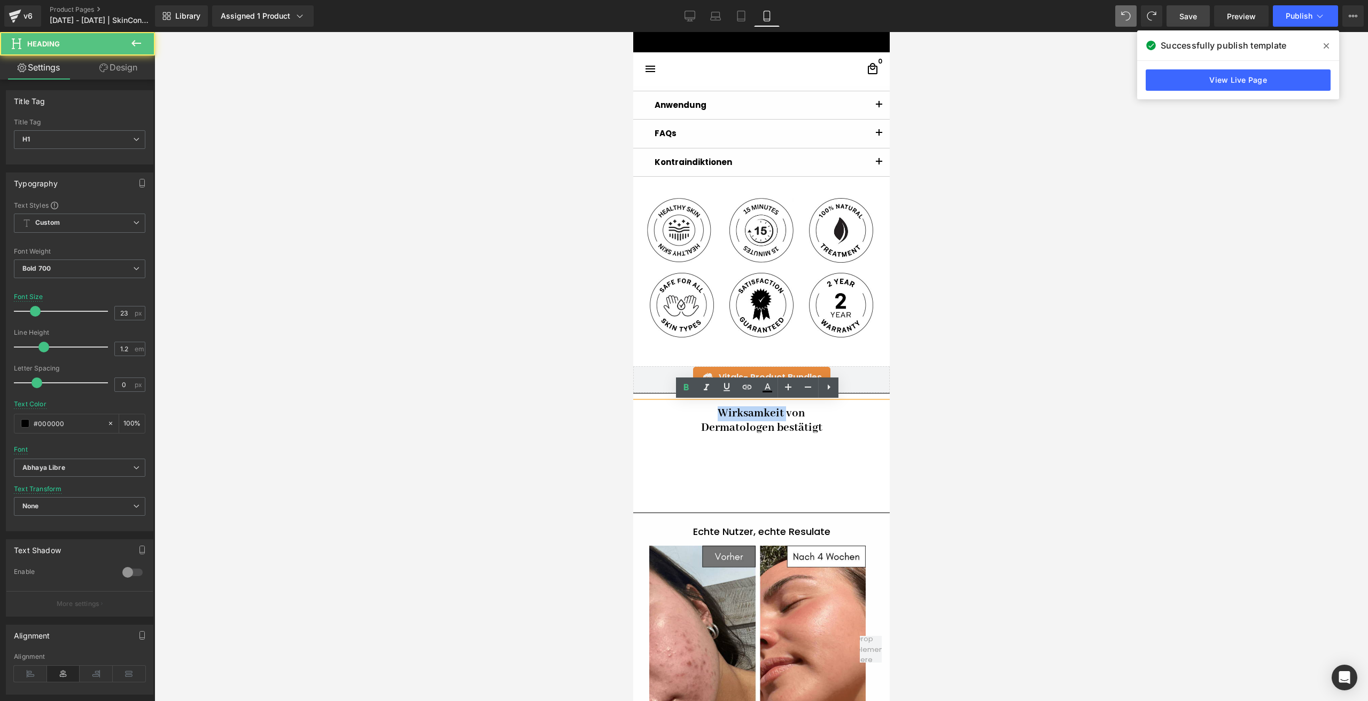
click at [714, 413] on h1 "Wirksamkeit von" at bounding box center [760, 414] width 239 height 15
click at [944, 435] on div at bounding box center [760, 366] width 1213 height 669
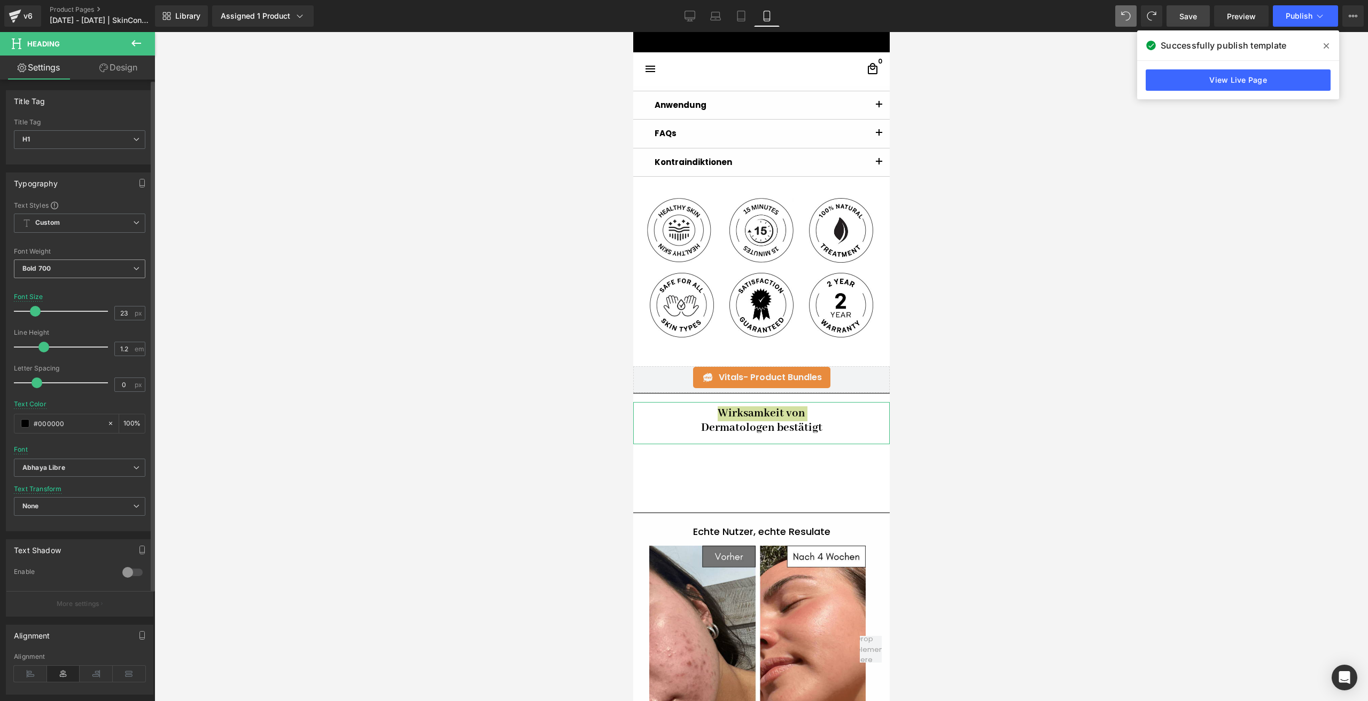
click at [64, 271] on span "Bold 700" at bounding box center [79, 269] width 131 height 19
click at [61, 348] on div "Medium 500" at bounding box center [49, 351] width 39 height 7
click at [61, 469] on icon "Abhaya Libre" at bounding box center [43, 468] width 43 height 9
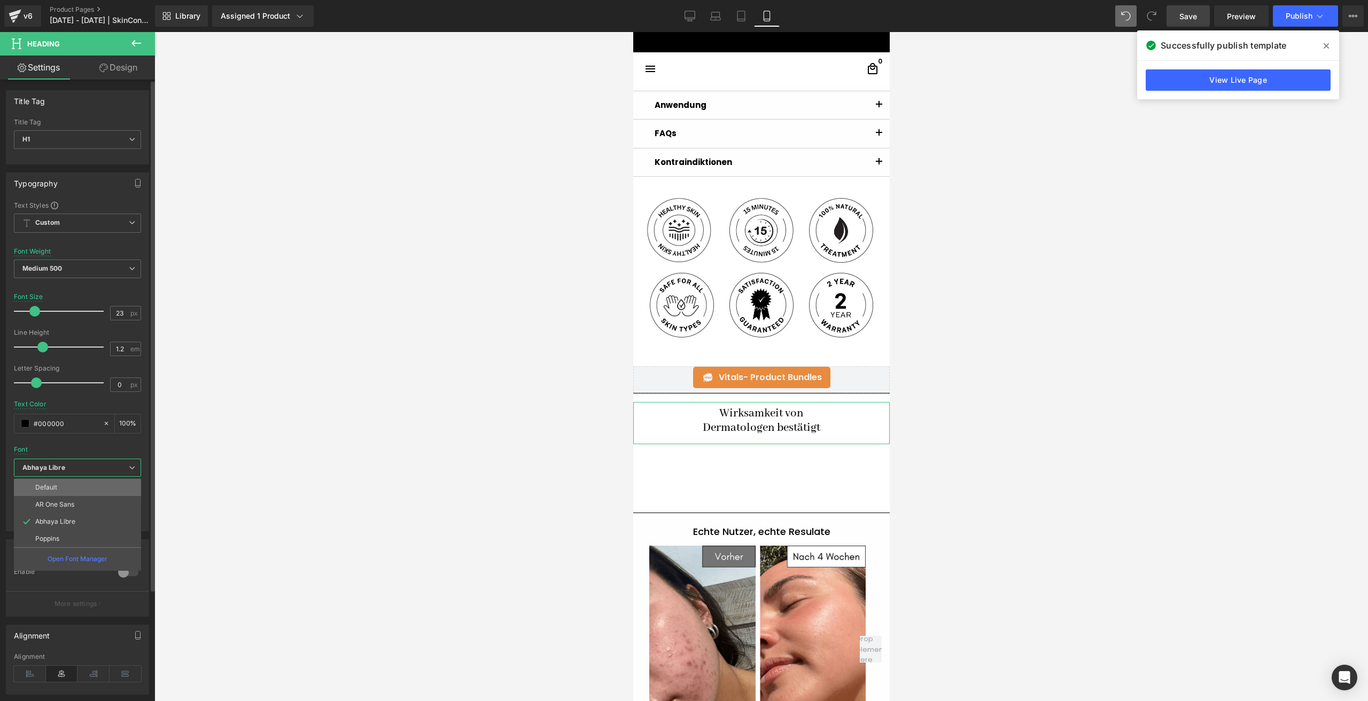
click at [57, 493] on li "Default" at bounding box center [77, 487] width 127 height 17
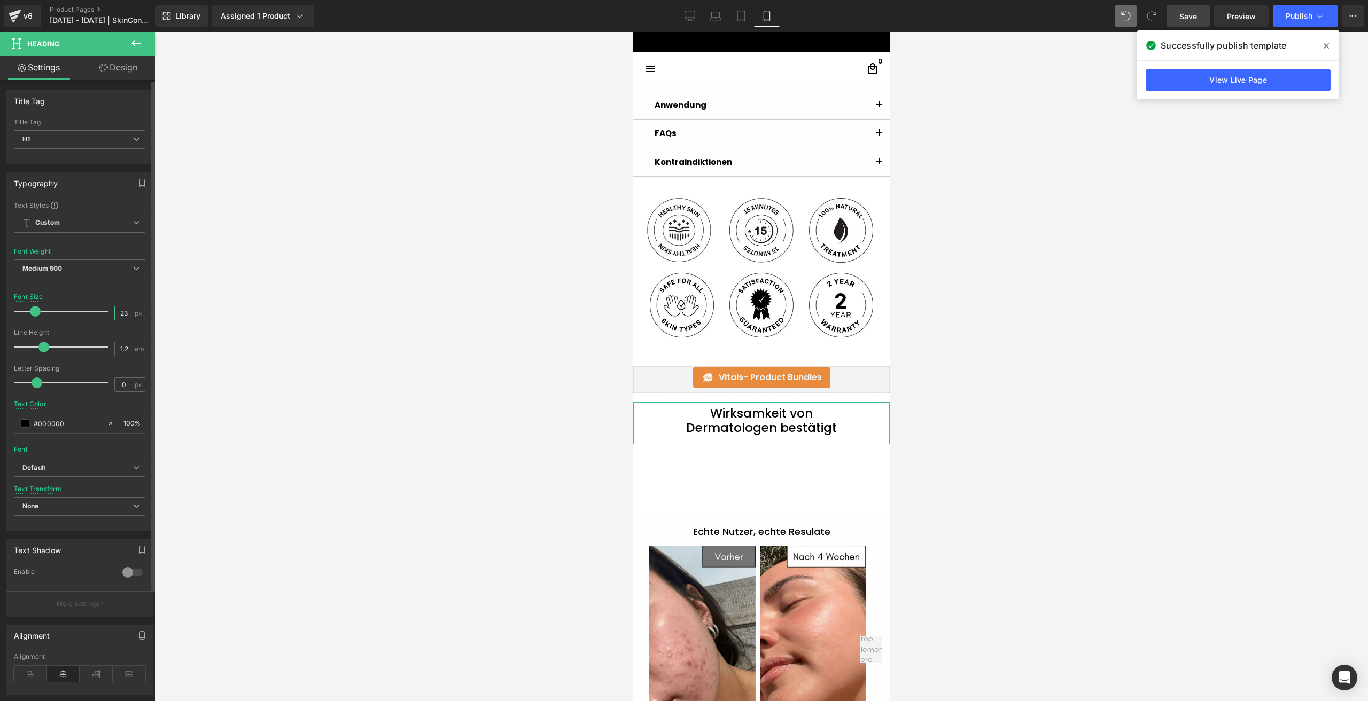
click at [120, 319] on input "23" at bounding box center [124, 313] width 19 height 13
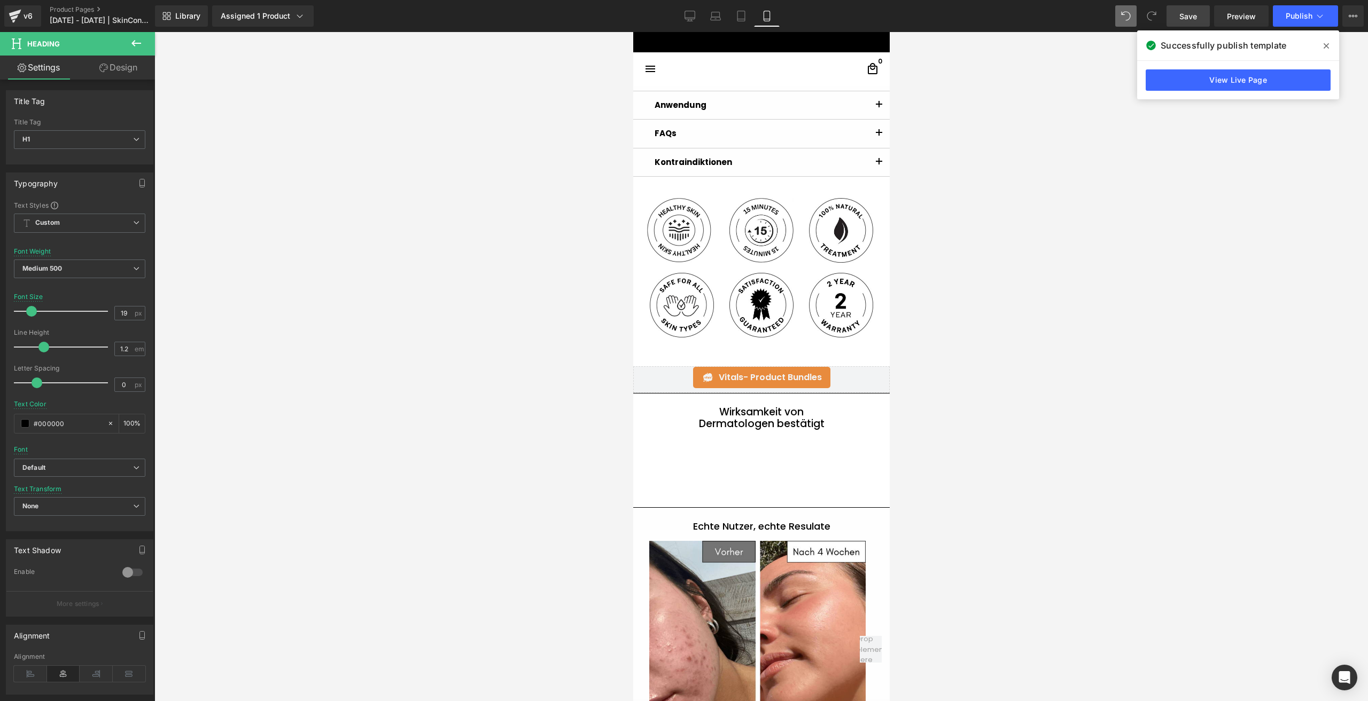
click at [1123, 16] on icon at bounding box center [1126, 16] width 10 height 10
type input "23"
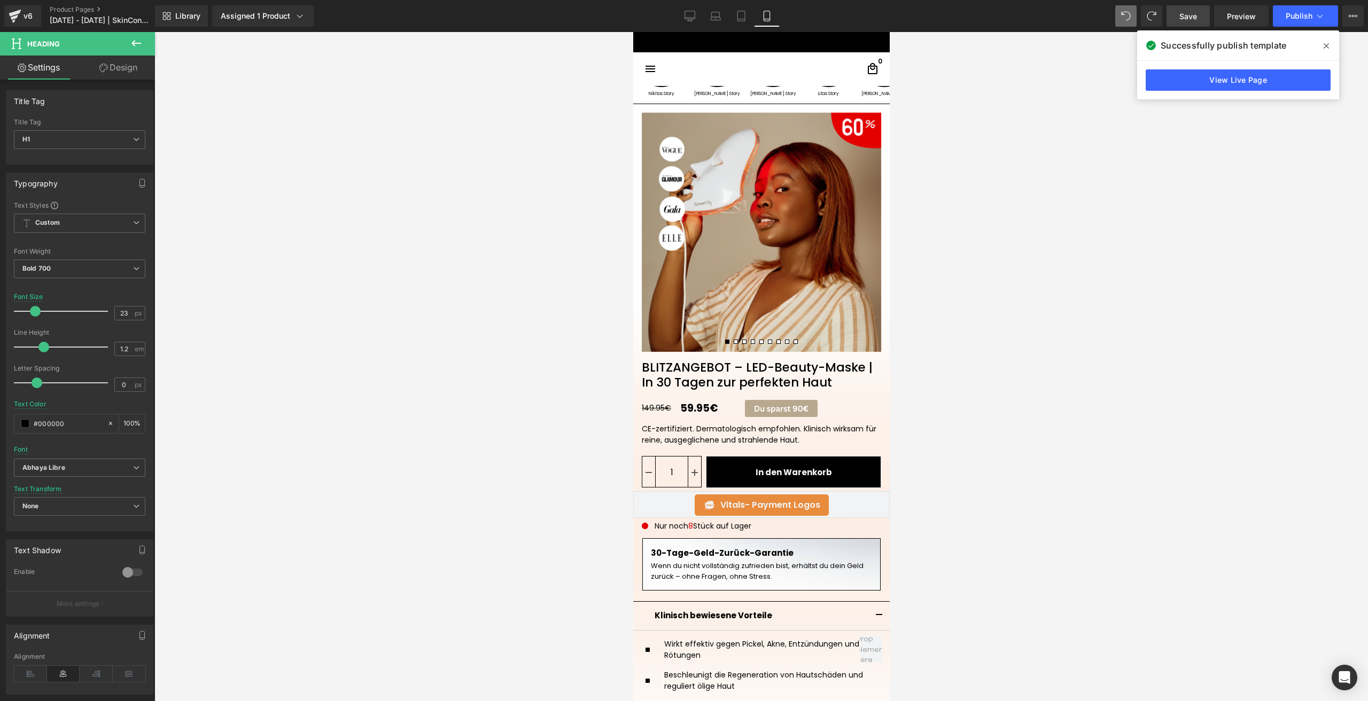
scroll to position [22, 0]
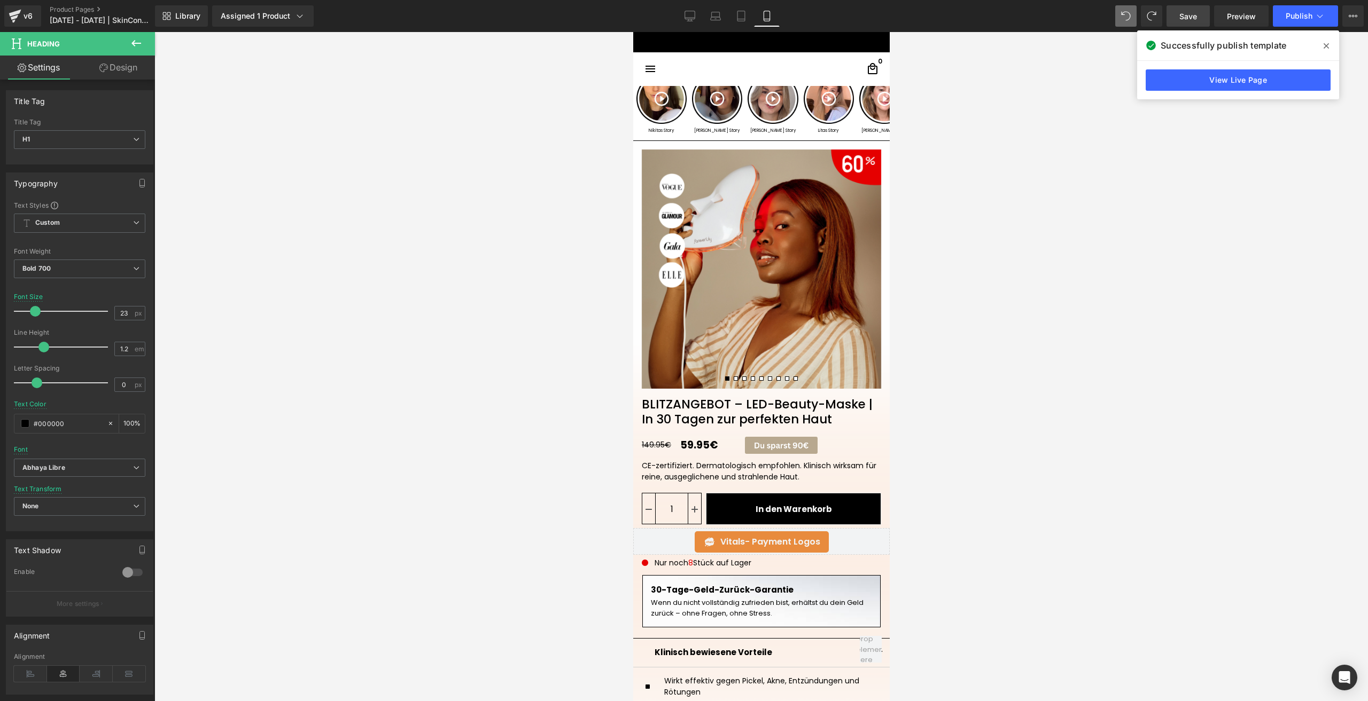
click at [1179, 17] on span "Save" at bounding box center [1188, 16] width 18 height 11
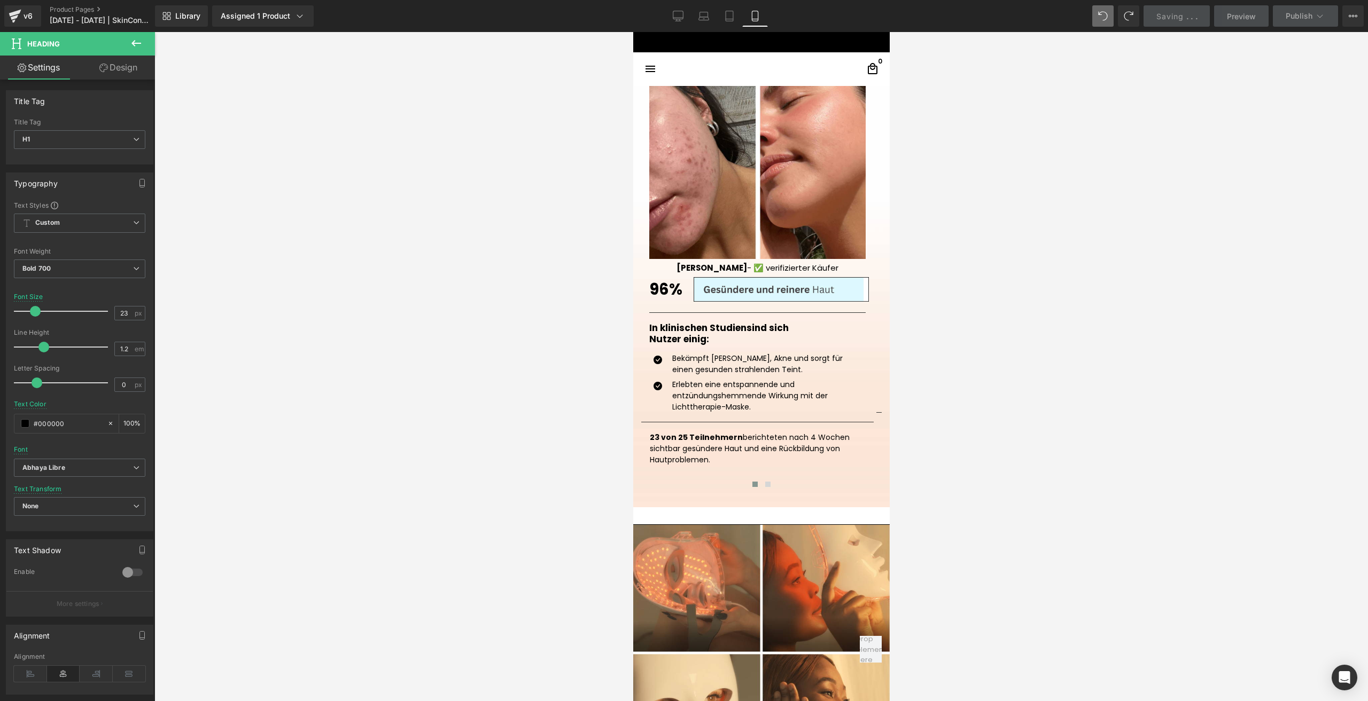
scroll to position [1304, 0]
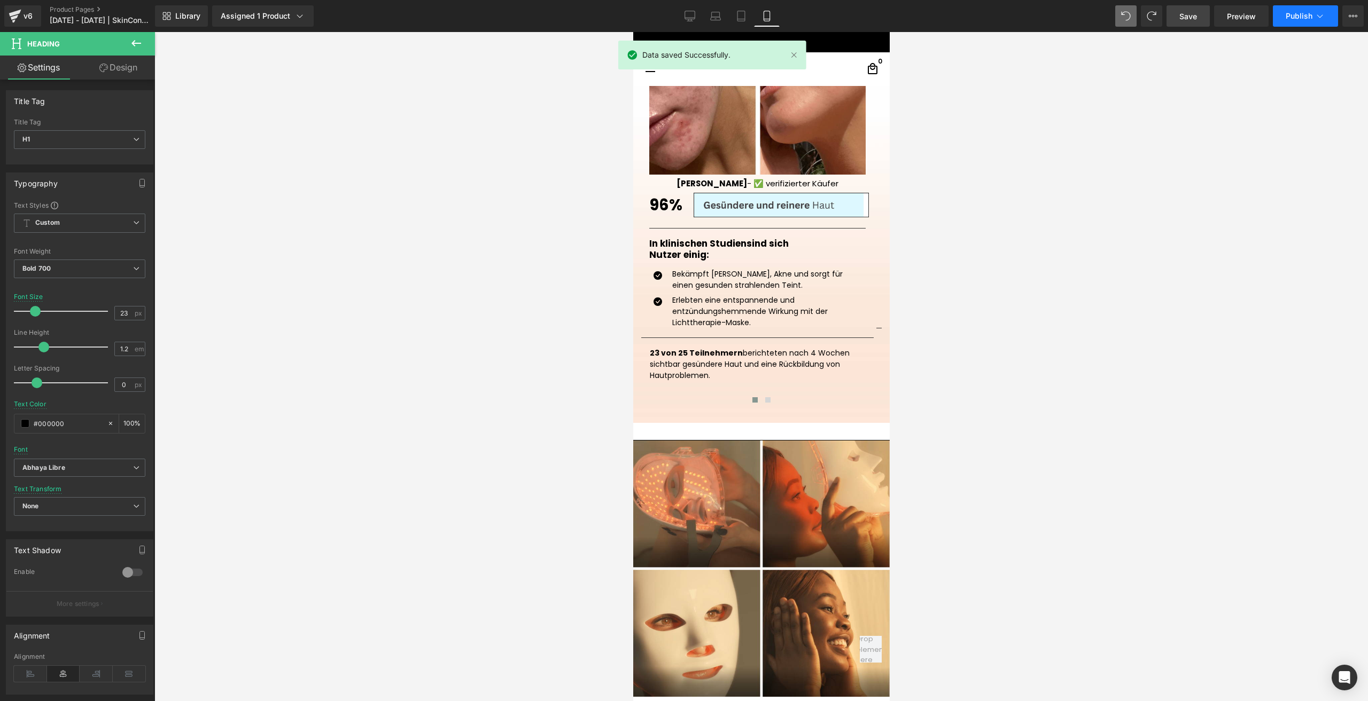
click at [1289, 12] on span "Publish" at bounding box center [1298, 16] width 27 height 9
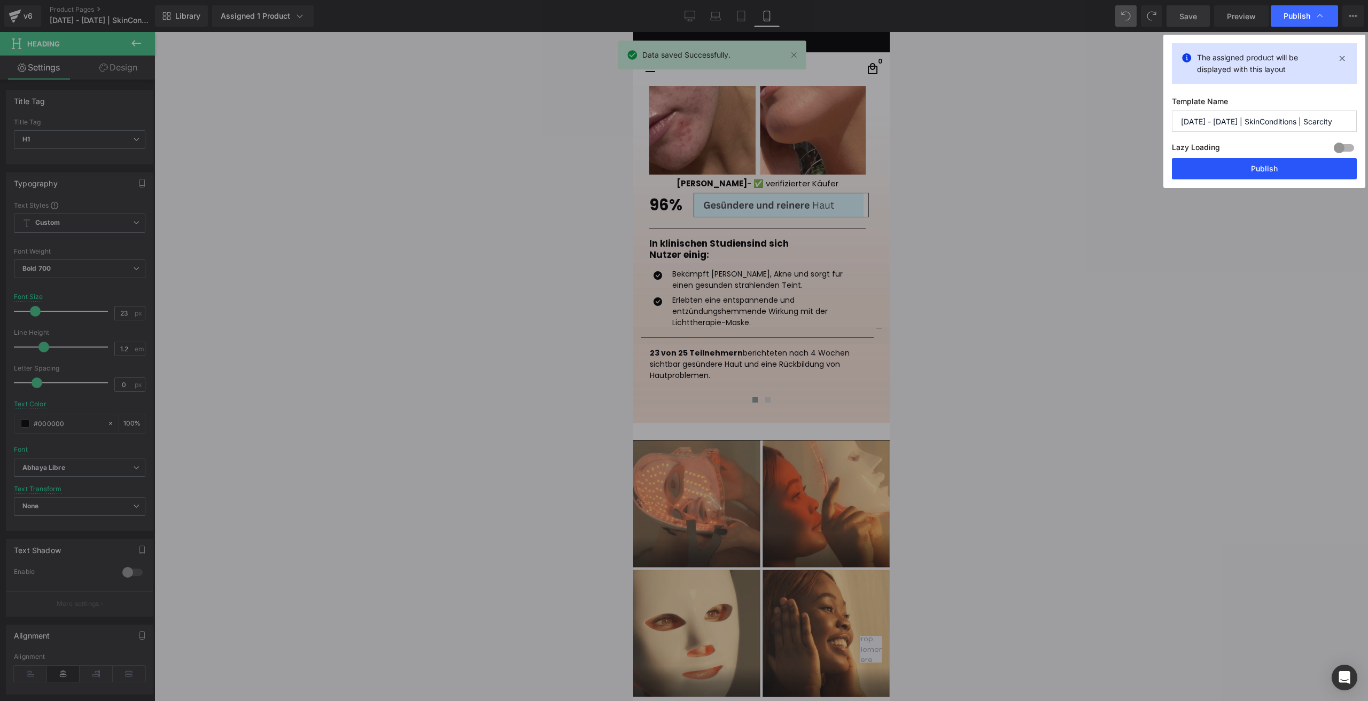
click at [1177, 172] on button "Publish" at bounding box center [1263, 168] width 185 height 21
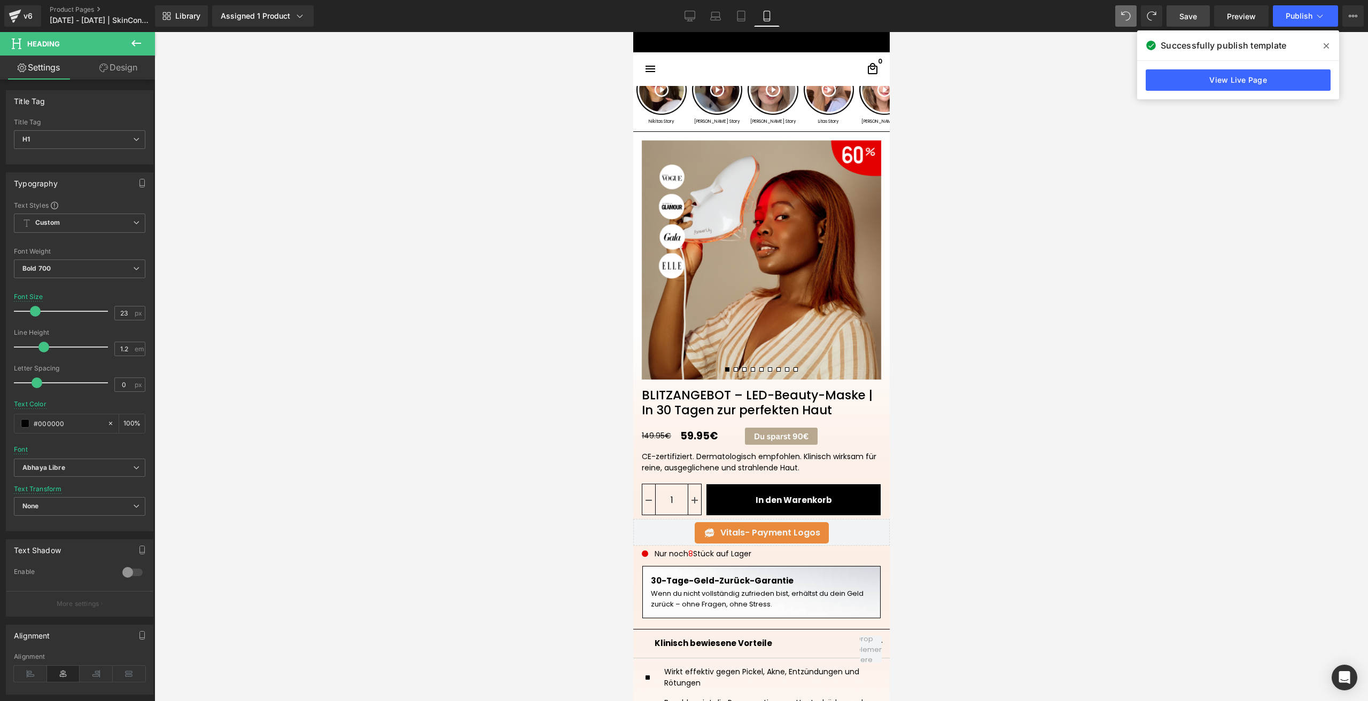
scroll to position [0, 0]
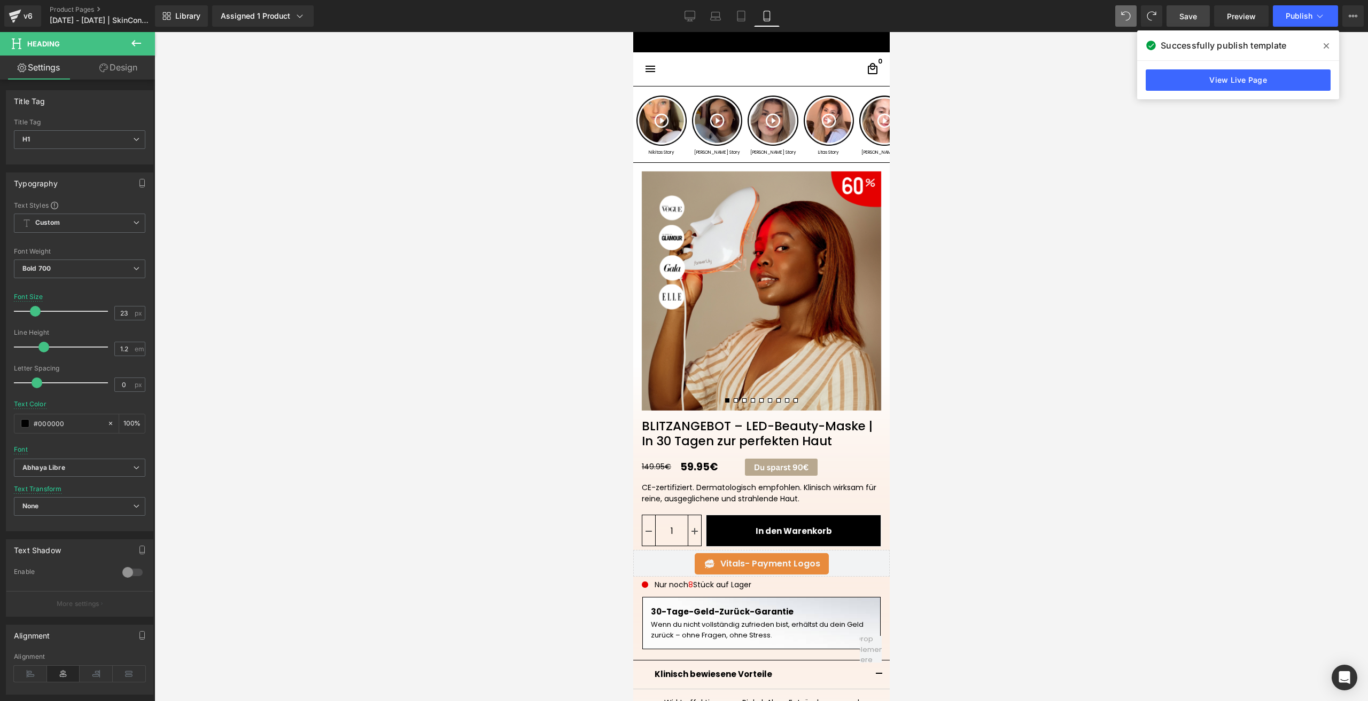
click at [677, 434] on link "BLITZANGEBOT – LED-Beauty-Maske | In 30 Tagen zur perfekten Haut" at bounding box center [760, 430] width 256 height 38
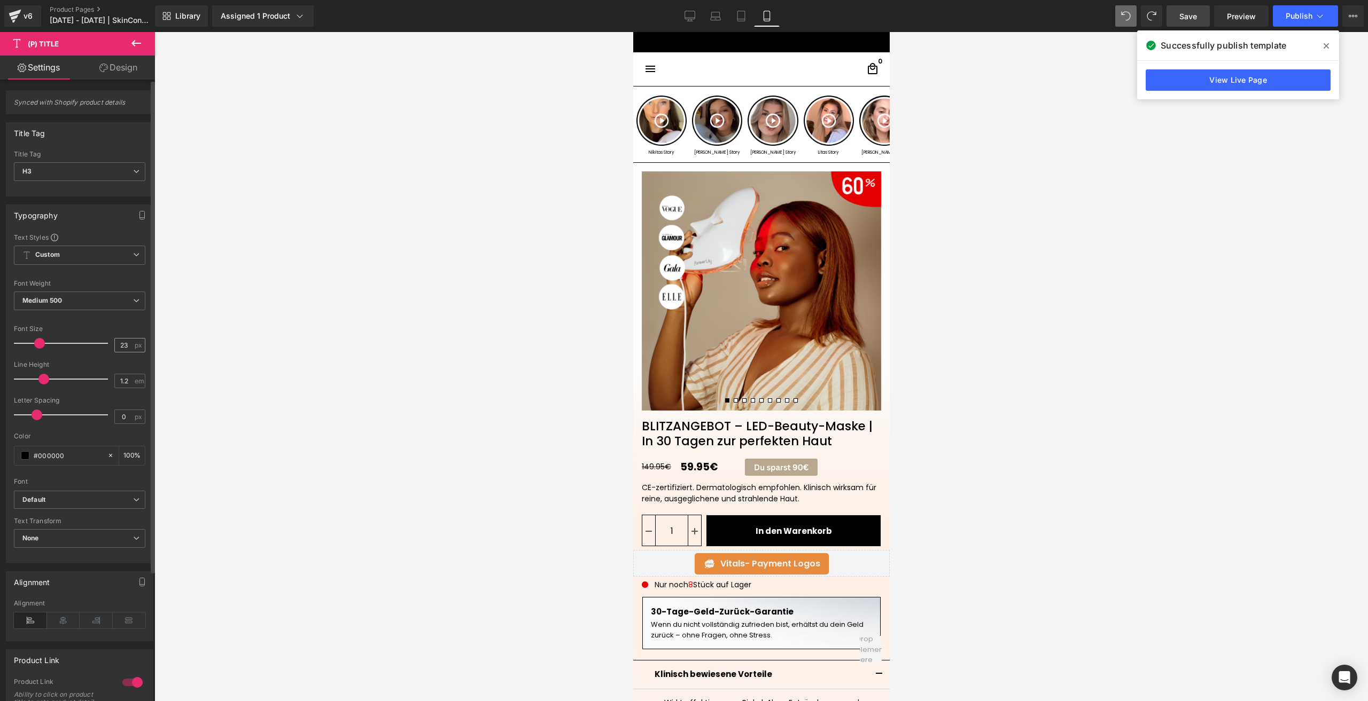
click at [128, 348] on input "23" at bounding box center [124, 345] width 19 height 13
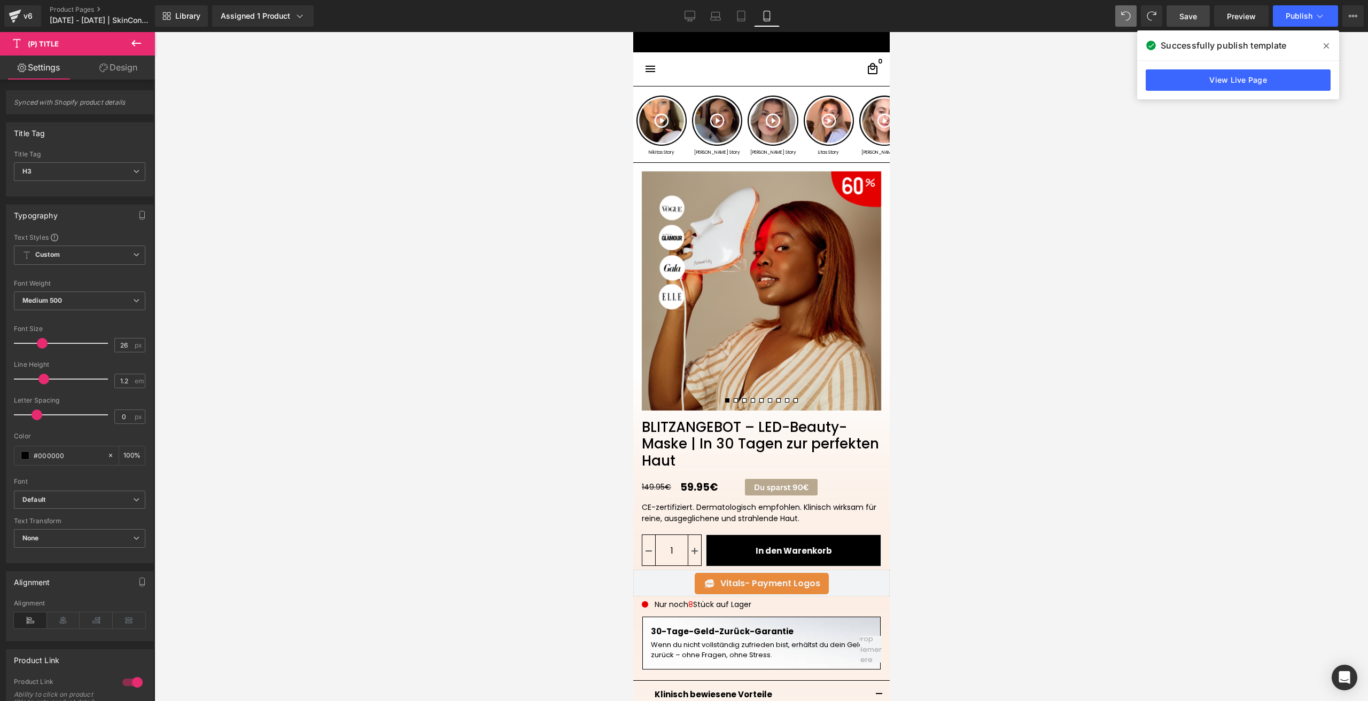
type input "26"
click at [1177, 15] on link "Save" at bounding box center [1187, 15] width 43 height 21
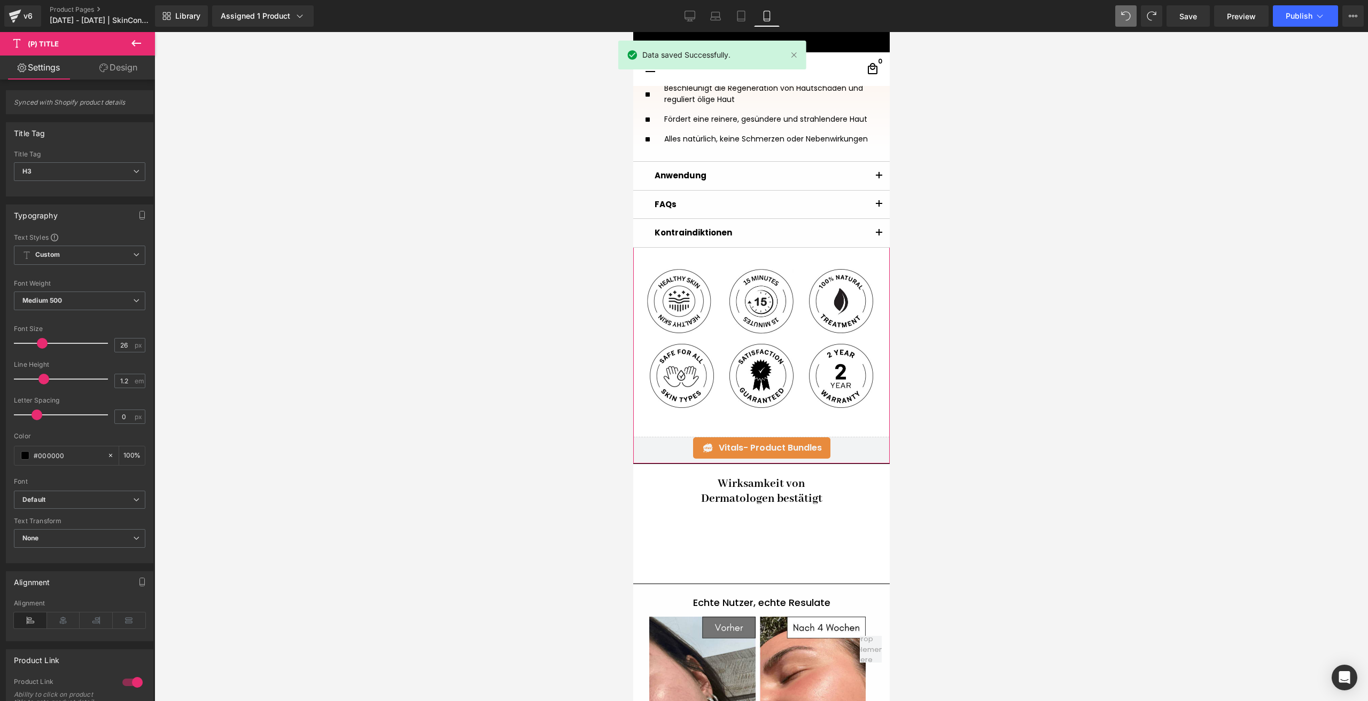
scroll to position [694, 0]
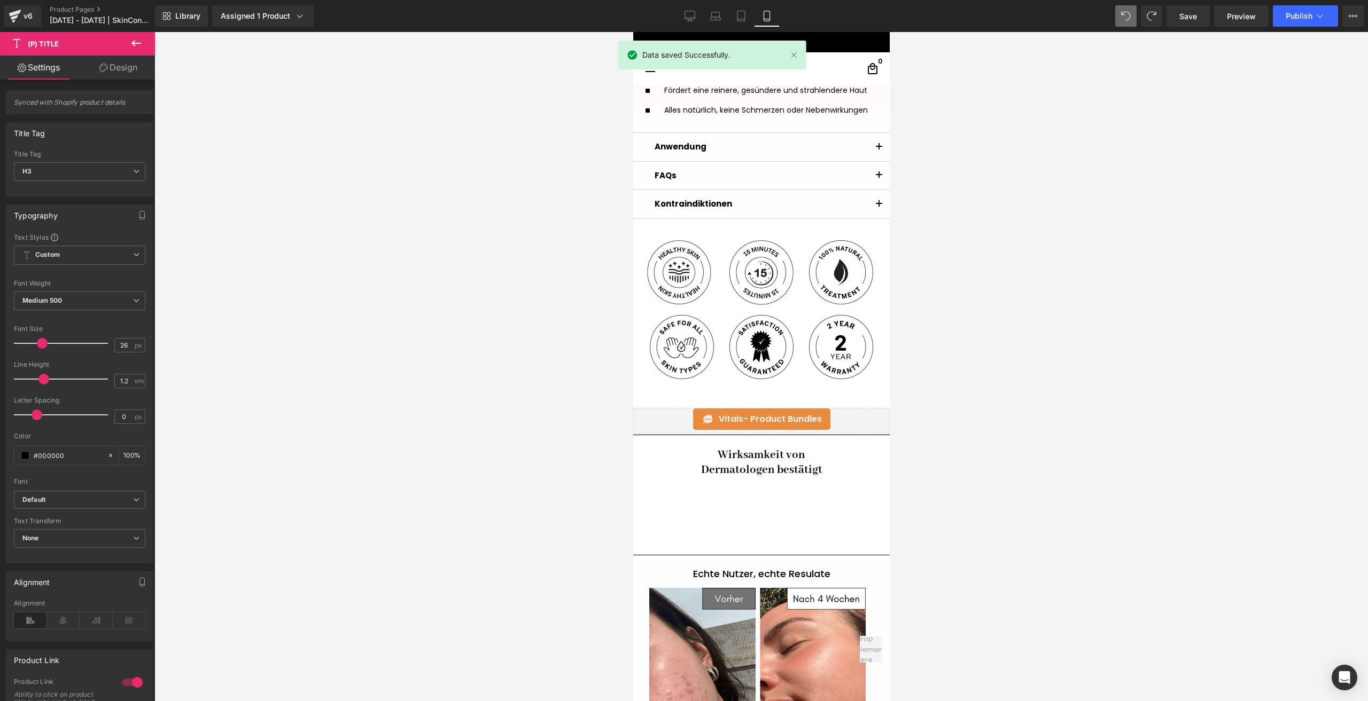
click at [726, 457] on h1 "Wirksamkeit von" at bounding box center [760, 455] width 239 height 15
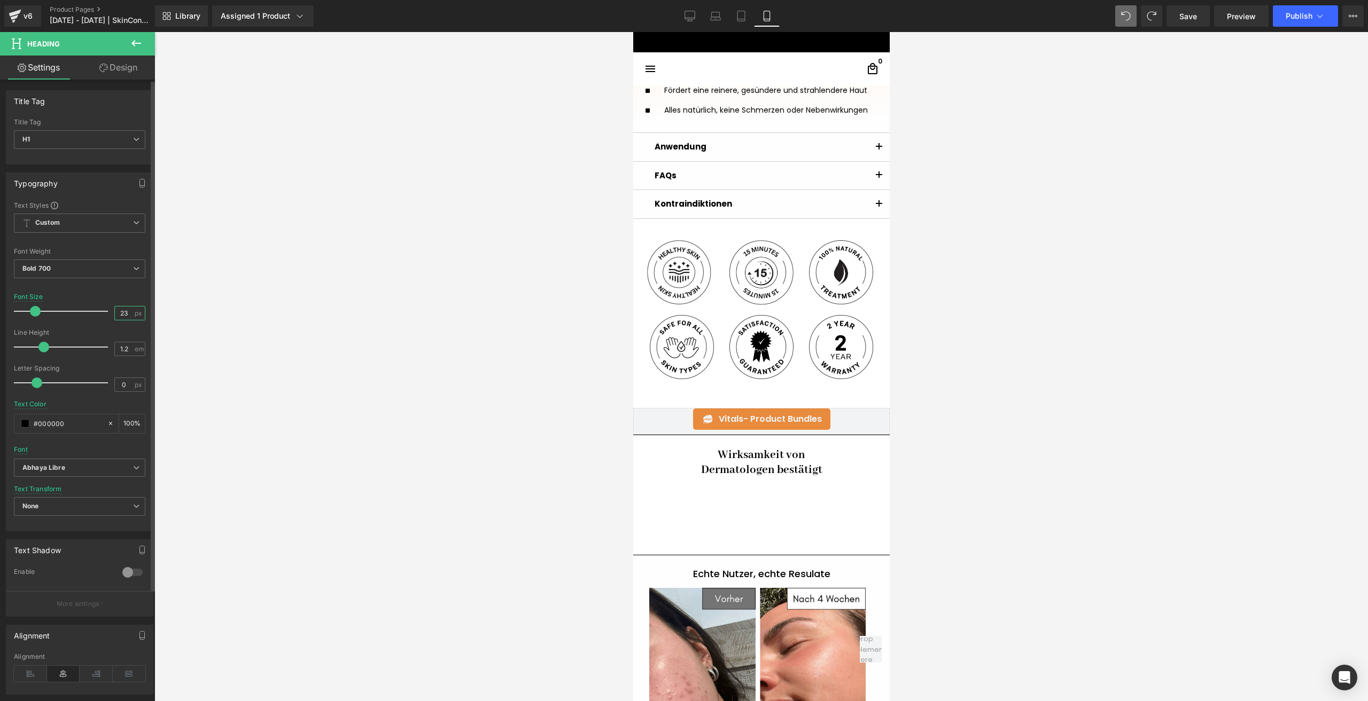
click at [122, 318] on input "23" at bounding box center [124, 313] width 19 height 13
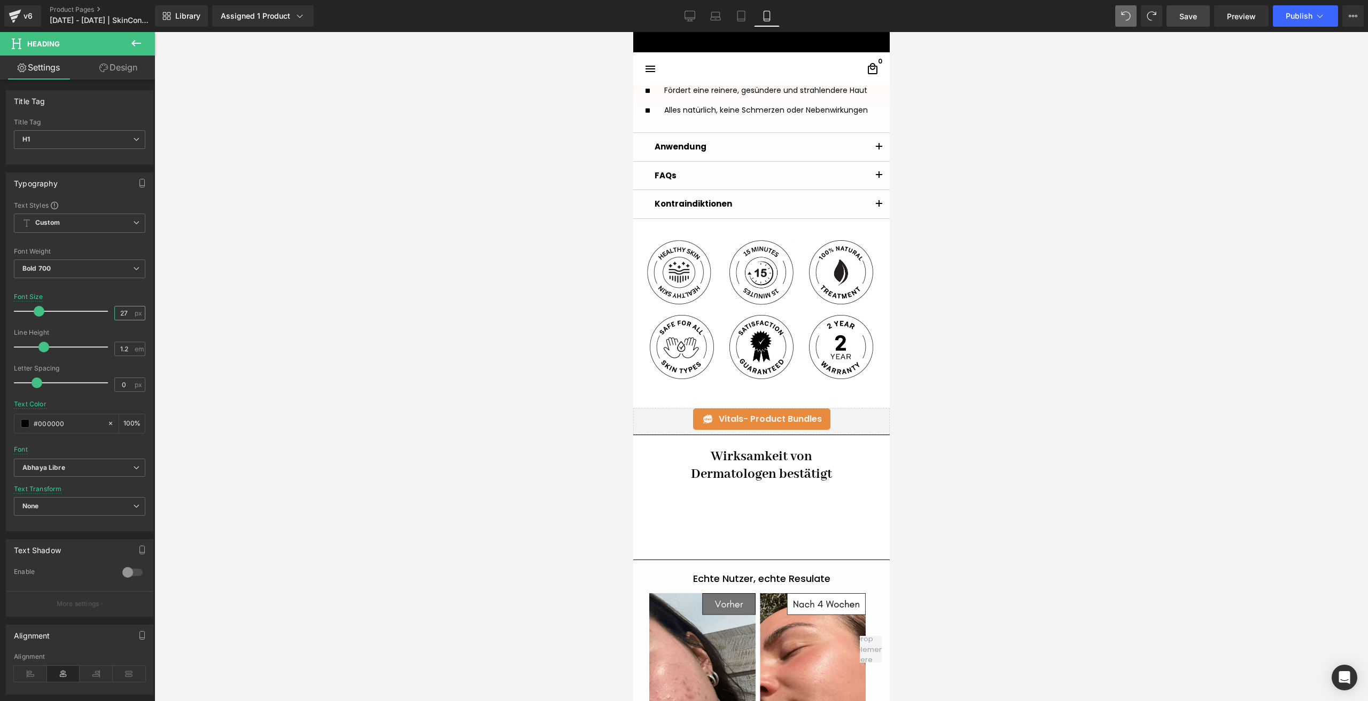
type input "27"
click at [1182, 12] on span "Save" at bounding box center [1188, 16] width 18 height 11
click at [1295, 4] on div "Library Assigned 1 Product Product Preview BLITZANGEBOT – LED-Beauty-Maske | In…" at bounding box center [761, 16] width 1213 height 32
click at [1290, 23] on button "Publish" at bounding box center [1304, 15] width 65 height 21
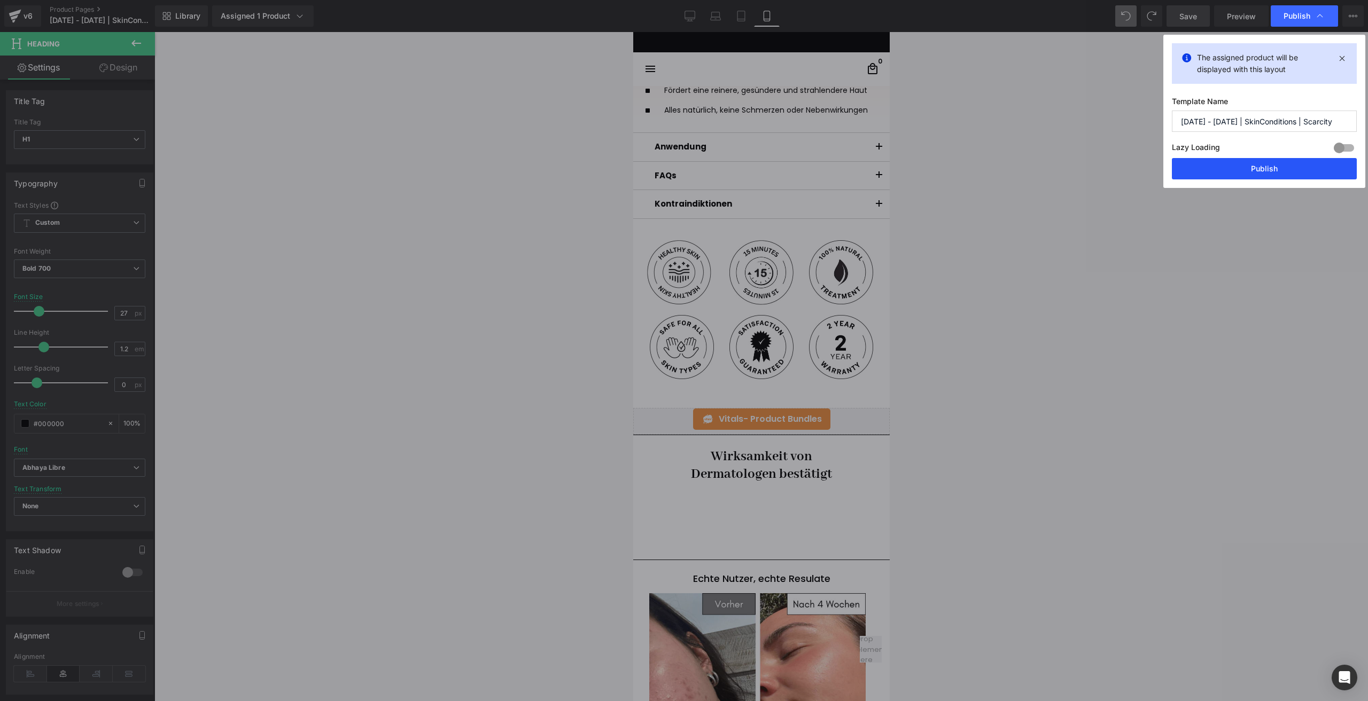
click at [1246, 160] on button "Publish" at bounding box center [1263, 168] width 185 height 21
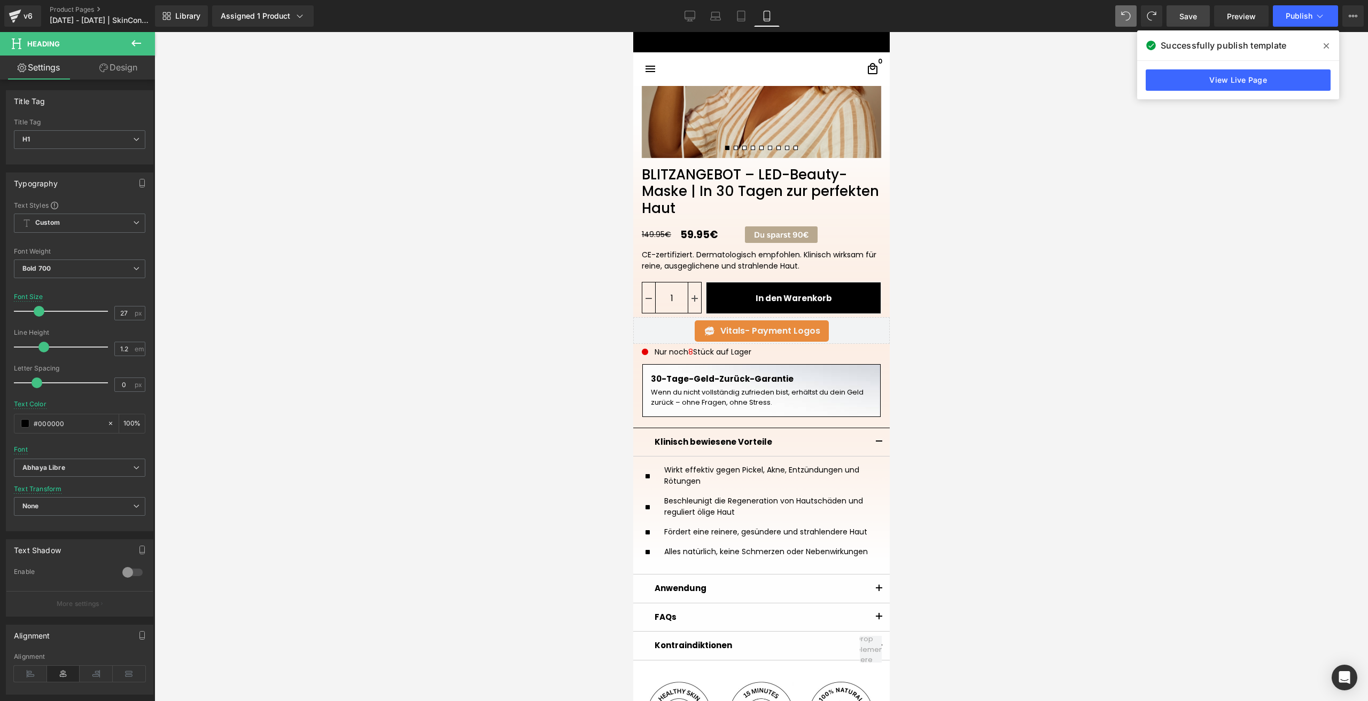
scroll to position [0, 0]
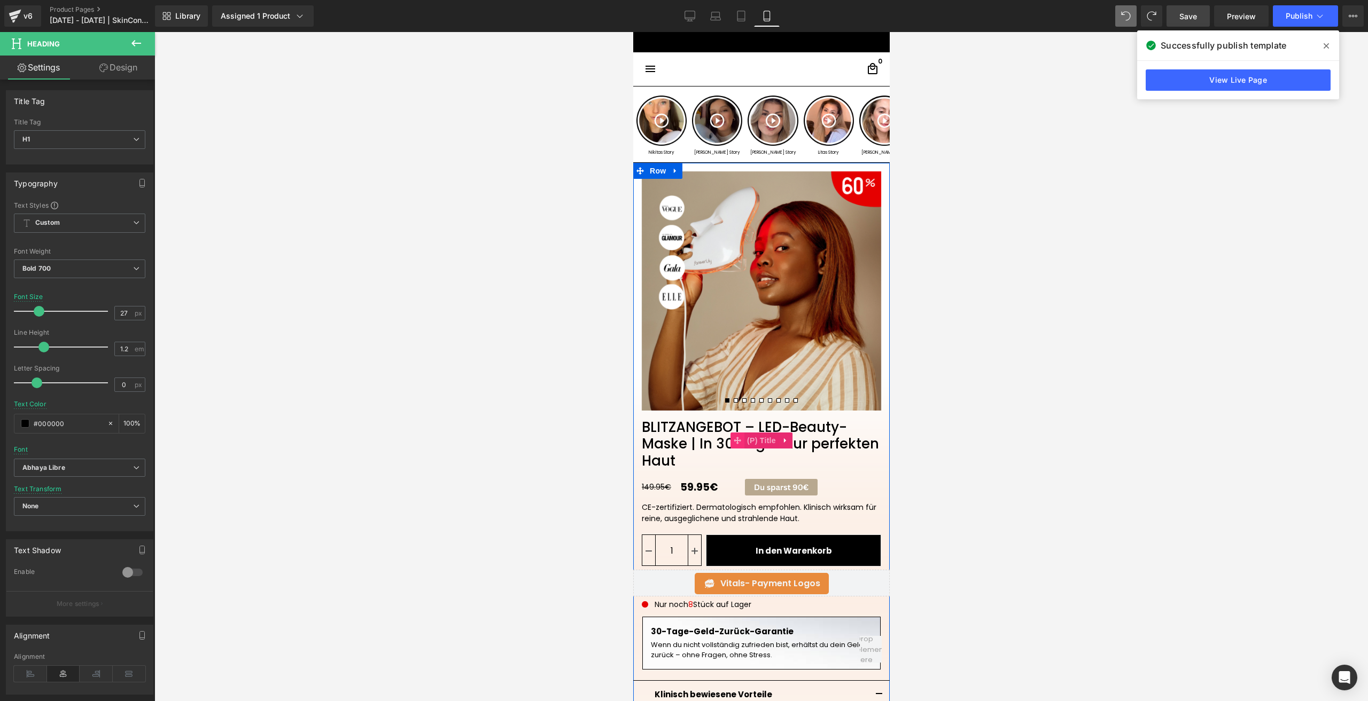
click at [736, 445] on span at bounding box center [737, 441] width 14 height 16
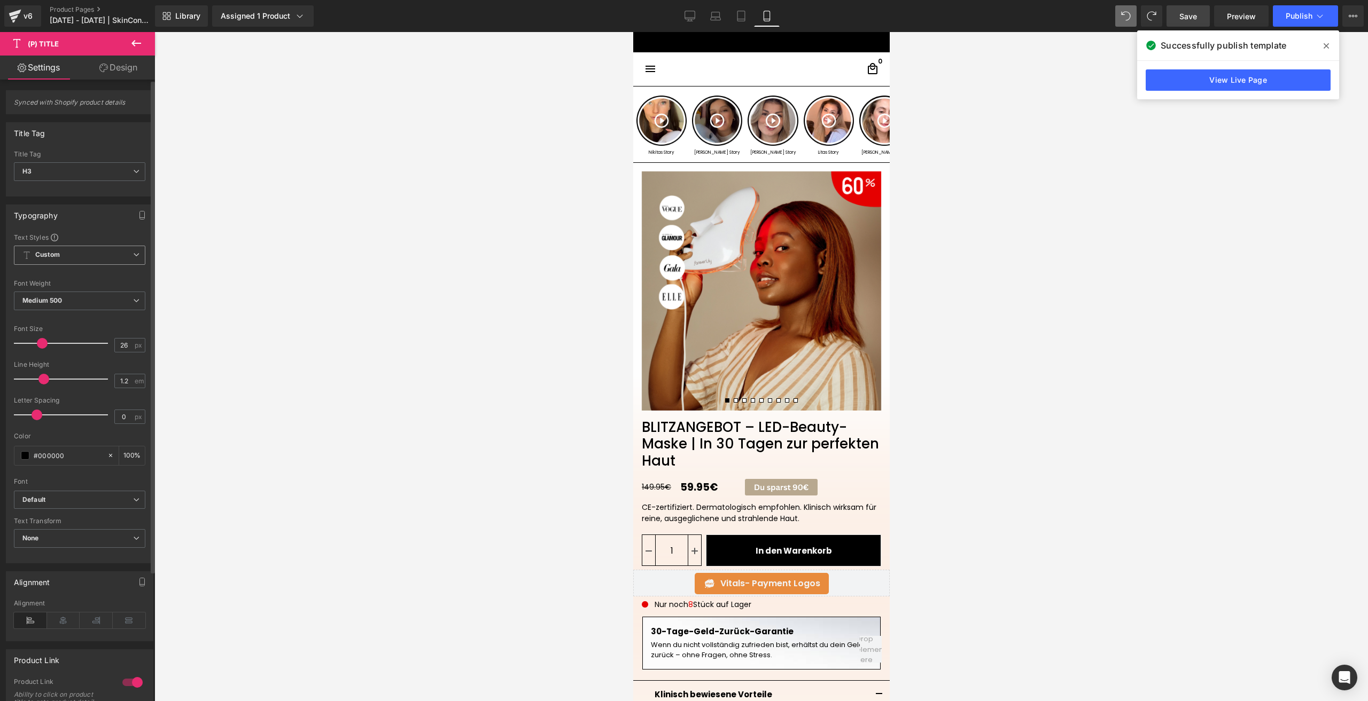
click at [63, 251] on span "Custom" at bounding box center [79, 255] width 131 height 19
click at [63, 251] on span "Custom" at bounding box center [77, 255] width 127 height 19
click at [74, 293] on span "Medium 500" at bounding box center [79, 301] width 131 height 19
click at [74, 293] on span "Medium 500" at bounding box center [77, 301] width 127 height 19
click at [45, 502] on icon "Default" at bounding box center [33, 500] width 23 height 9
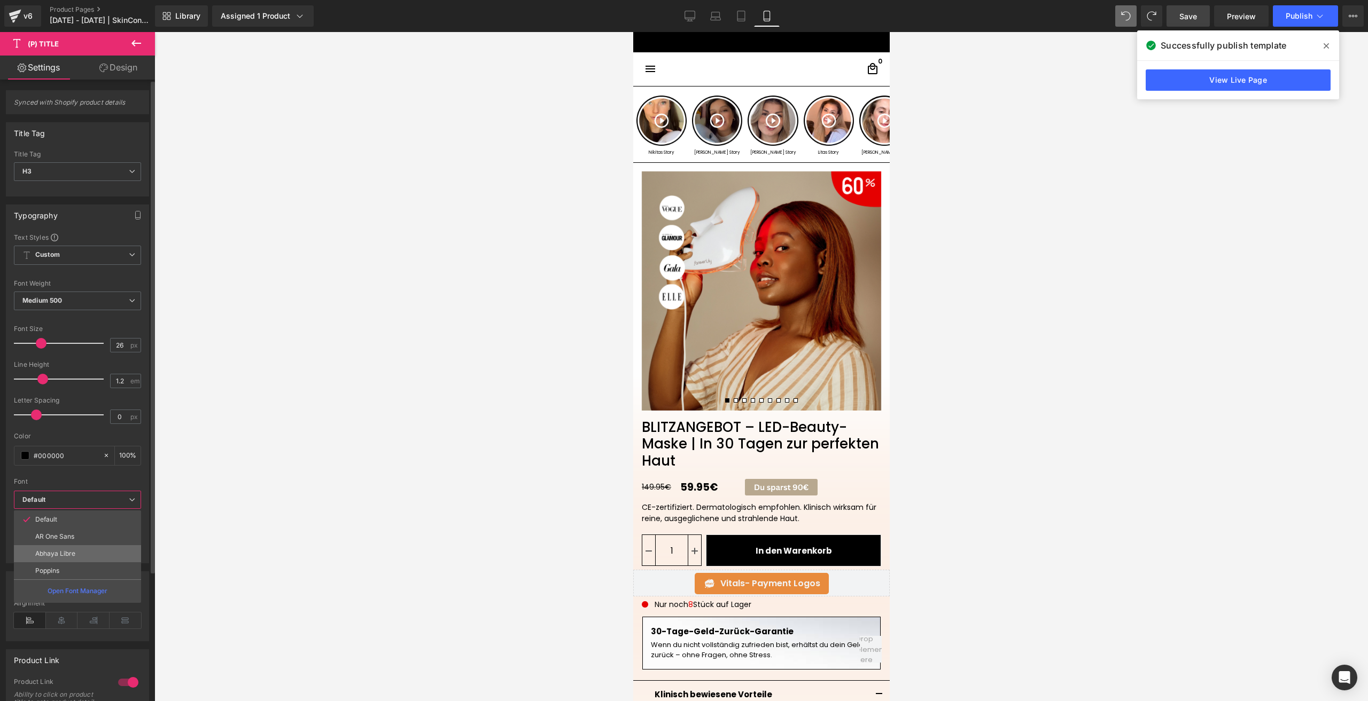
click at [68, 550] on p "Abhaya Libre" at bounding box center [55, 553] width 40 height 7
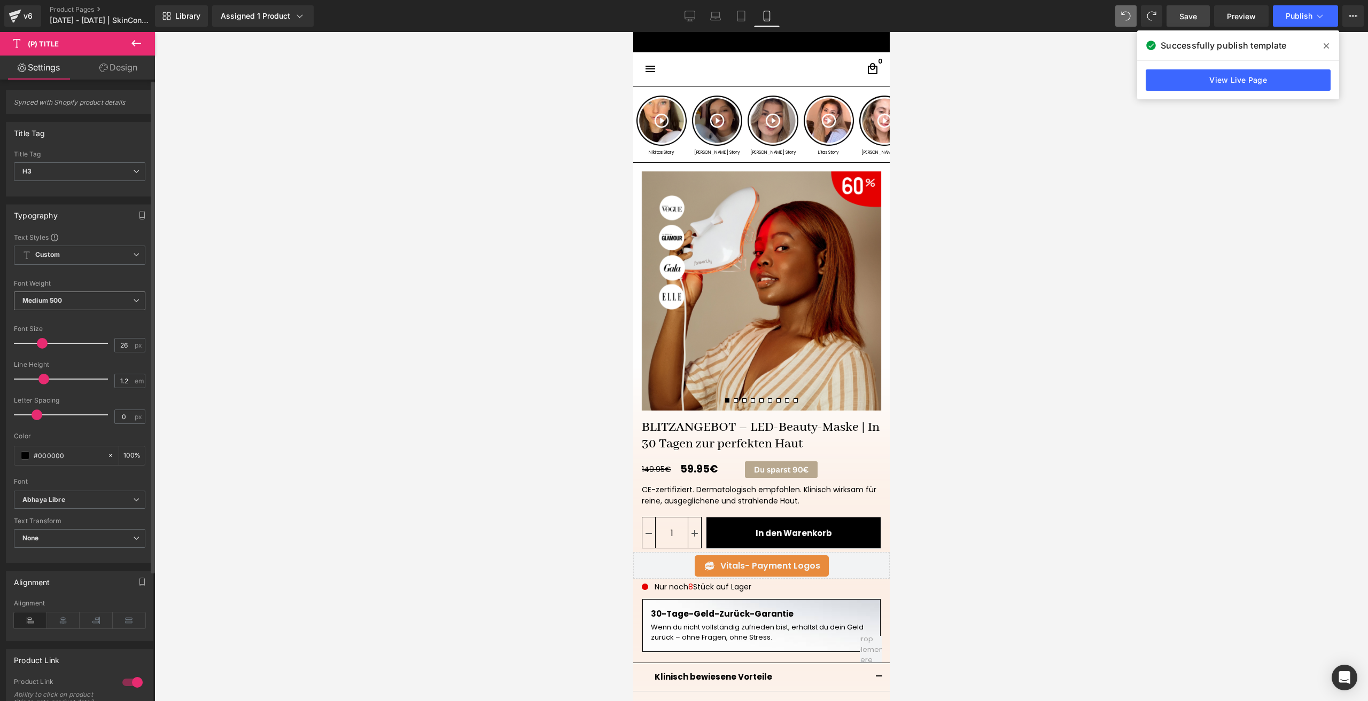
click at [59, 304] on b "Medium 500" at bounding box center [42, 300] width 40 height 8
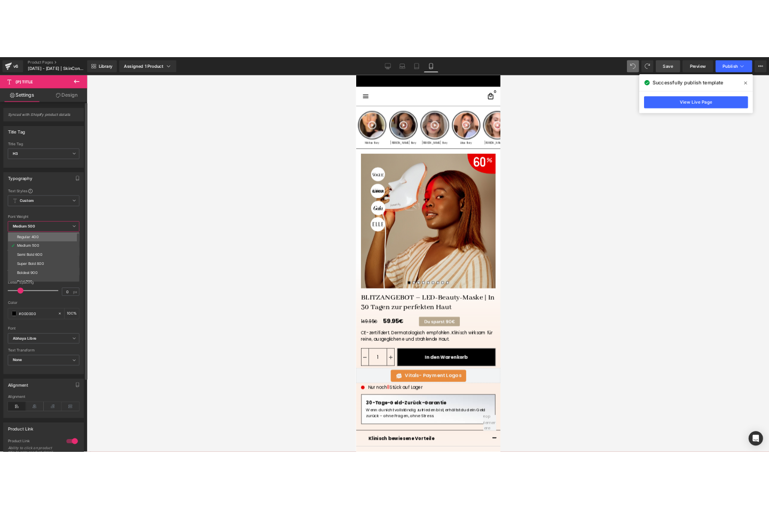
scroll to position [53, 0]
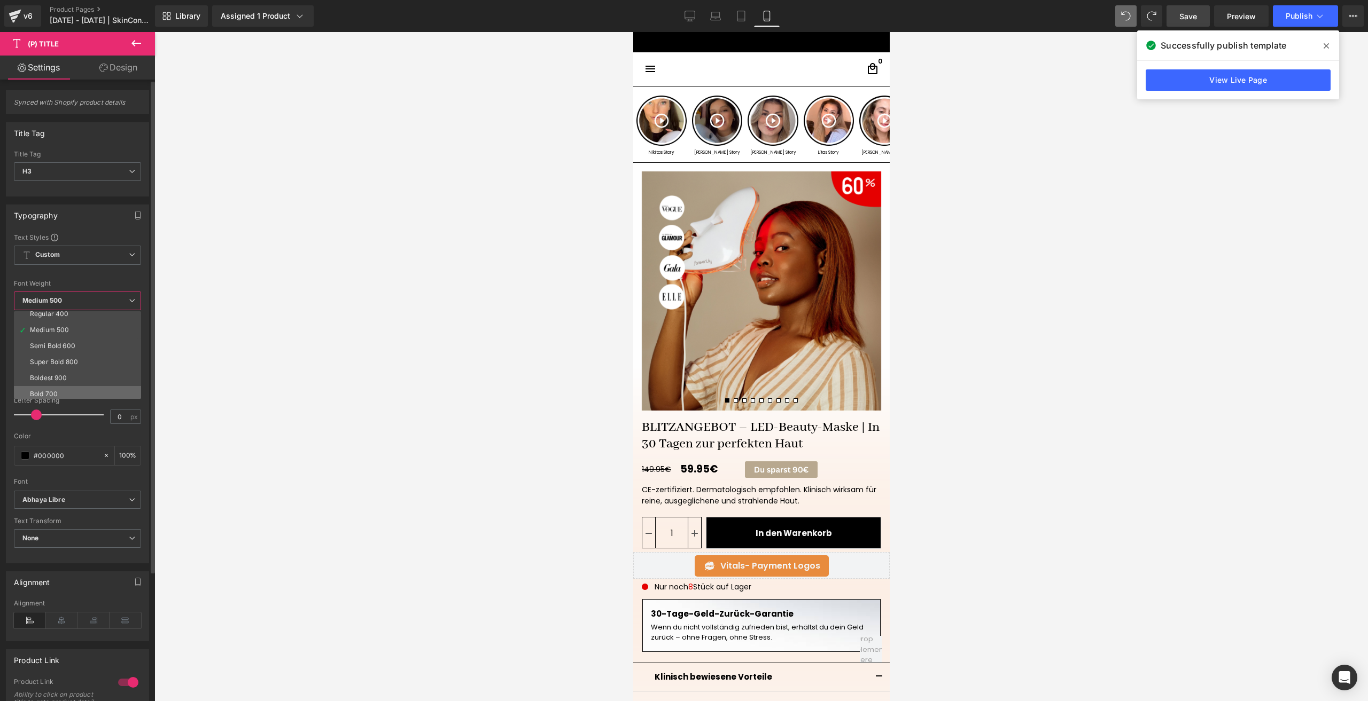
click at [67, 395] on li "Bold 700" at bounding box center [80, 394] width 132 height 16
drag, startPoint x: 1189, startPoint y: 7, endPoint x: 195, endPoint y: 64, distance: 995.7
click at [1189, 7] on link "Save" at bounding box center [1187, 15] width 43 height 21
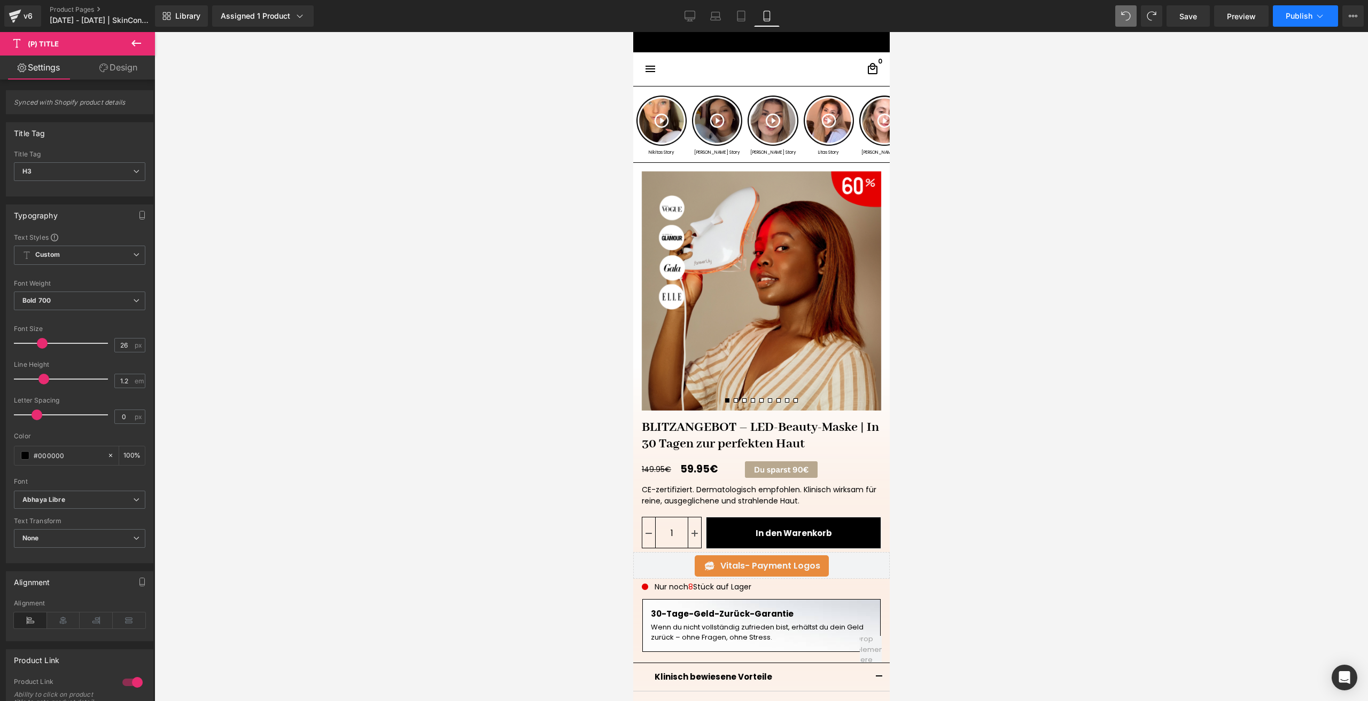
click at [1296, 5] on button "Publish" at bounding box center [1304, 15] width 65 height 21
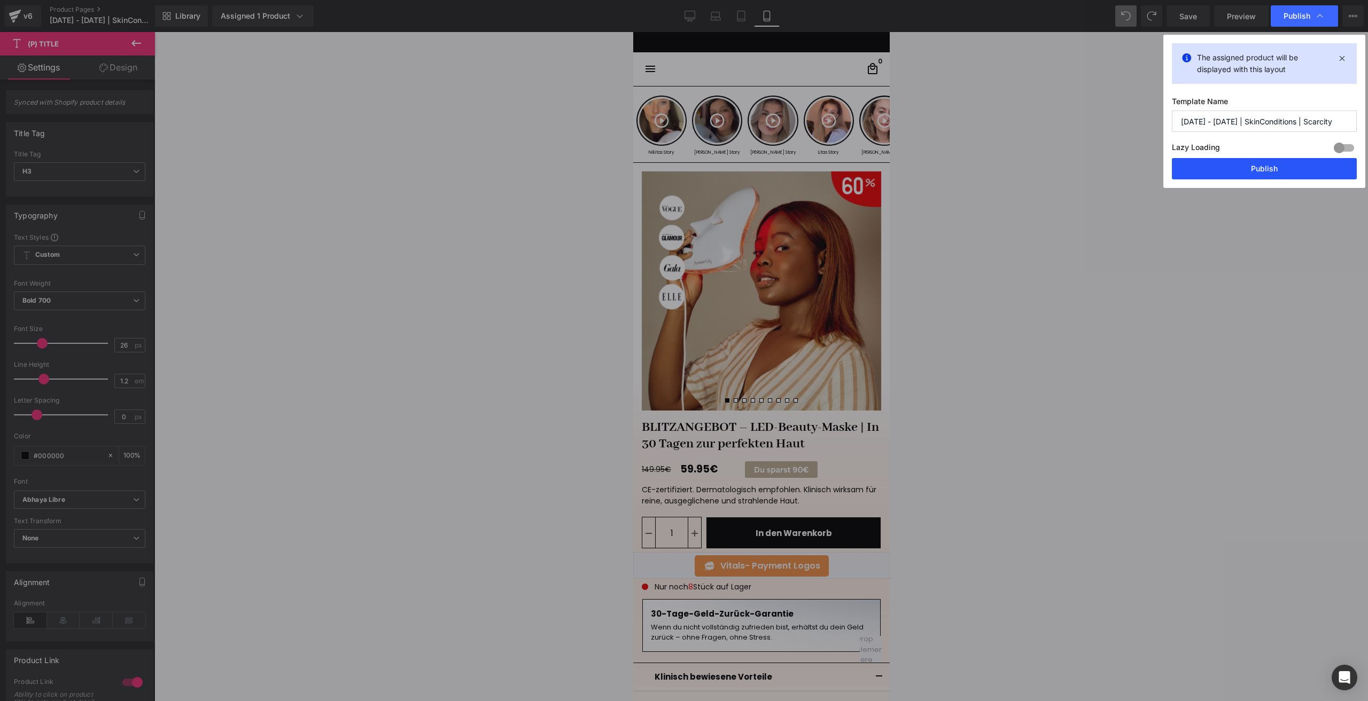
click at [1228, 165] on button "Publish" at bounding box center [1263, 168] width 185 height 21
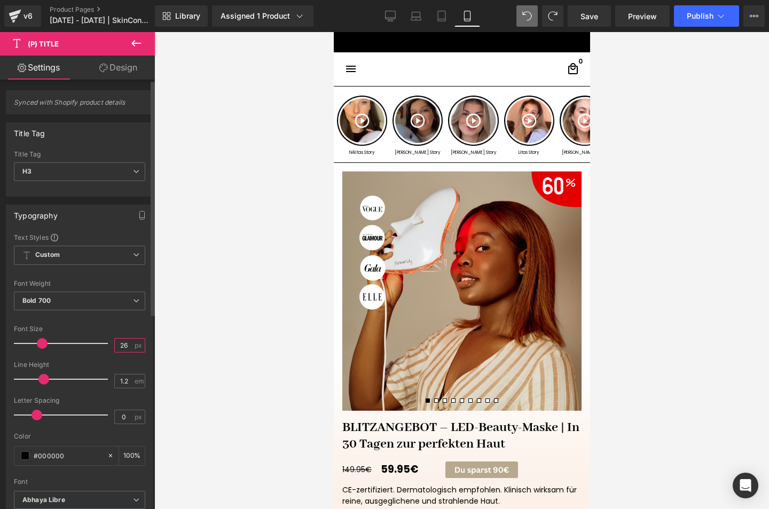
click at [120, 348] on input "26" at bounding box center [124, 345] width 19 height 13
click at [123, 348] on input "26" at bounding box center [124, 345] width 19 height 13
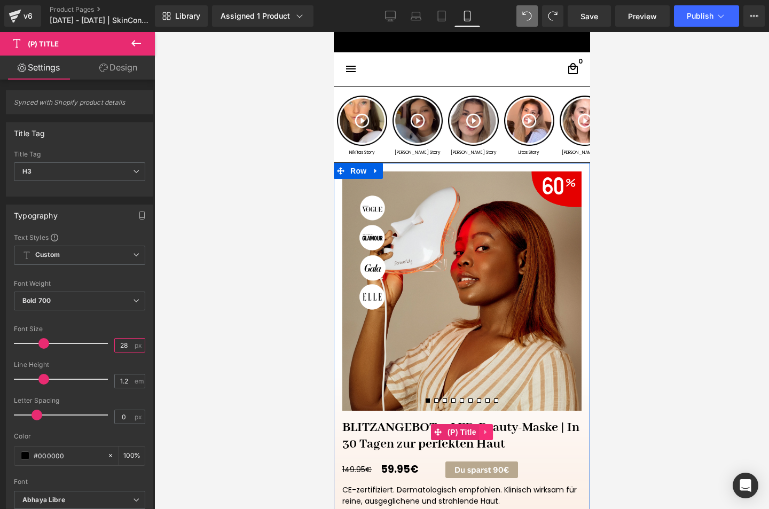
type input "28"
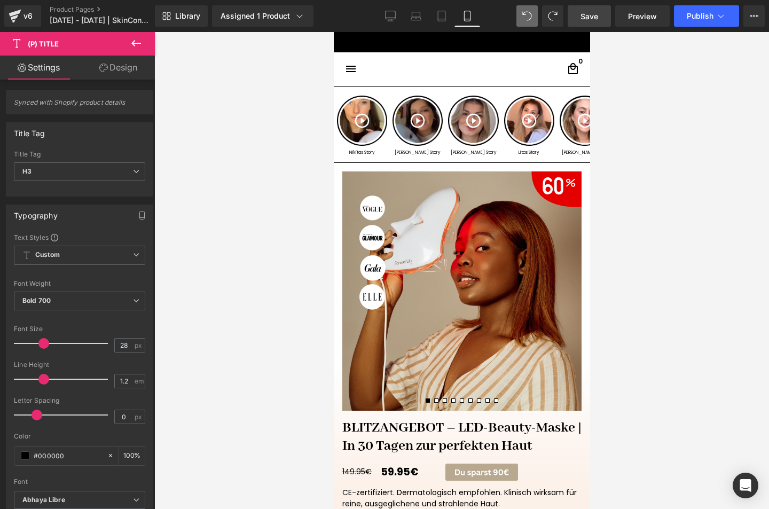
click at [588, 23] on link "Save" at bounding box center [589, 15] width 43 height 21
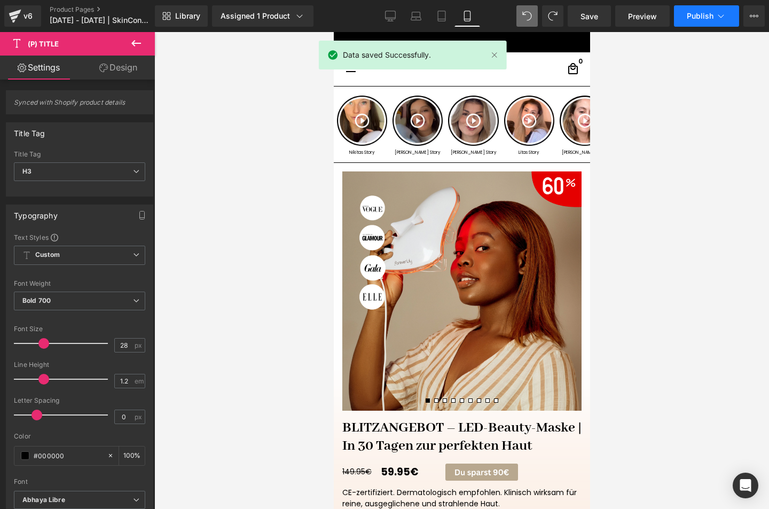
click at [691, 18] on span "Publish" at bounding box center [700, 16] width 27 height 9
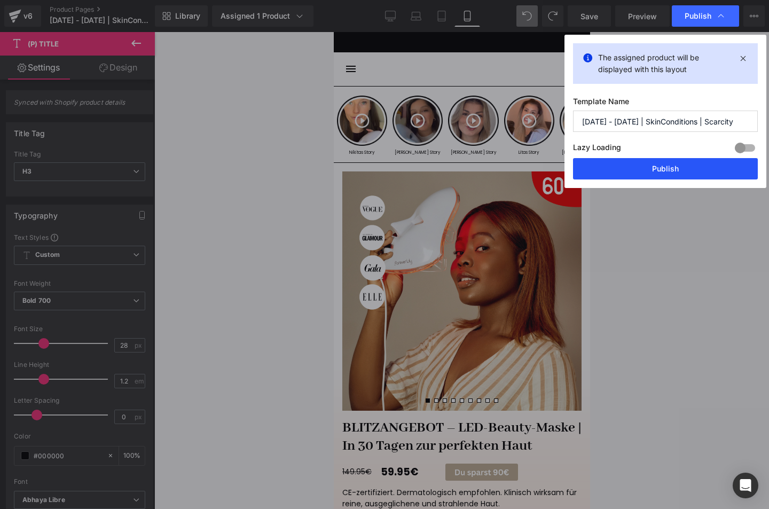
click at [690, 175] on button "Publish" at bounding box center [665, 168] width 185 height 21
